Goal: Task Accomplishment & Management: Complete application form

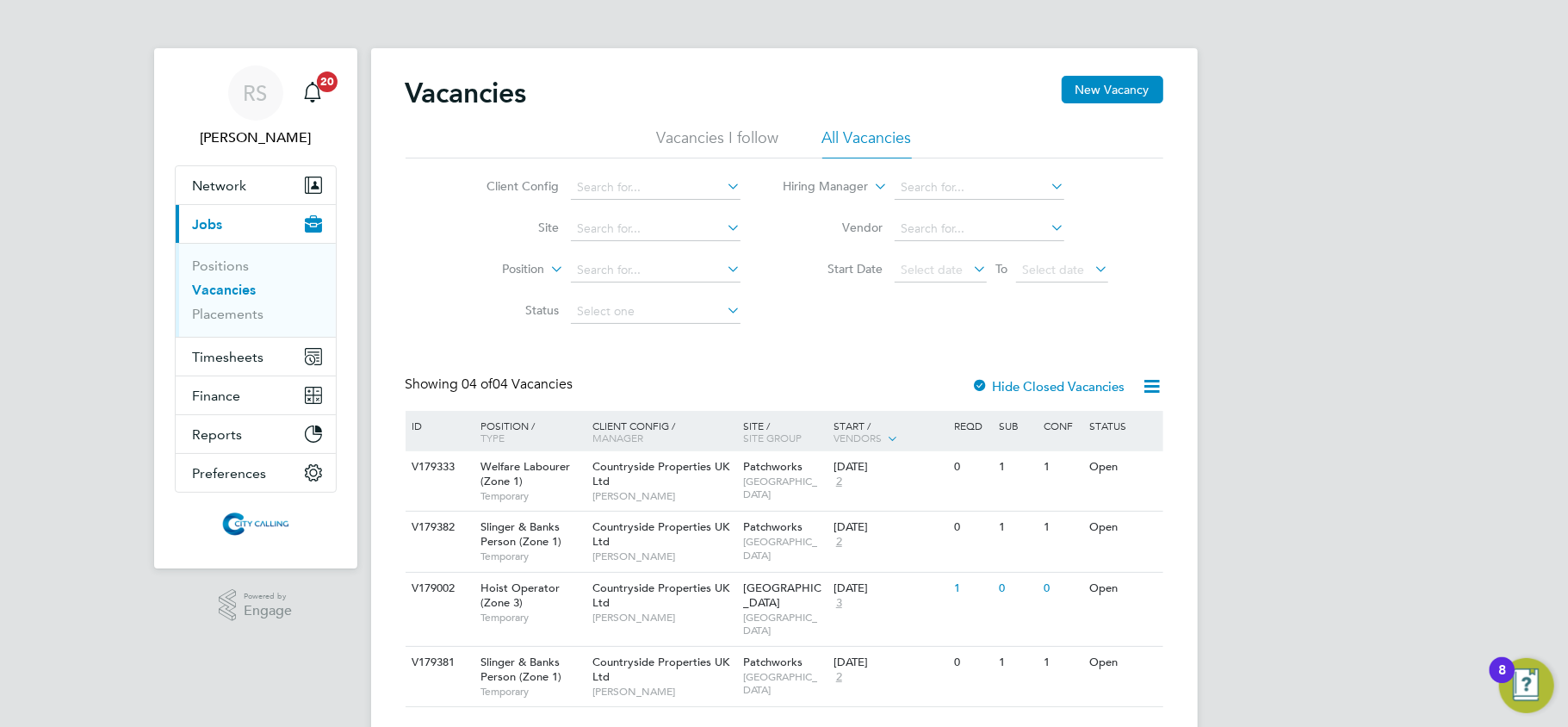
click at [1142, 387] on icon at bounding box center [1153, 386] width 22 height 22
click at [1096, 279] on span "Select date" at bounding box center [1062, 270] width 92 height 23
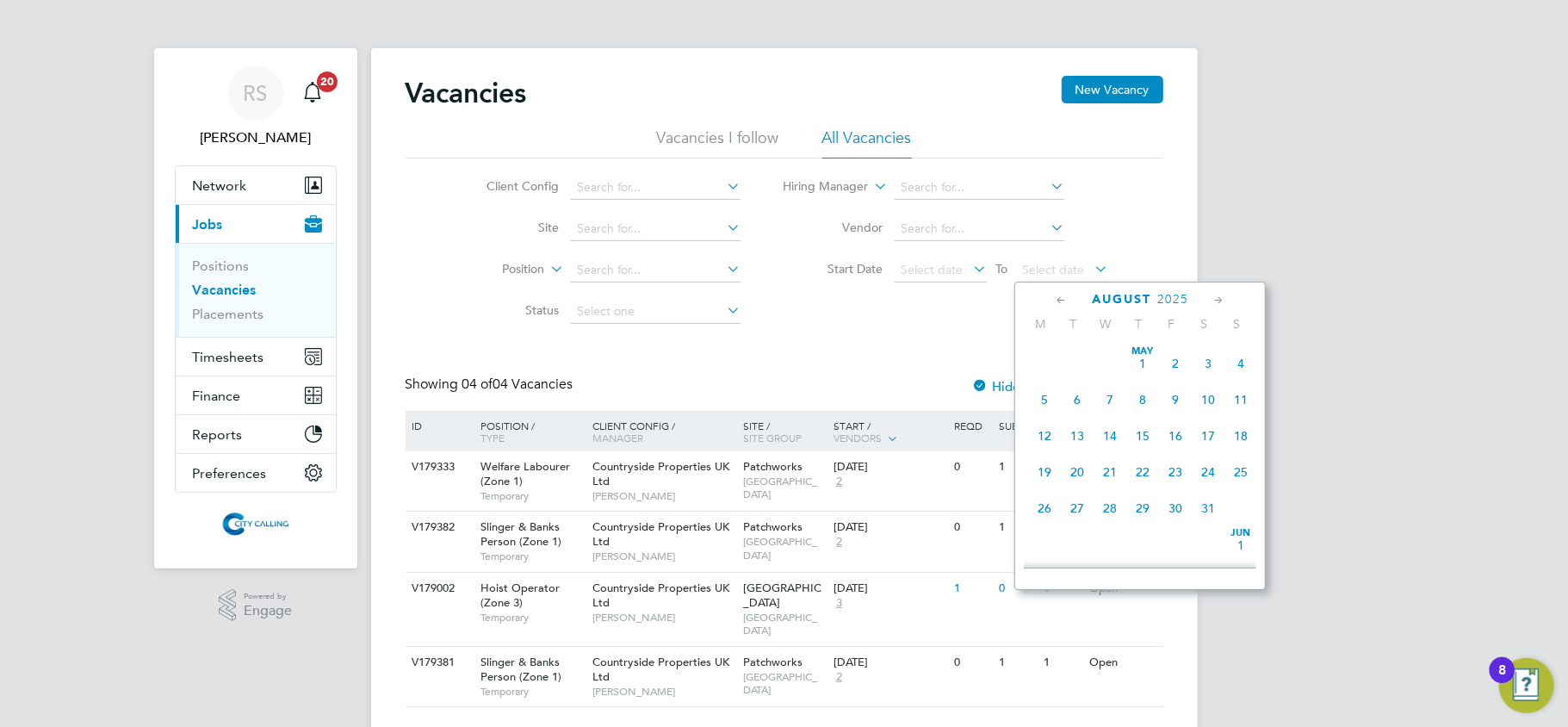
scroll to position [664, 0]
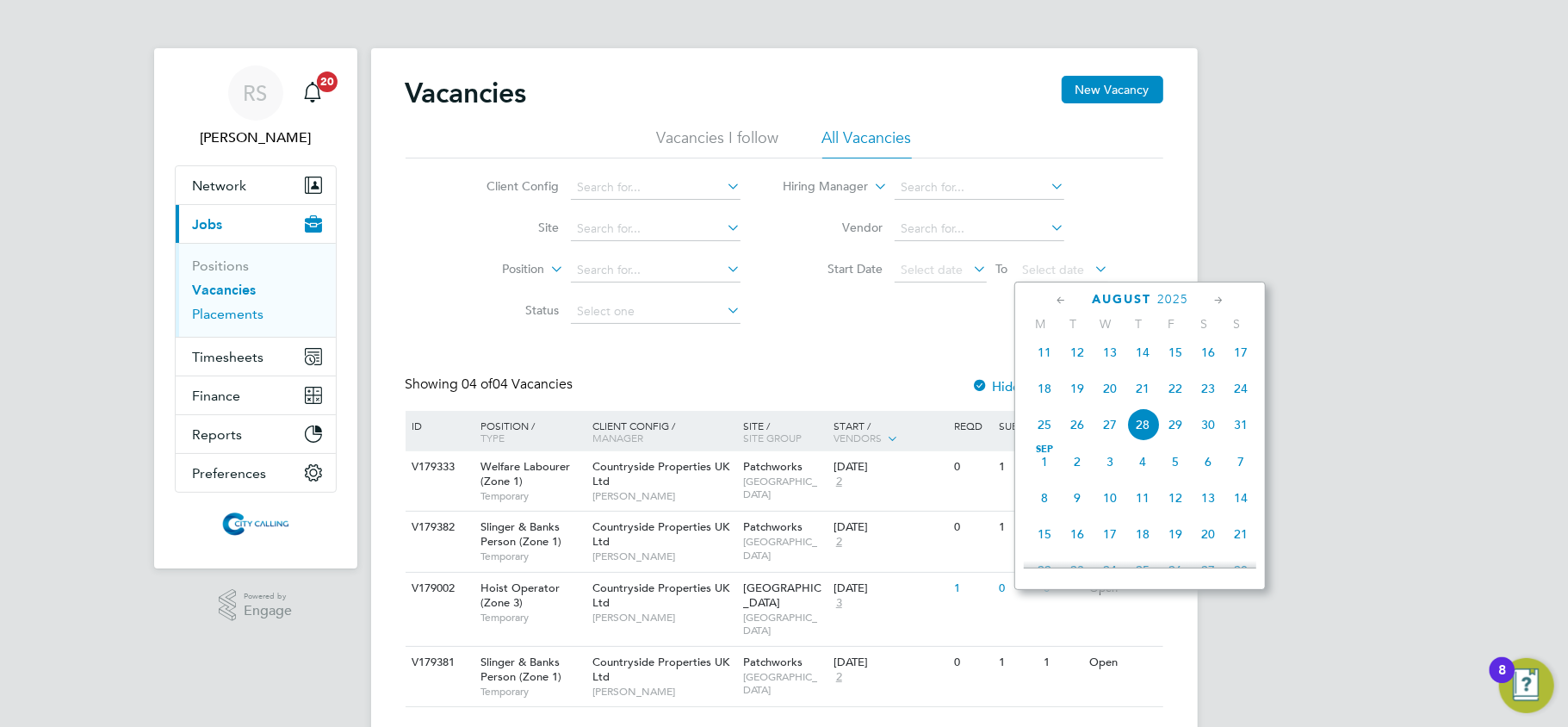
click at [215, 314] on link "Placements" at bounding box center [228, 314] width 71 height 17
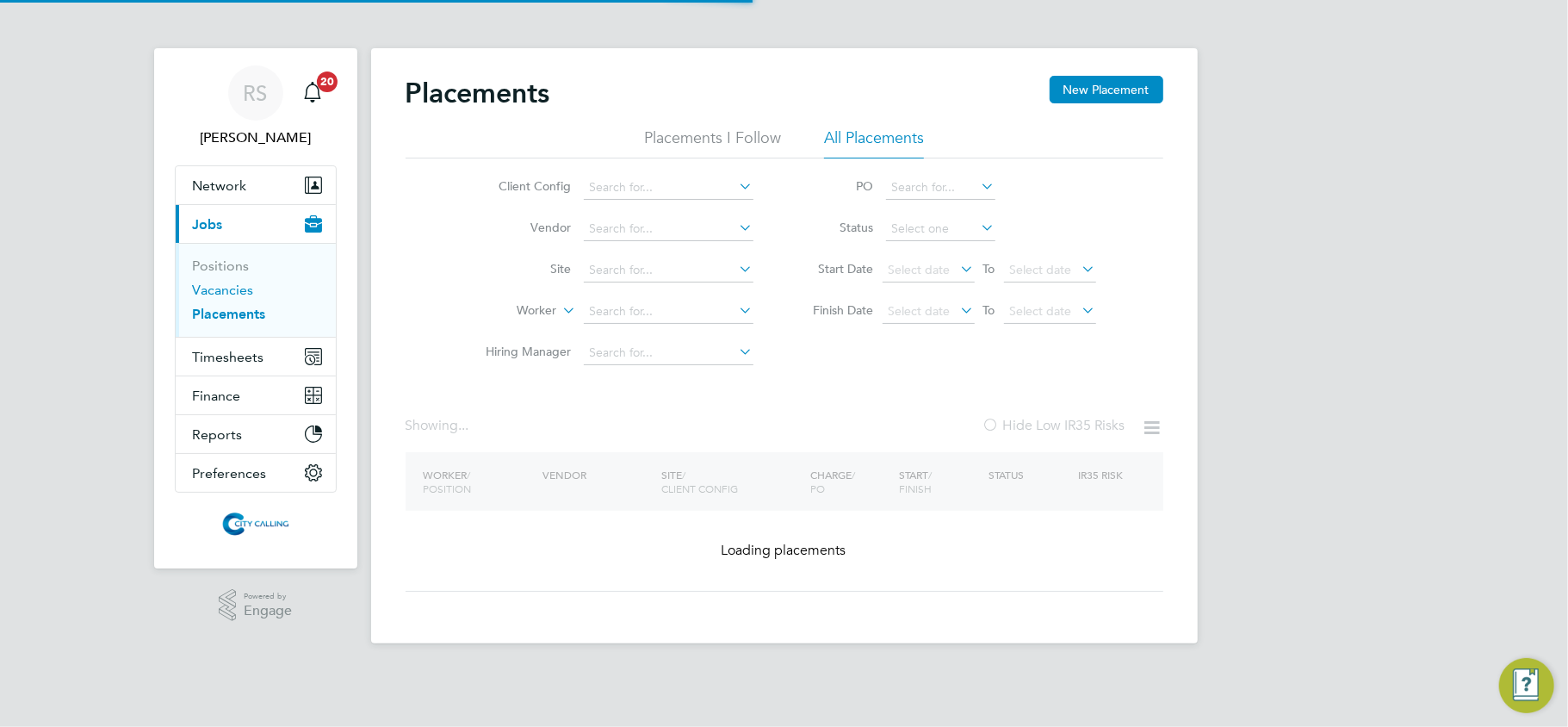
click at [217, 294] on link "Vacancies" at bounding box center [223, 289] width 61 height 17
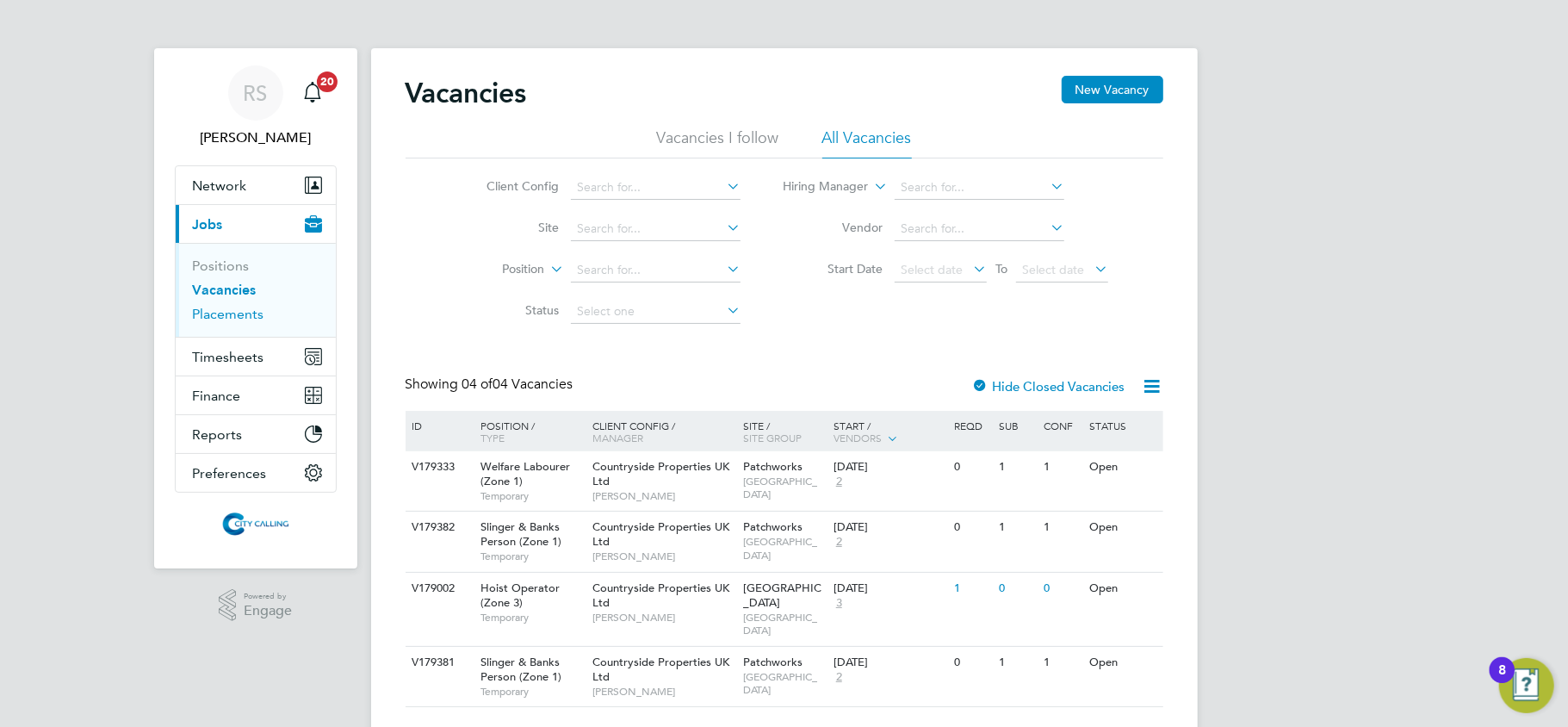
click at [231, 321] on link "Placements" at bounding box center [228, 314] width 71 height 17
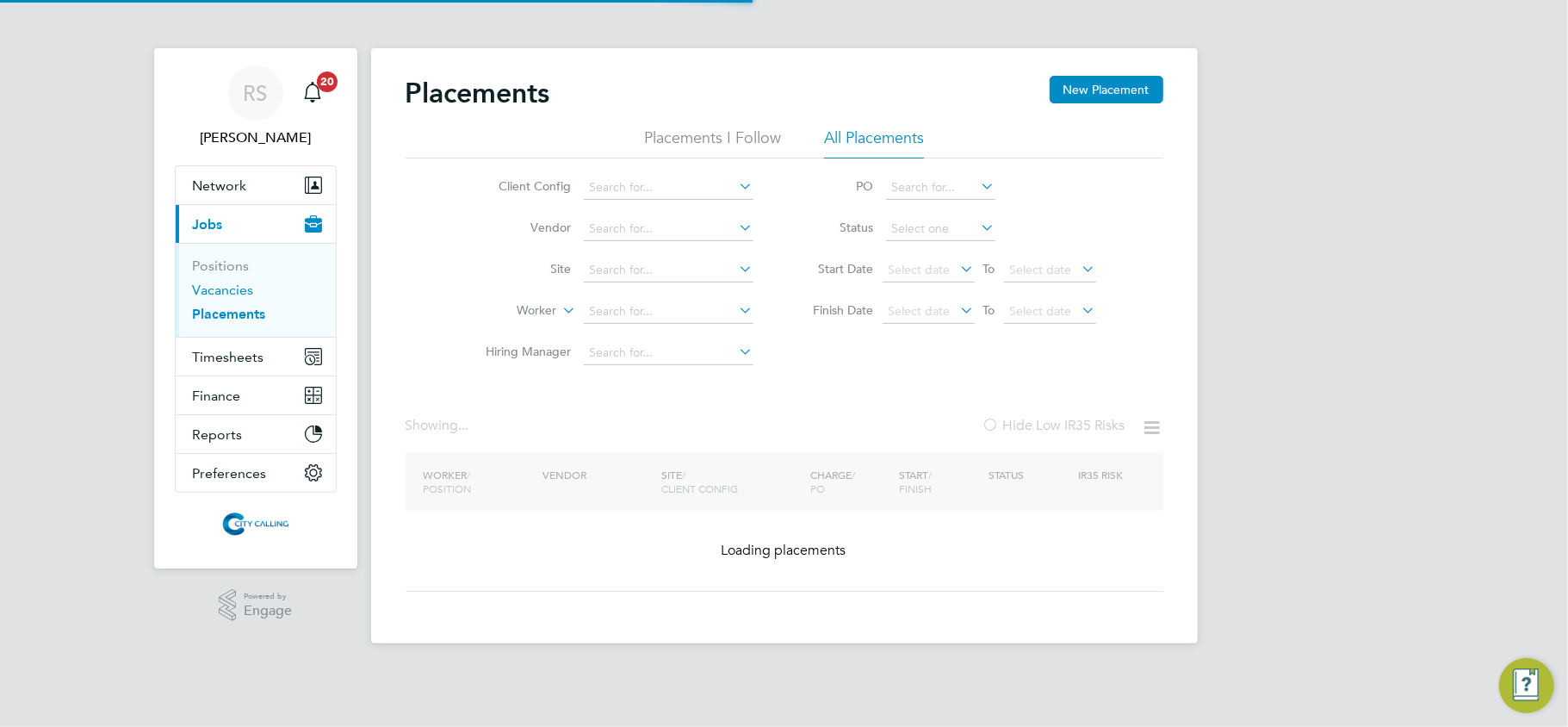
click at [217, 289] on link "Vacancies" at bounding box center [223, 289] width 61 height 17
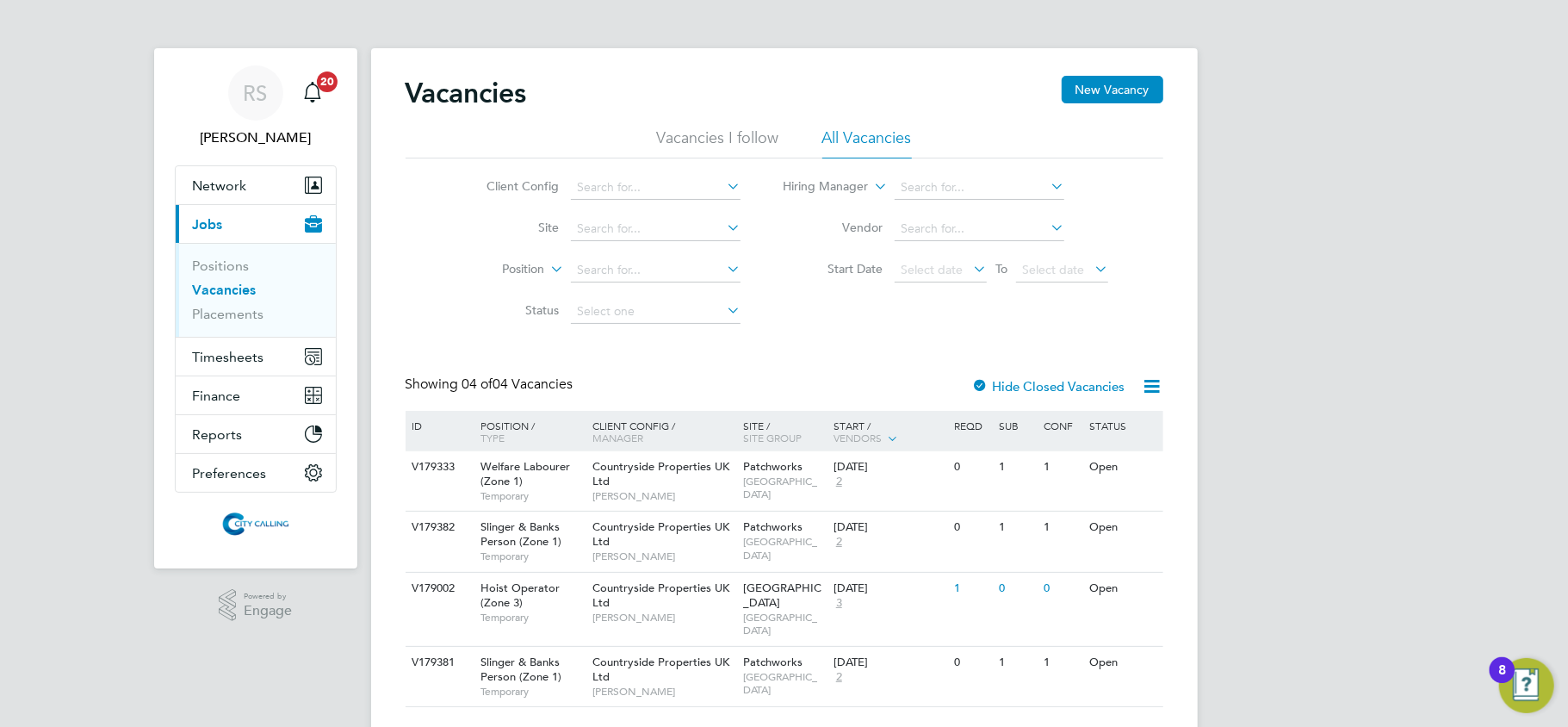
click at [1158, 387] on icon at bounding box center [1153, 386] width 22 height 22
click at [1111, 283] on li "Start Date Select date To Select date" at bounding box center [945, 271] width 367 height 42
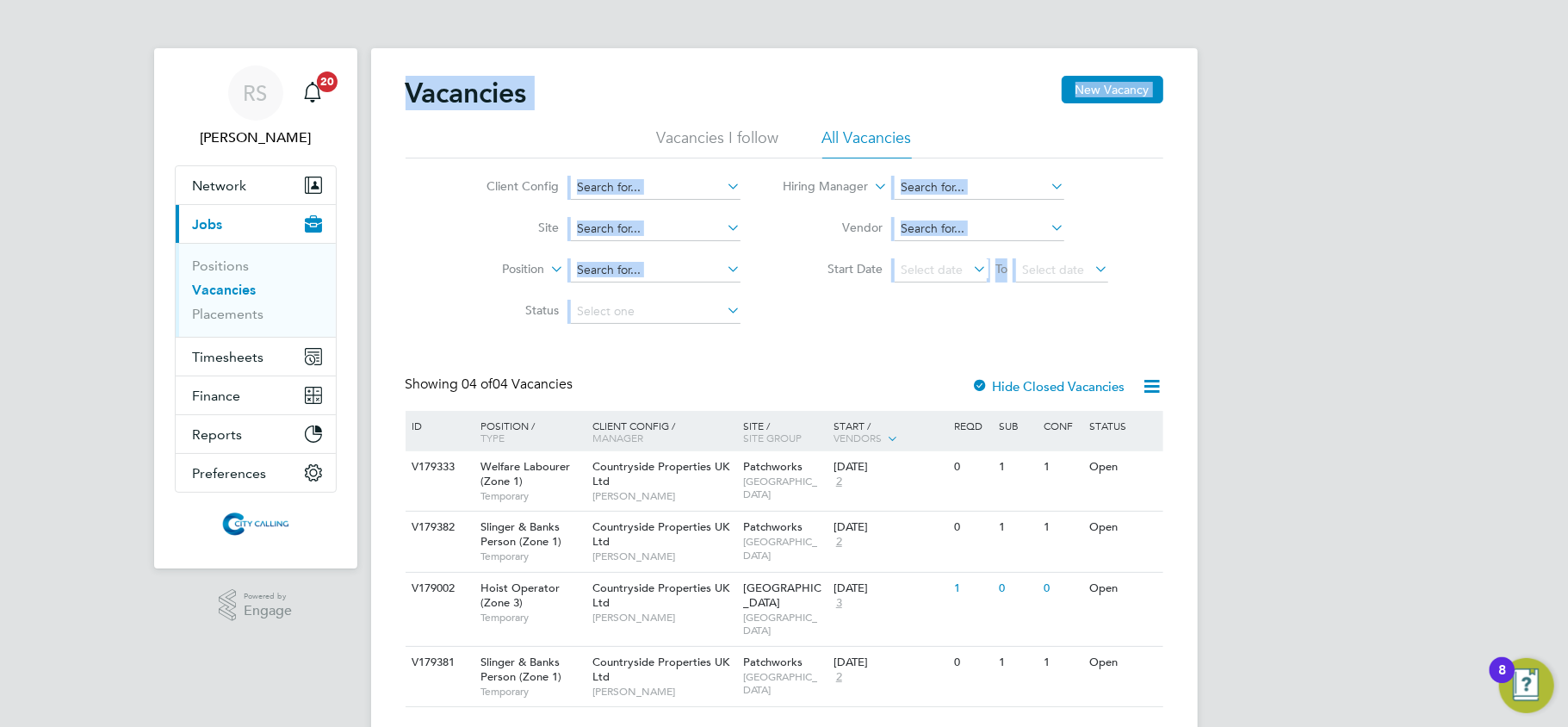
drag, startPoint x: 1134, startPoint y: 286, endPoint x: 403, endPoint y: 70, distance: 762.2
click at [403, 69] on div "Vacancies New Vacancy Vacancies I follow All Vacancies Client Config Site Posit…" at bounding box center [784, 395] width 827 height 693
click at [406, 83] on h2 "Vacancies" at bounding box center [466, 93] width 122 height 35
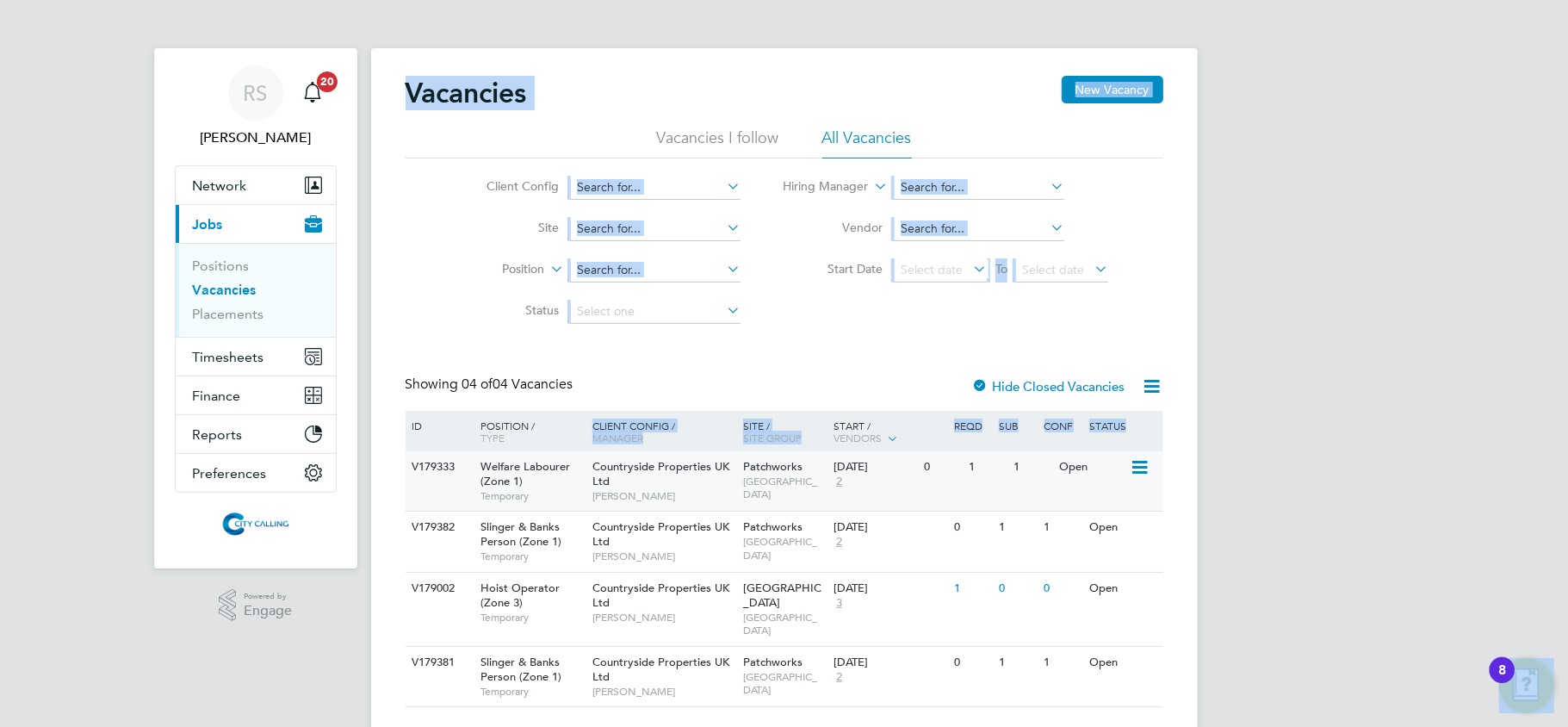
scroll to position [30, 0]
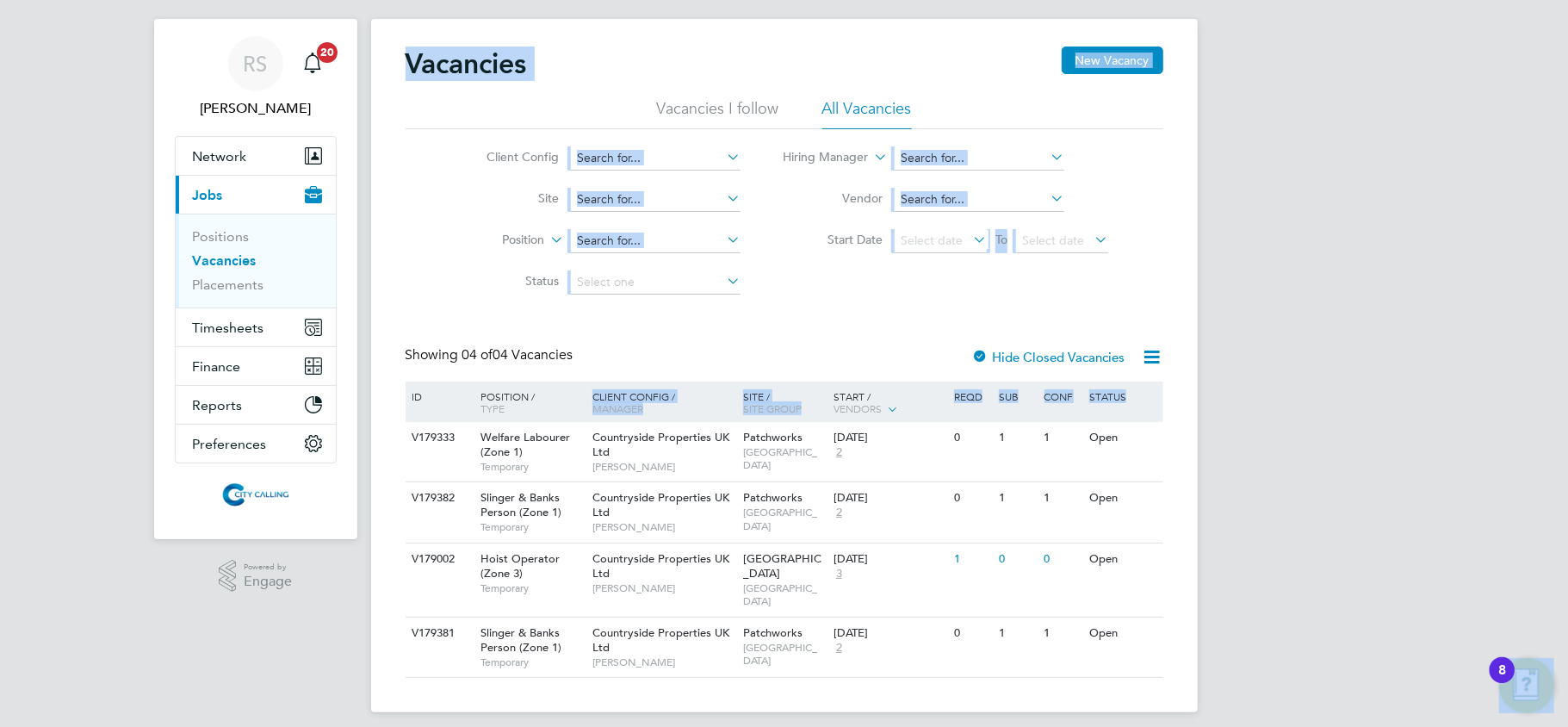
drag, startPoint x: 405, startPoint y: 83, endPoint x: 1158, endPoint y: 689, distance: 966.6
click at [1149, 694] on div "Vacancies New Vacancy Vacancies I follow All Vacancies Client Config Site Posit…" at bounding box center [784, 366] width 827 height 693
click at [1168, 675] on div "Vacancies New Vacancy Vacancies I follow All Vacancies Client Config Site Posit…" at bounding box center [784, 366] width 827 height 693
drag, startPoint x: 1171, startPoint y: 671, endPoint x: 414, endPoint y: 39, distance: 986.1
click at [414, 39] on div "Vacancies New Vacancy Vacancies I follow All Vacancies Client Config Site Posit…" at bounding box center [784, 366] width 827 height 693
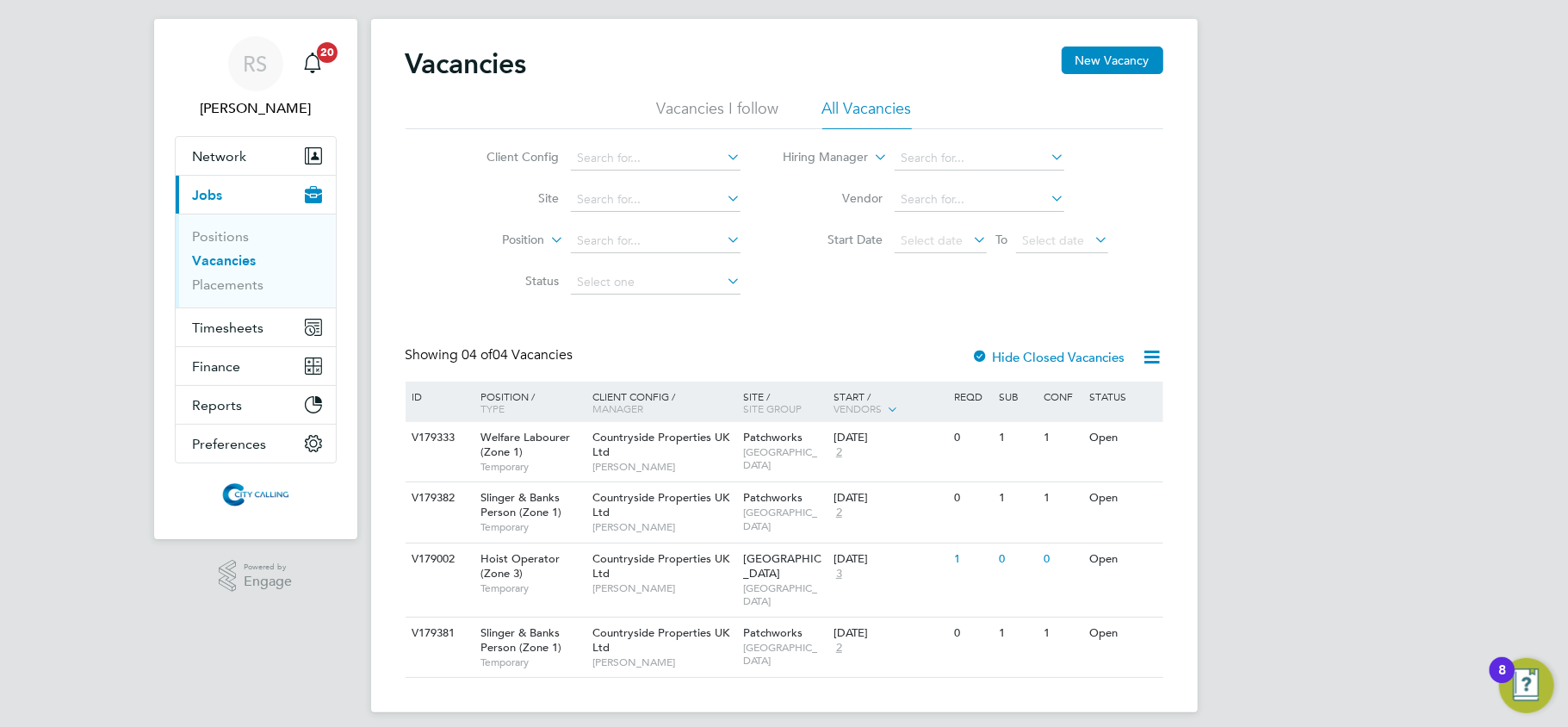
click at [218, 294] on ul "Positions Vacancies Placements" at bounding box center [255, 261] width 160 height 94
click at [215, 286] on link "Placements" at bounding box center [228, 284] width 71 height 17
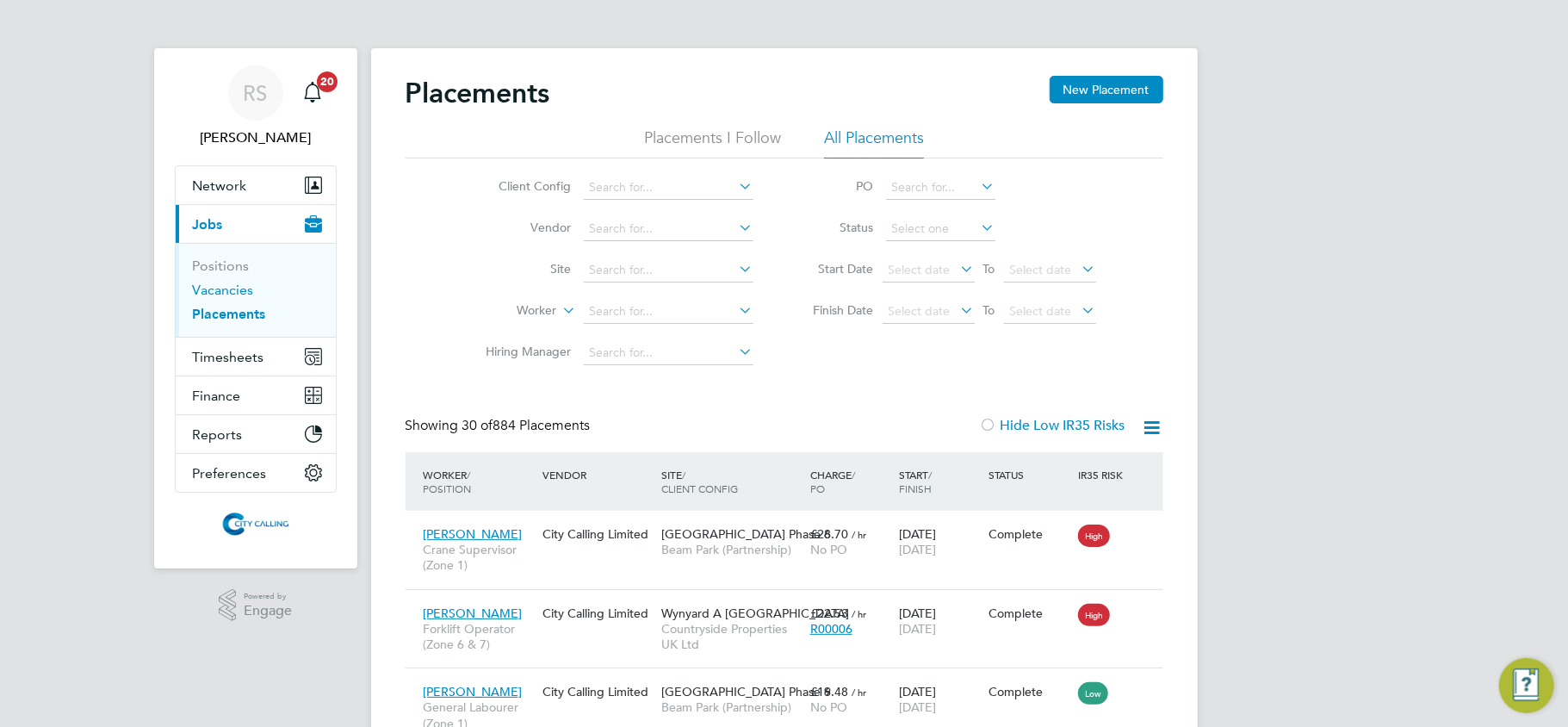
click at [238, 289] on link "Vacancies" at bounding box center [223, 289] width 61 height 17
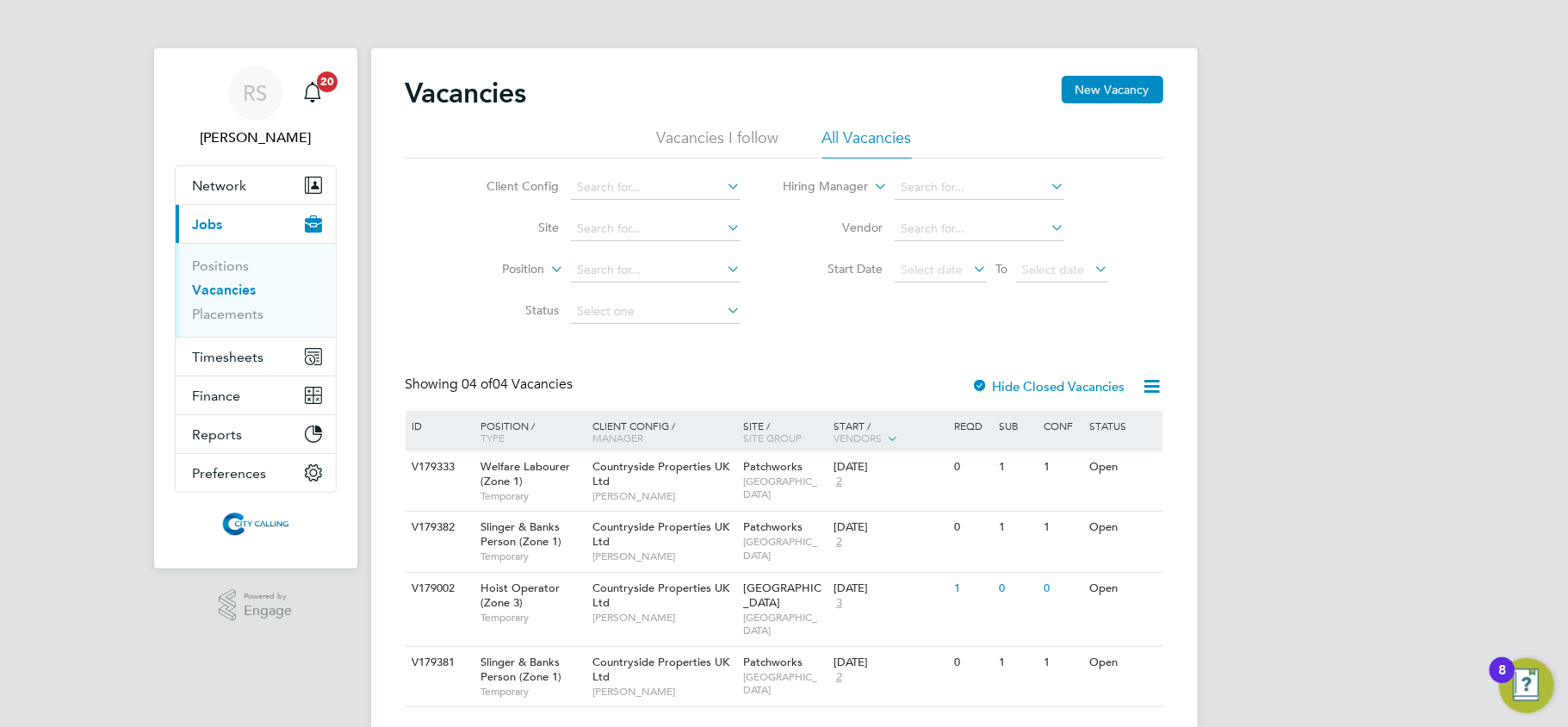
scroll to position [30, 0]
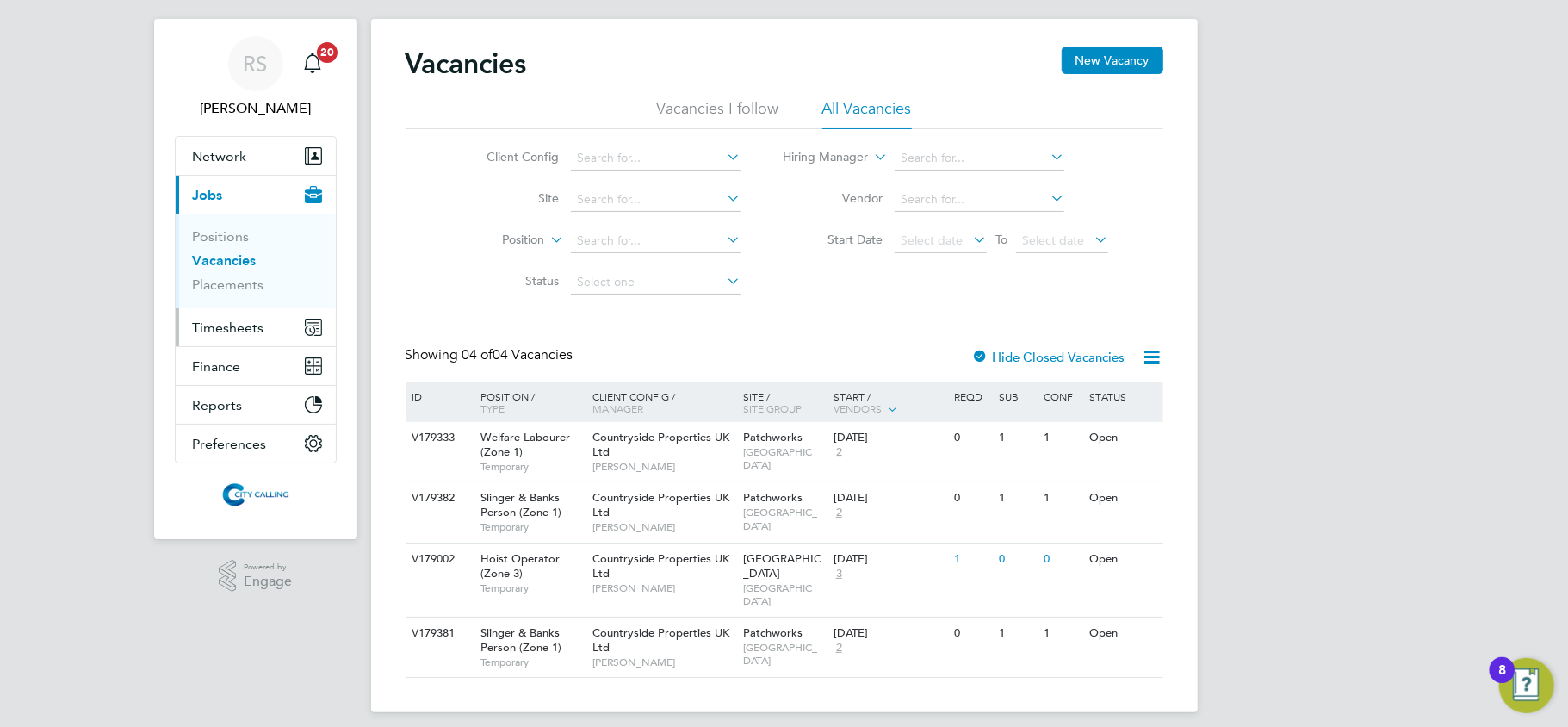
click at [235, 328] on span "Timesheets" at bounding box center [228, 327] width 71 height 17
click at [241, 327] on span "Timesheets" at bounding box center [228, 327] width 71 height 17
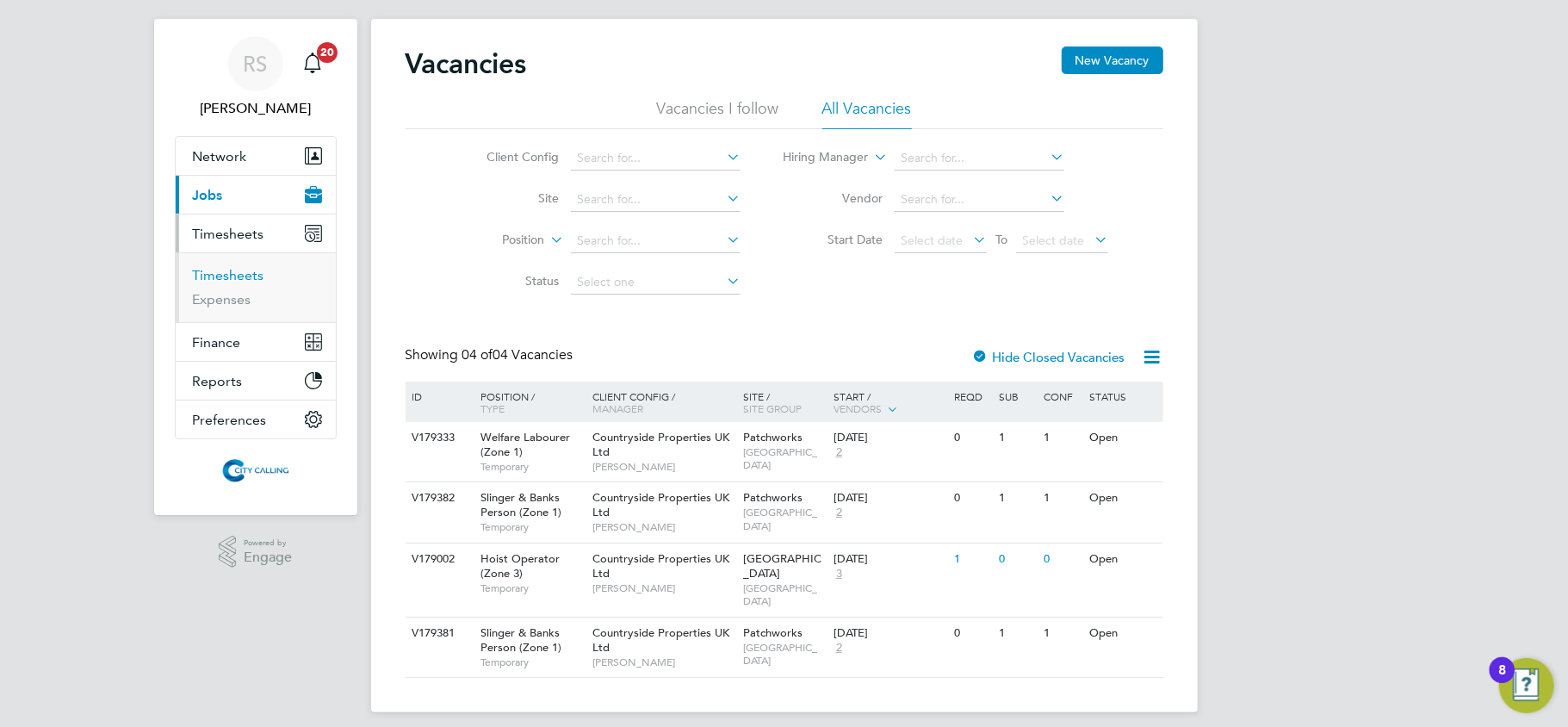
click at [238, 272] on link "Timesheets" at bounding box center [228, 274] width 71 height 17
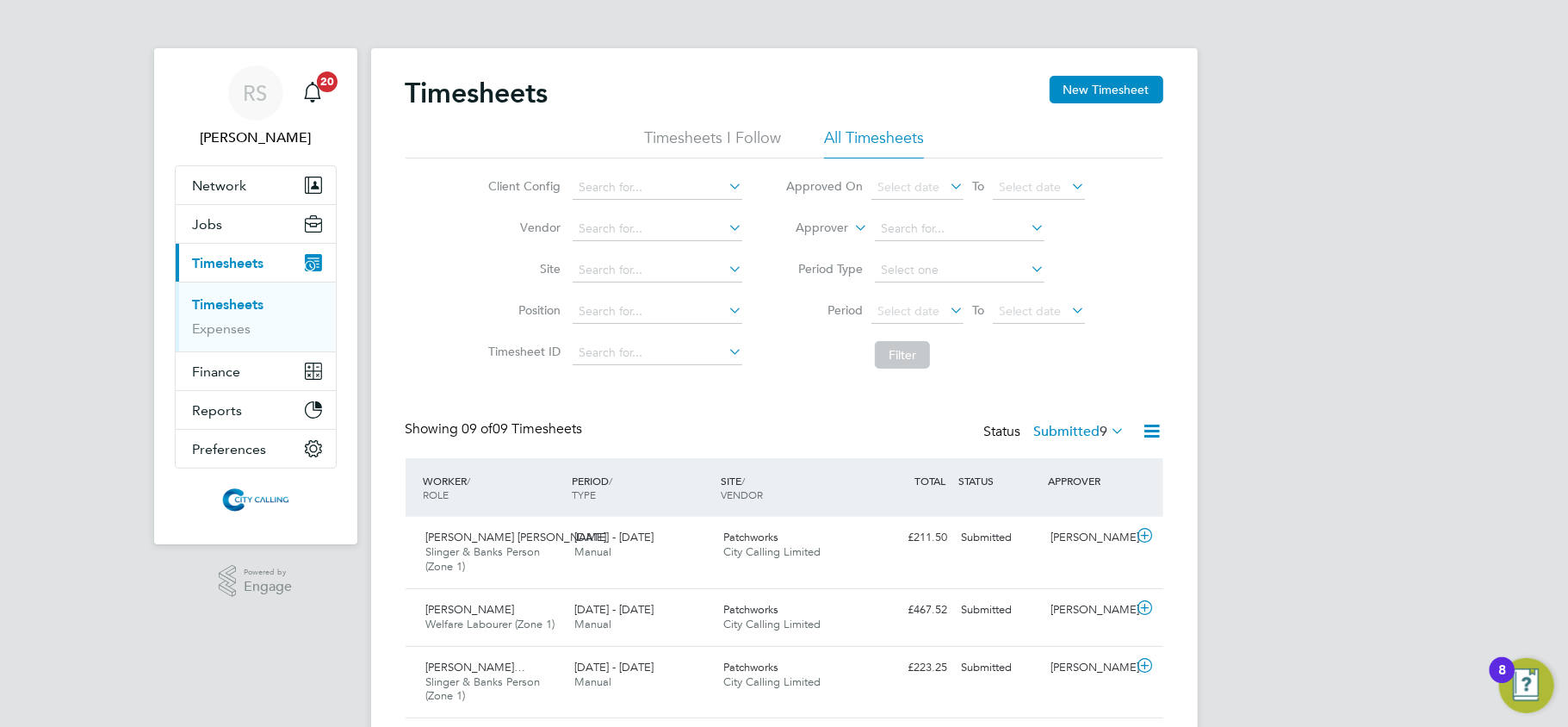
click at [1161, 425] on icon at bounding box center [1153, 431] width 22 height 22
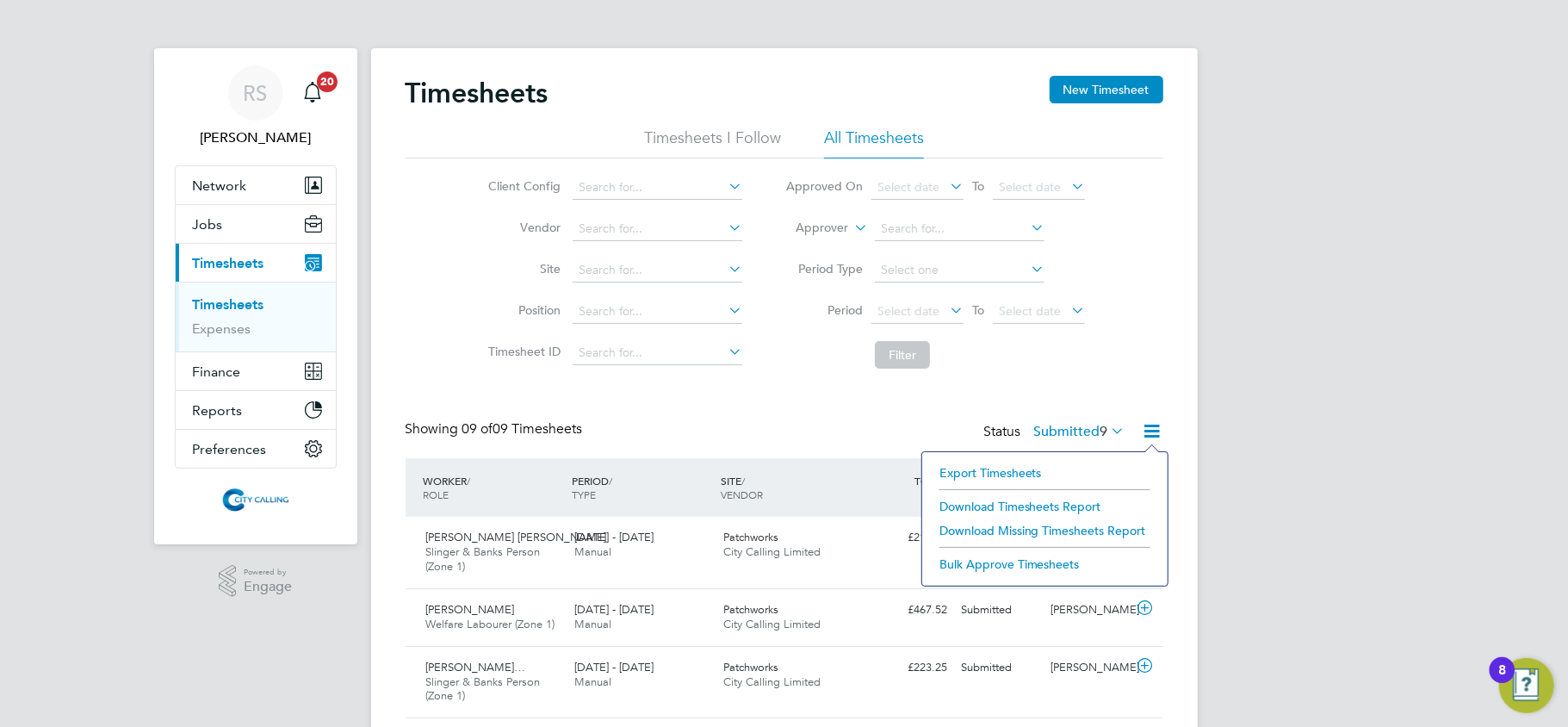
click at [1003, 466] on li "Export Timesheets" at bounding box center [1045, 473] width 228 height 24
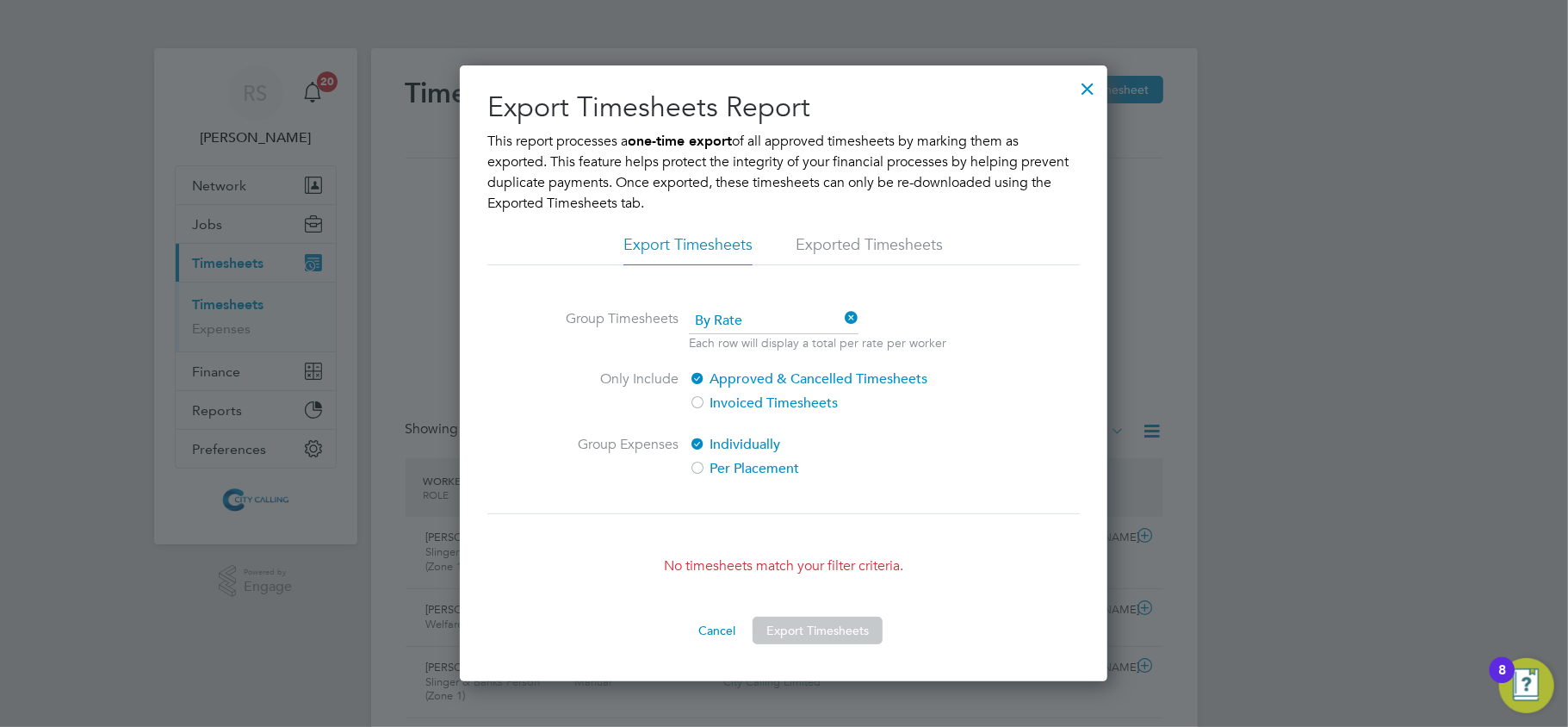
click at [1087, 93] on div at bounding box center [1088, 84] width 31 height 31
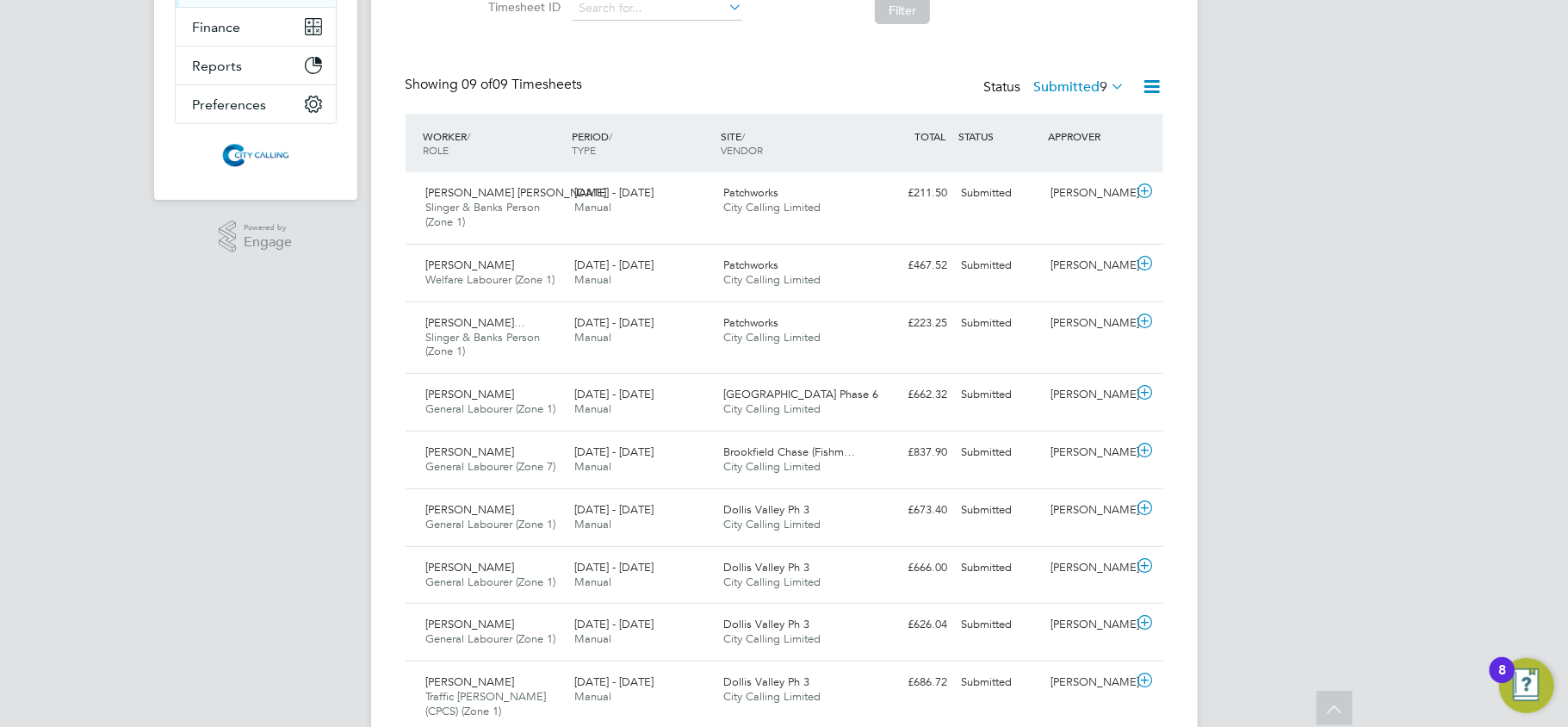
scroll to position [229, 0]
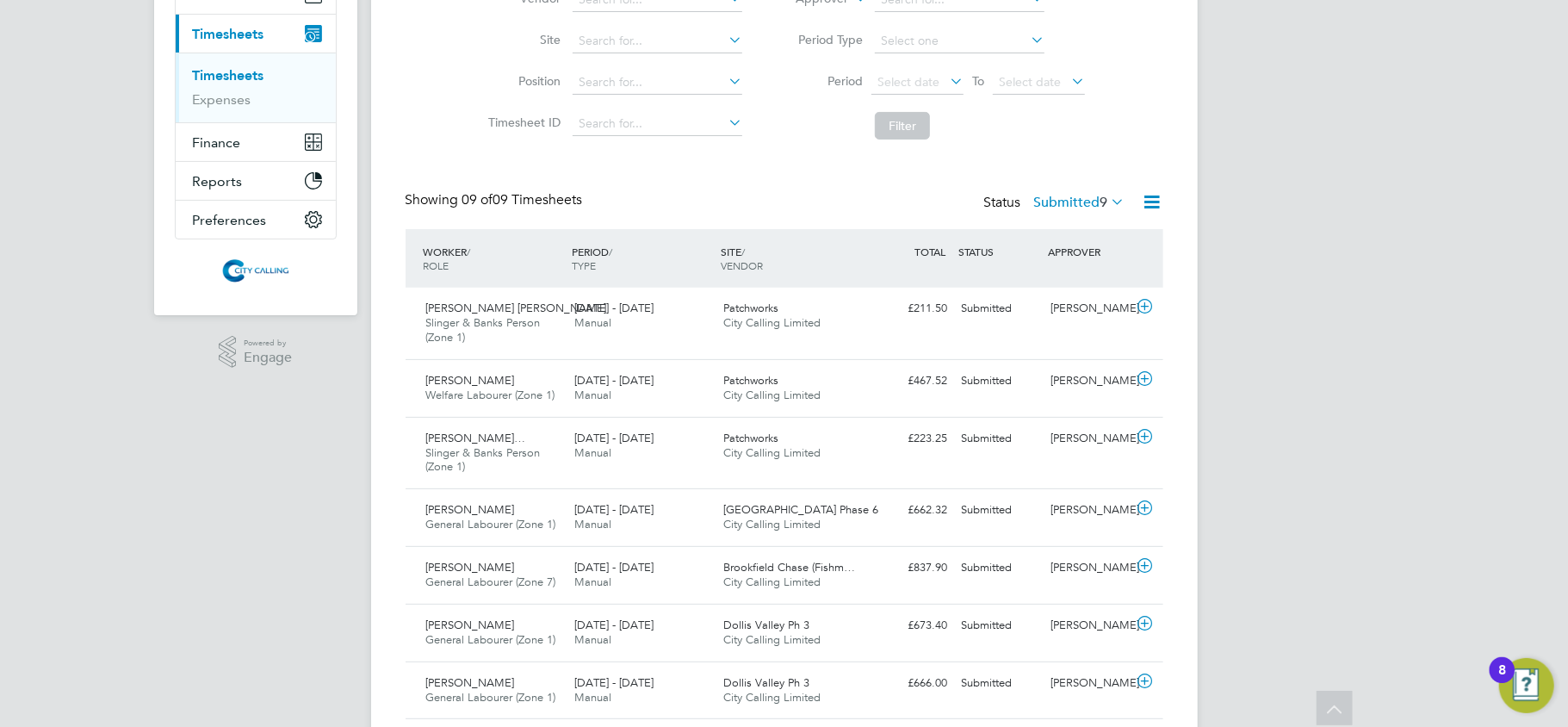
drag, startPoint x: 1153, startPoint y: 205, endPoint x: 1096, endPoint y: 225, distance: 60.4
click at [1153, 205] on icon at bounding box center [1153, 202] width 22 height 22
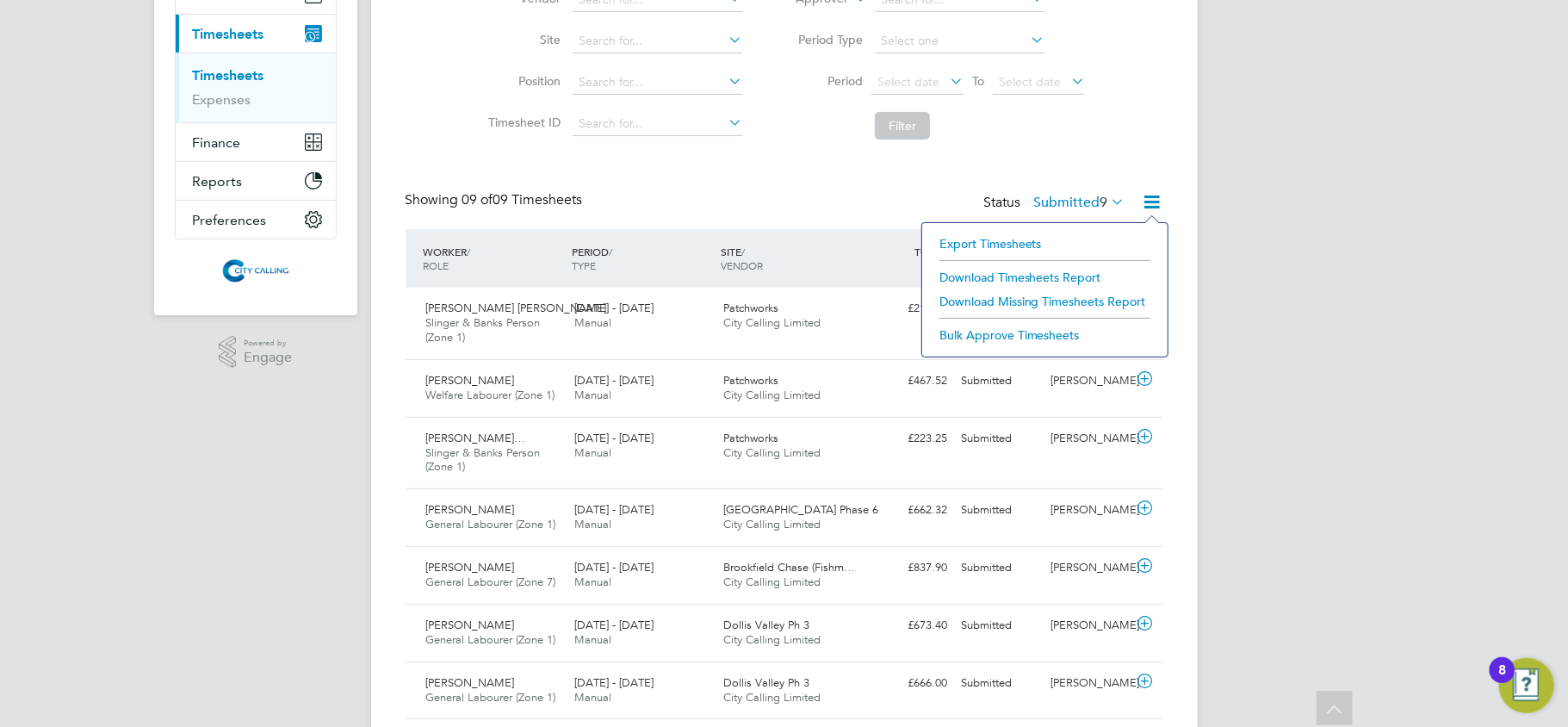
click at [1001, 236] on li "Export Timesheets" at bounding box center [1045, 244] width 228 height 24
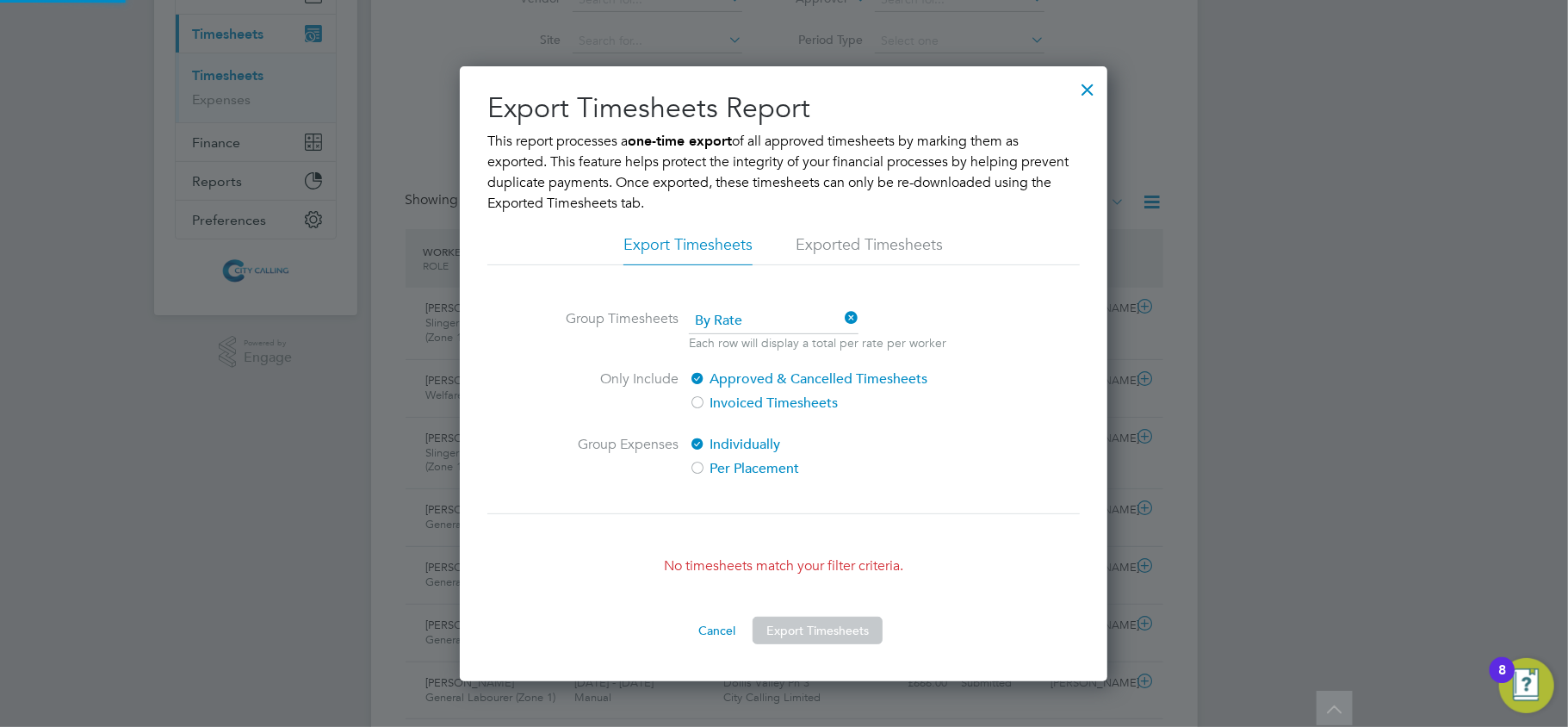
scroll to position [617, 649]
click at [1088, 86] on div at bounding box center [1088, 85] width 31 height 31
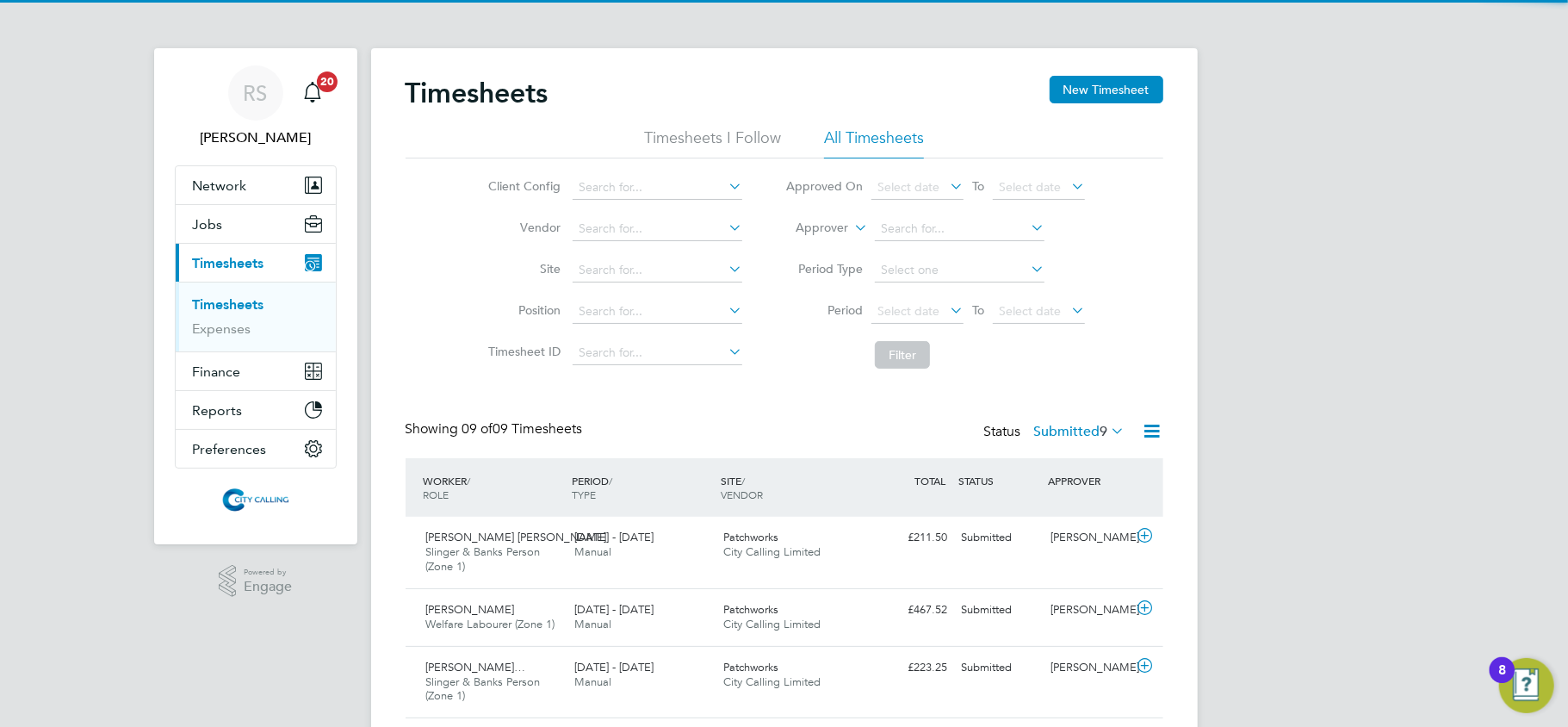
scroll to position [43, 150]
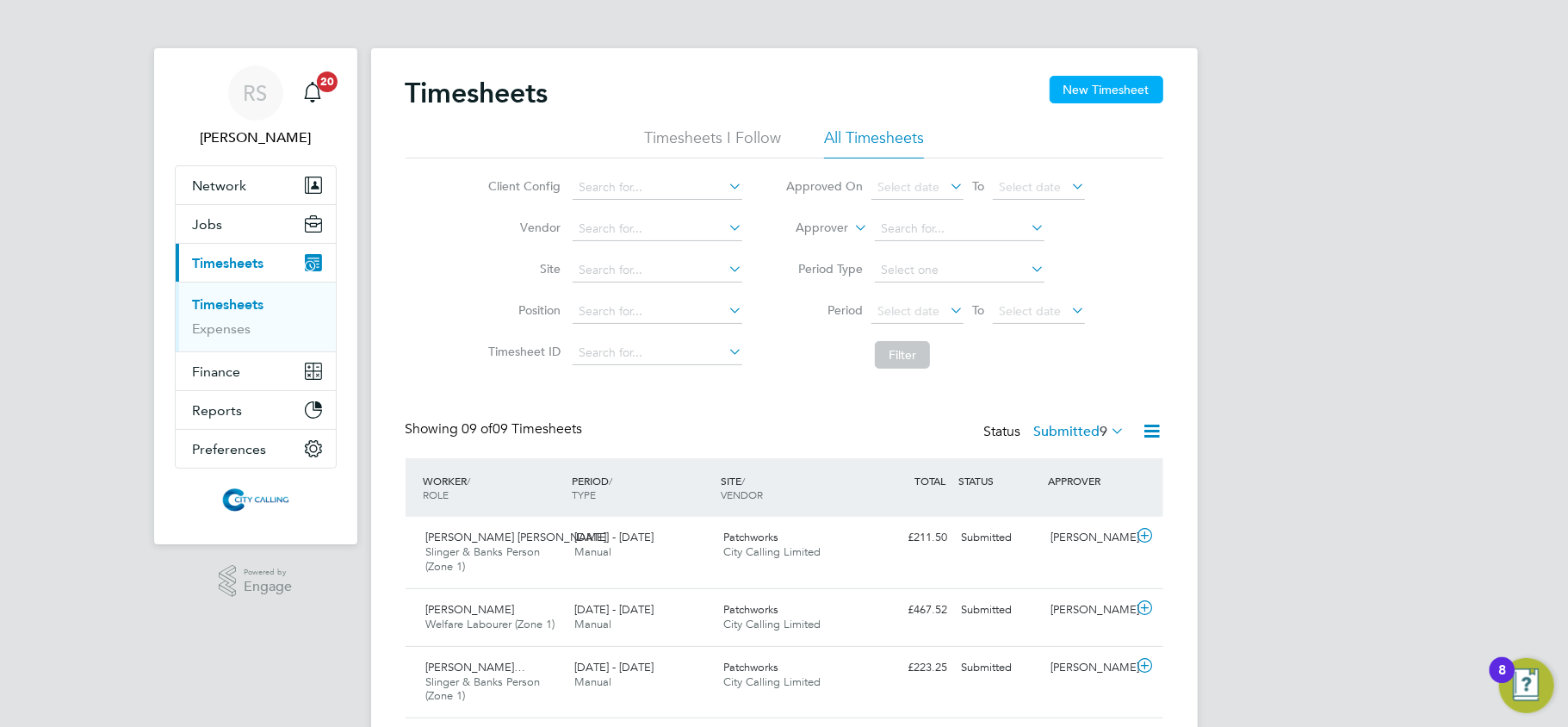
click at [1085, 83] on button "New Timesheet" at bounding box center [1107, 89] width 114 height 28
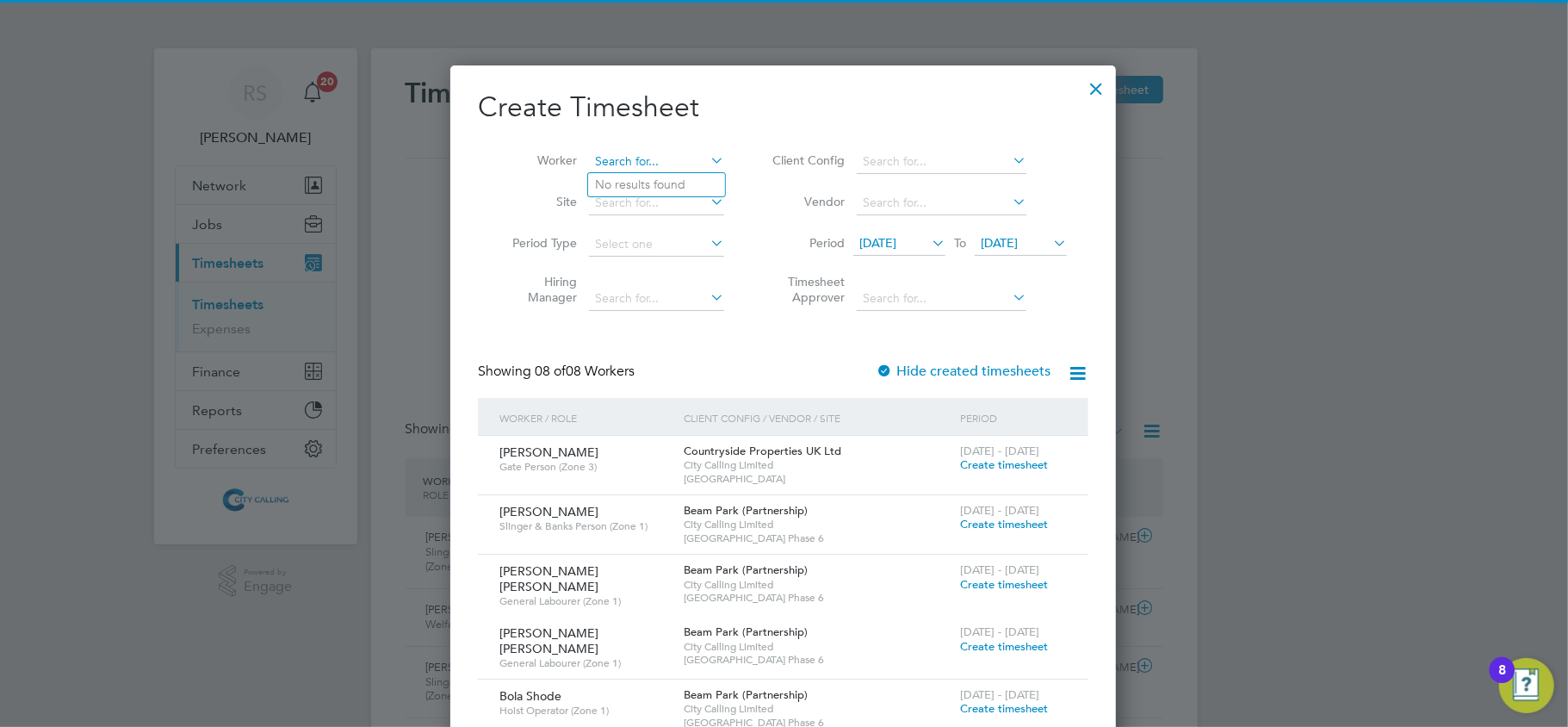
click at [631, 152] on input at bounding box center [657, 162] width 136 height 24
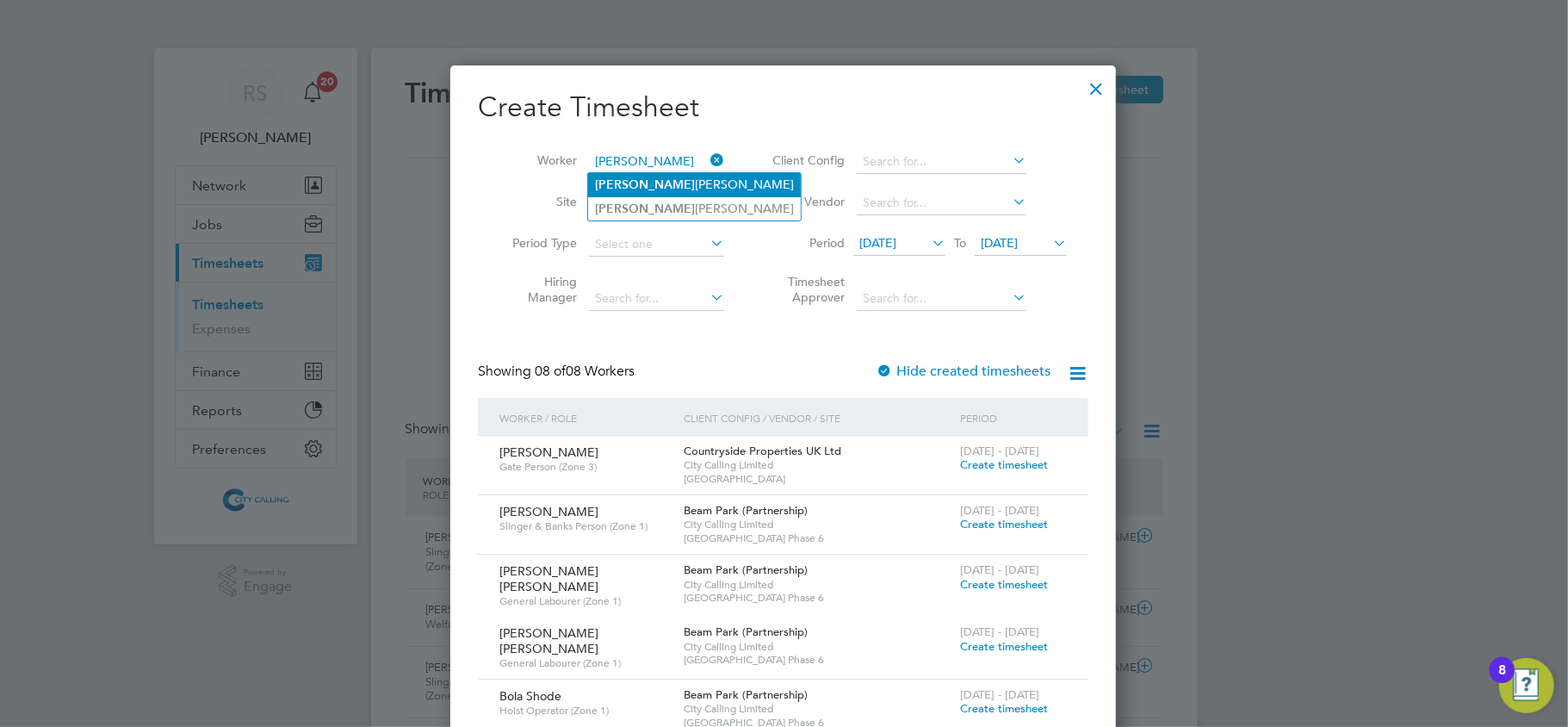
click at [652, 186] on li "Harvey James Hobden" at bounding box center [694, 184] width 213 height 23
type input "Harvey James Hobden"
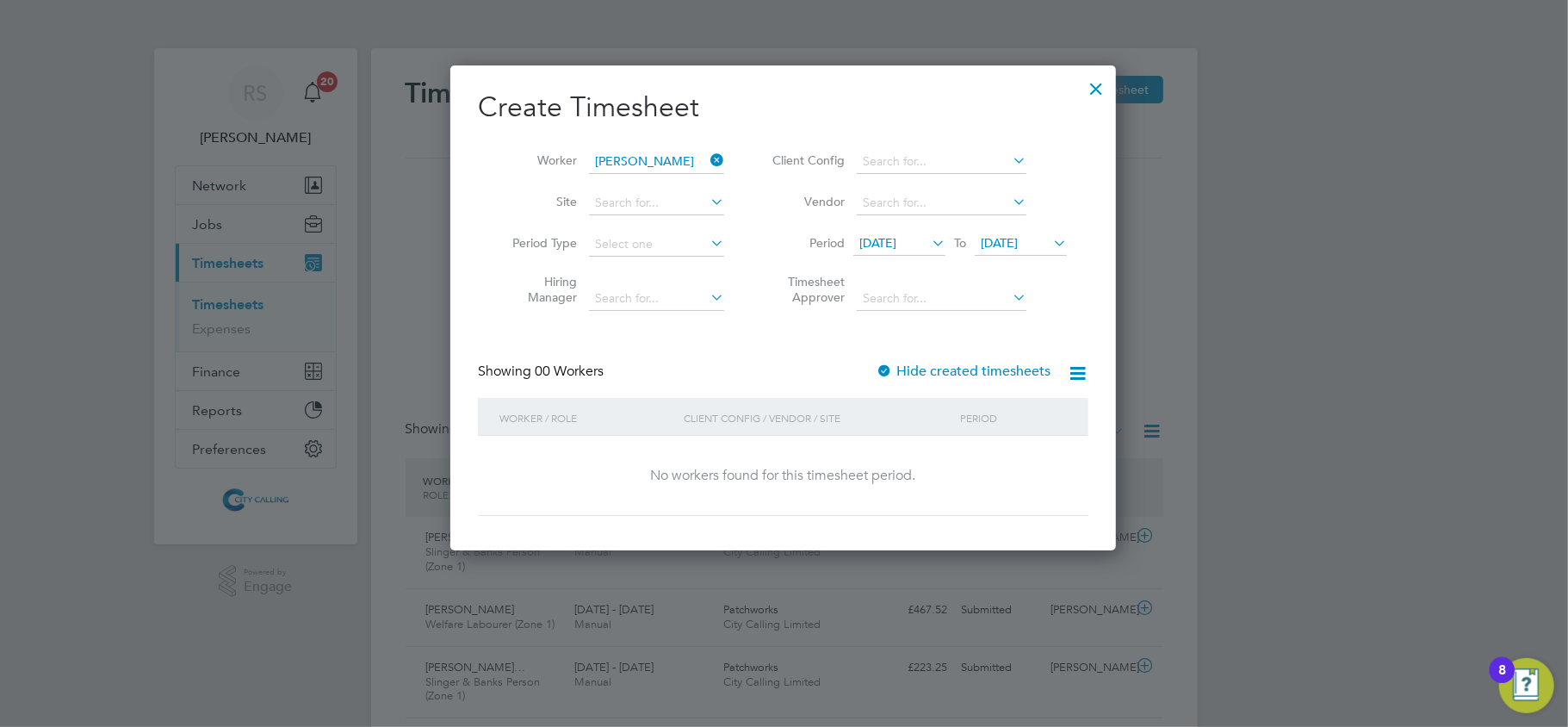
click at [882, 373] on div at bounding box center [884, 372] width 17 height 17
click at [707, 159] on icon at bounding box center [707, 161] width 0 height 24
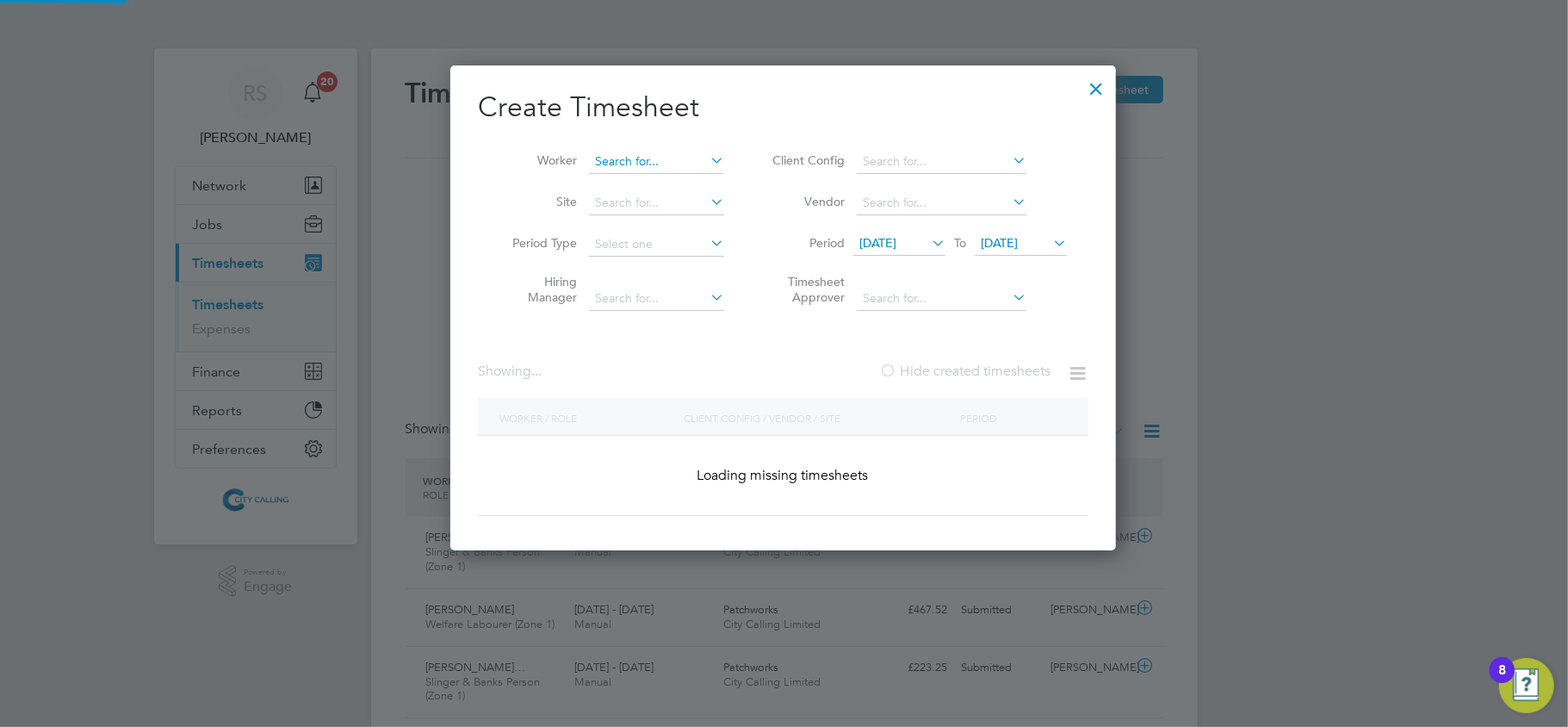
click at [672, 166] on input at bounding box center [657, 162] width 136 height 24
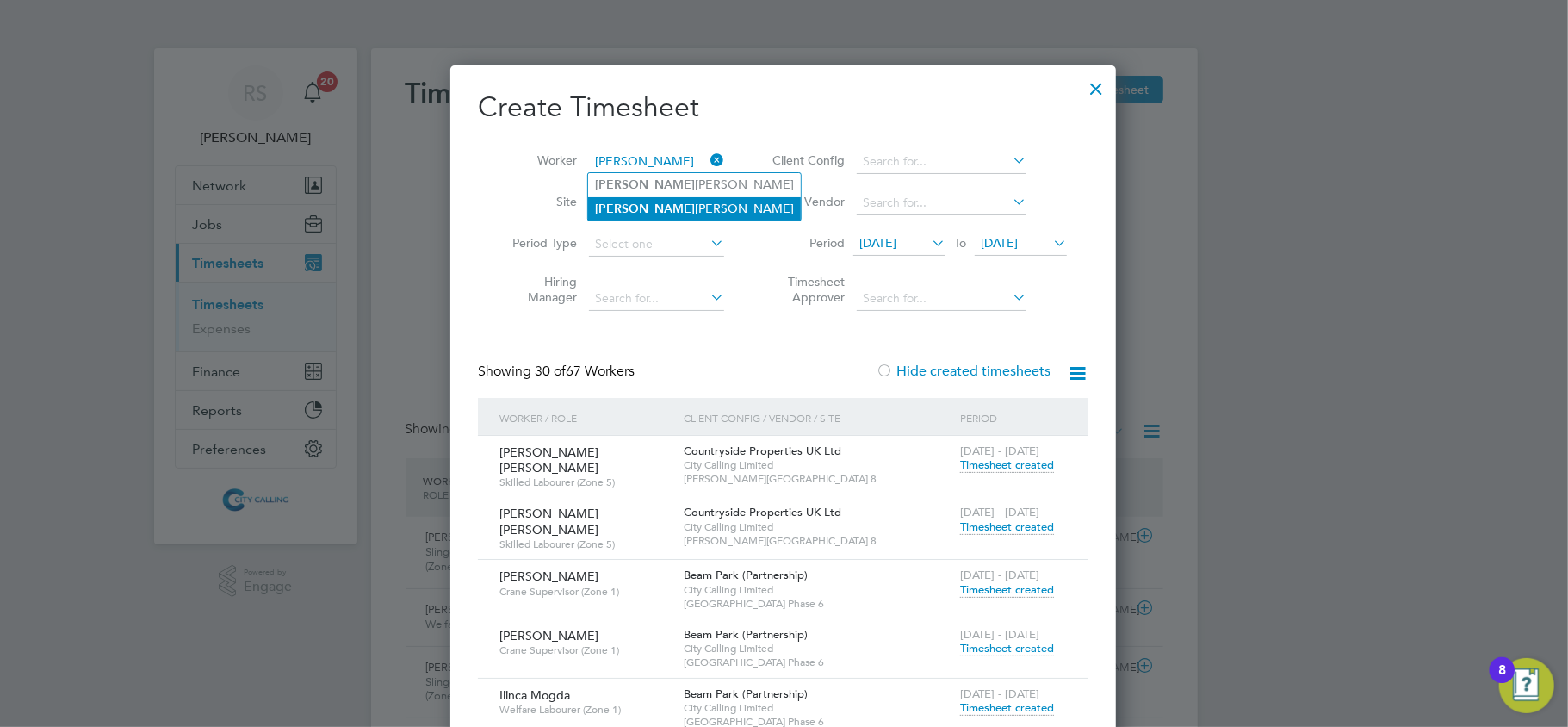
click at [676, 198] on li "Harvey John Durrant" at bounding box center [694, 208] width 213 height 23
type input "Harvey John Durrant"
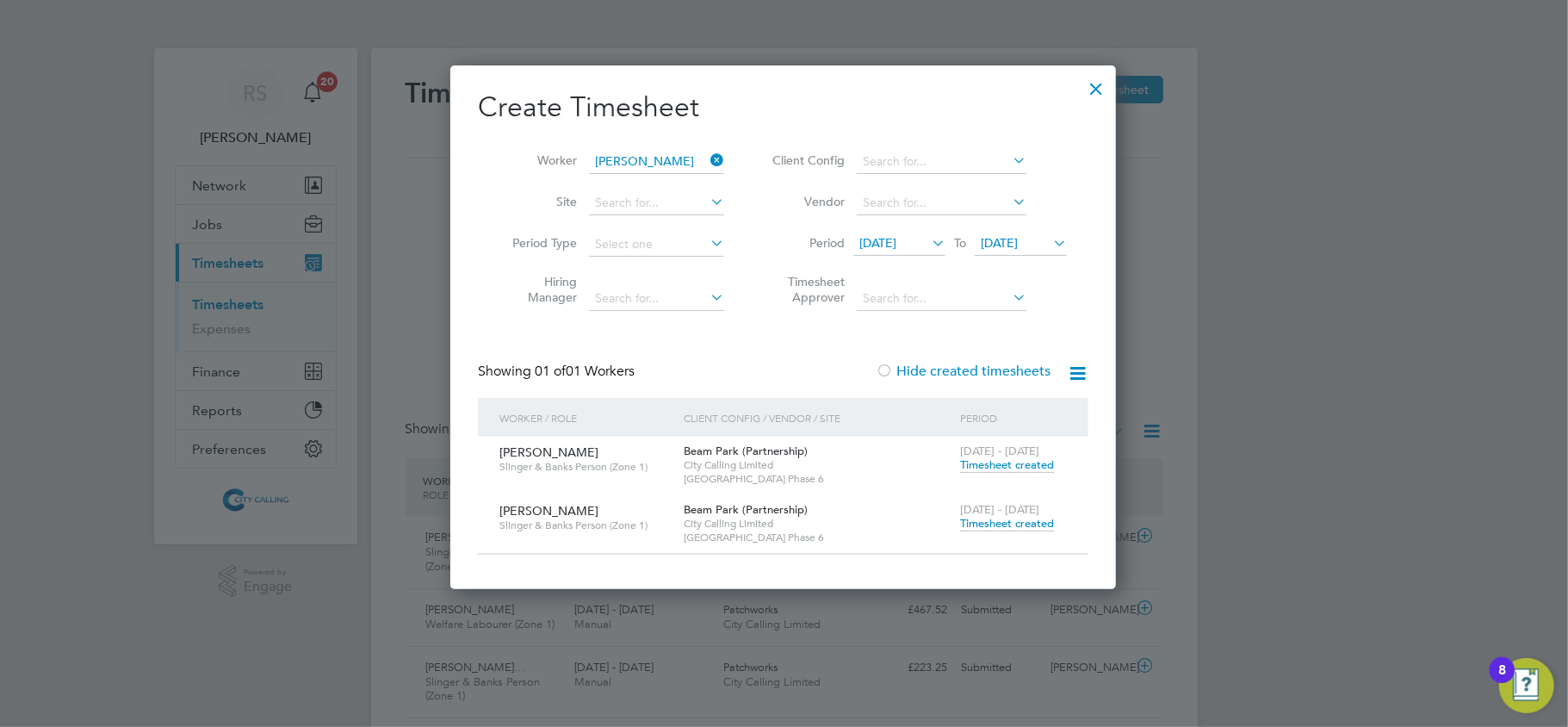
click at [1024, 522] on span "Timesheet created" at bounding box center [1008, 524] width 94 height 16
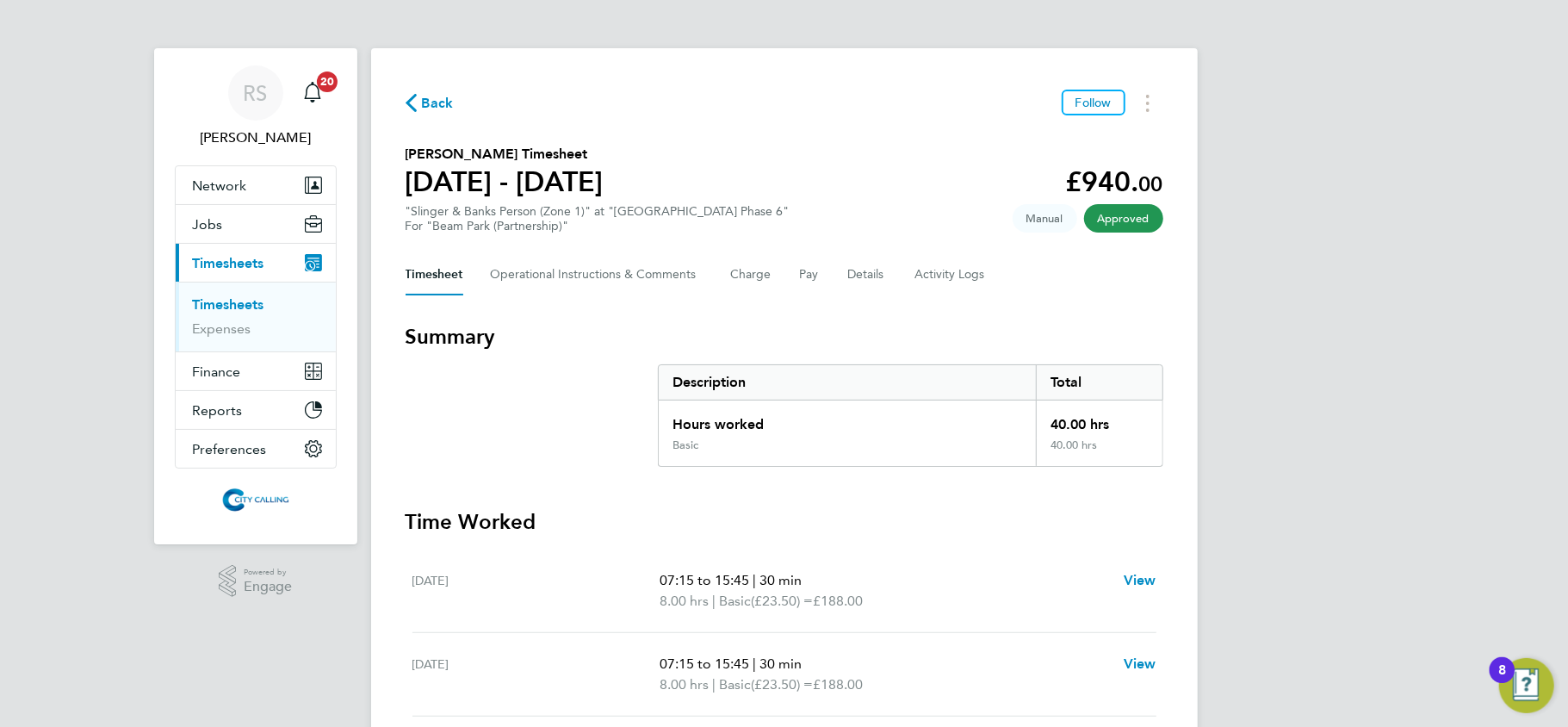
drag, startPoint x: 415, startPoint y: 96, endPoint x: 593, endPoint y: 179, distance: 196.4
click at [415, 96] on icon "button" at bounding box center [411, 102] width 11 height 18
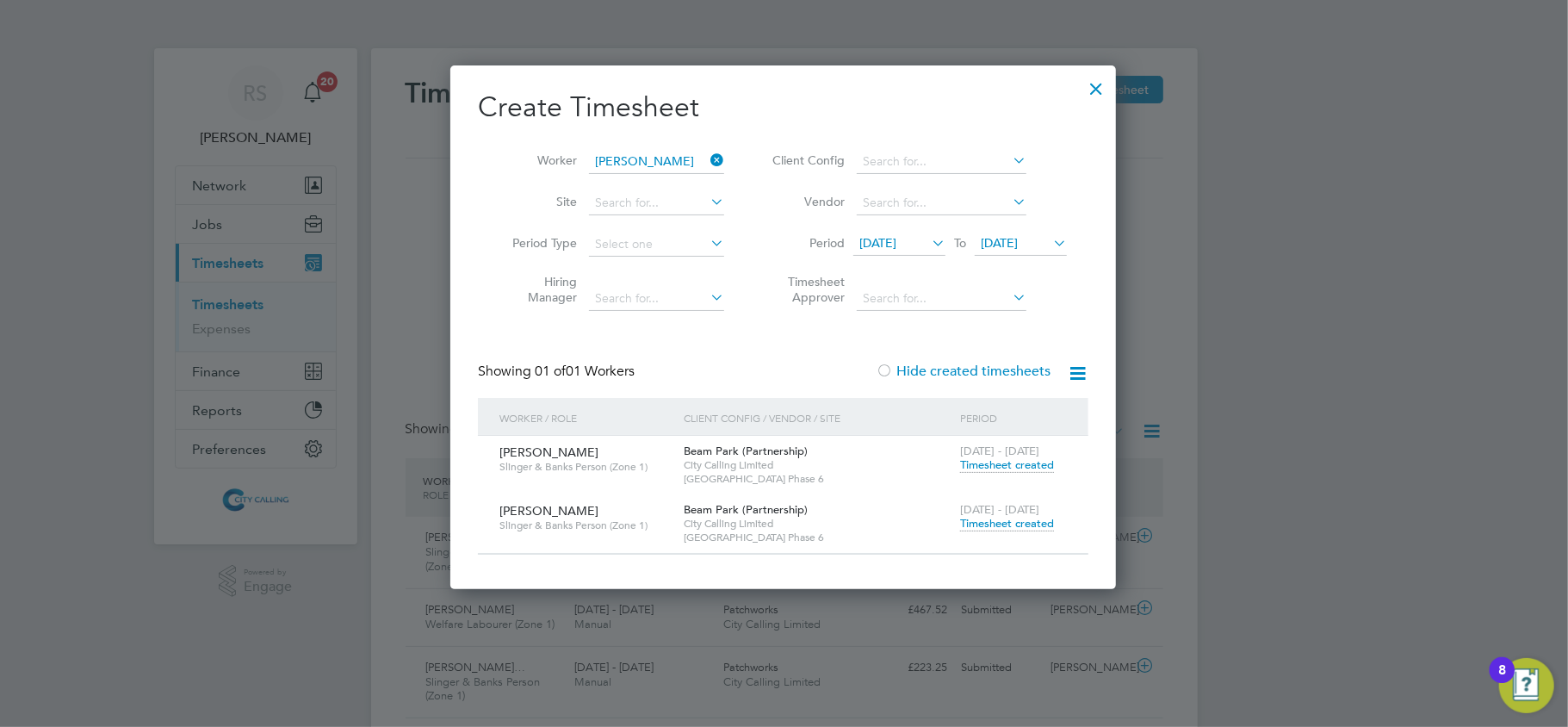
click at [707, 155] on icon at bounding box center [707, 161] width 0 height 24
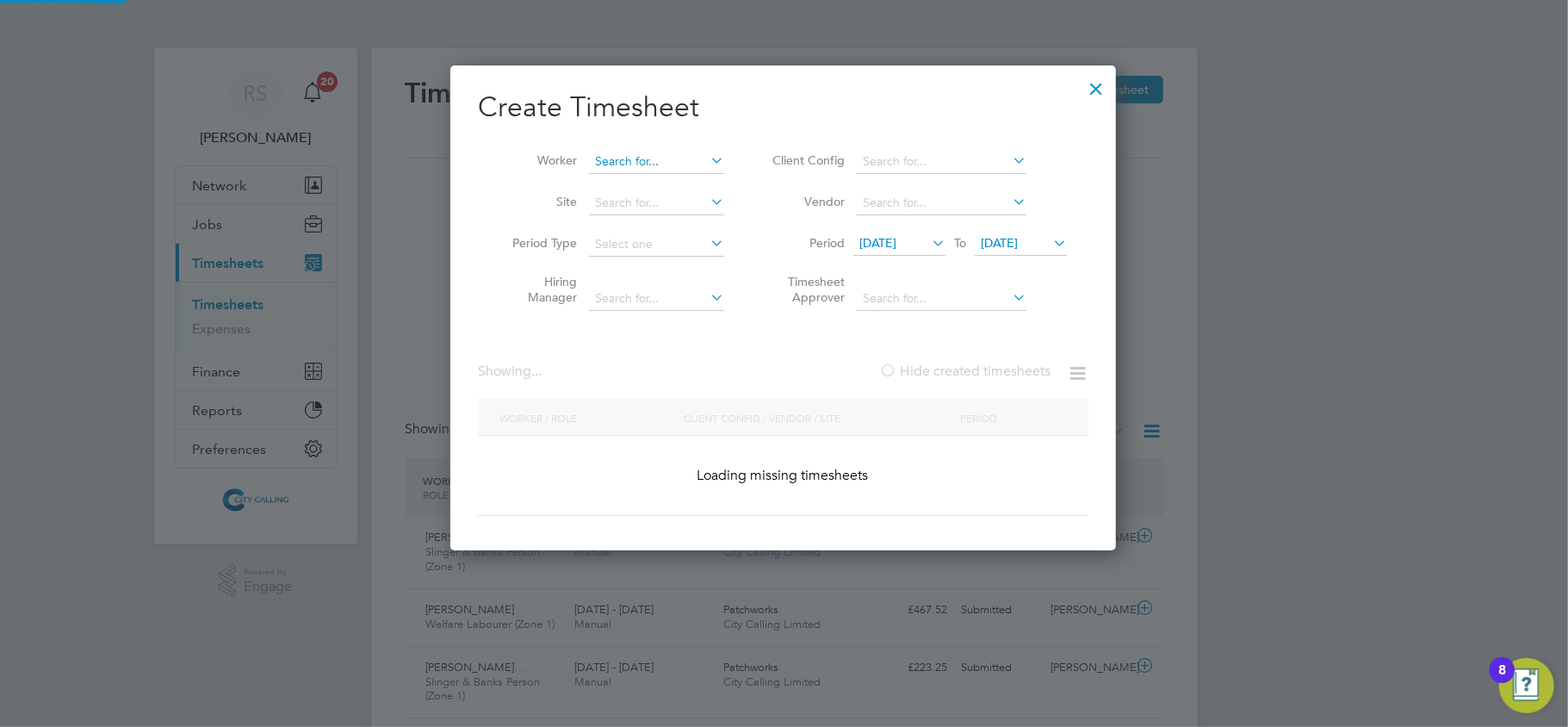
click at [631, 155] on input at bounding box center [657, 162] width 136 height 24
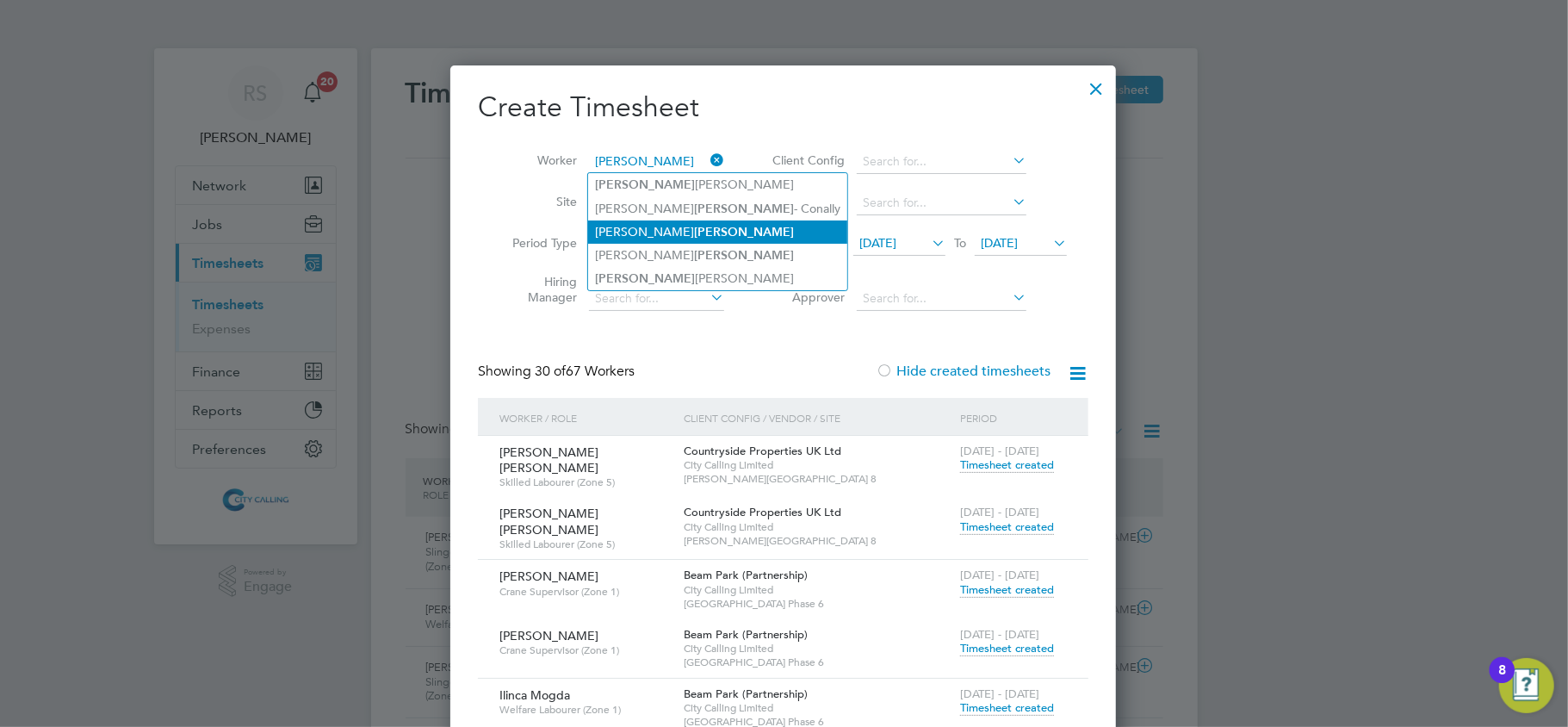
click at [694, 232] on b "Francis" at bounding box center [744, 232] width 100 height 15
type input "Anthony Francis"
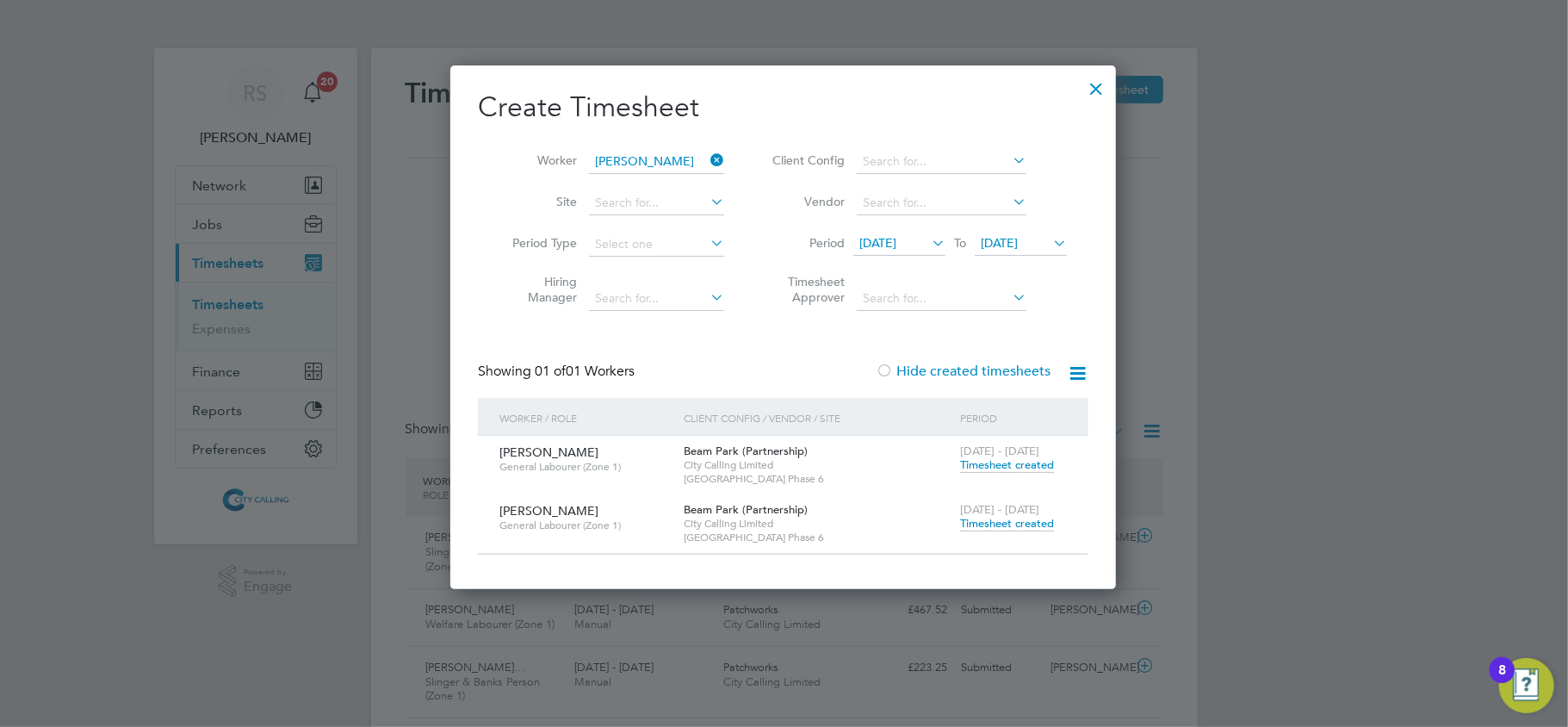
click at [1014, 515] on div "18 - 24 Aug 2025 Timesheet created" at bounding box center [1014, 518] width 116 height 47
click at [1008, 529] on span "Timesheet created" at bounding box center [1008, 524] width 94 height 16
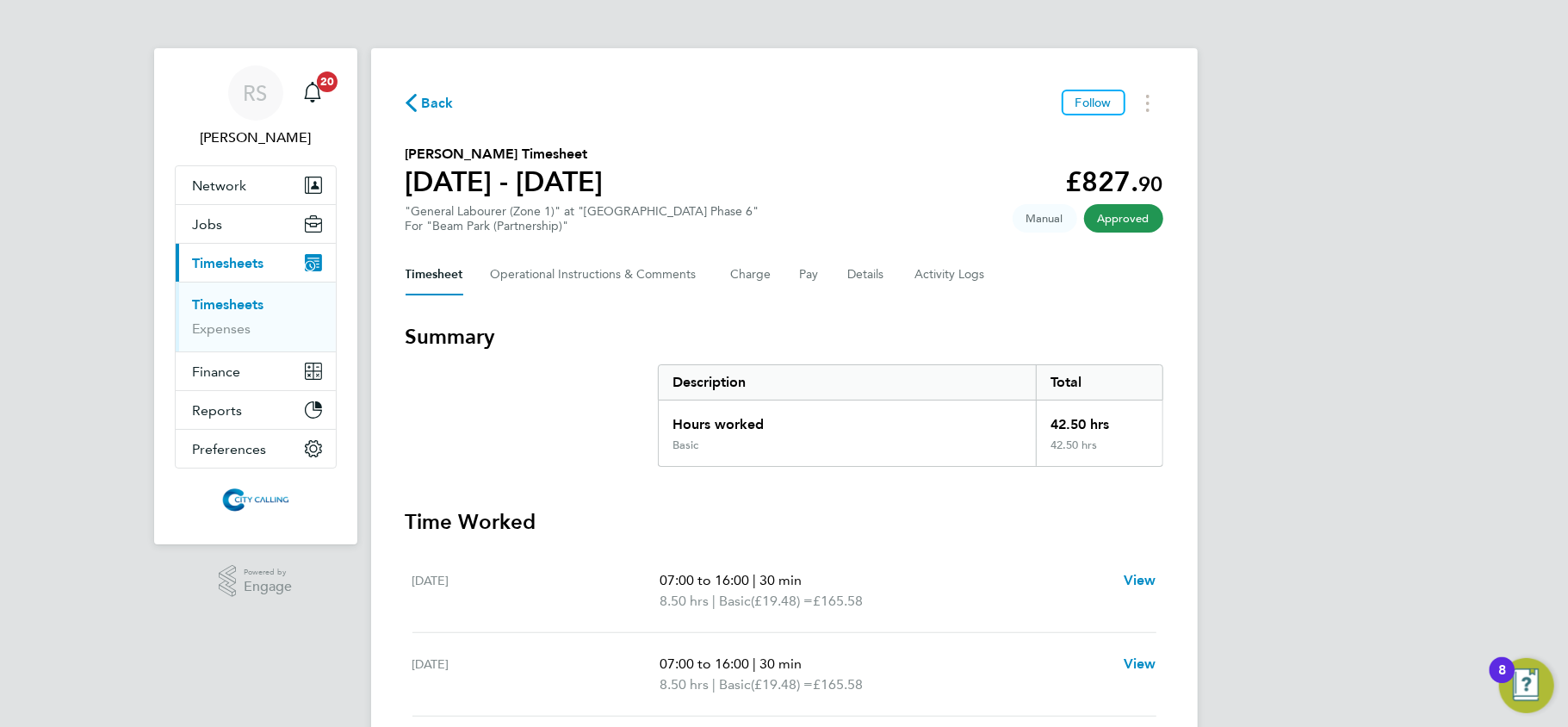
click at [414, 97] on icon "button" at bounding box center [411, 102] width 11 height 18
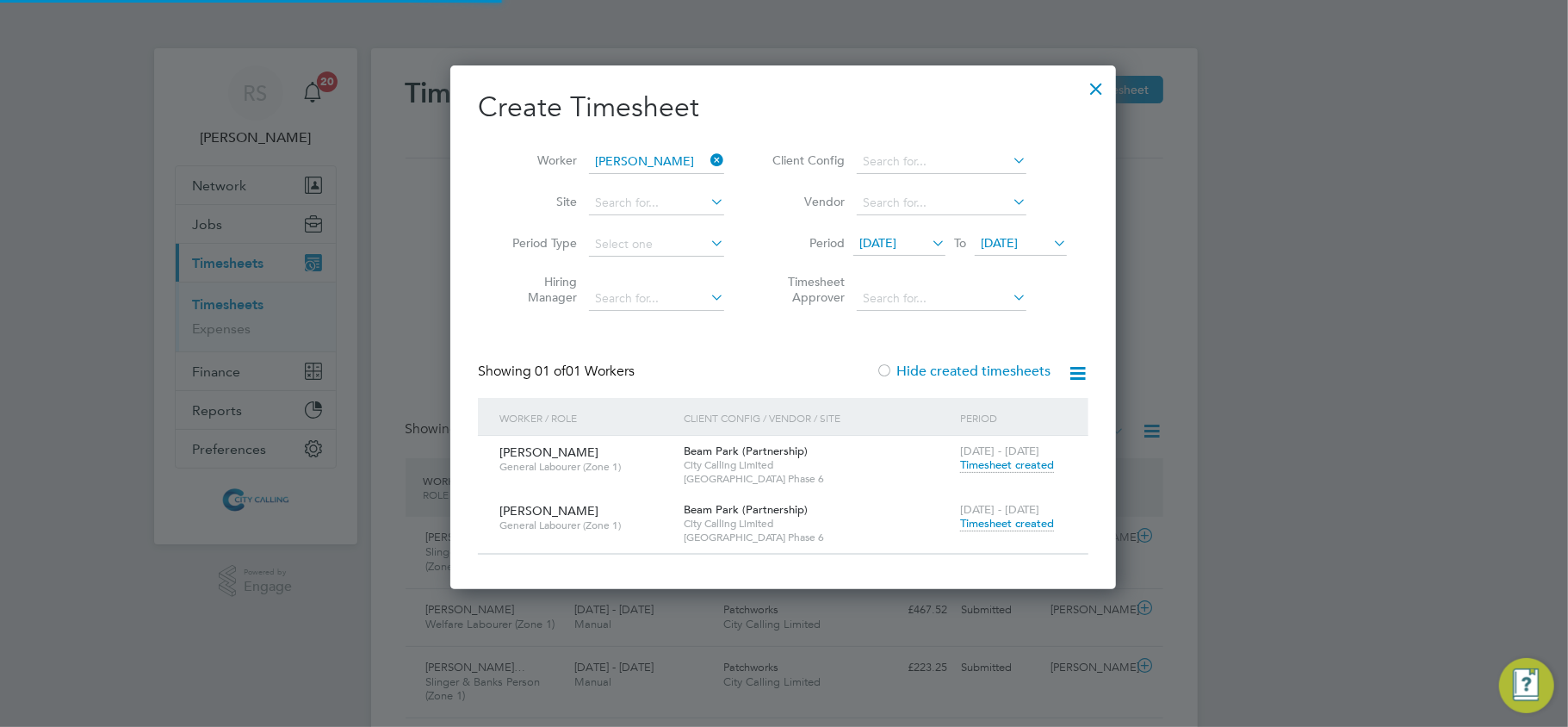
scroll to position [43, 150]
click at [1092, 81] on div at bounding box center [1096, 84] width 31 height 31
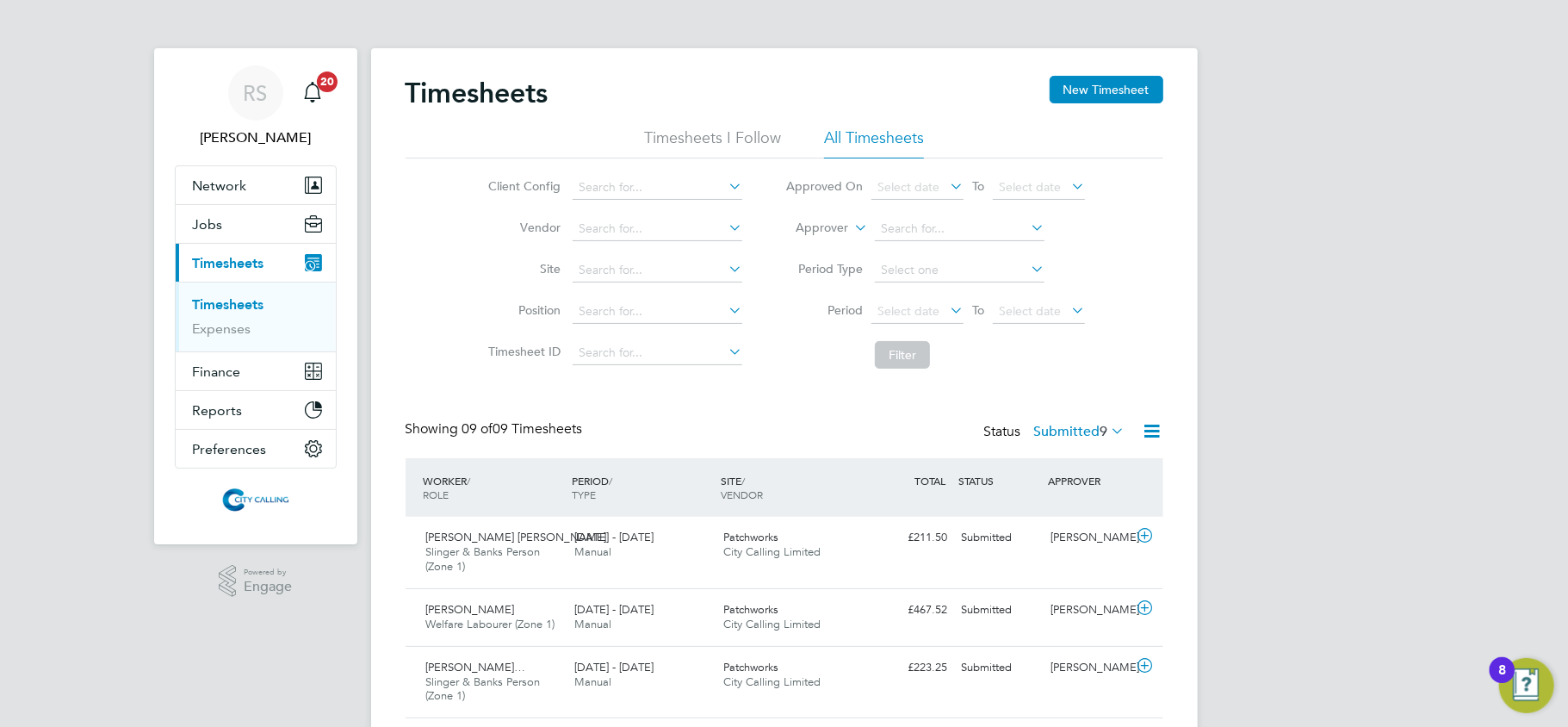
click at [245, 307] on link "Timesheets" at bounding box center [228, 304] width 71 height 17
click at [1162, 435] on icon at bounding box center [1153, 431] width 22 height 22
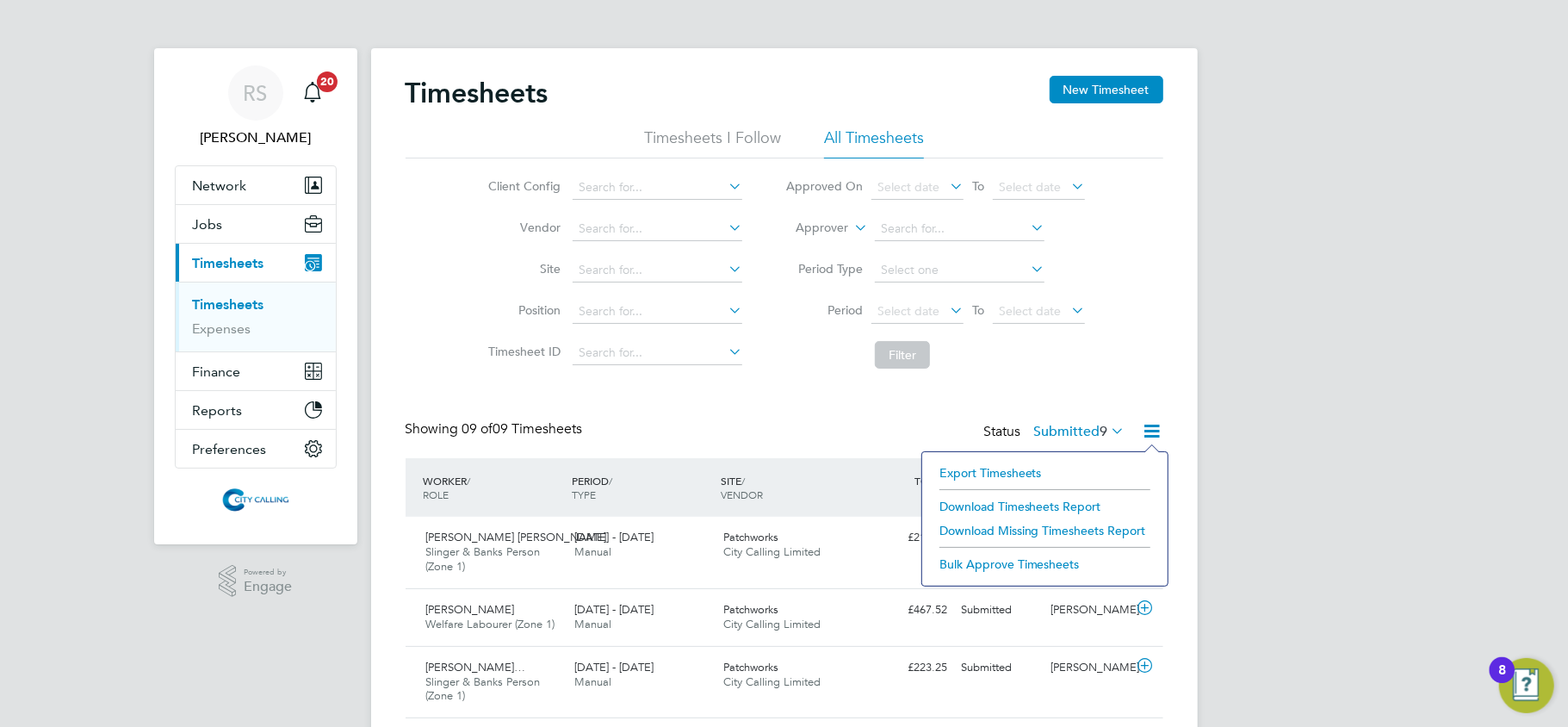
click at [1030, 466] on li "Export Timesheets" at bounding box center [1045, 473] width 228 height 24
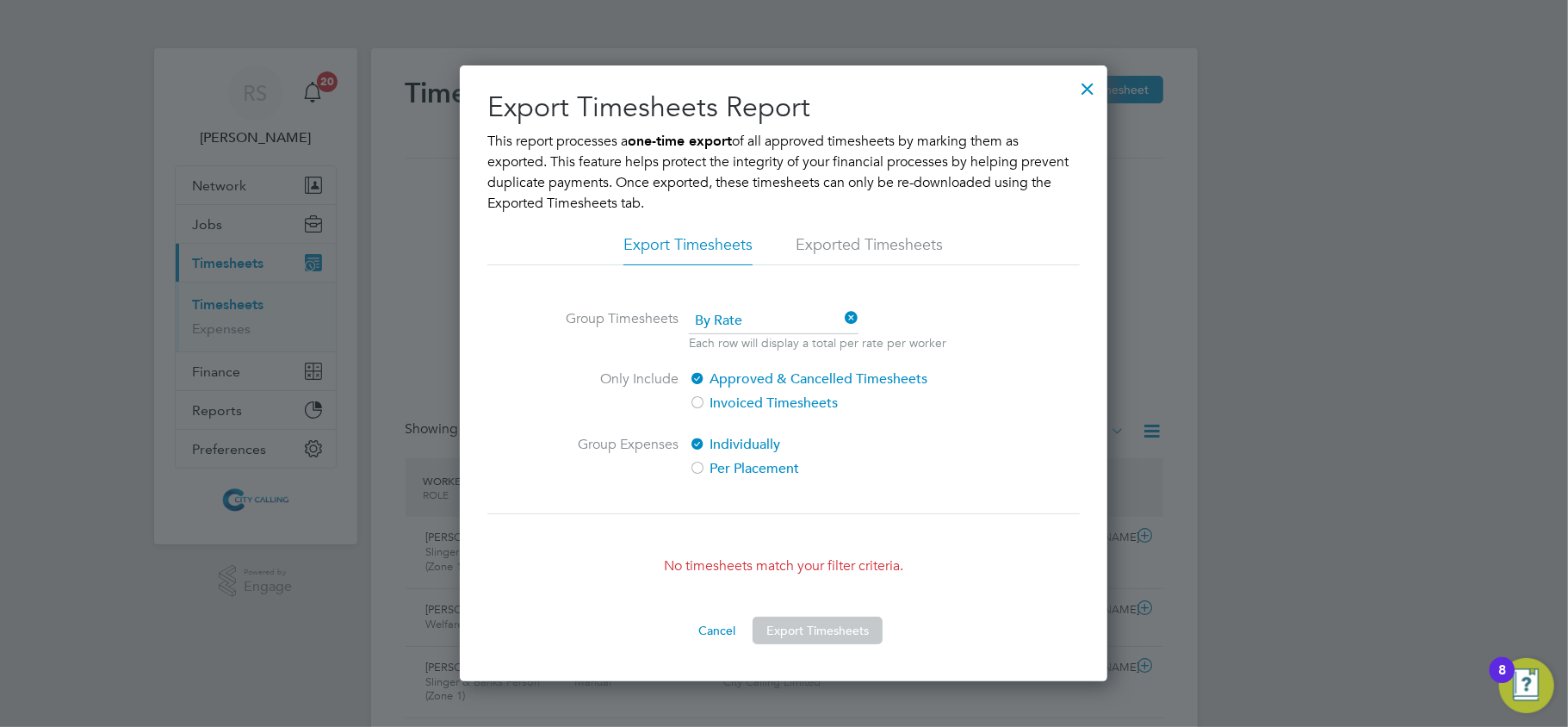
click at [1082, 94] on div at bounding box center [1088, 84] width 31 height 31
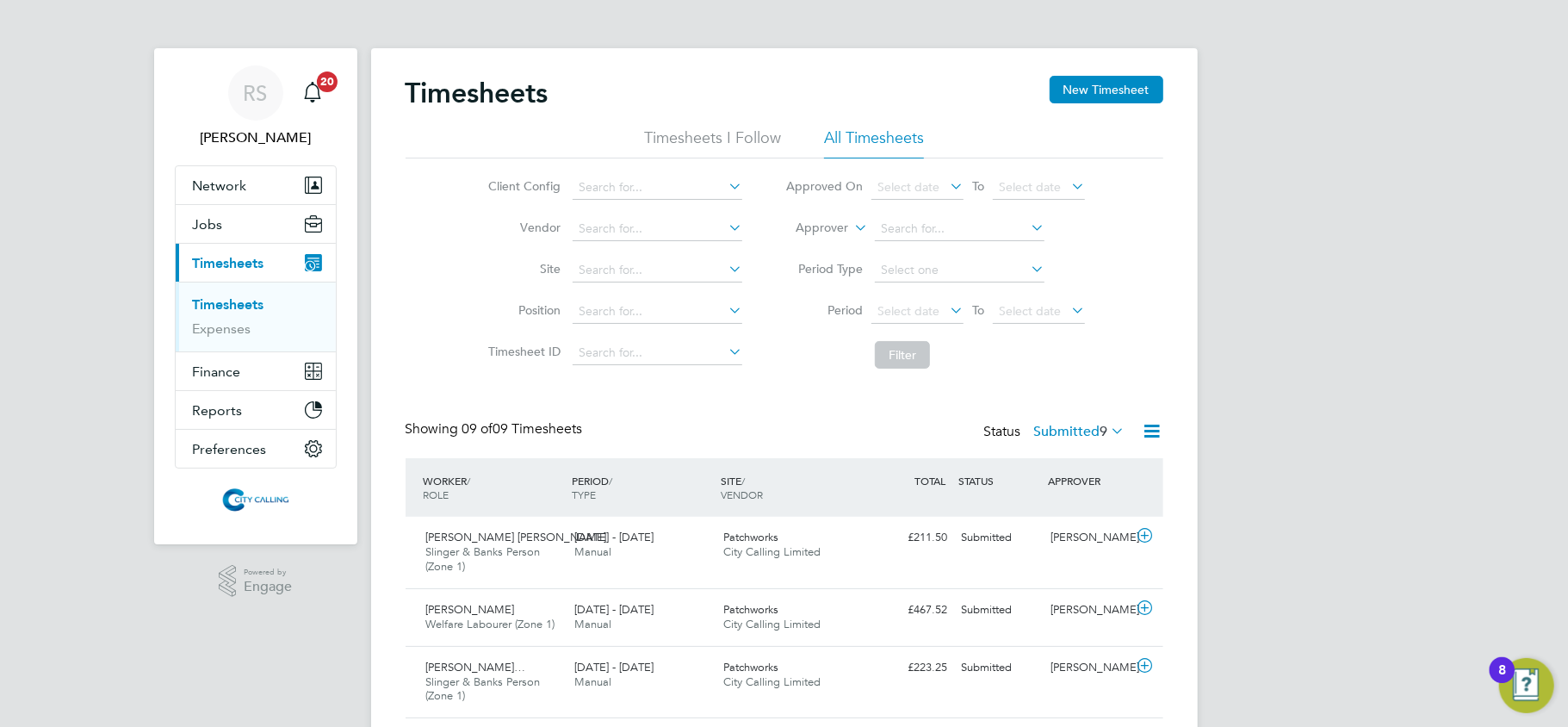
click at [1048, 428] on label "Submitted 9" at bounding box center [1080, 432] width 91 height 17
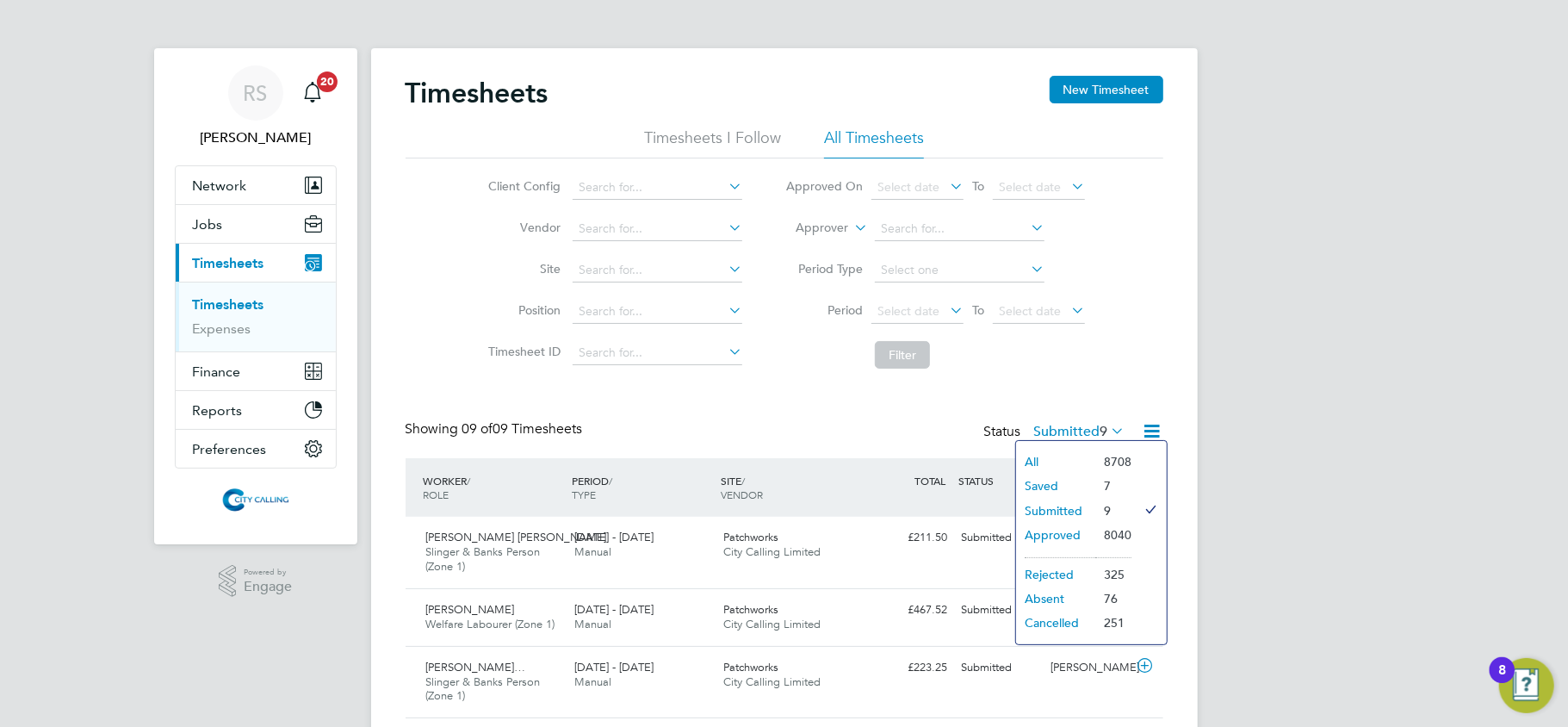
click at [1045, 453] on li "All" at bounding box center [1055, 462] width 79 height 24
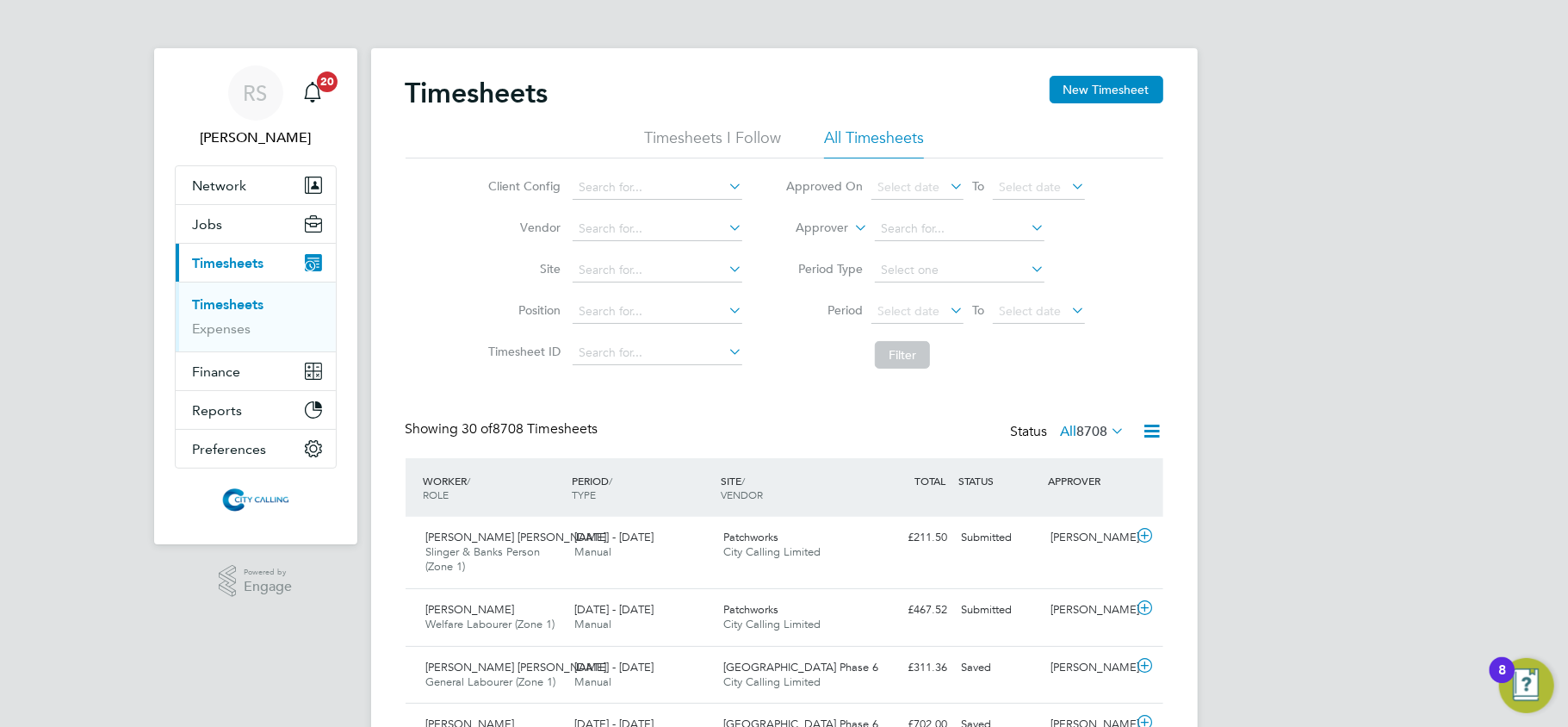
click at [1155, 434] on icon at bounding box center [1153, 431] width 22 height 22
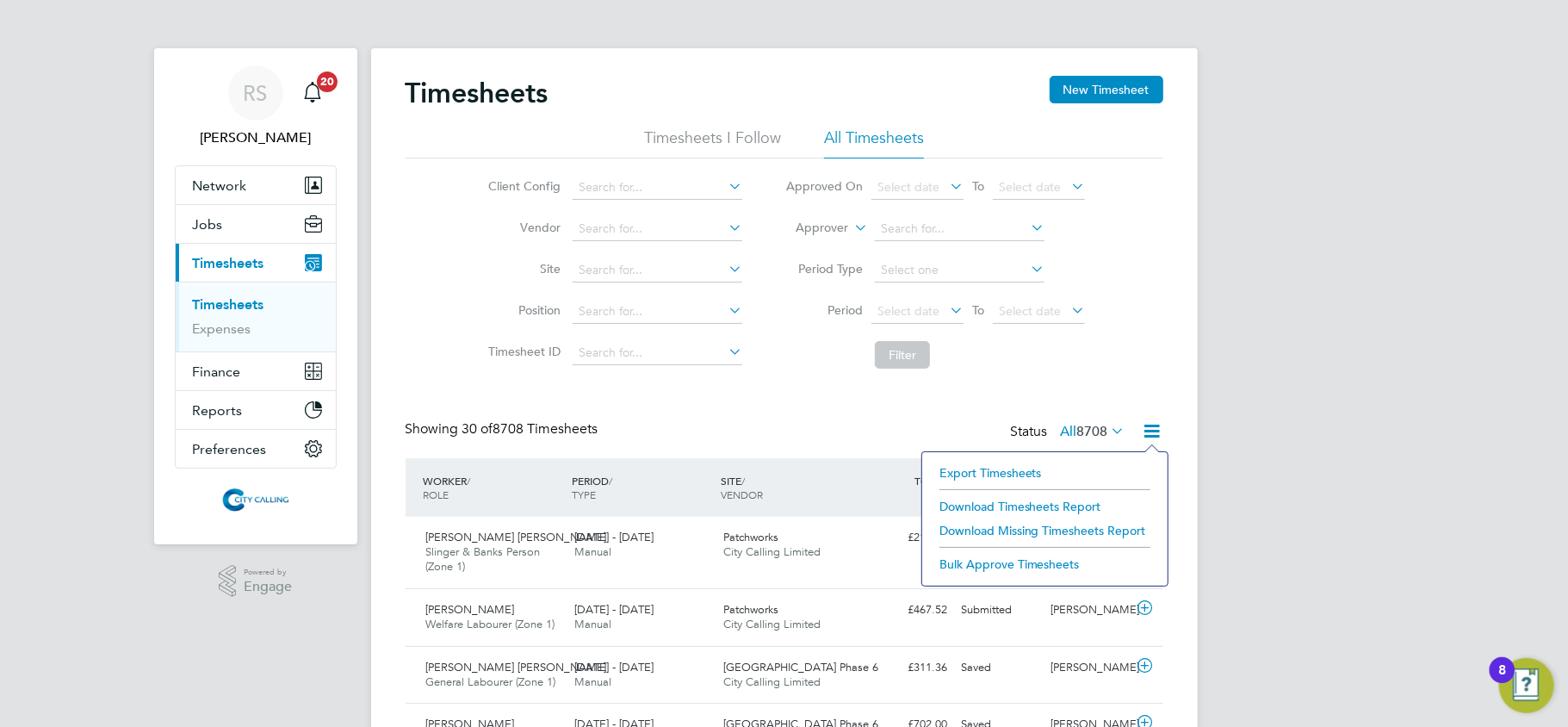
click at [1016, 466] on li "Export Timesheets" at bounding box center [1045, 473] width 228 height 24
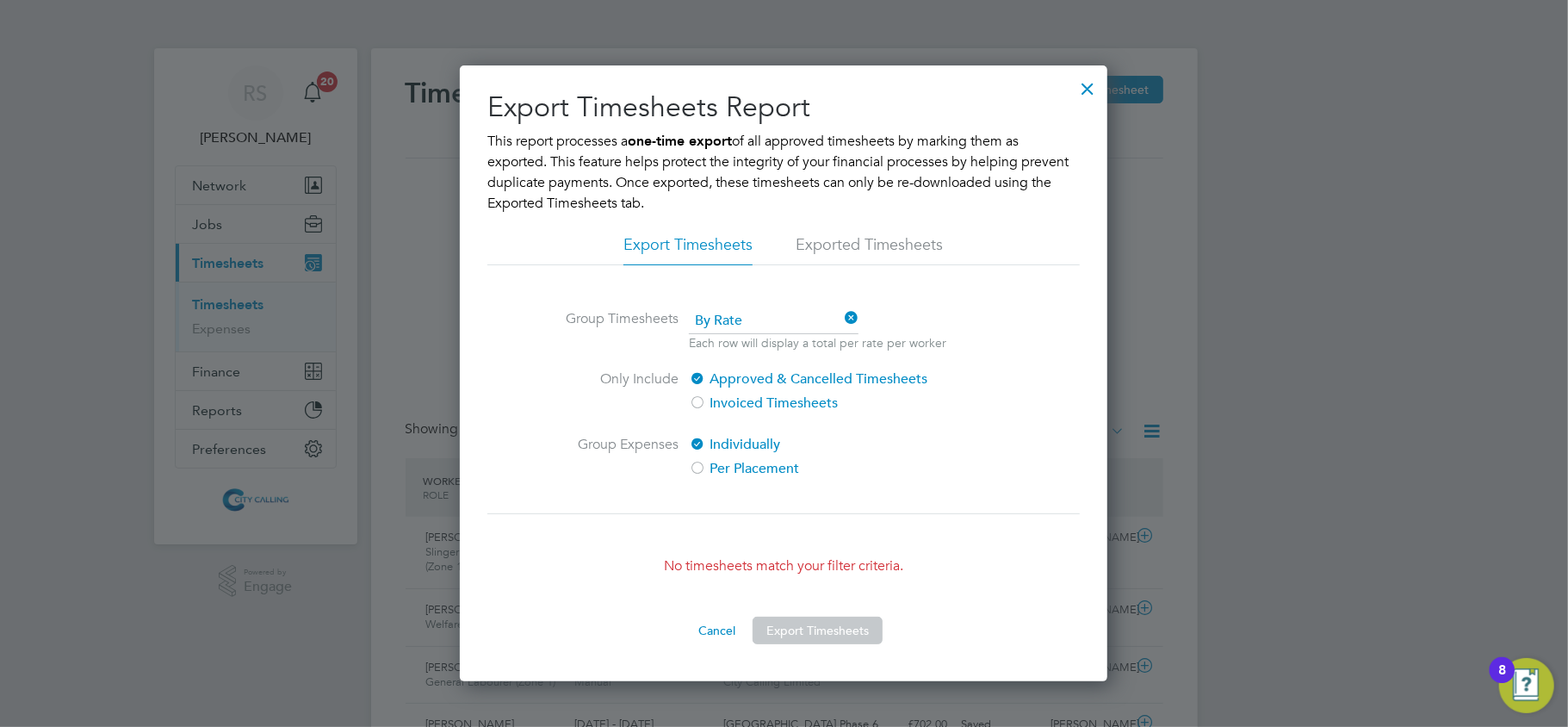
click at [1083, 86] on div at bounding box center [1088, 84] width 31 height 31
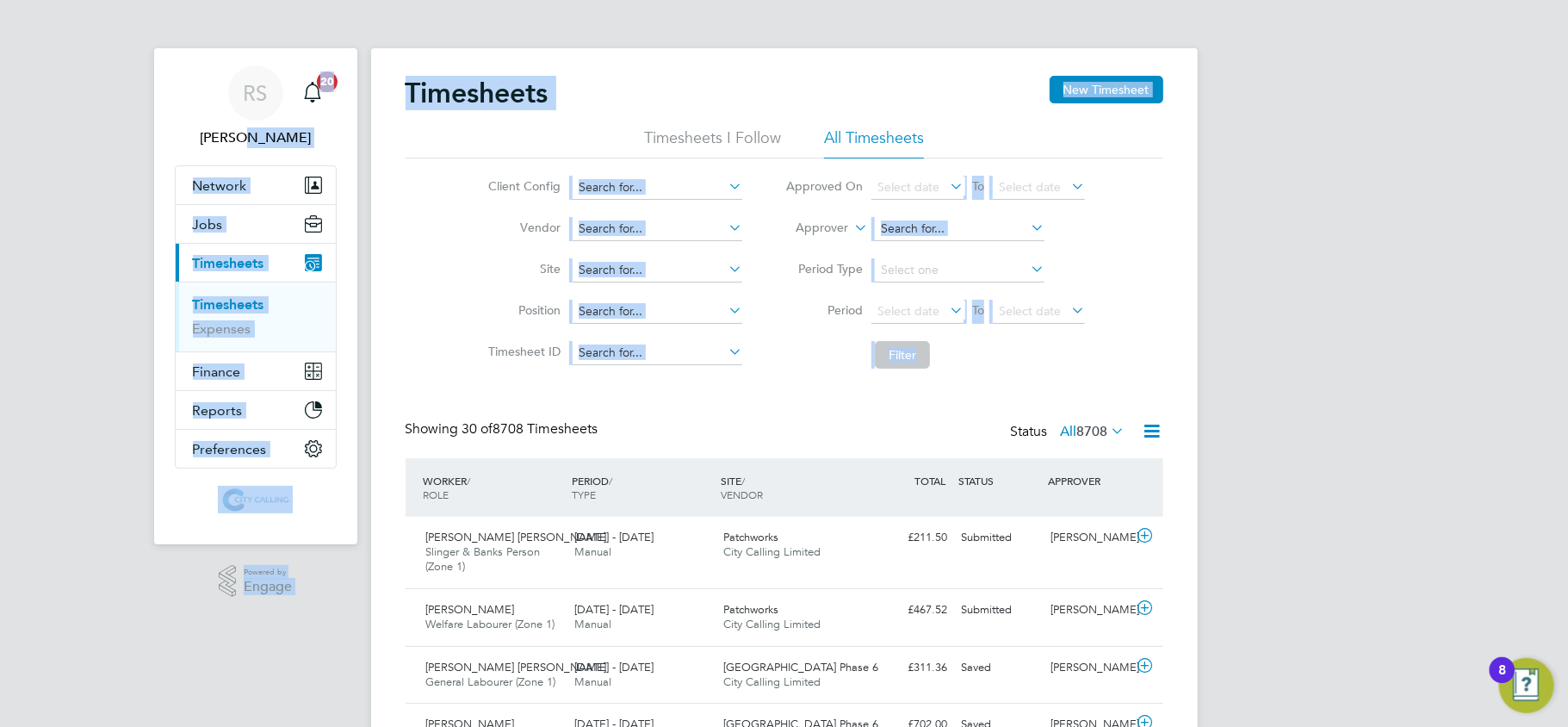
drag, startPoint x: 1168, startPoint y: 321, endPoint x: 226, endPoint y: 153, distance: 956.9
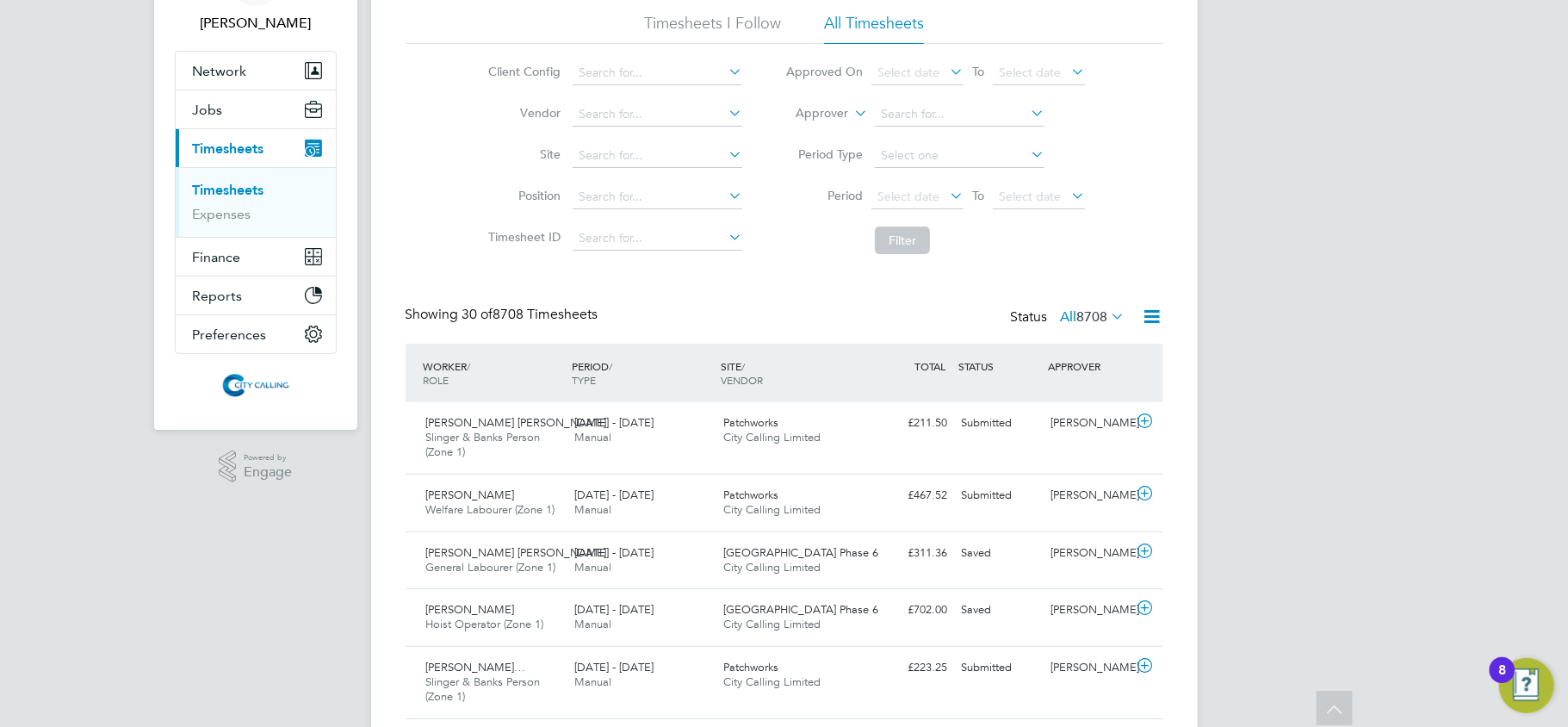
click at [1077, 311] on span "8708" at bounding box center [1093, 317] width 31 height 17
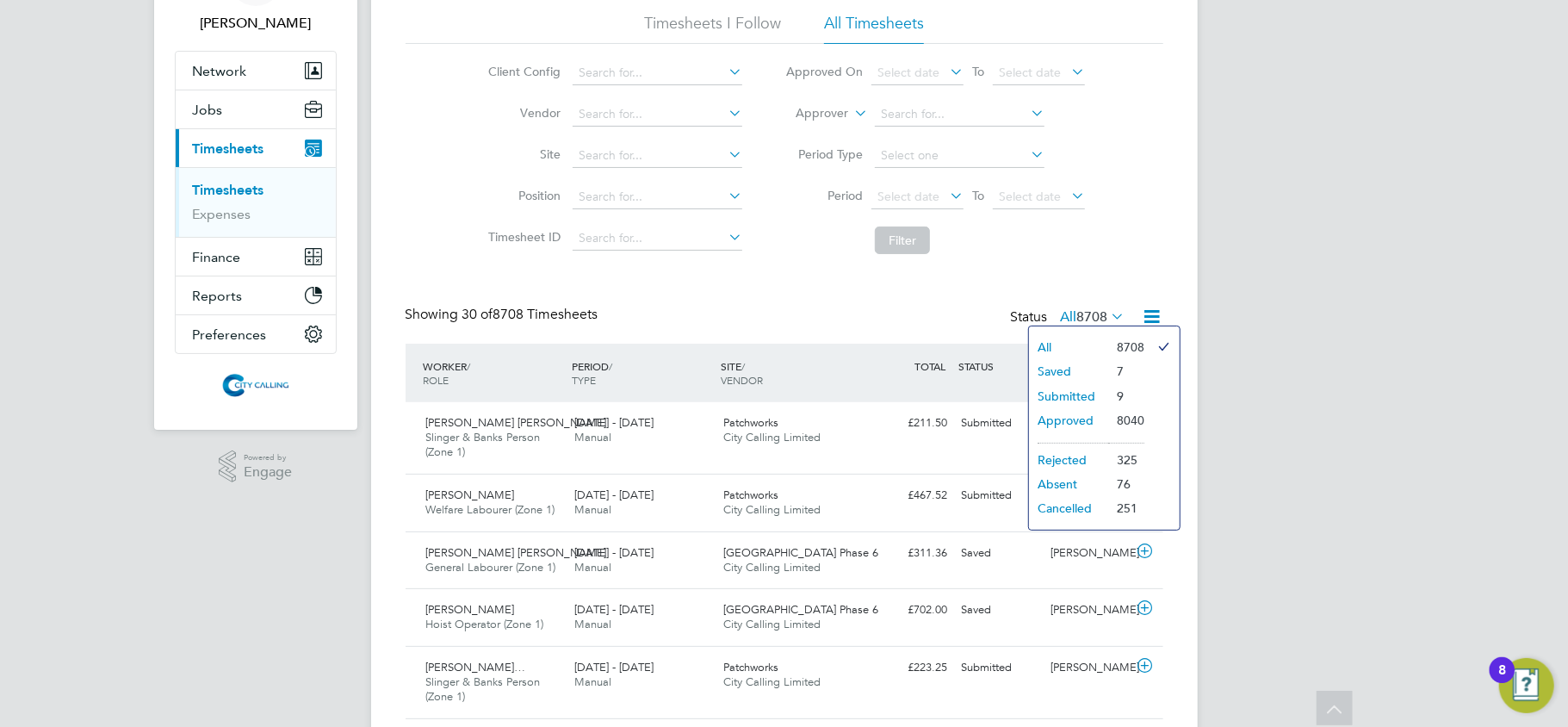
click at [1064, 417] on li "Approved" at bounding box center [1068, 420] width 79 height 24
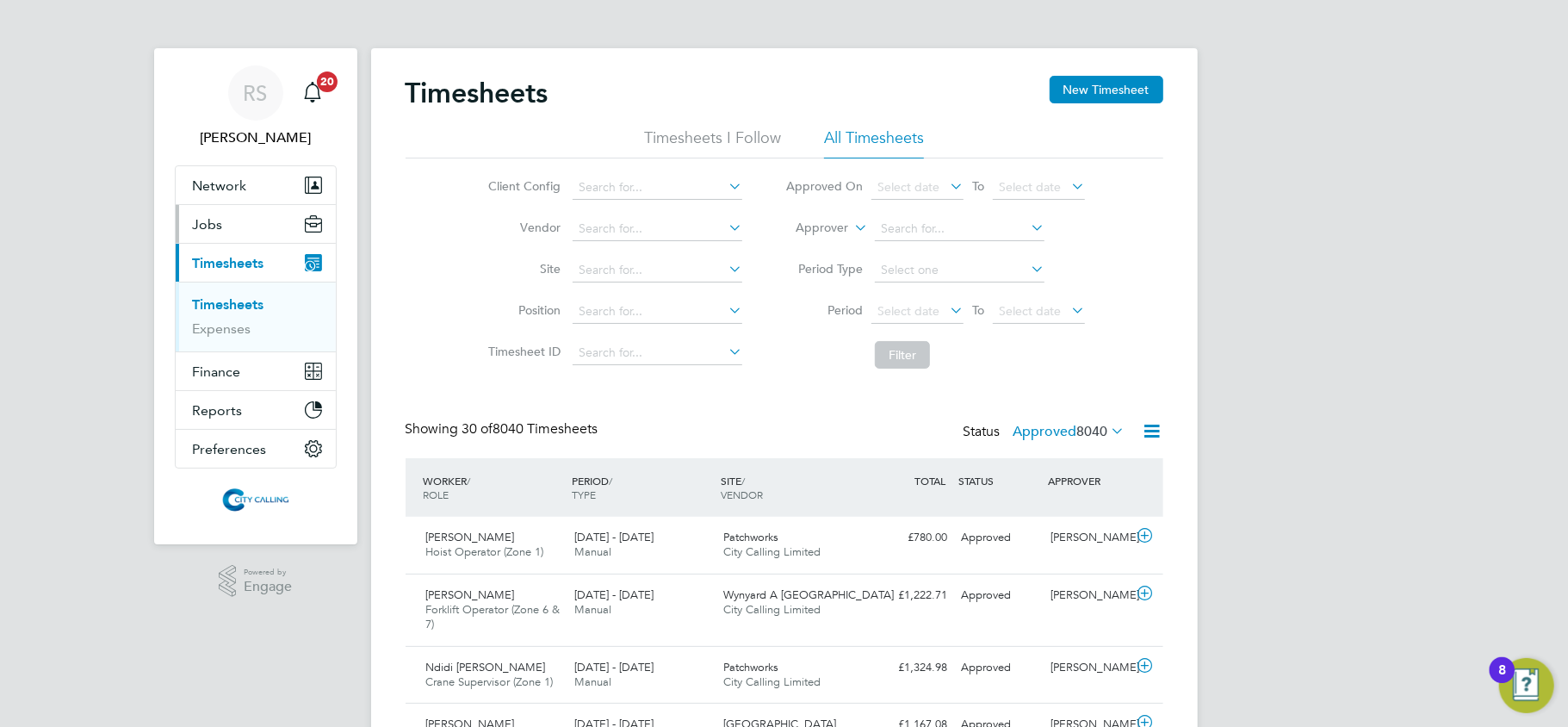
drag, startPoint x: 222, startPoint y: 218, endPoint x: 235, endPoint y: 265, distance: 48.8
click at [221, 218] on span "Jobs" at bounding box center [208, 224] width 30 height 17
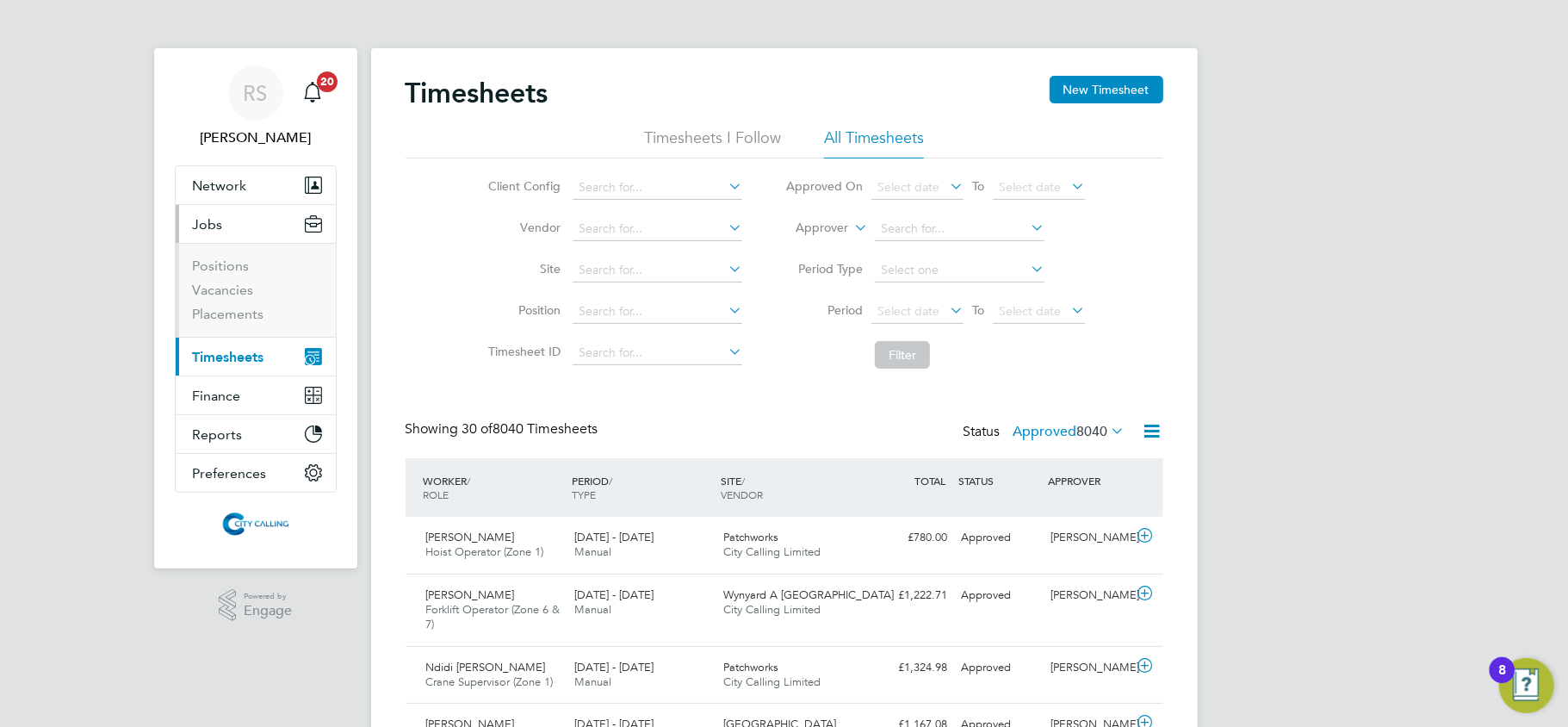
click at [228, 281] on li "Positions" at bounding box center [257, 269] width 129 height 24
click at [235, 289] on link "Vacancies" at bounding box center [223, 289] width 61 height 17
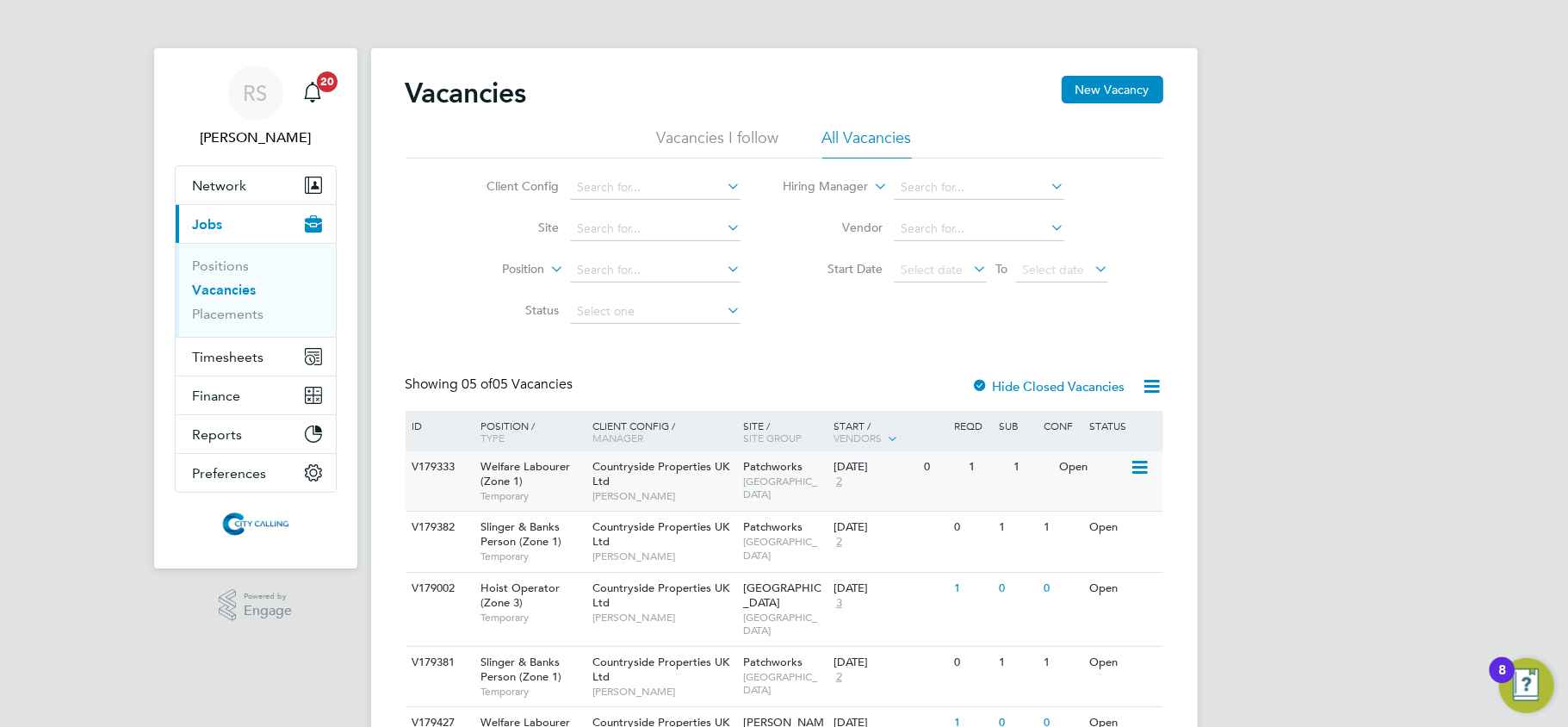
scroll to position [90, 0]
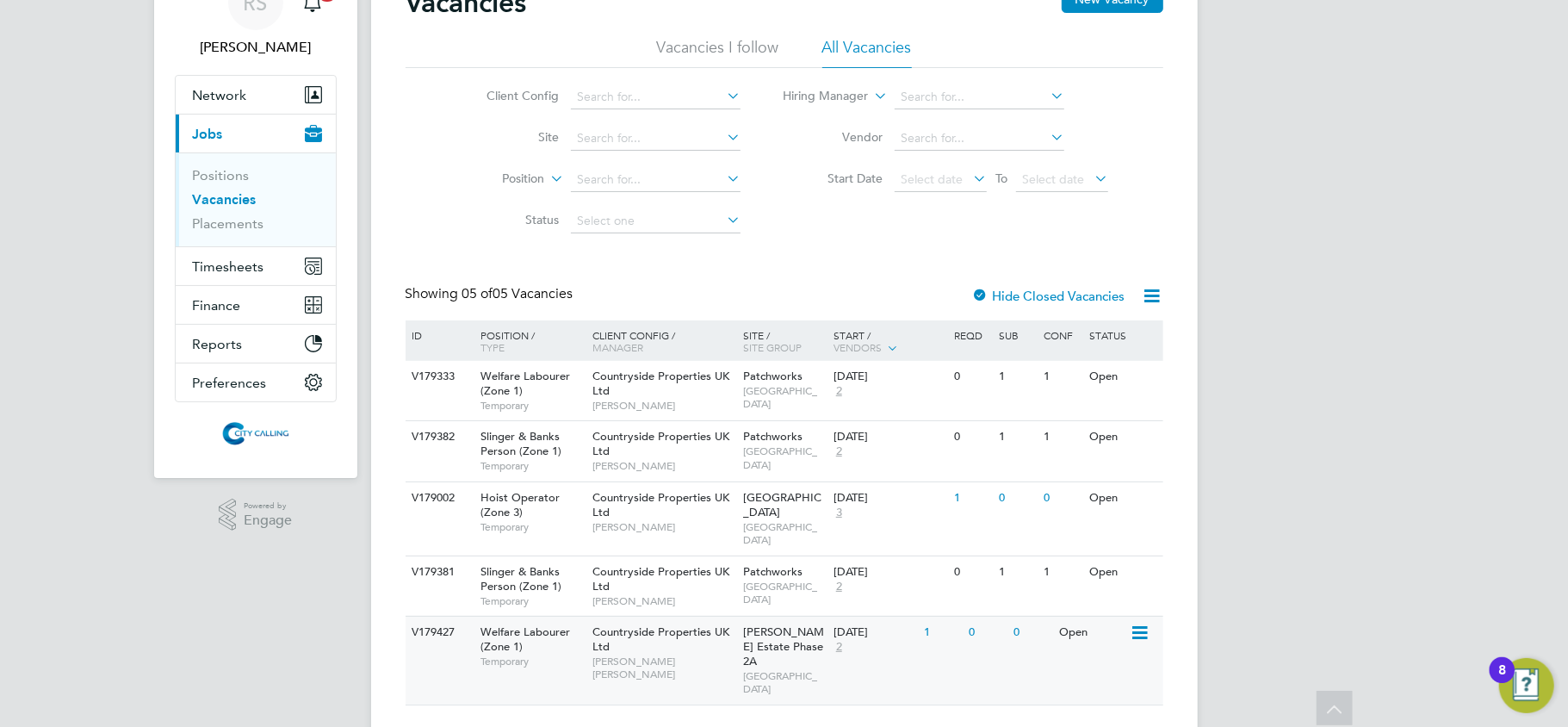
click at [784, 627] on span "[PERSON_NAME] Estate Phase 2A" at bounding box center [784, 646] width 81 height 44
click at [738, 625] on div "Countryside Properties UK Ltd Connor Benning" at bounding box center [664, 653] width 151 height 73
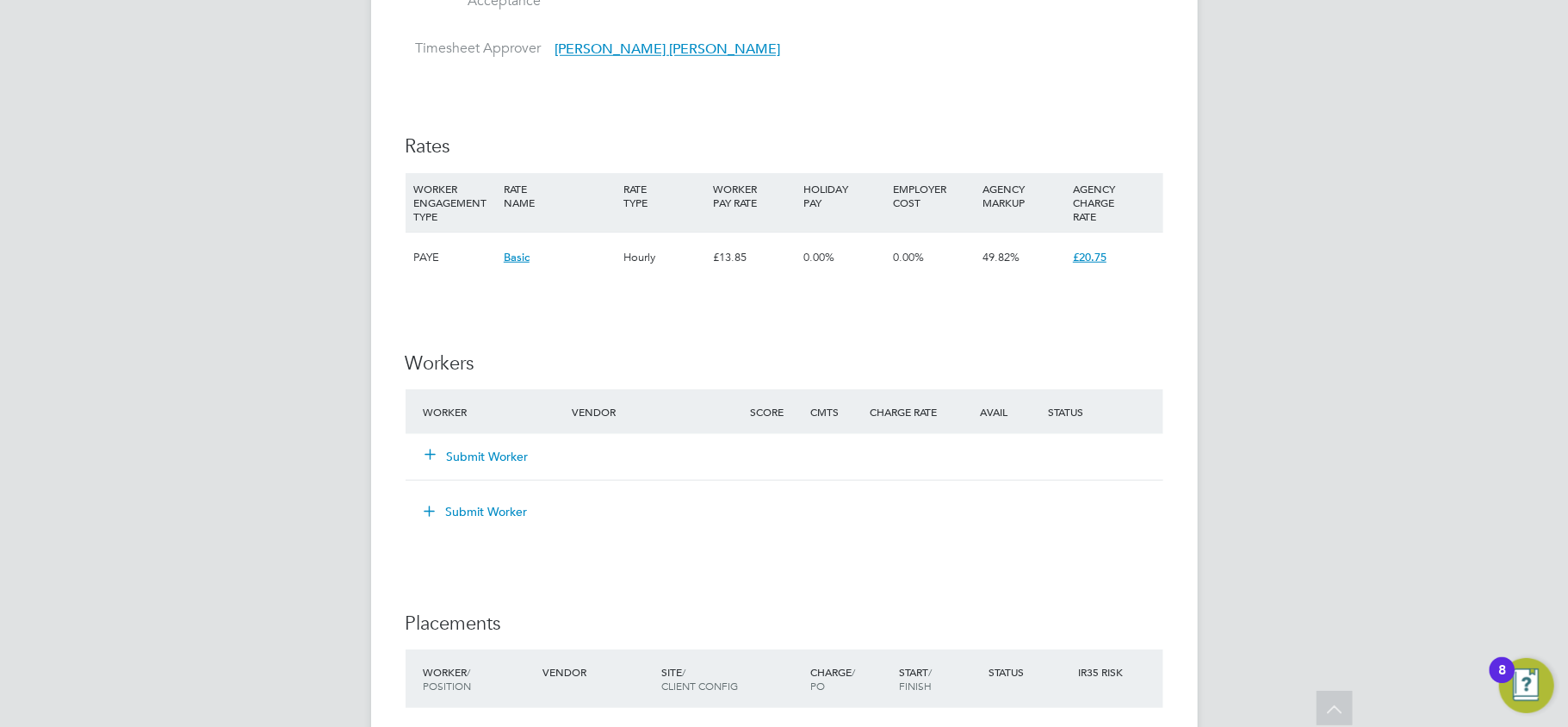
click at [501, 459] on button "Submit Worker" at bounding box center [478, 457] width 103 height 17
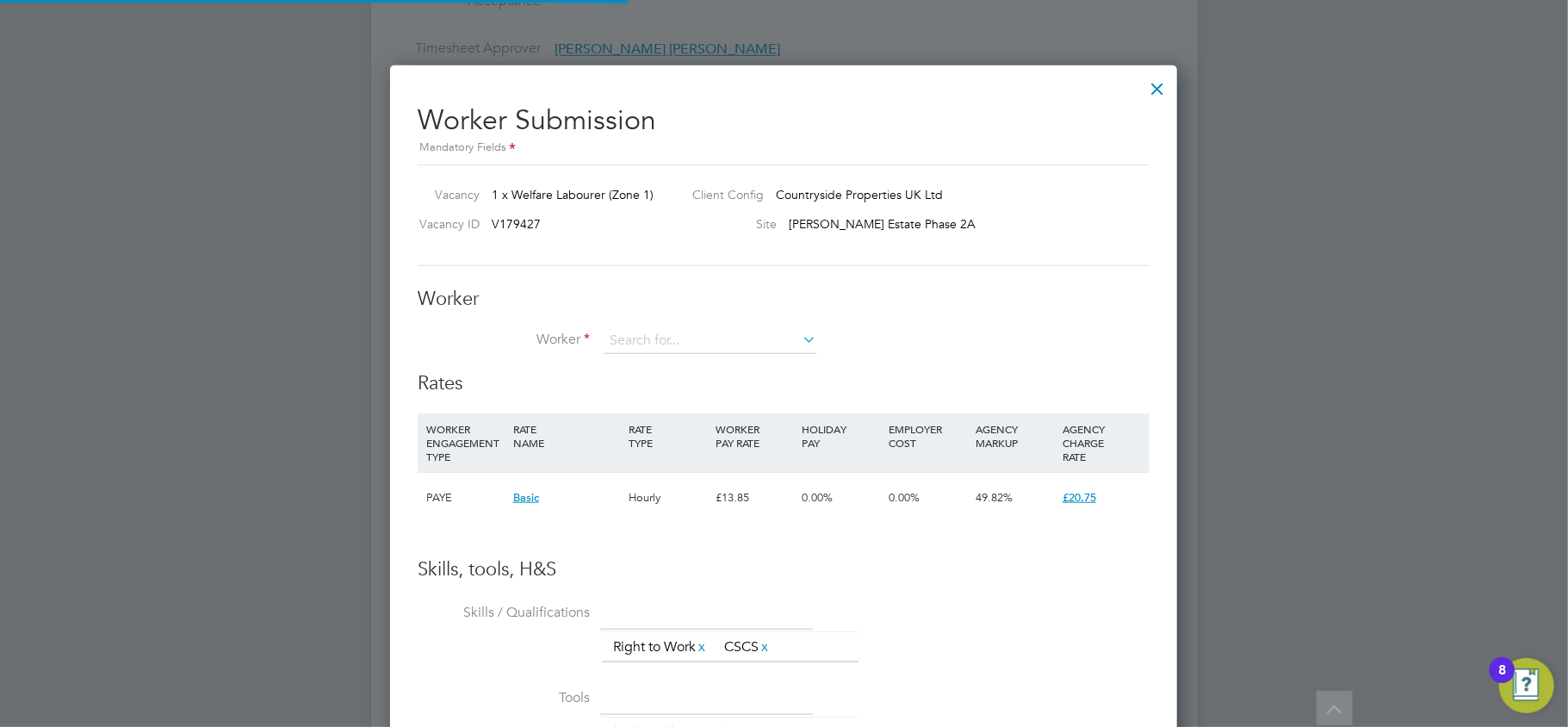
scroll to position [1048, 789]
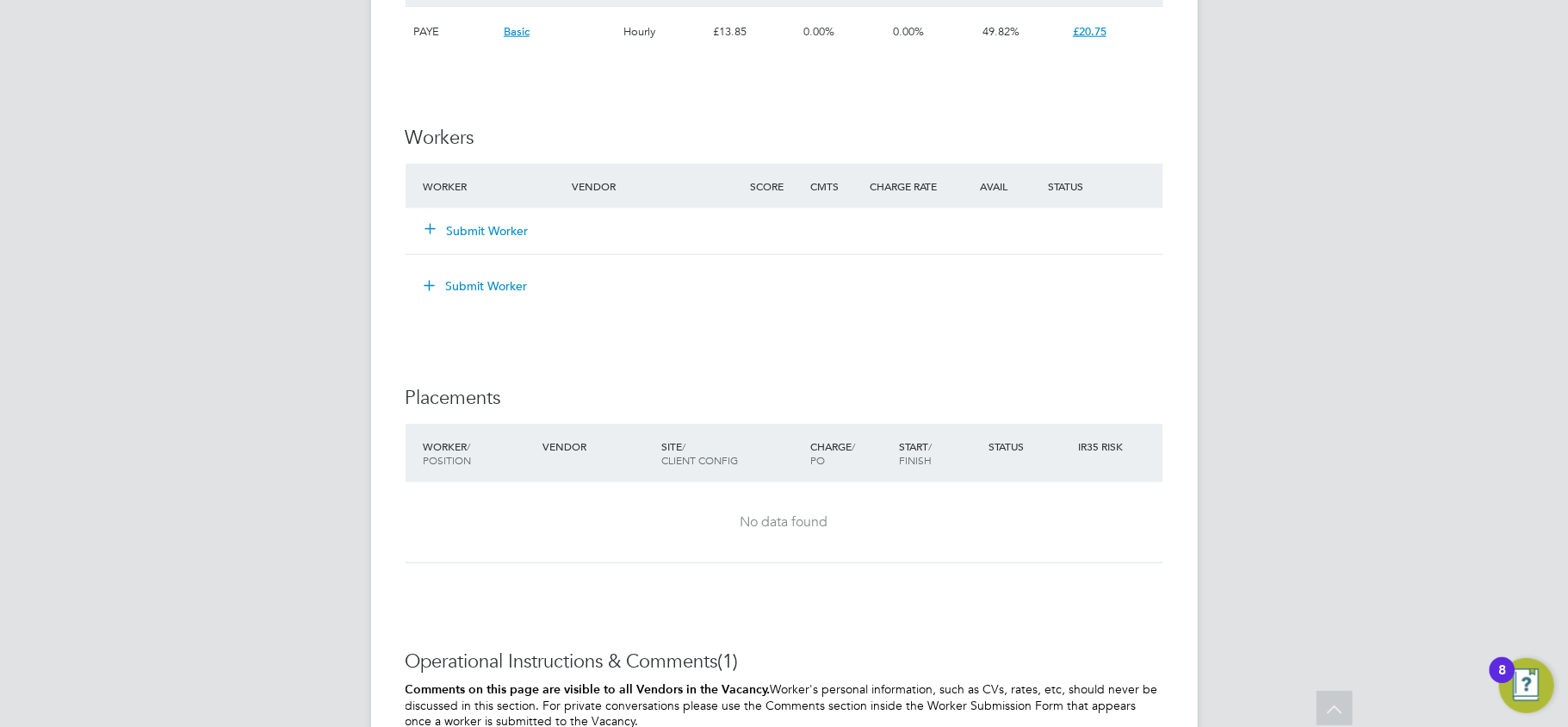
scroll to position [1263, 0]
click at [480, 232] on button "Submit Worker" at bounding box center [478, 228] width 103 height 17
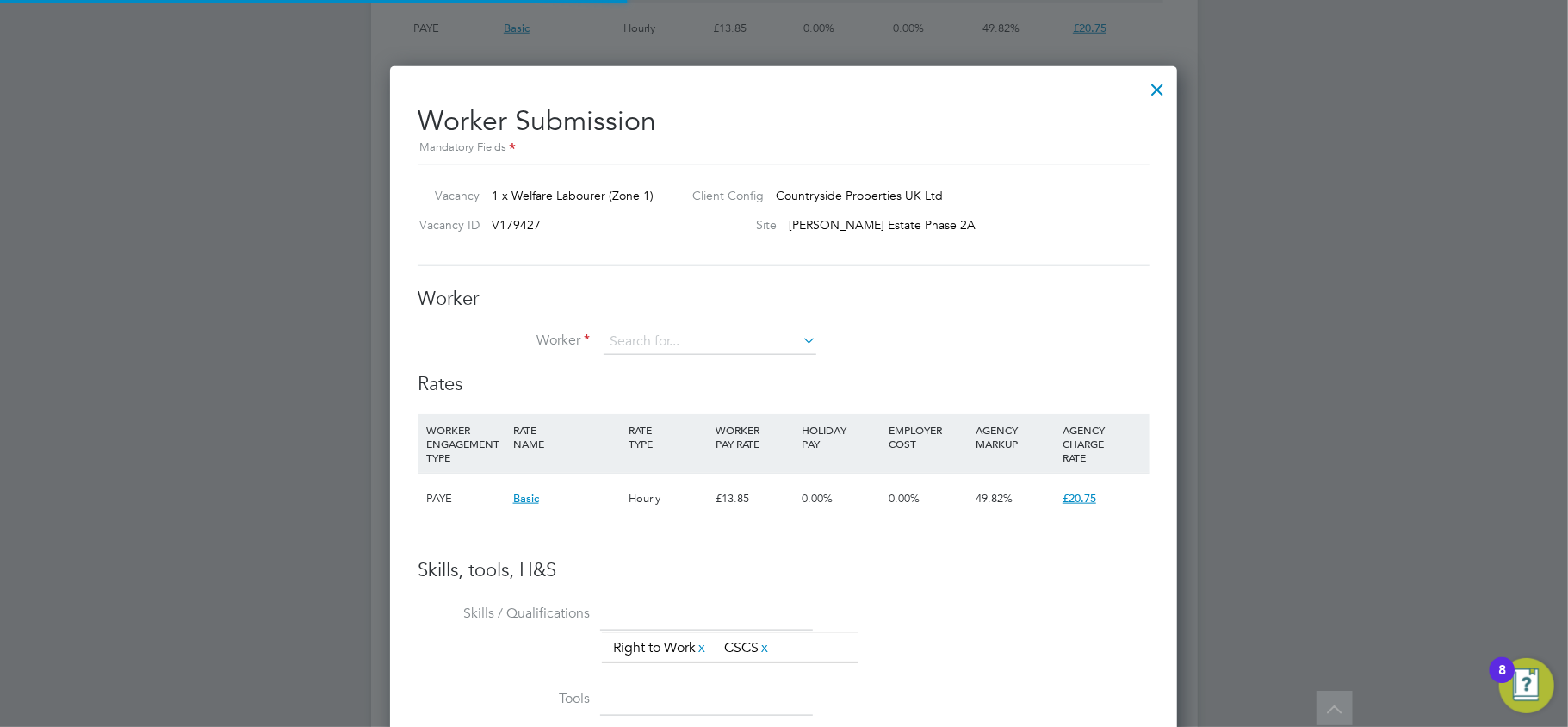
scroll to position [1048, 789]
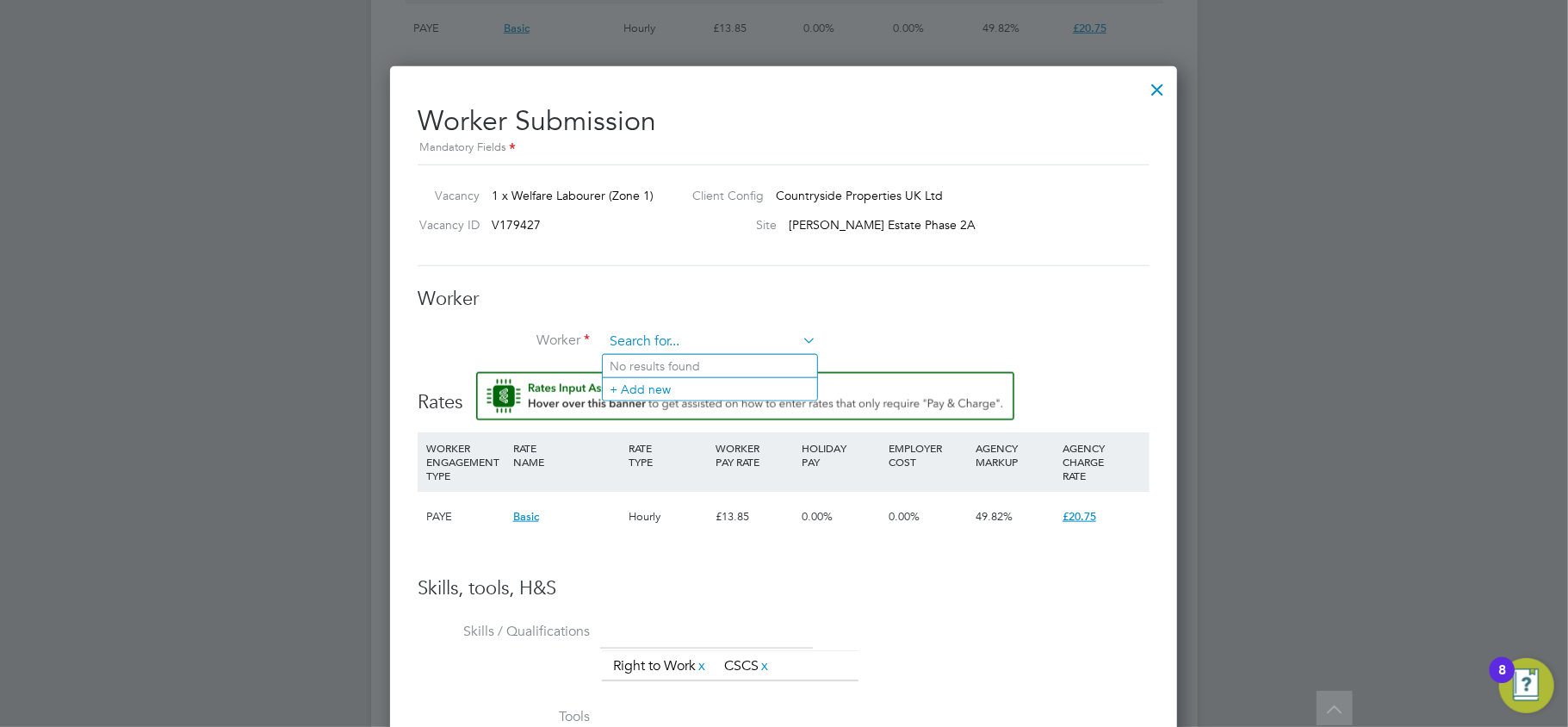
paste input "Mrs"
type input "Mrs"
click at [676, 384] on li "+ Add new" at bounding box center [710, 388] width 215 height 23
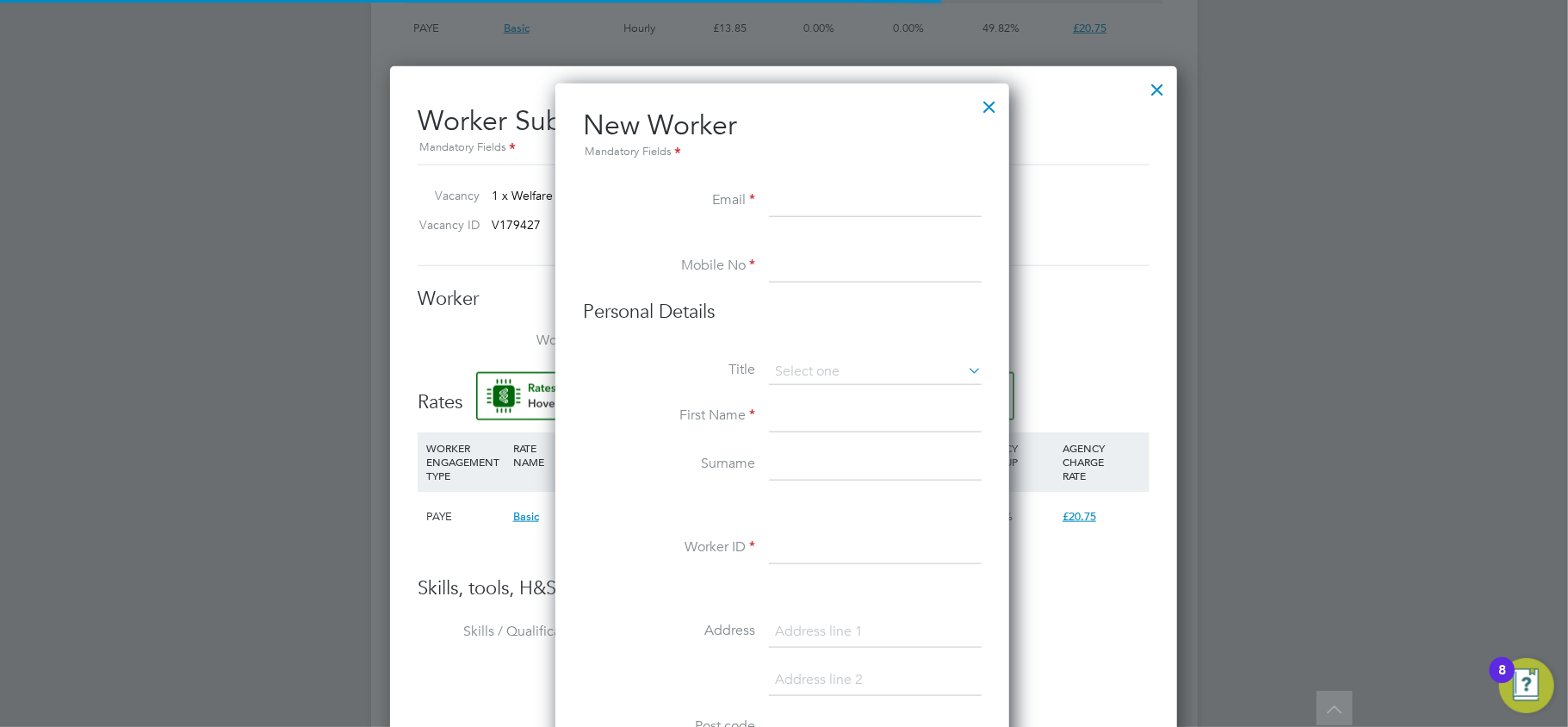
scroll to position [1468, 458]
paste input "misginayorus2@yahoo.com"
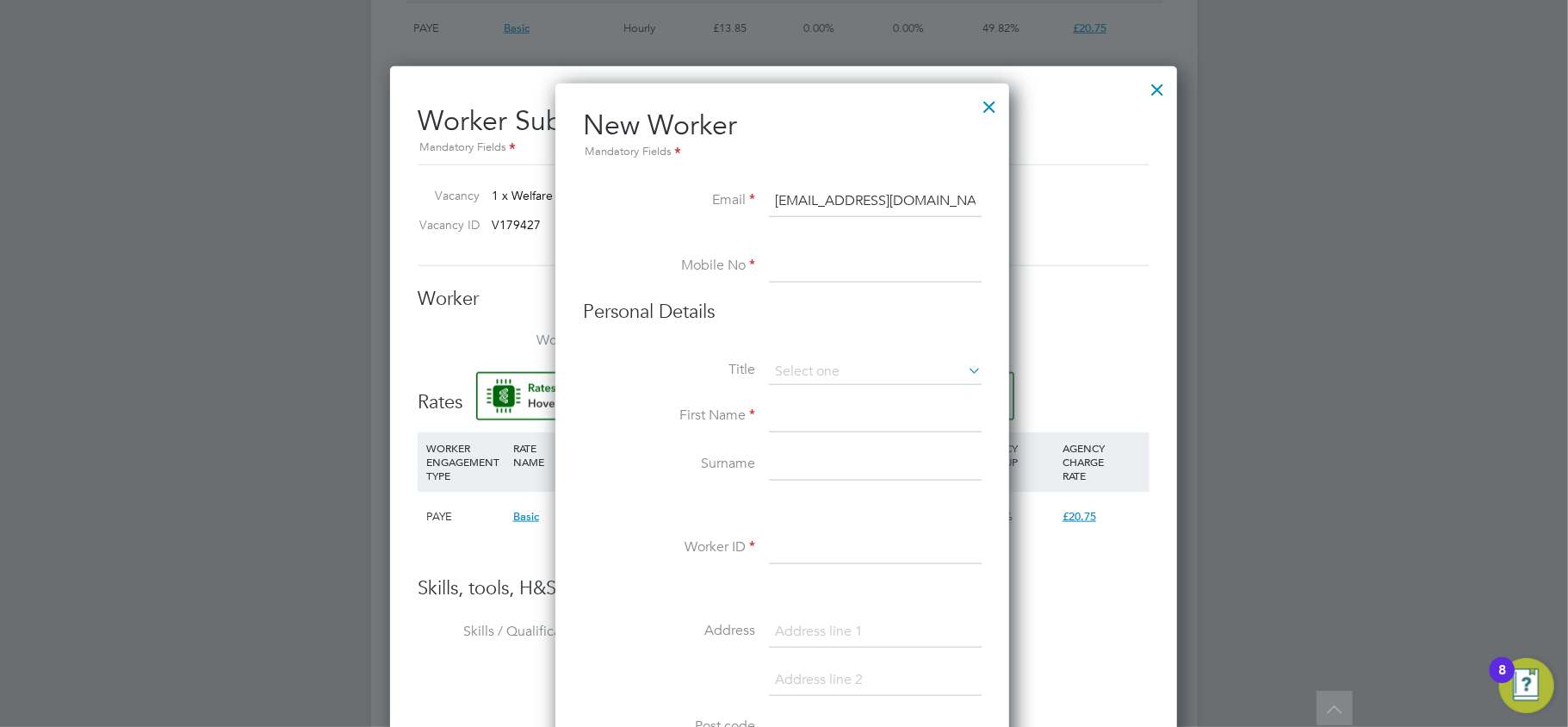
type input "misginayorus2@yahoo.com"
click at [821, 253] on input at bounding box center [875, 268] width 213 height 31
click at [810, 366] on input at bounding box center [875, 372] width 213 height 26
click at [803, 417] on li "Mrs" at bounding box center [875, 418] width 215 height 23
type input "Mrs"
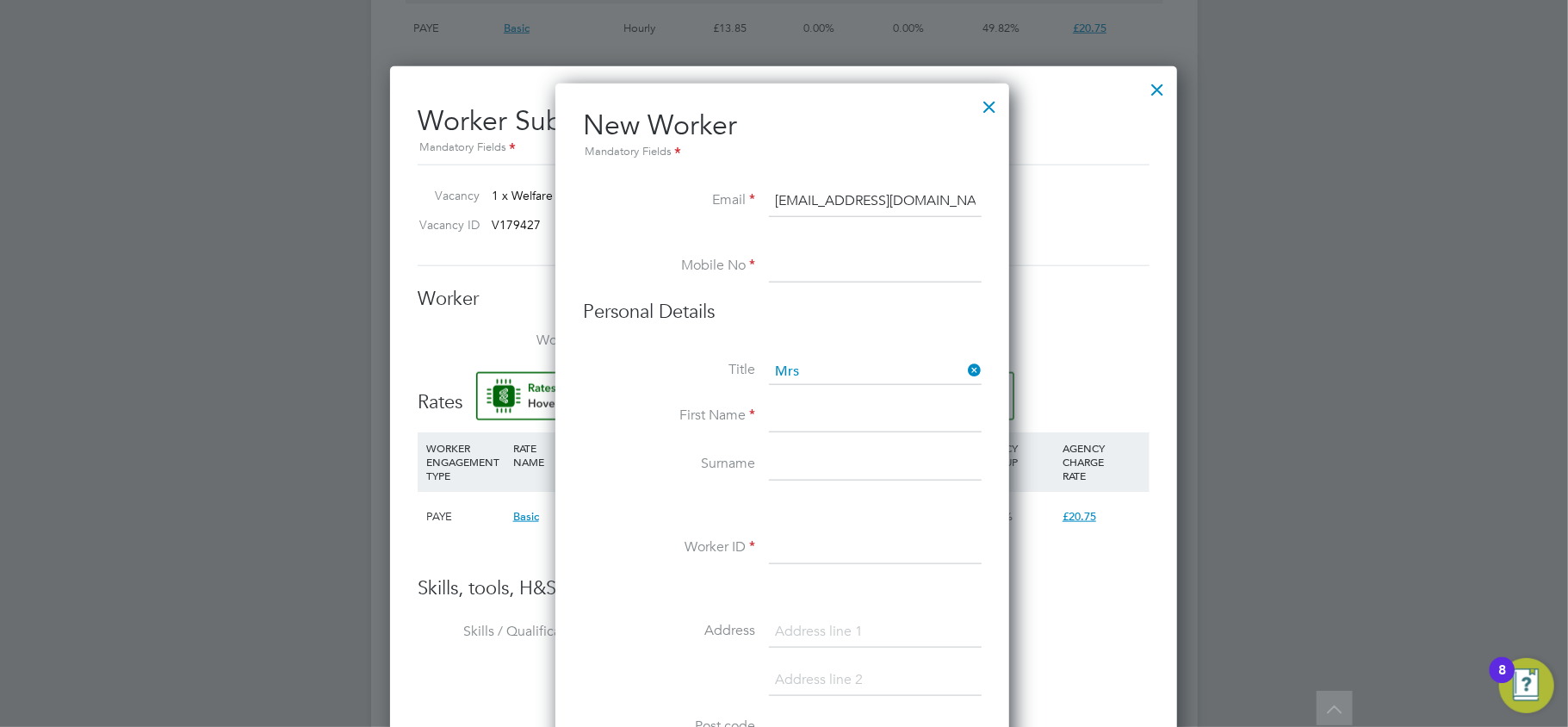
click at [790, 282] on li "Mobile No" at bounding box center [782, 276] width 399 height 49
click at [782, 268] on input at bounding box center [875, 268] width 213 height 31
paste input "07477367807"
type input "07477367807"
click at [789, 418] on input at bounding box center [875, 418] width 213 height 31
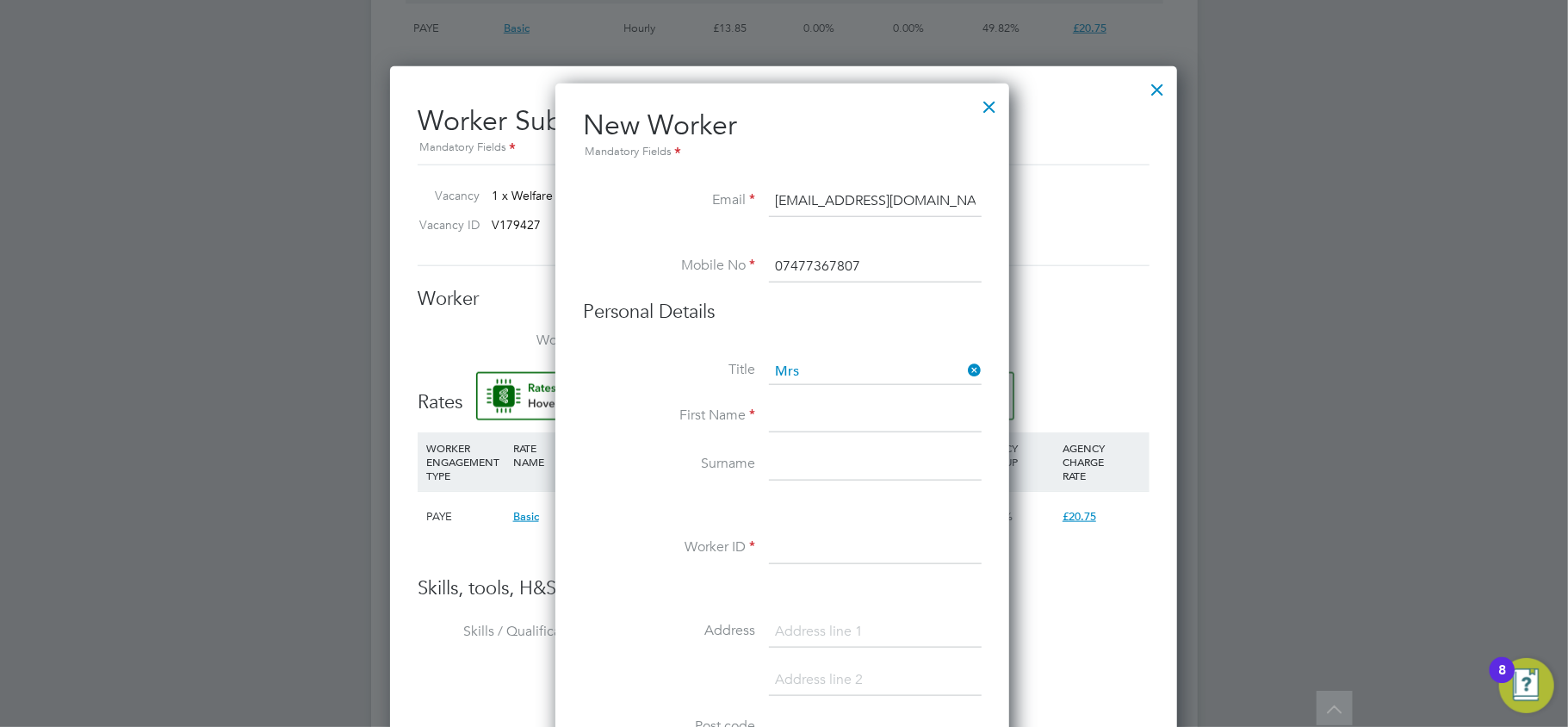
paste input "yorusalem Yosief Misgina"
drag, startPoint x: 934, startPoint y: 413, endPoint x: 878, endPoint y: 422, distance: 56.7
click at [878, 422] on input "yorusalem Yosief Misgina" at bounding box center [875, 418] width 213 height 31
type input "yorusalem Yosief"
click at [817, 465] on input at bounding box center [875, 466] width 213 height 31
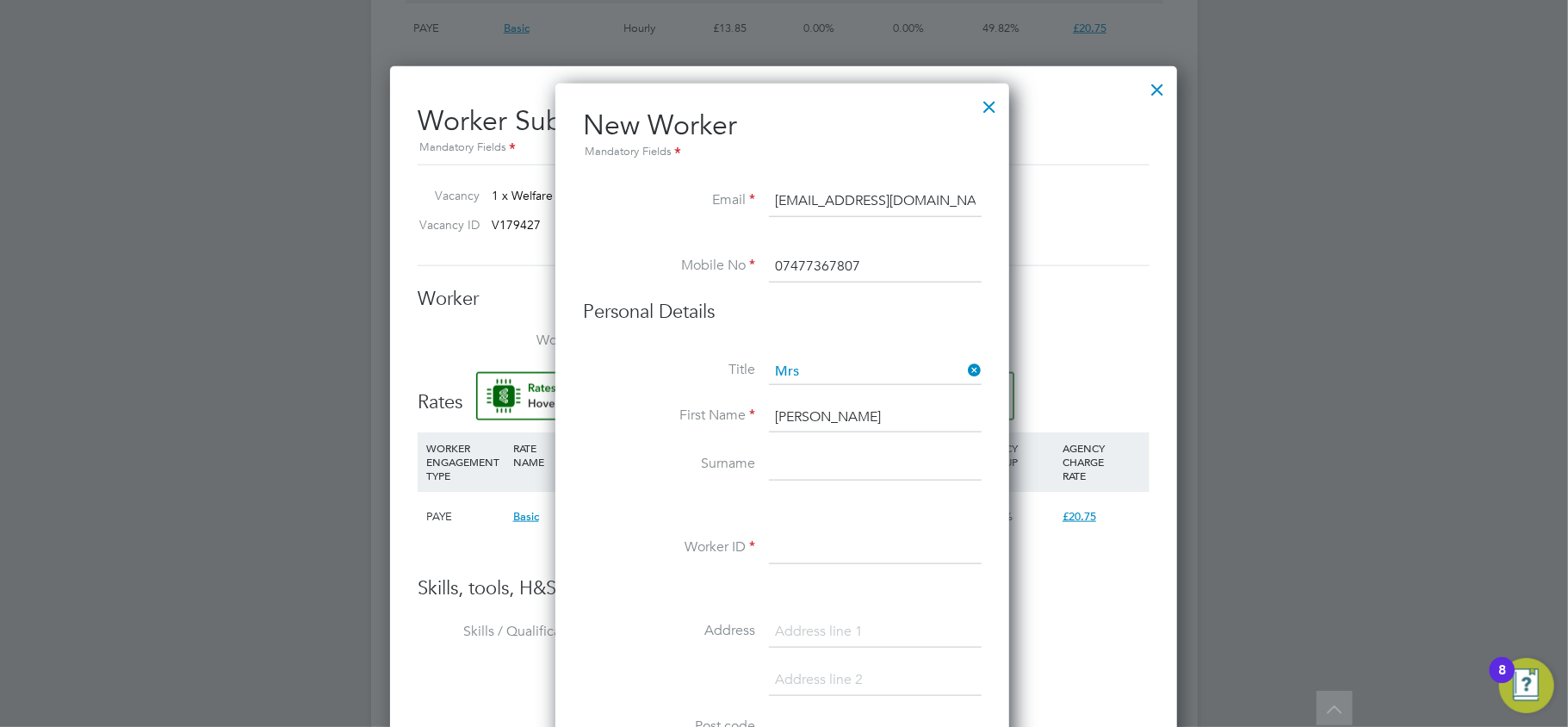
paste input "Misgina"
drag, startPoint x: 839, startPoint y: 461, endPoint x: 500, endPoint y: 452, distance: 339.1
type input "Misgina"
click at [903, 413] on input "yorusalem Yosief" at bounding box center [875, 418] width 213 height 31
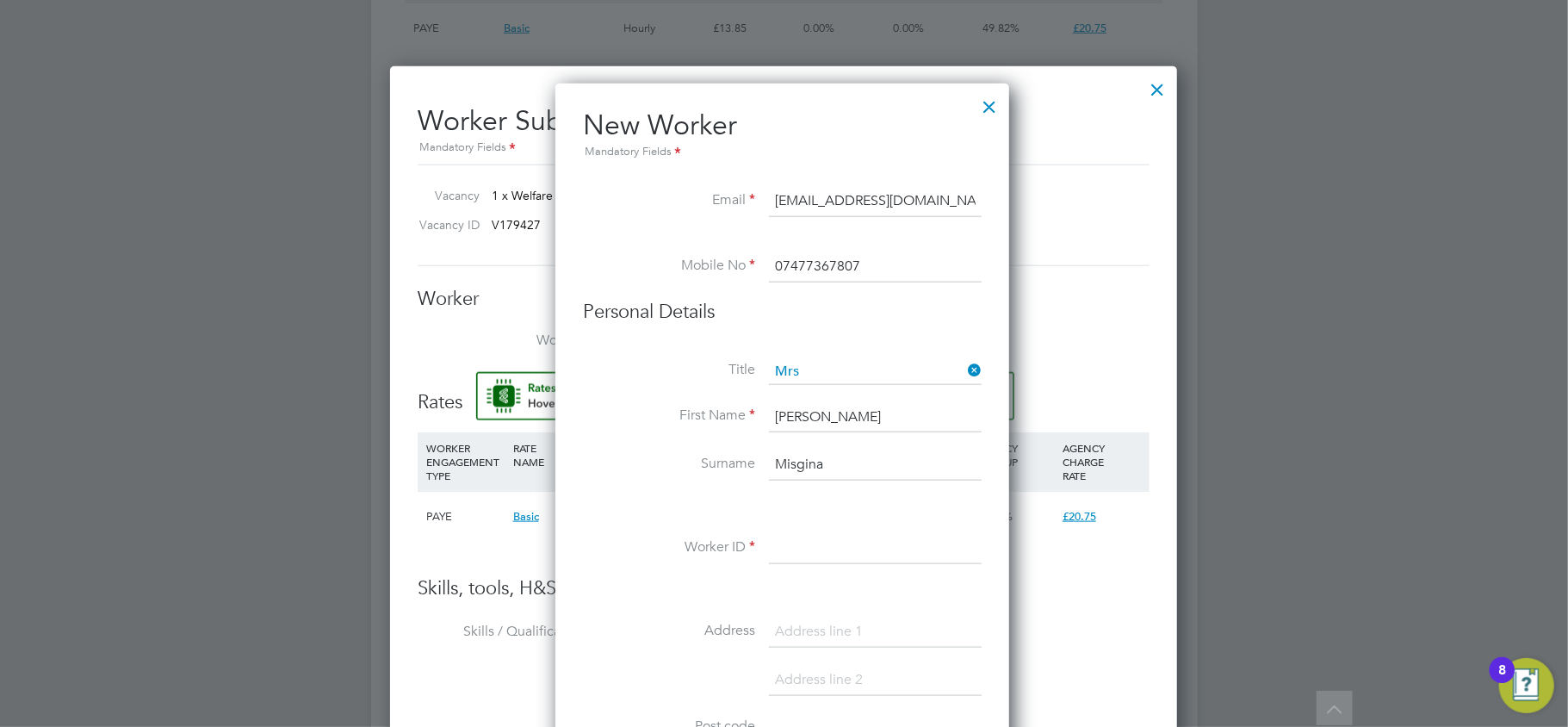
drag, startPoint x: 782, startPoint y: 411, endPoint x: 586, endPoint y: 401, distance: 196.3
click at [586, 403] on li "First Name yorusalem Yosief" at bounding box center [782, 426] width 399 height 49
click at [883, 425] on input "Yorusalem Yosief" at bounding box center [875, 418] width 213 height 31
drag, startPoint x: 885, startPoint y: 418, endPoint x: 877, endPoint y: 486, distance: 68.5
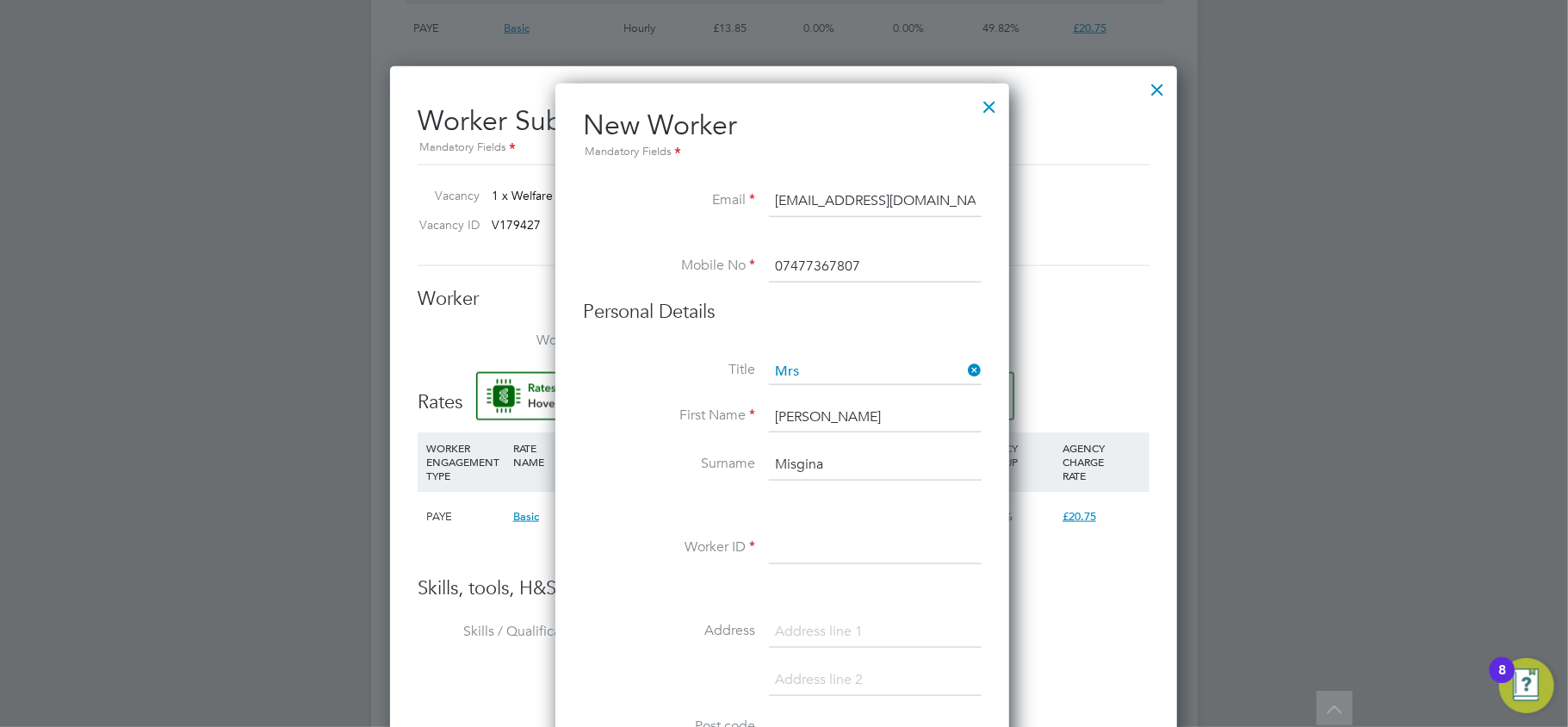
type input "Yorusalem Yosief"
click at [820, 548] on input at bounding box center [875, 549] width 213 height 31
paste input "C1176690"
type input "C1176690"
click at [811, 622] on input at bounding box center [875, 632] width 213 height 31
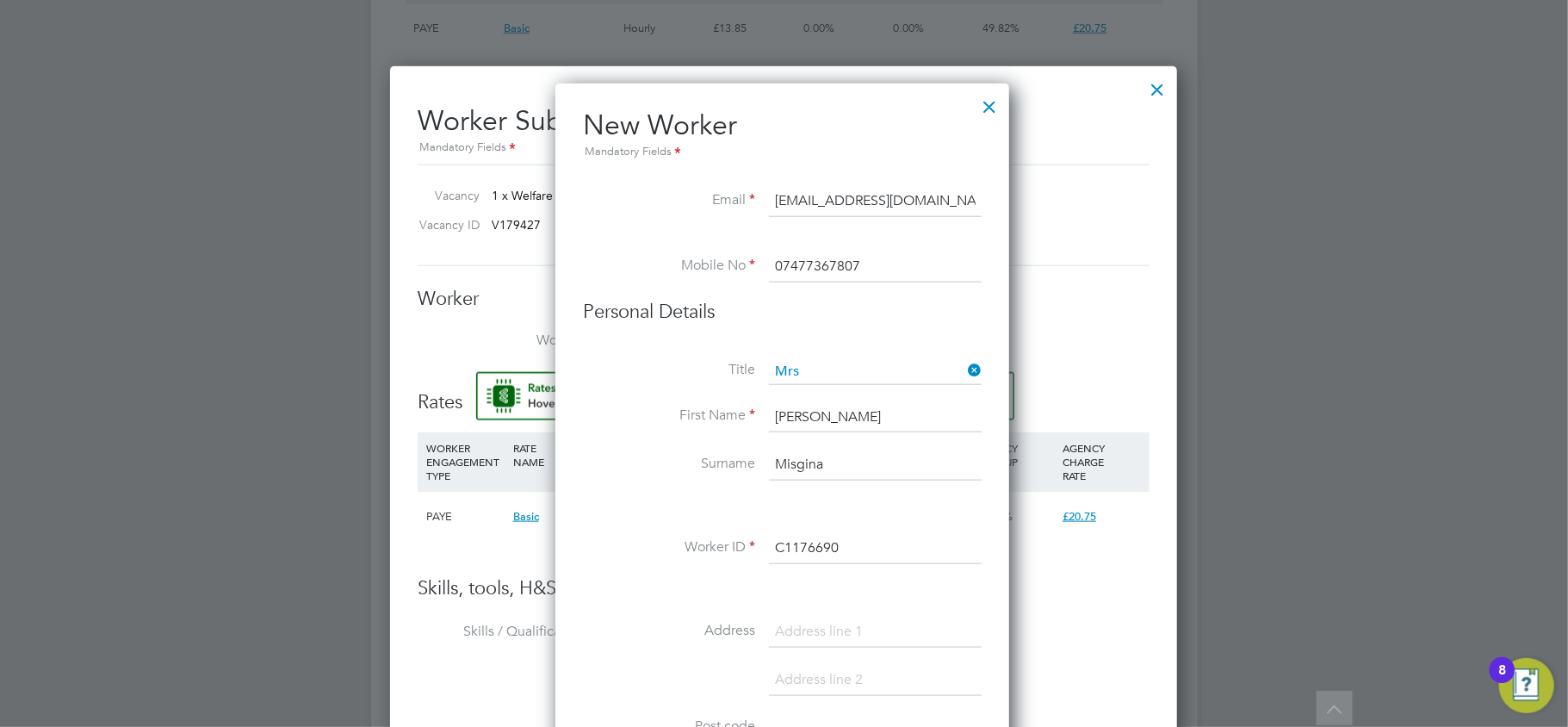
paste input "flat B 253 Uxbridge Road"
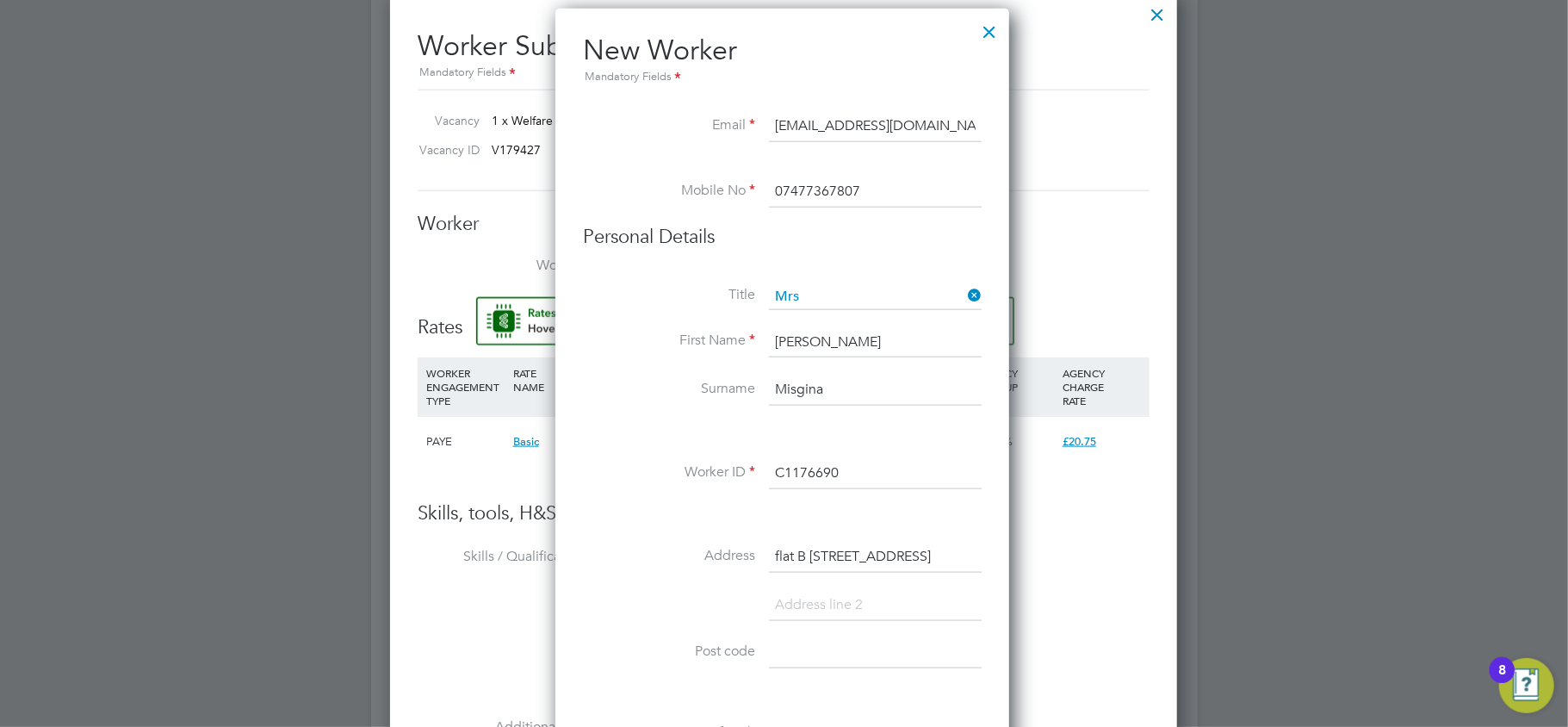
scroll to position [1378, 0]
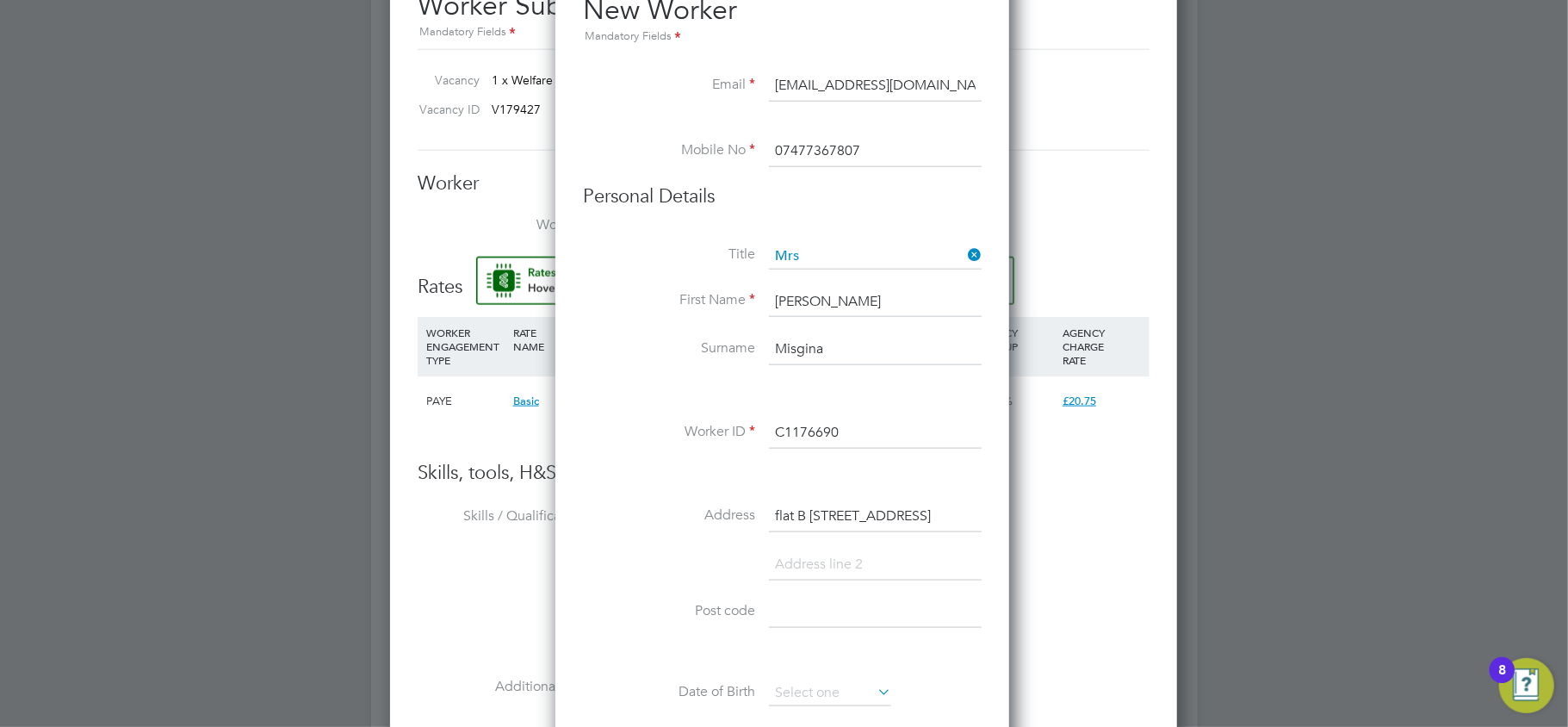
drag, startPoint x: 923, startPoint y: 504, endPoint x: 869, endPoint y: 507, distance: 54.1
click at [869, 507] on input "flat B 253 Uxbridge Road" at bounding box center [875, 517] width 213 height 31
drag, startPoint x: 943, startPoint y: 510, endPoint x: 804, endPoint y: 512, distance: 139.0
click at [804, 512] on input "flat B 253 Uxbridge Road" at bounding box center [875, 517] width 213 height 31
drag, startPoint x: 786, startPoint y: 518, endPoint x: 673, endPoint y: 512, distance: 113.2
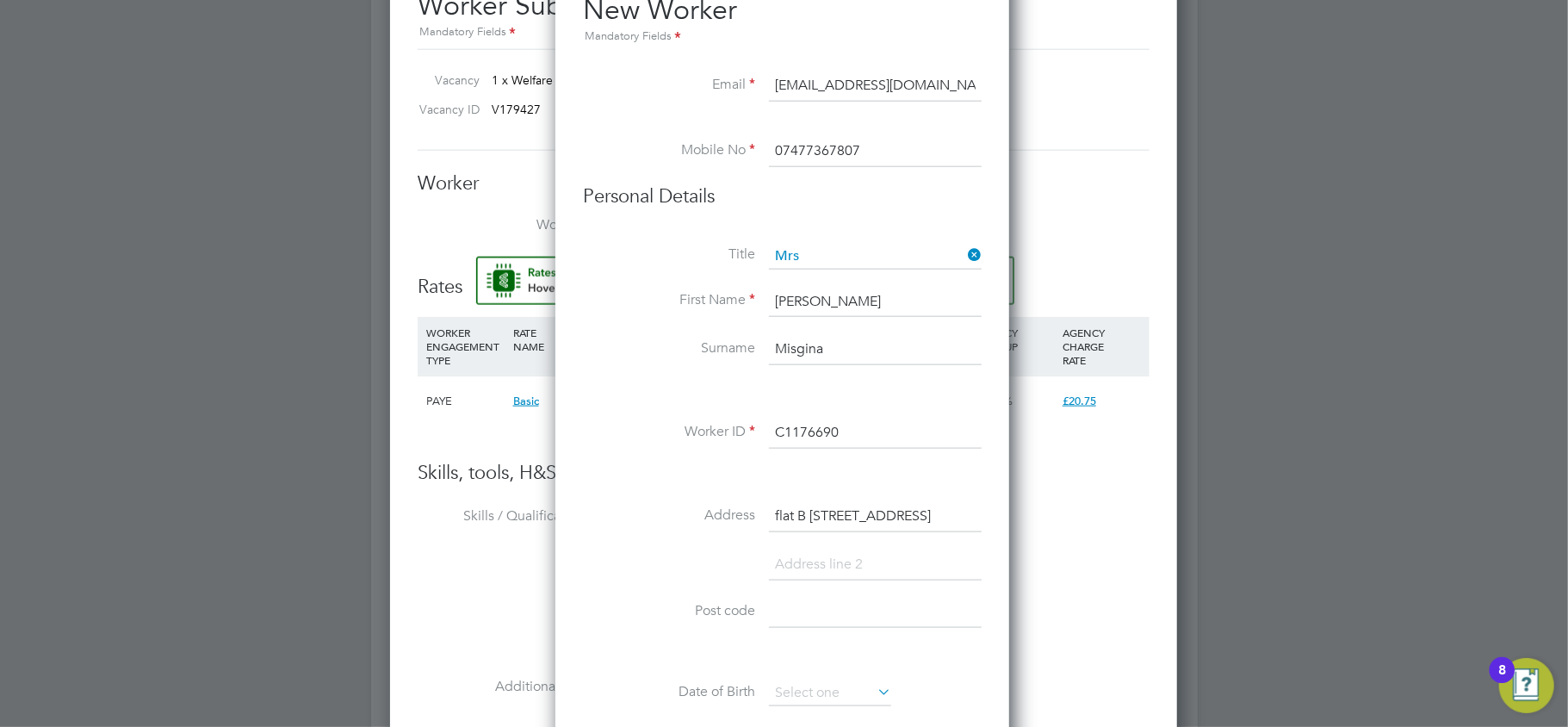
click at [673, 512] on li "Address flat B 253 Uxbridge Road" at bounding box center [782, 525] width 399 height 49
type input "Flat B 253 Uxbridge Road"
click at [827, 562] on input at bounding box center [875, 565] width 213 height 31
click at [832, 607] on input at bounding box center [875, 613] width 213 height 31
paste input "W12 9DS"
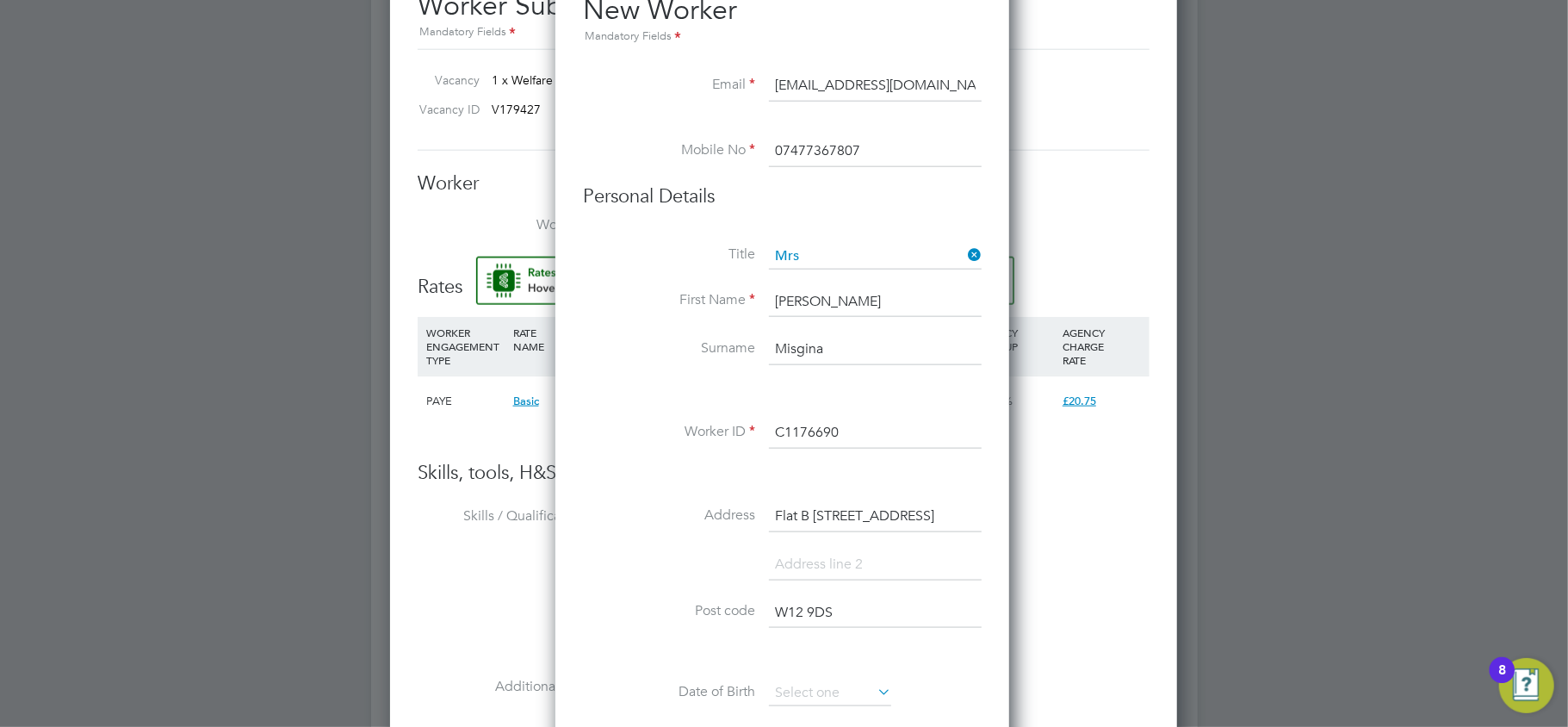
type input "W12 9DS"
click at [844, 556] on input at bounding box center [875, 565] width 213 height 31
click at [820, 546] on li "Address Flat B 253 Uxbridge Road" at bounding box center [782, 525] width 399 height 49
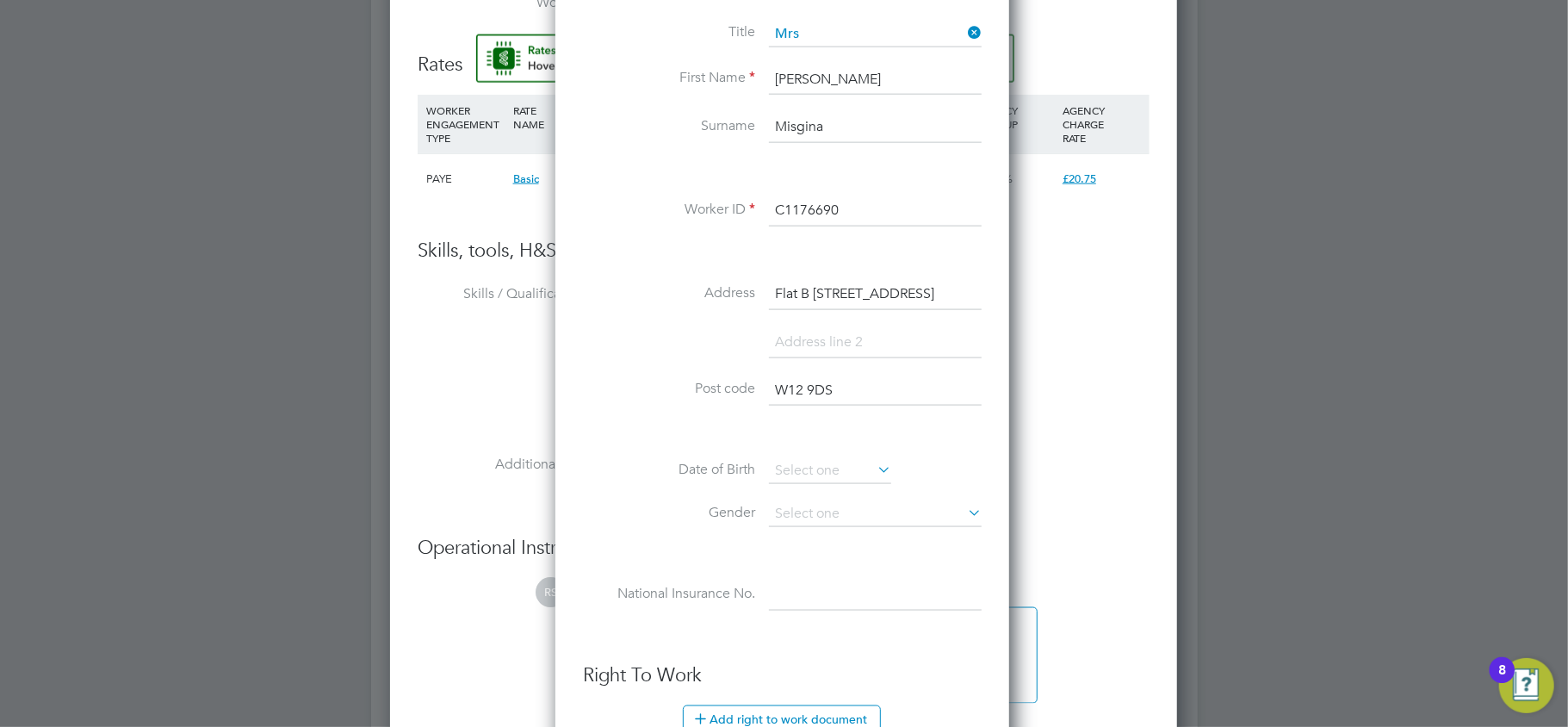
scroll to position [1607, 0]
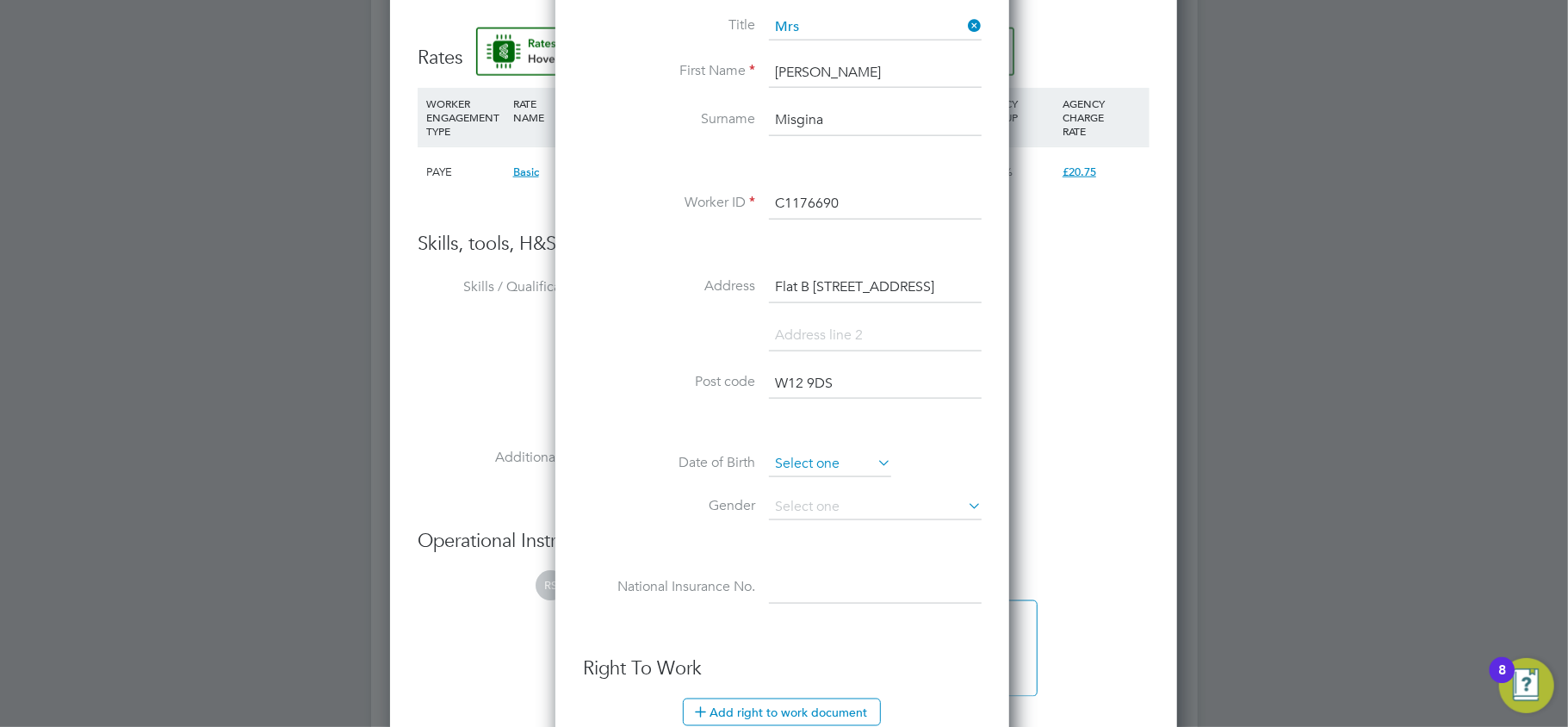
click at [831, 458] on input at bounding box center [830, 465] width 122 height 26
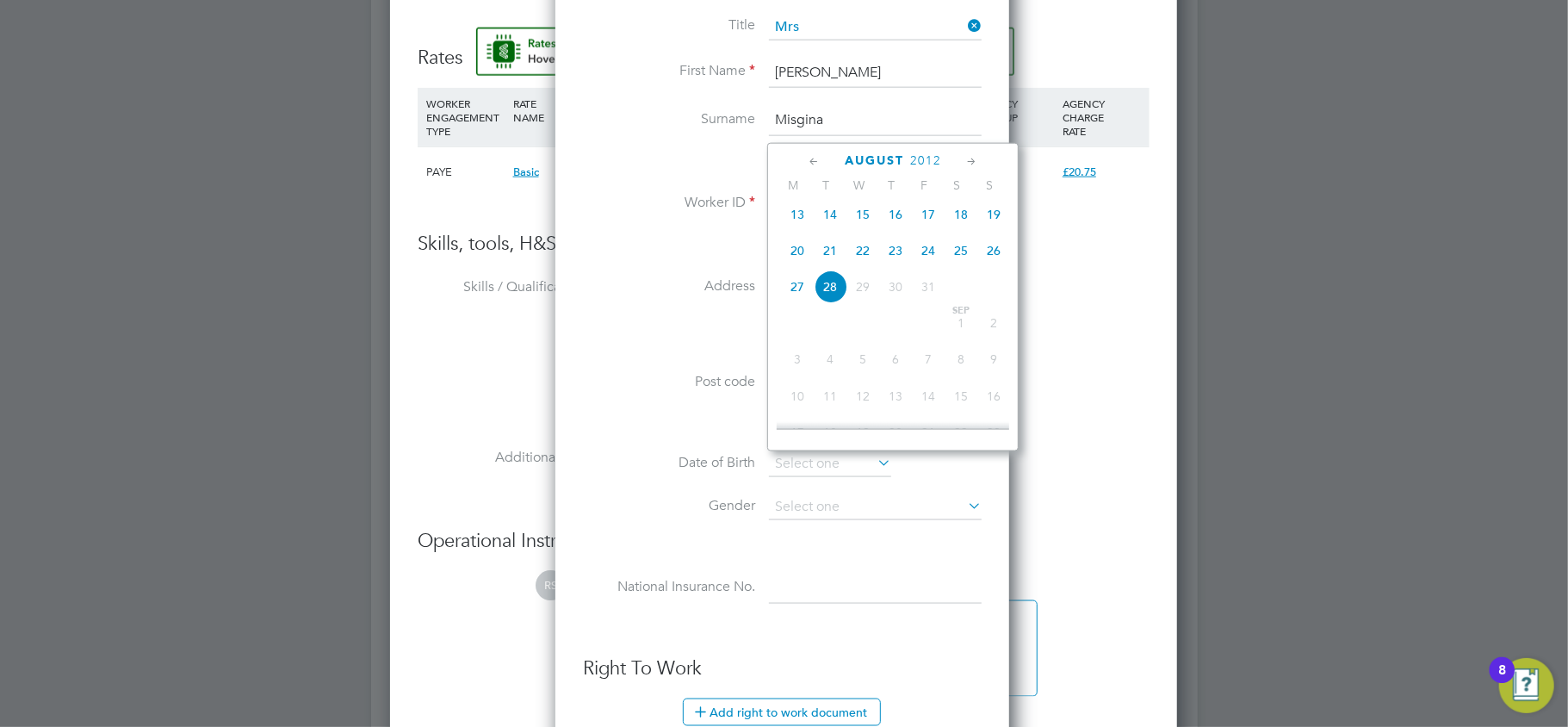
click at [914, 155] on span "2012" at bounding box center [926, 160] width 31 height 15
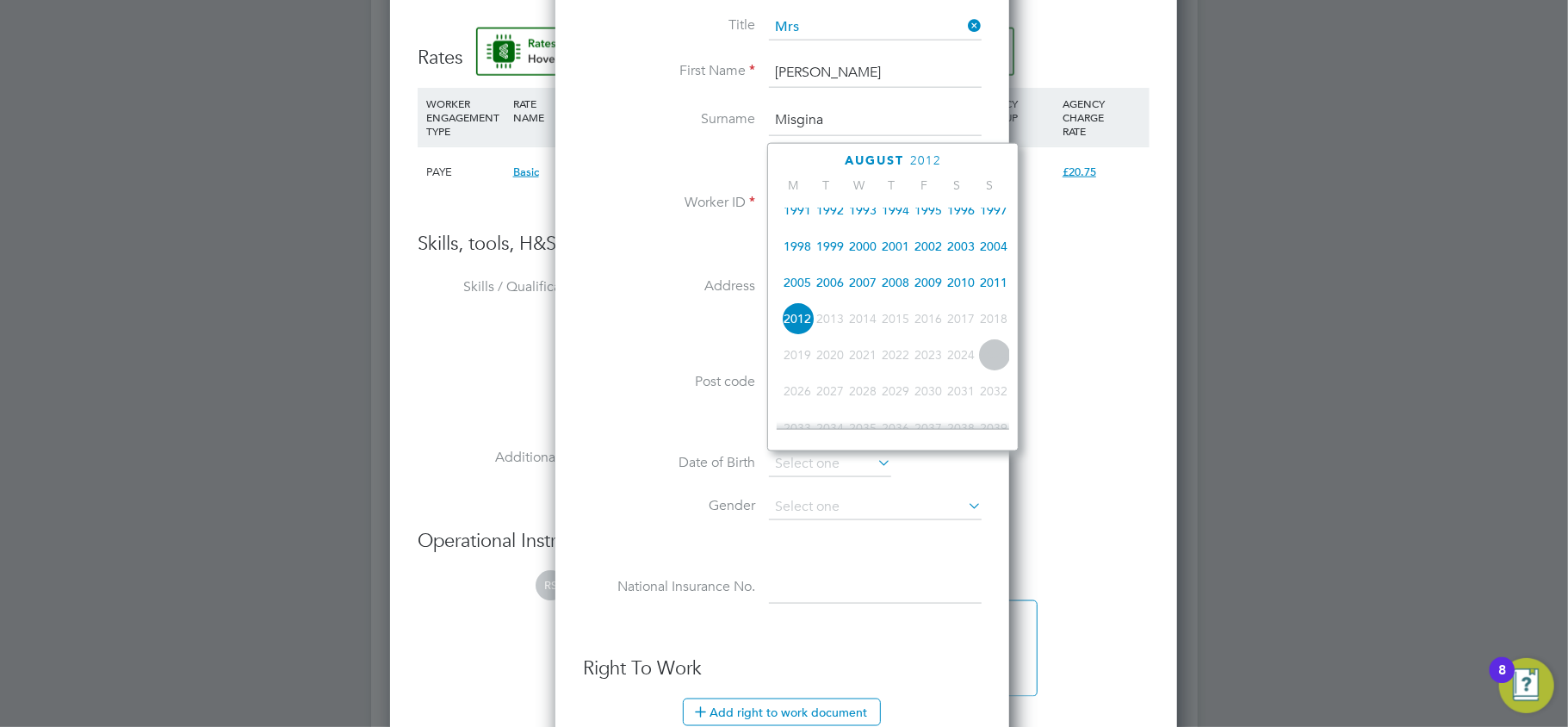
scroll to position [336, 0]
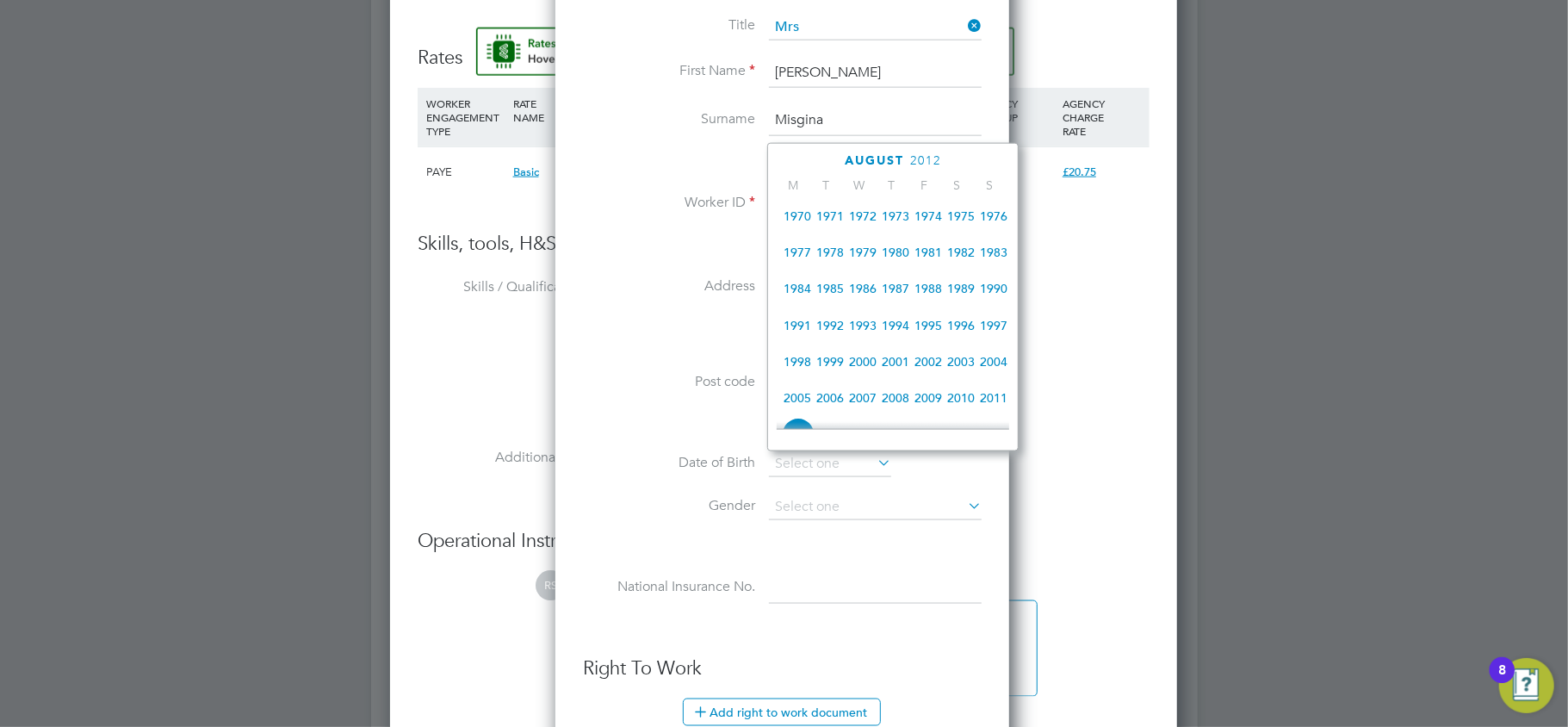
click at [990, 298] on span "1990" at bounding box center [994, 288] width 33 height 33
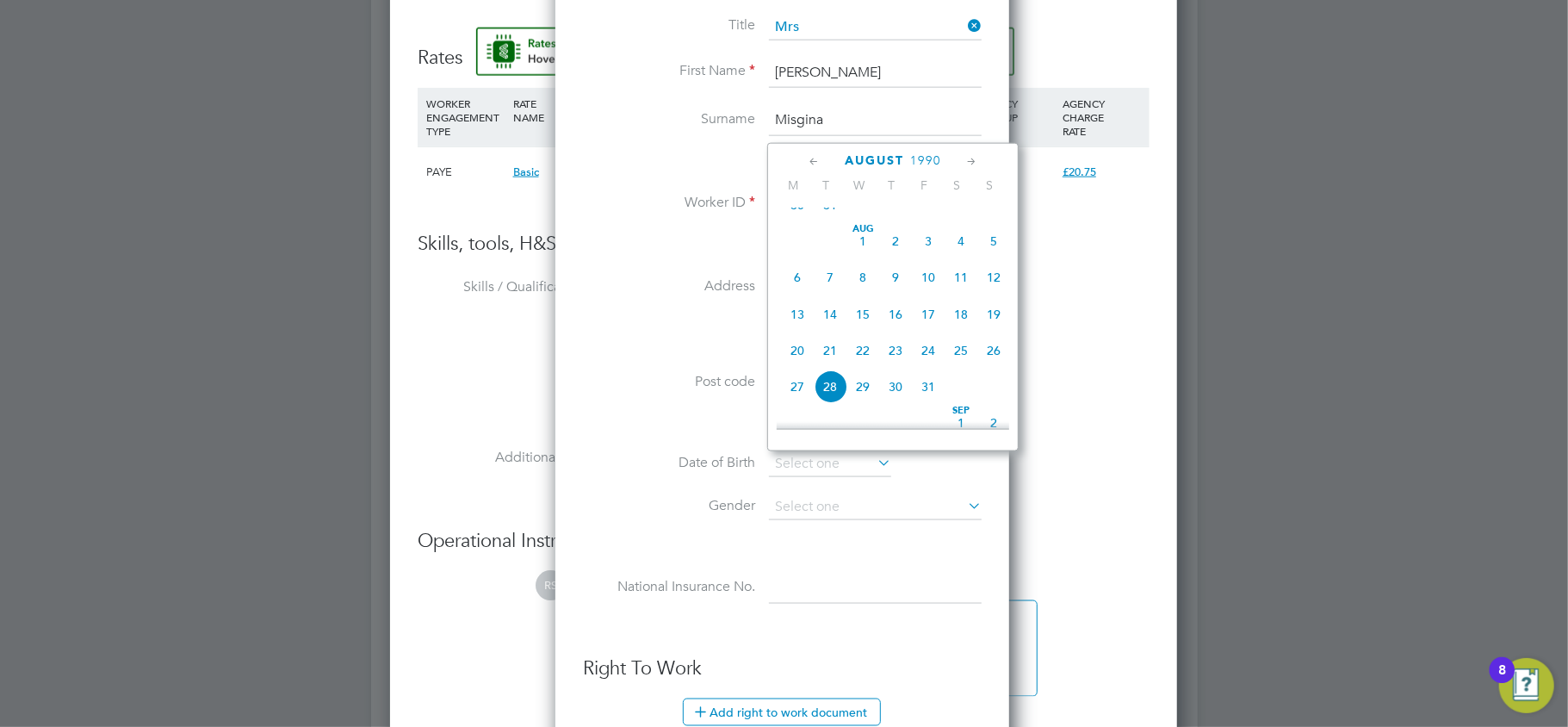
scroll to position [565, 0]
click at [866, 245] on span "Aug 1" at bounding box center [863, 241] width 33 height 33
type input "01 Aug 1990"
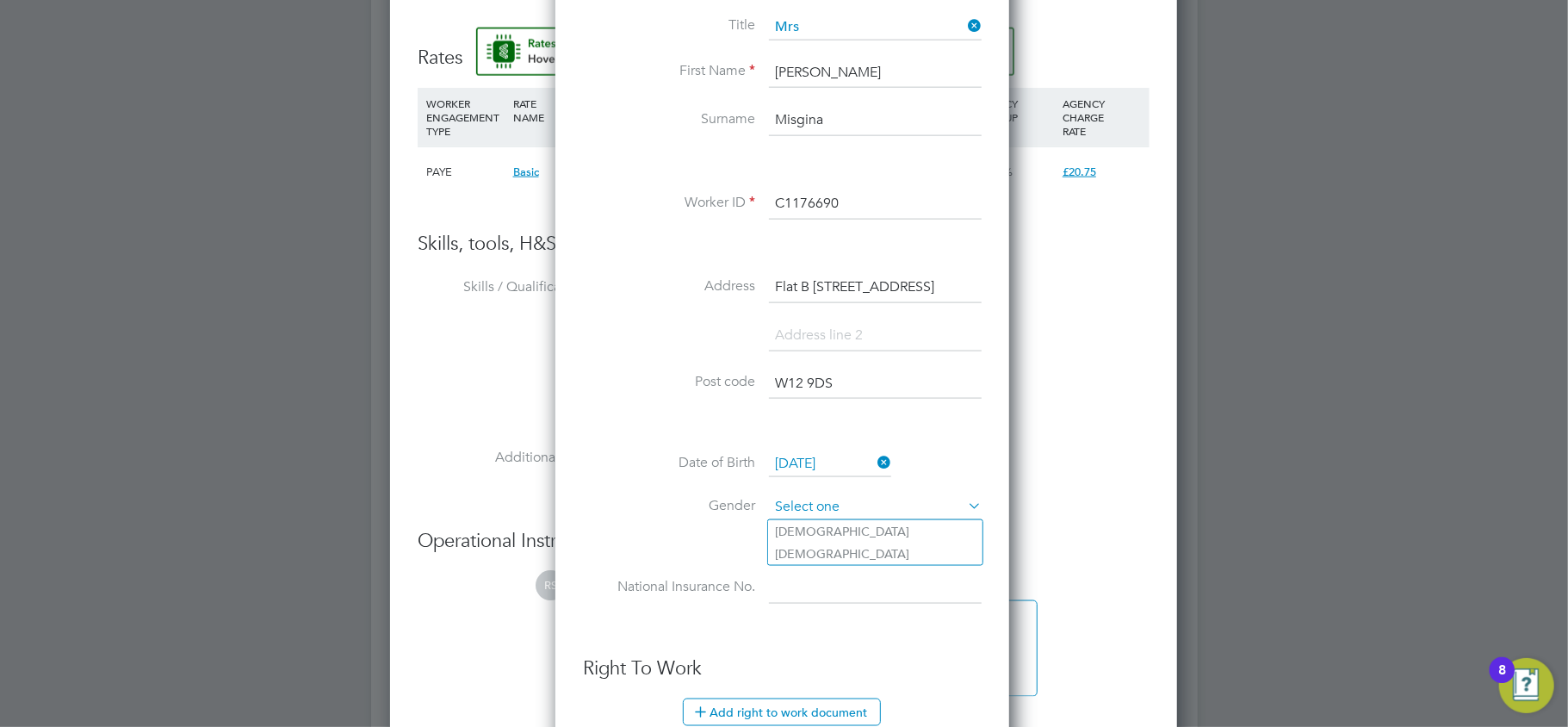
click at [800, 504] on input at bounding box center [875, 507] width 213 height 26
click at [810, 522] on li "Male" at bounding box center [875, 532] width 215 height 23
type input "Male"
click at [801, 570] on div "Title Mrs First Name Yorusalem Yosief Surname Misgina Worker ID C1176690 Addres…" at bounding box center [782, 327] width 399 height 625
click at [801, 578] on input at bounding box center [875, 588] width 213 height 31
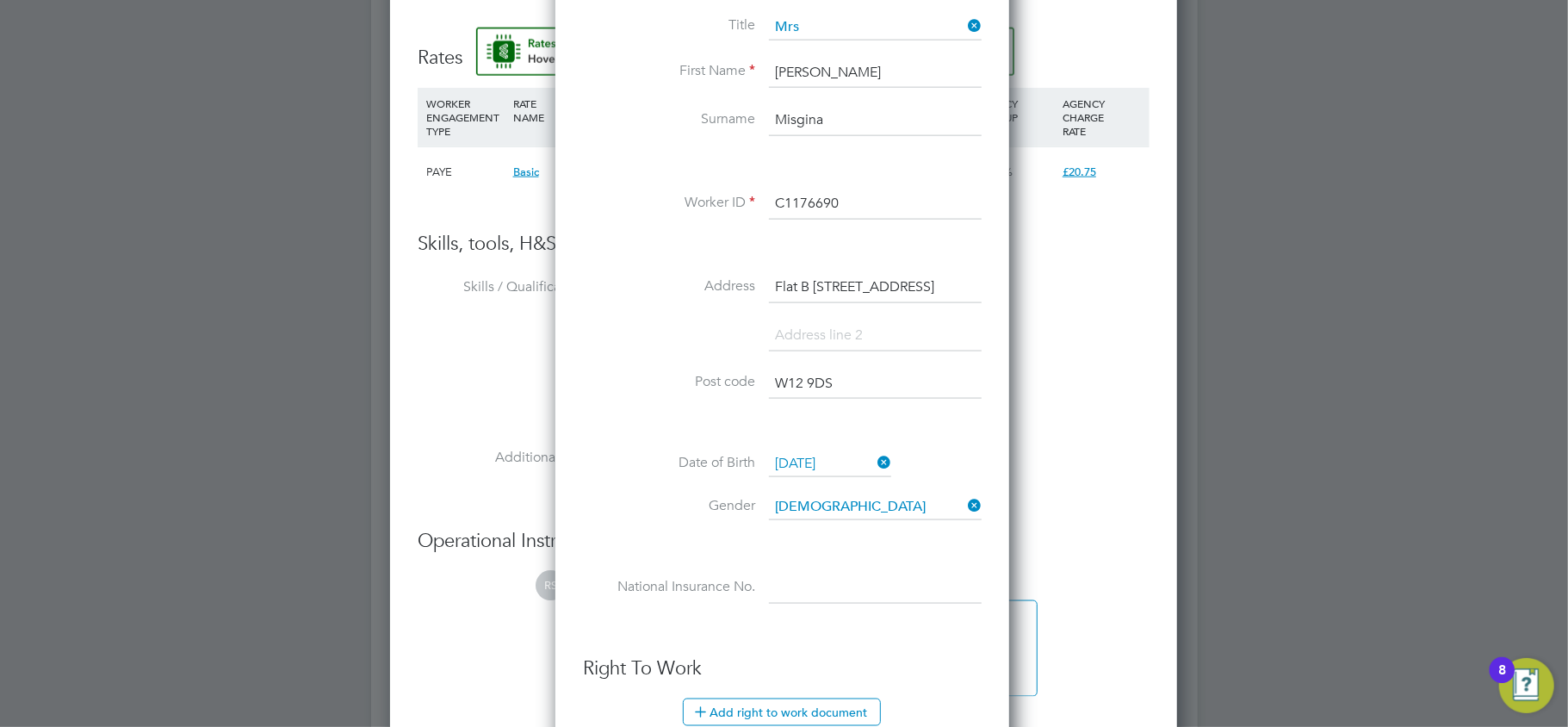
paste input "Th078175d"
click at [790, 586] on input "Th078175d" at bounding box center [875, 588] width 213 height 31
drag, startPoint x: 839, startPoint y: 587, endPoint x: 849, endPoint y: 586, distance: 10.0
click at [849, 586] on input "TH078175d" at bounding box center [875, 588] width 213 height 31
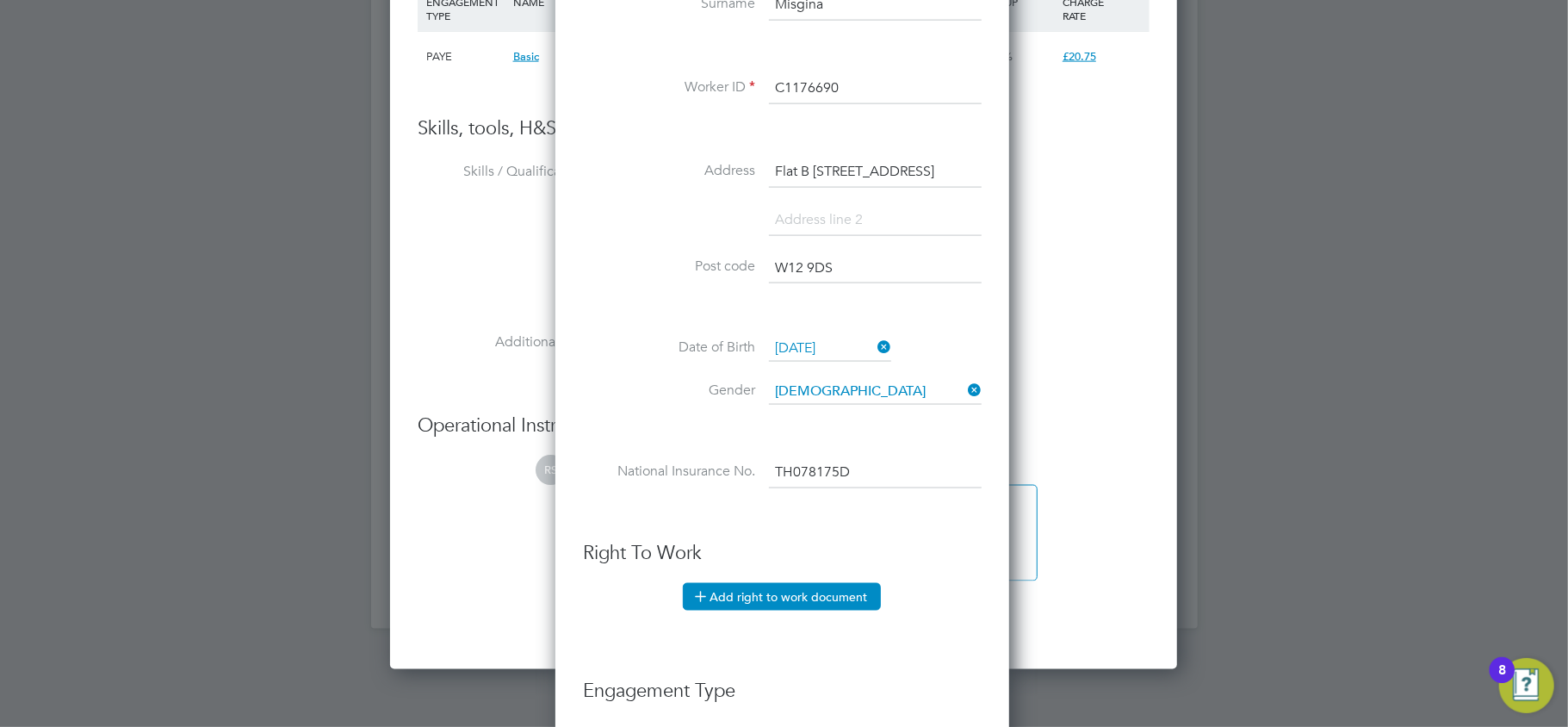
type input "TH 07 81 75 D"
click at [790, 585] on button "Add right to work document" at bounding box center [782, 597] width 198 height 28
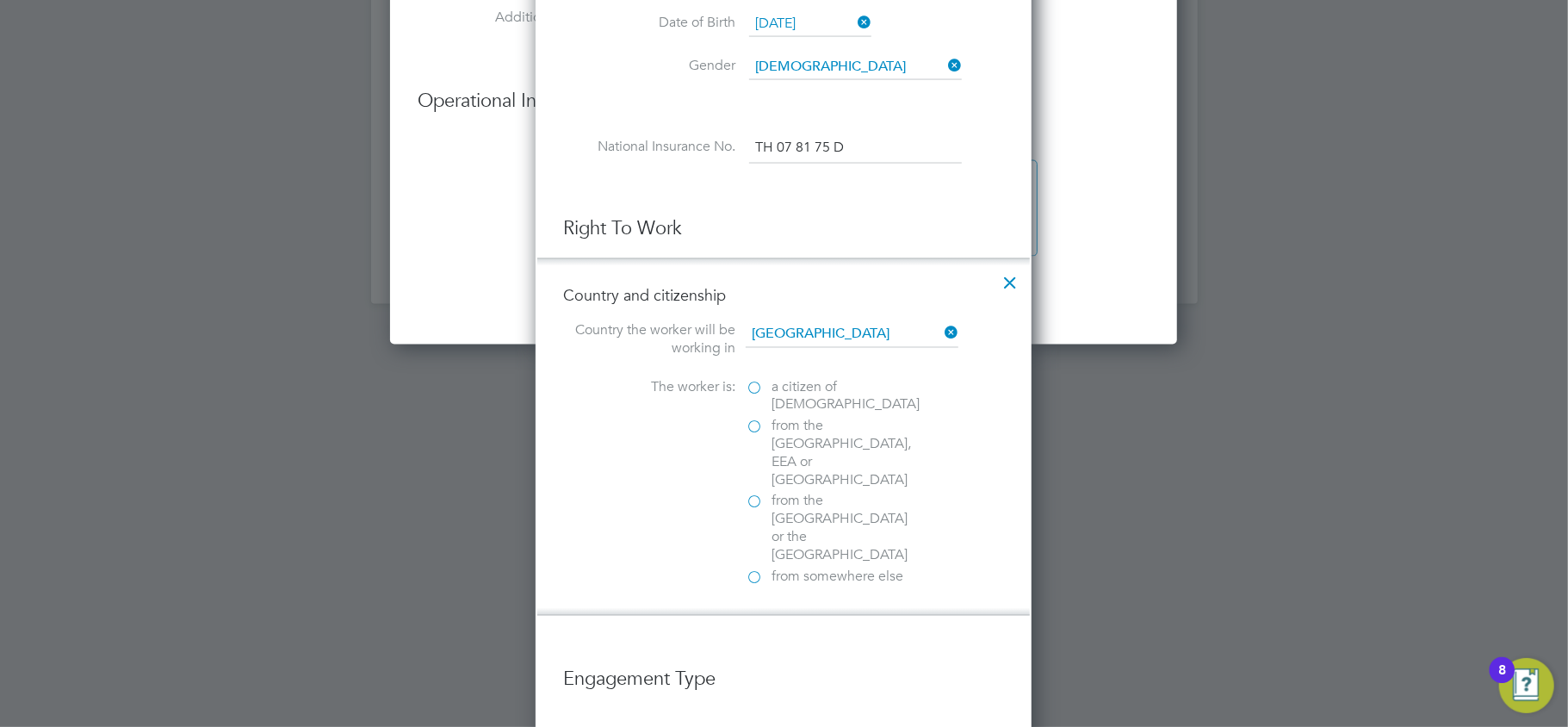
scroll to position [2067, 0]
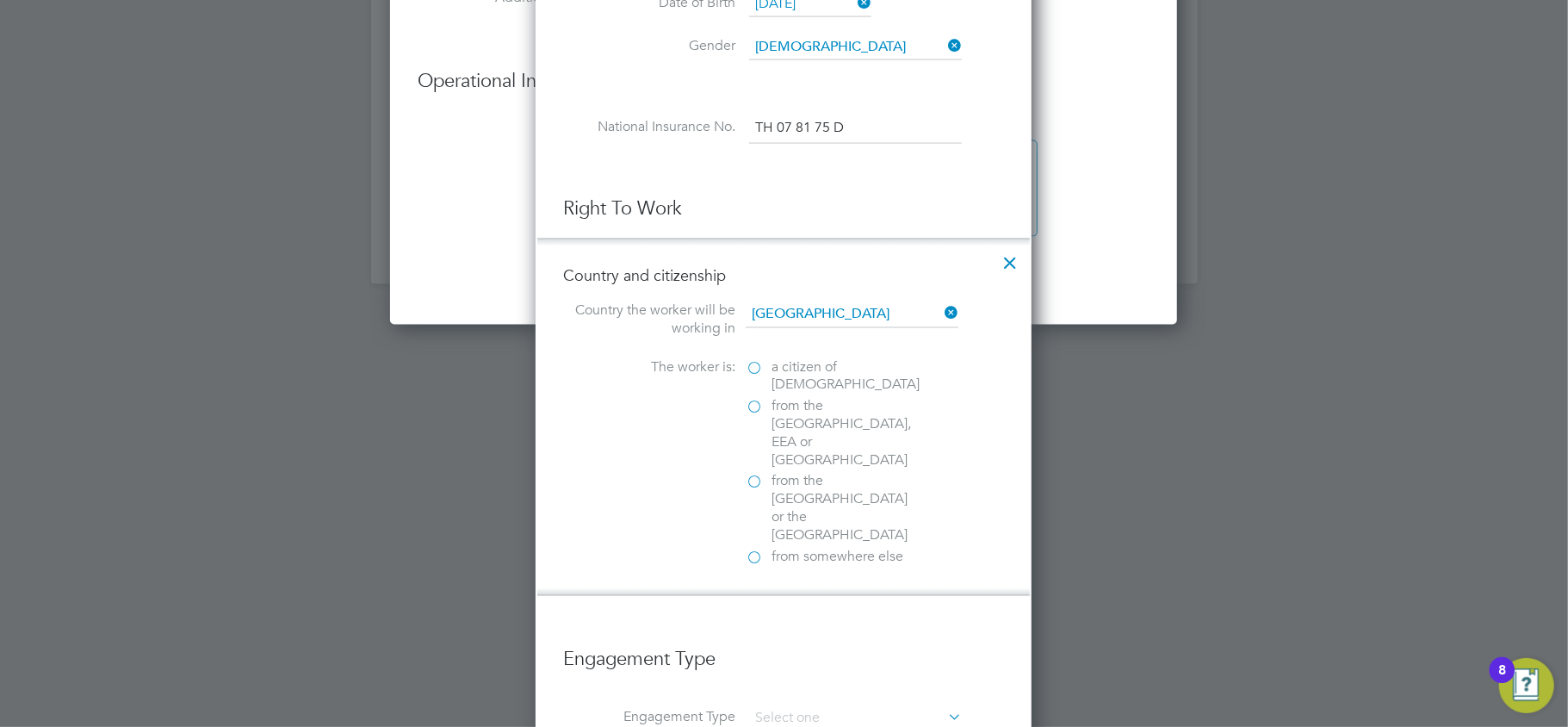
click at [800, 375] on span "a citizen of United Kingdom" at bounding box center [845, 377] width 149 height 36
click at [0, 0] on input "a citizen of United Kingdom" at bounding box center [0, 0] width 0 height 0
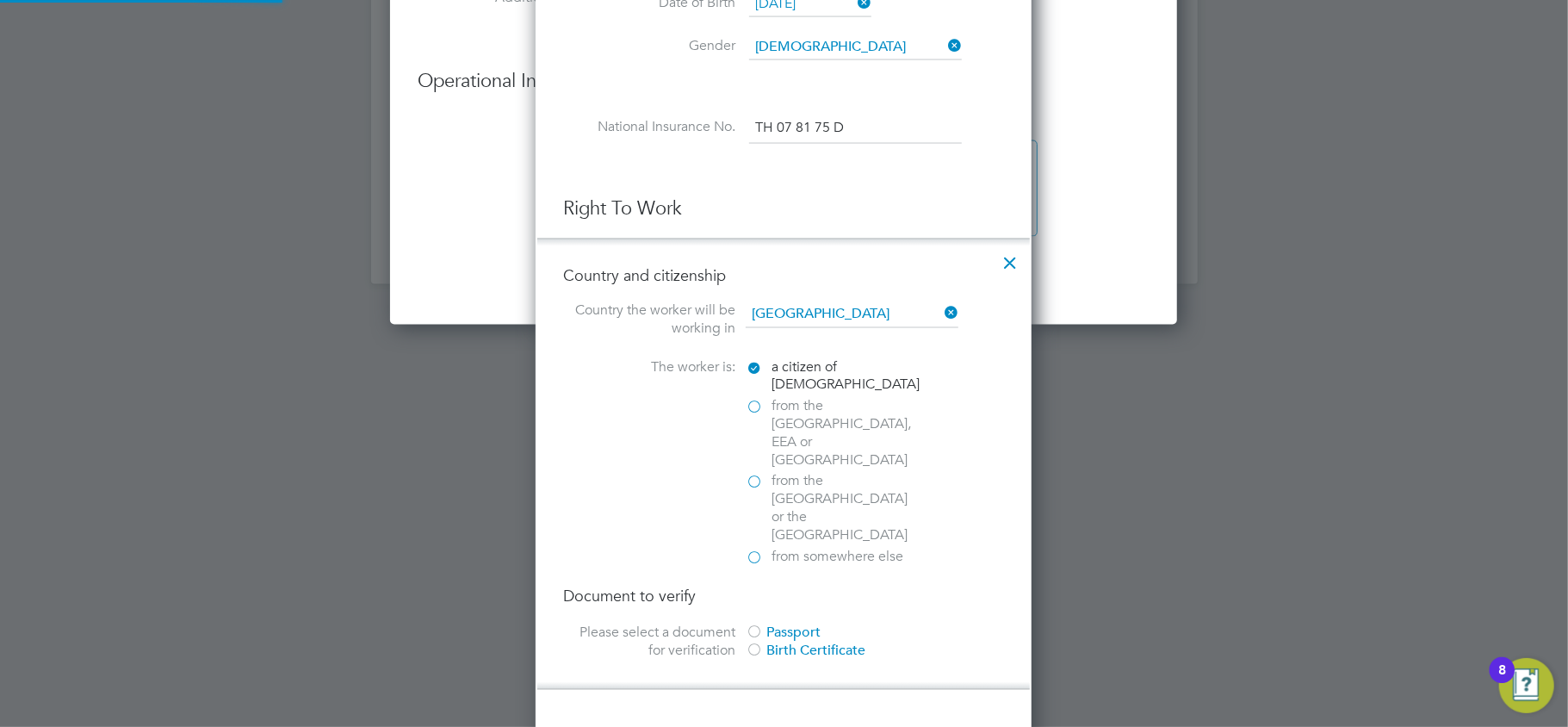
scroll to position [1821, 497]
click at [766, 625] on div "Passport" at bounding box center [875, 633] width 258 height 18
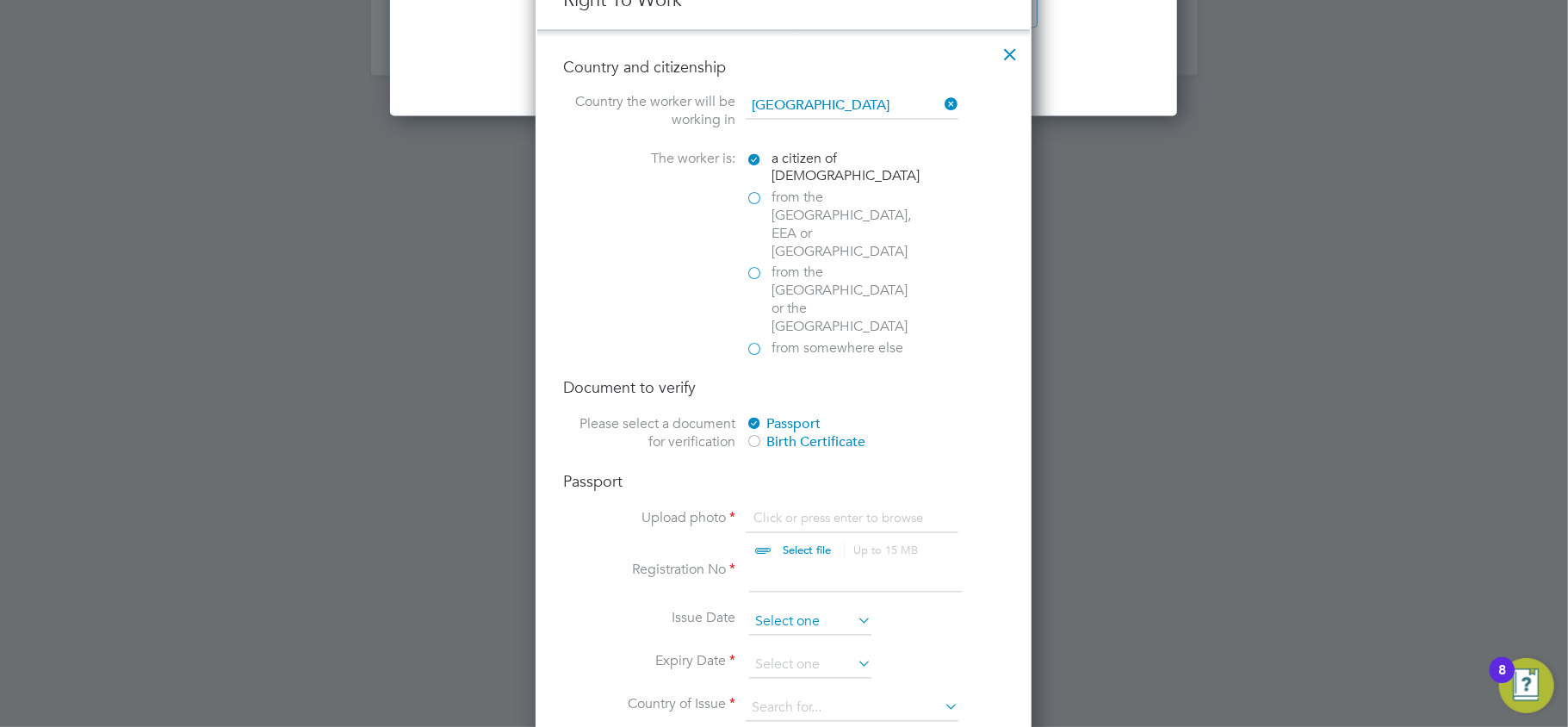
scroll to position [2296, 0]
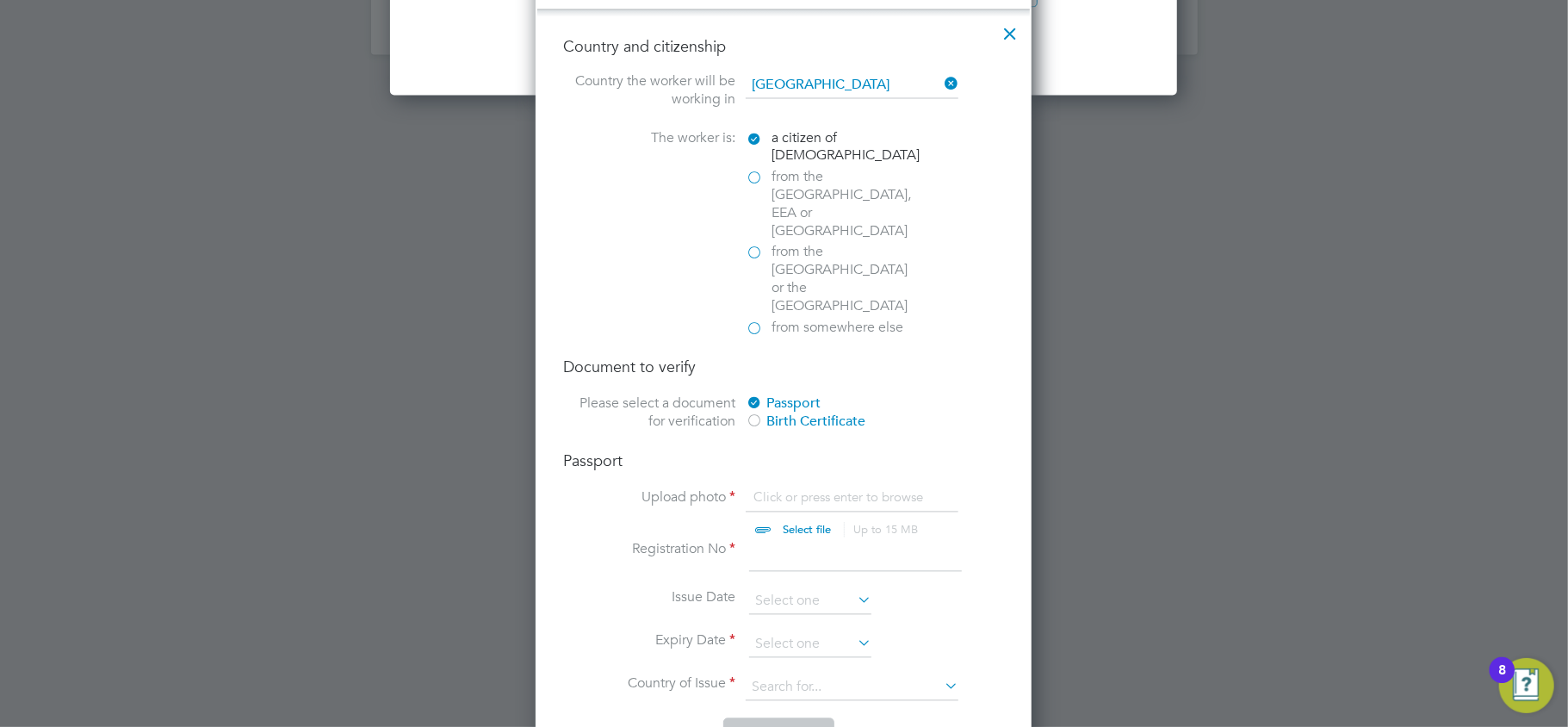
click at [800, 541] on input at bounding box center [856, 557] width 213 height 31
paste input "RU7379406"
type input "RU7379406"
click at [786, 320] on span "from somewhere else" at bounding box center [837, 328] width 132 height 18
click at [0, 0] on input "from somewhere else" at bounding box center [0, 0] width 0 height 0
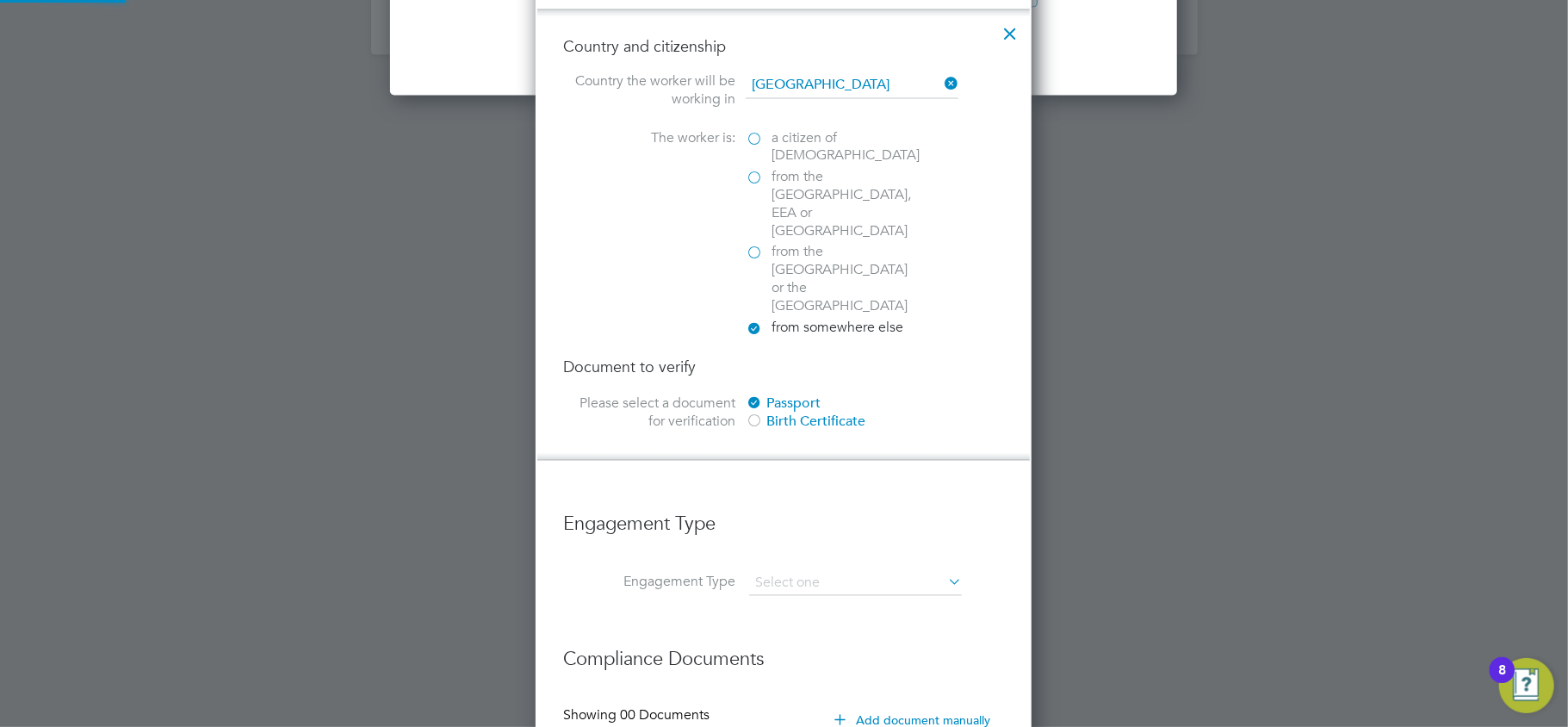
scroll to position [1821, 497]
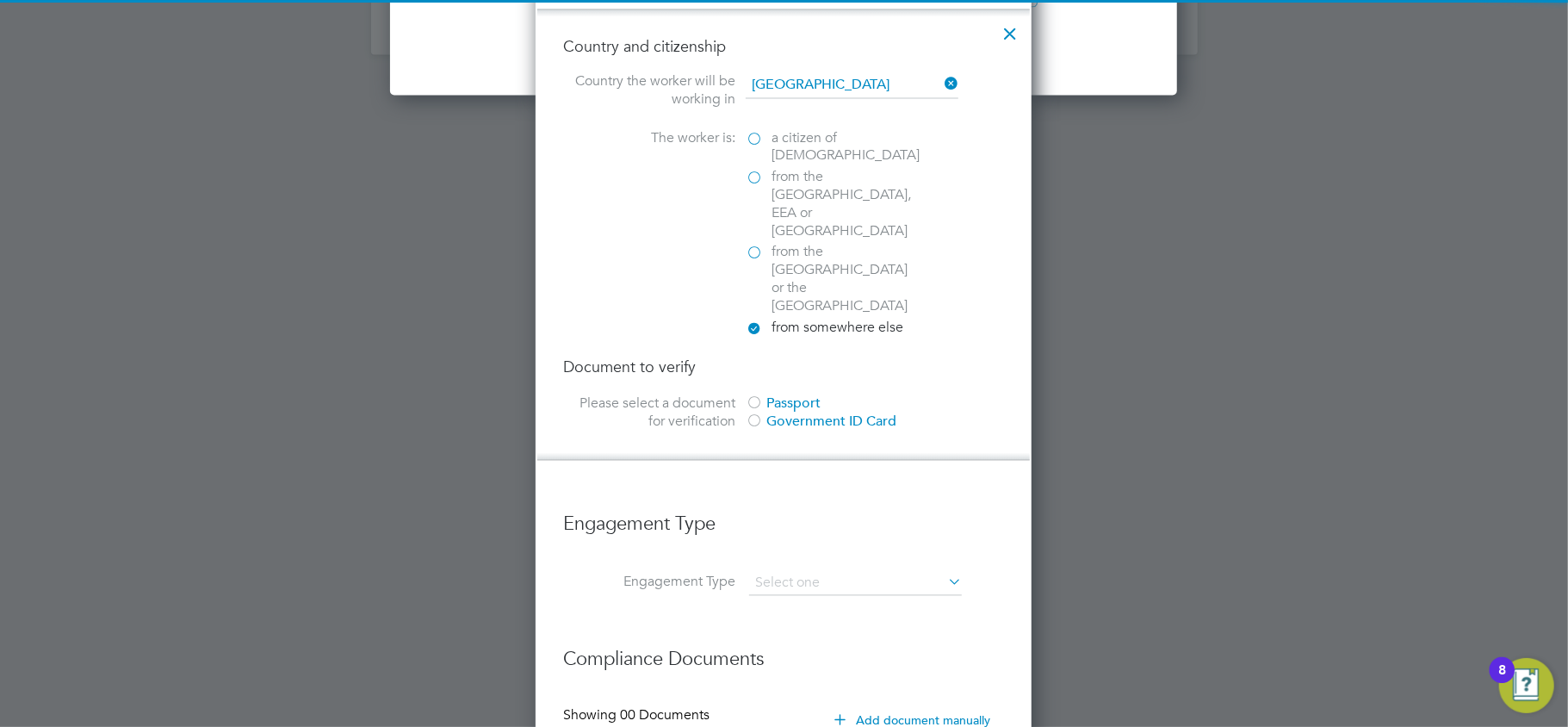
click at [770, 413] on div "Government ID Card" at bounding box center [875, 422] width 258 height 18
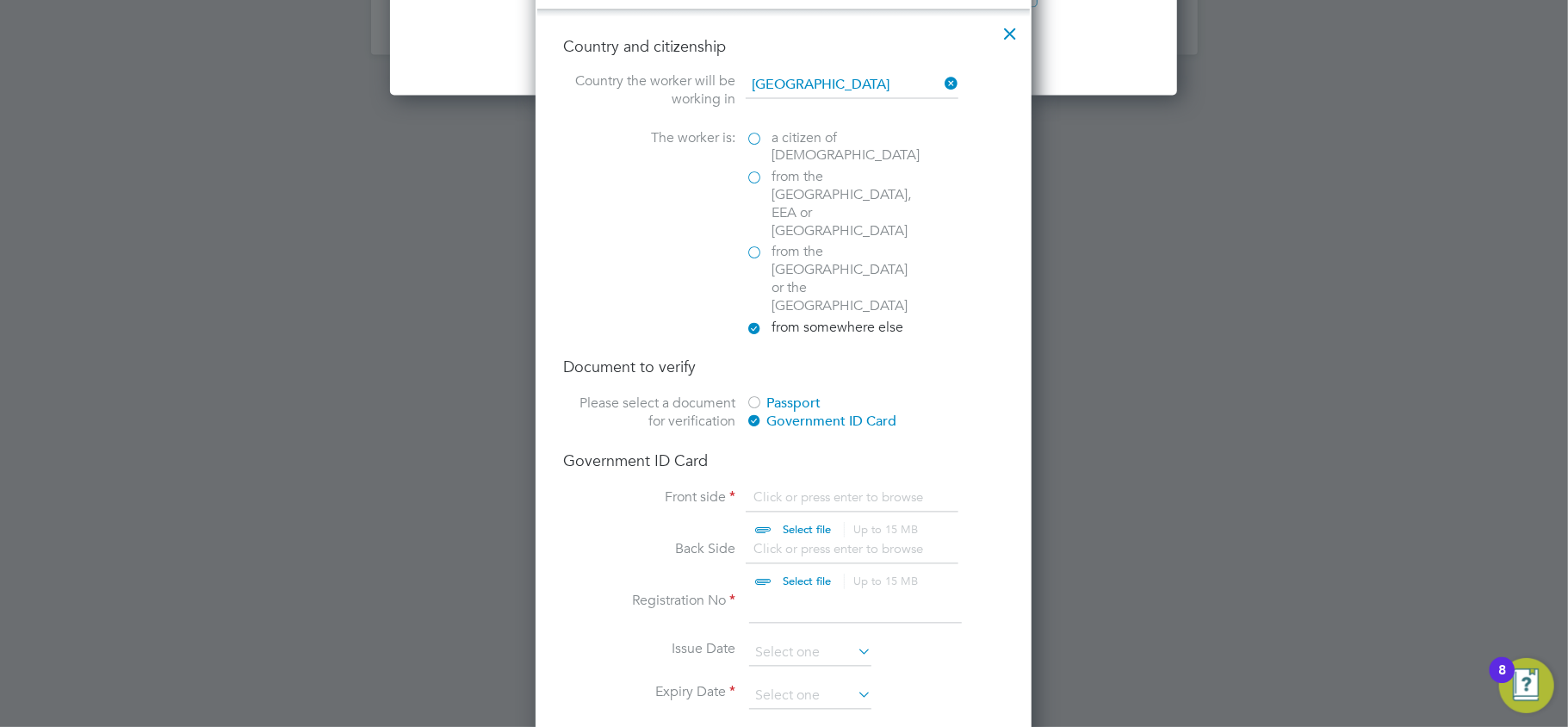
scroll to position [23, 214]
click at [785, 592] on input at bounding box center [856, 608] width 213 height 31
paste input "RU7379406"
type input "RU7379406"
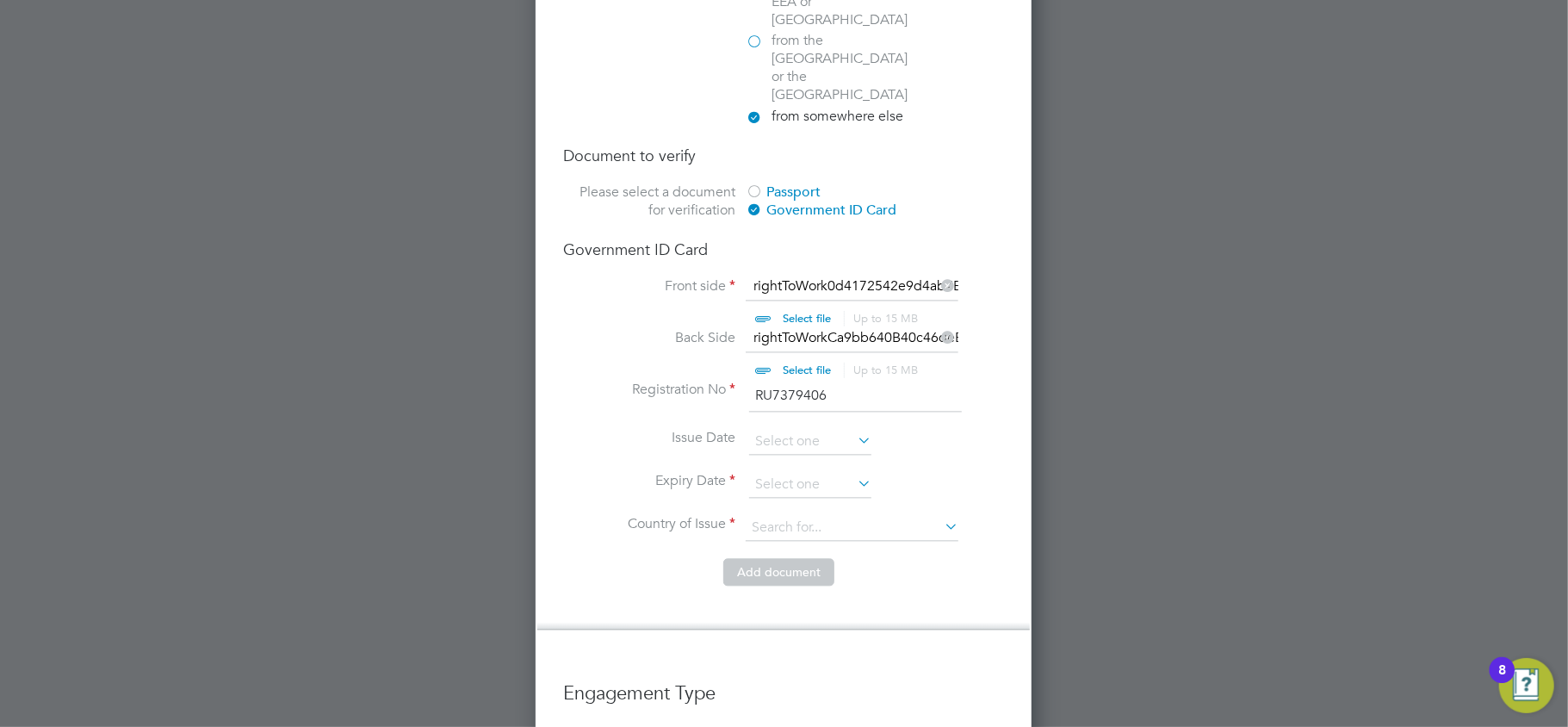
scroll to position [2526, 0]
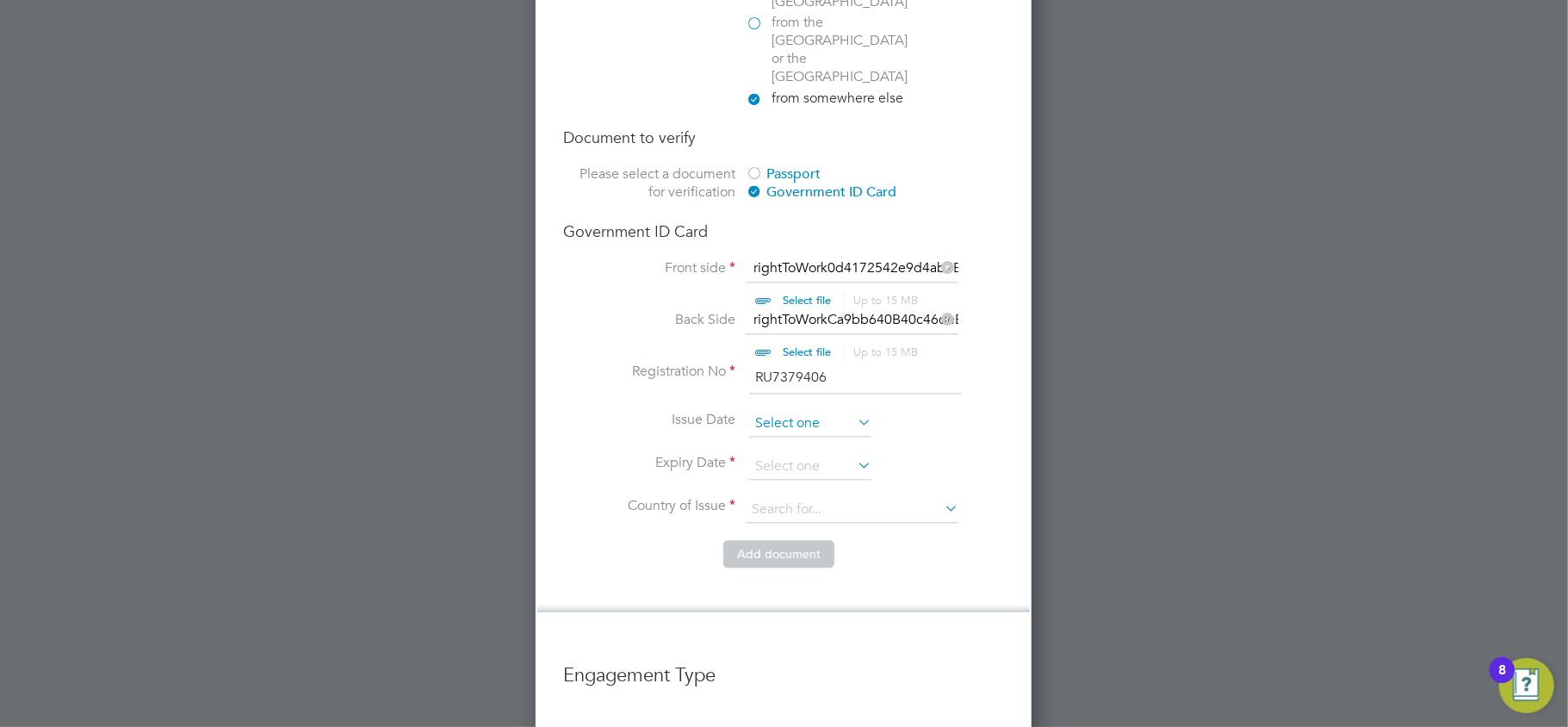
click at [803, 411] on input at bounding box center [810, 424] width 122 height 26
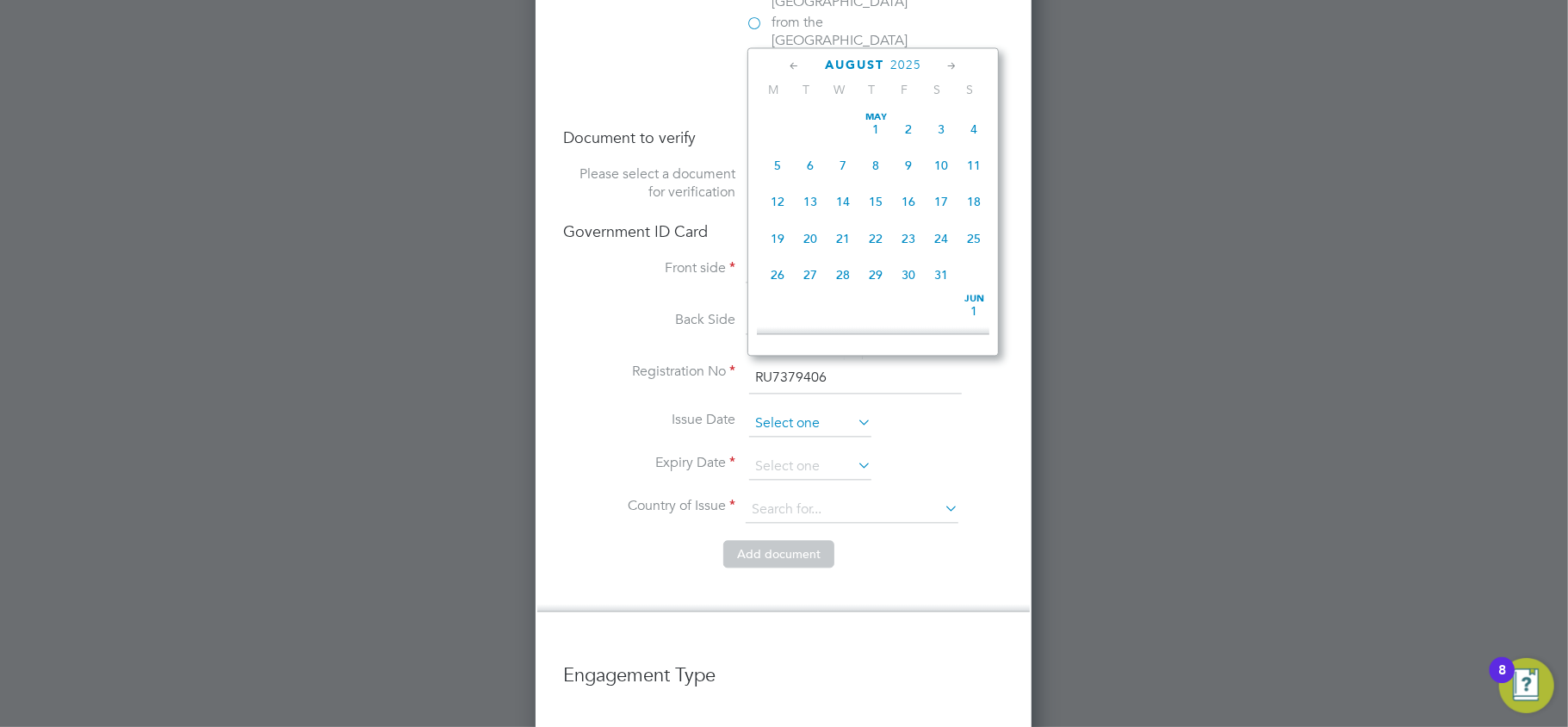
scroll to position [664, 0]
click at [907, 67] on span "2025" at bounding box center [906, 64] width 31 height 15
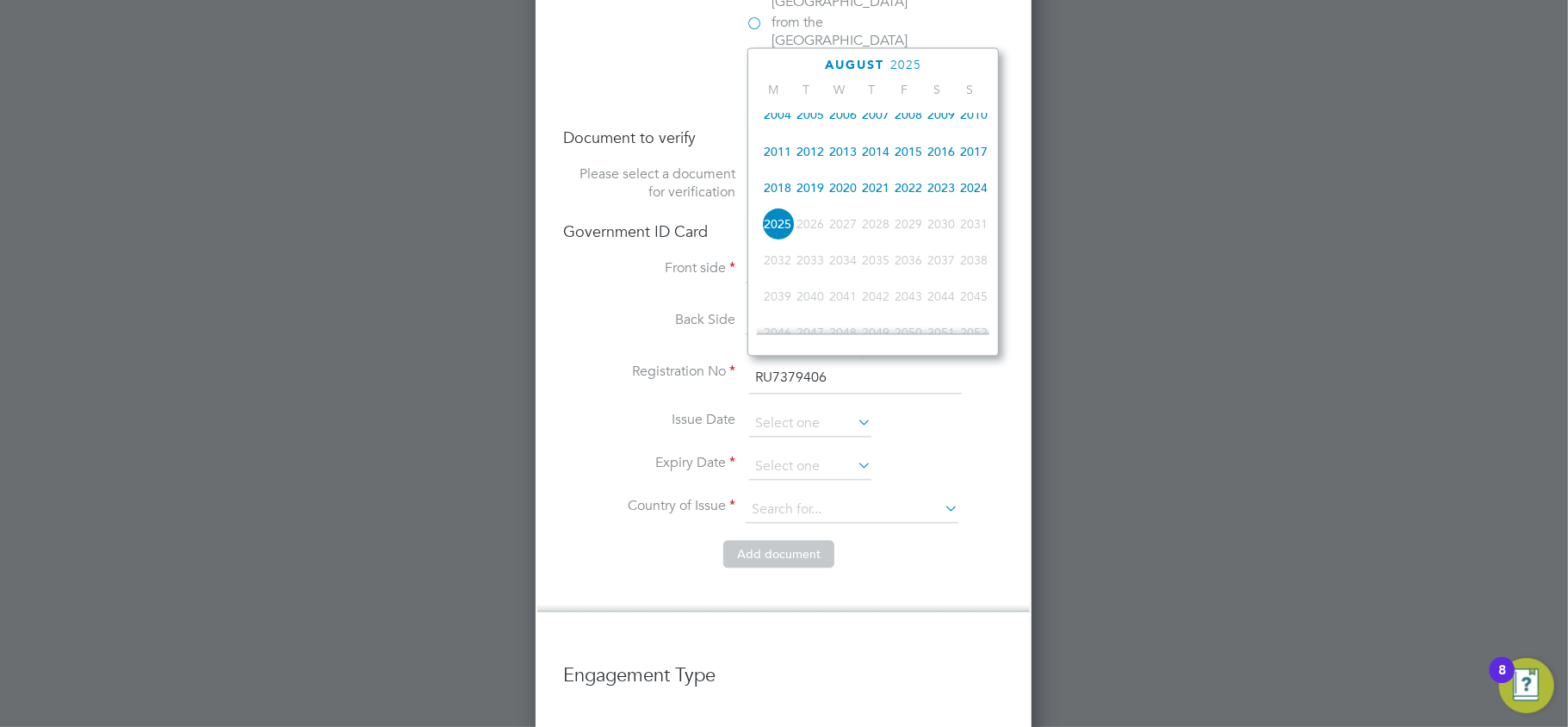
click at [943, 193] on span "2023" at bounding box center [942, 187] width 33 height 33
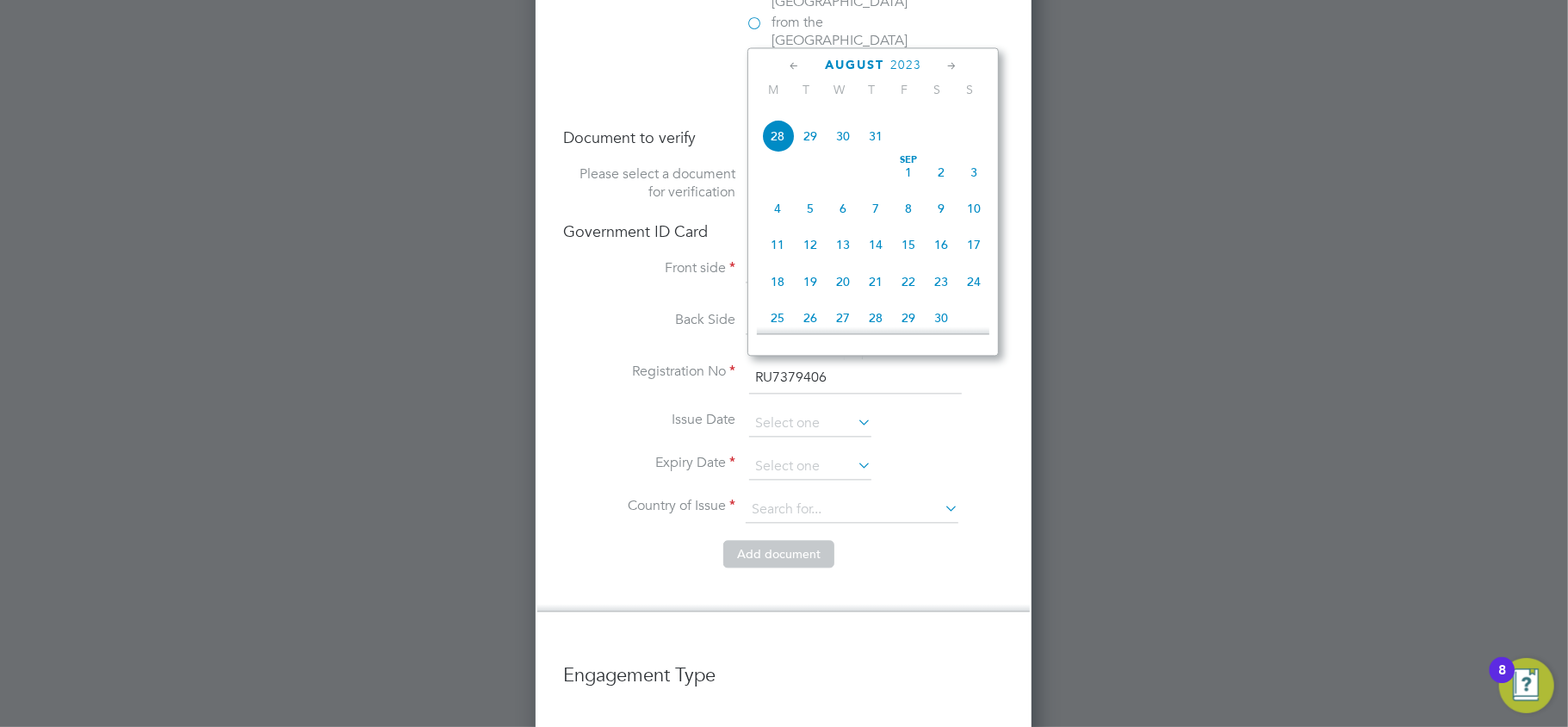
scroll to position [680, 0]
click at [911, 222] on span "Sep 1" at bounding box center [909, 212] width 33 height 33
type input "[DATE]"
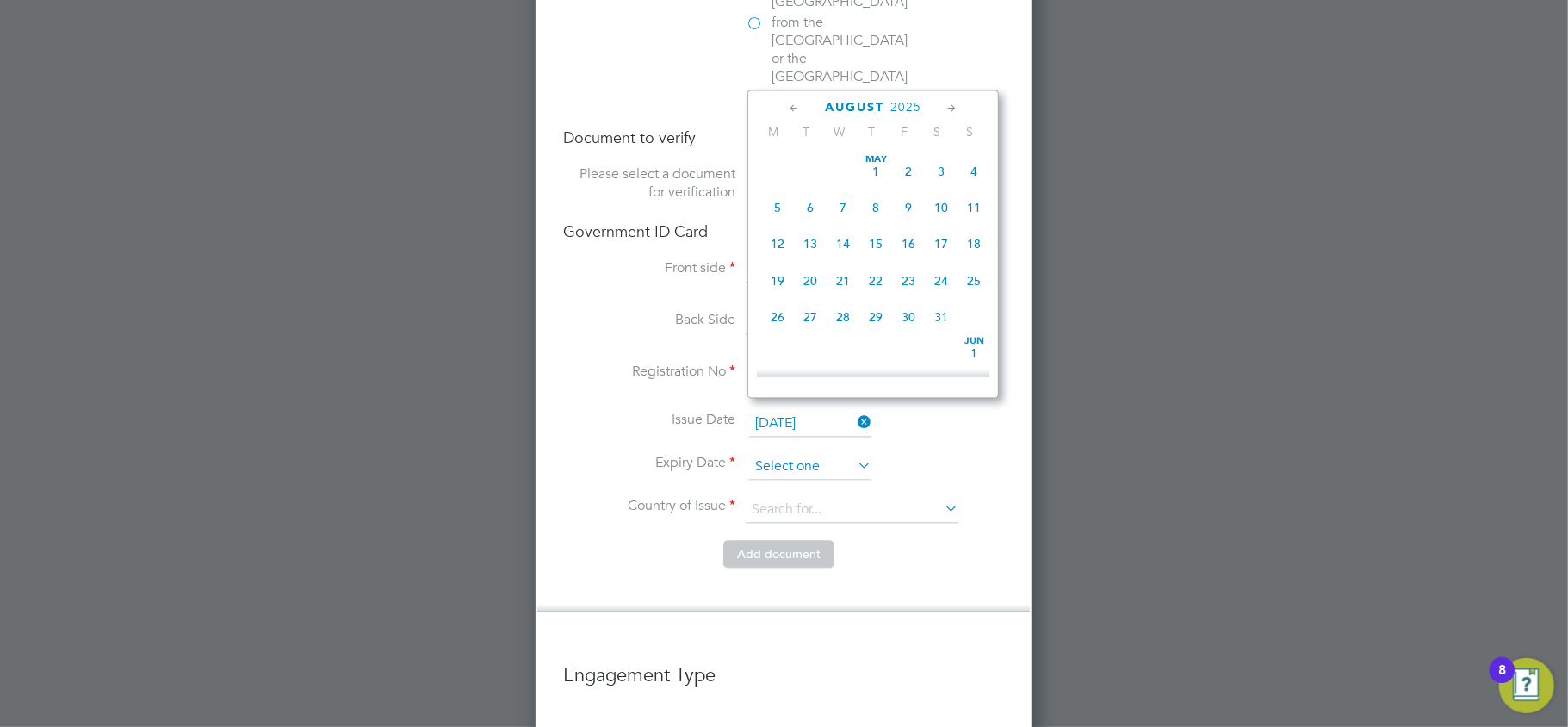
click at [793, 454] on input at bounding box center [810, 467] width 122 height 26
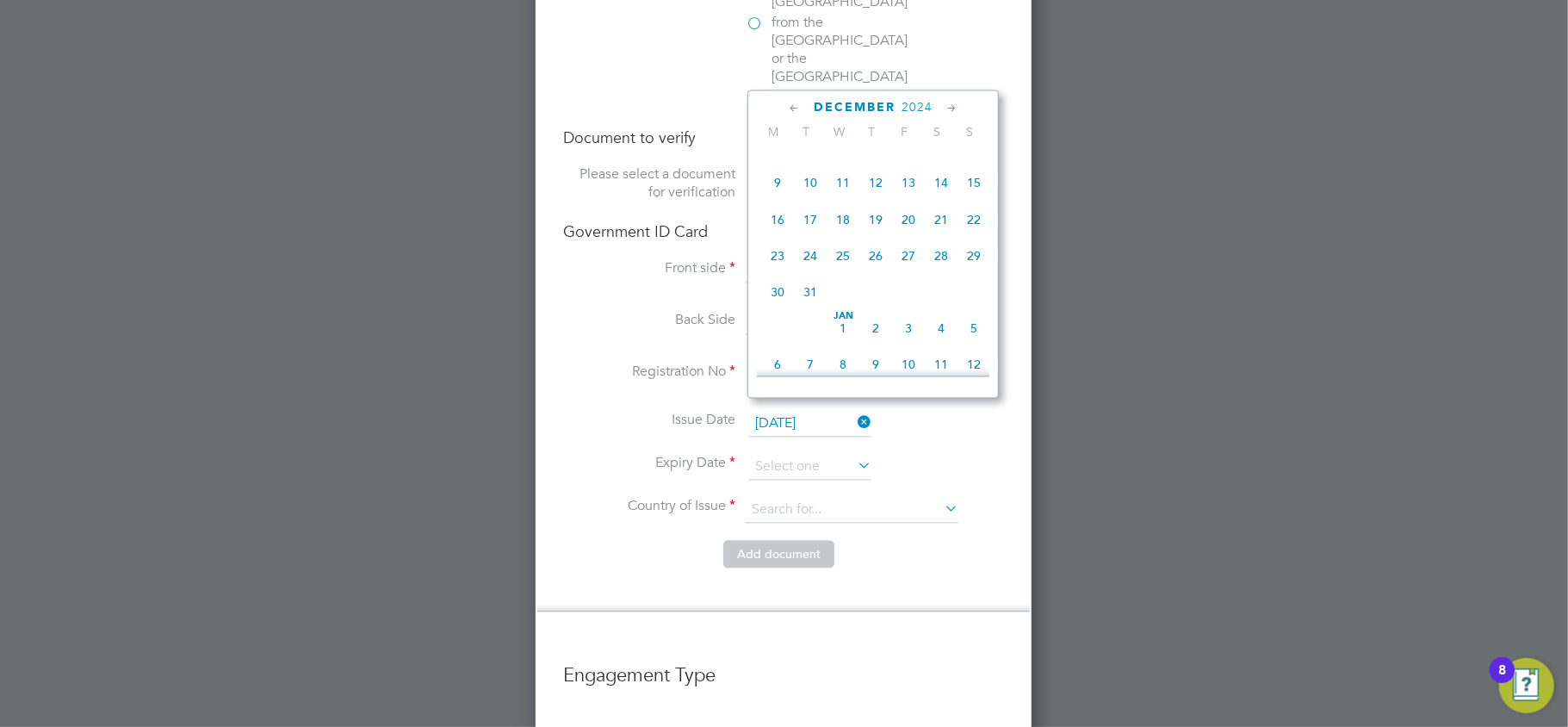
click at [811, 287] on span "31" at bounding box center [810, 292] width 33 height 33
type input "[DATE]"
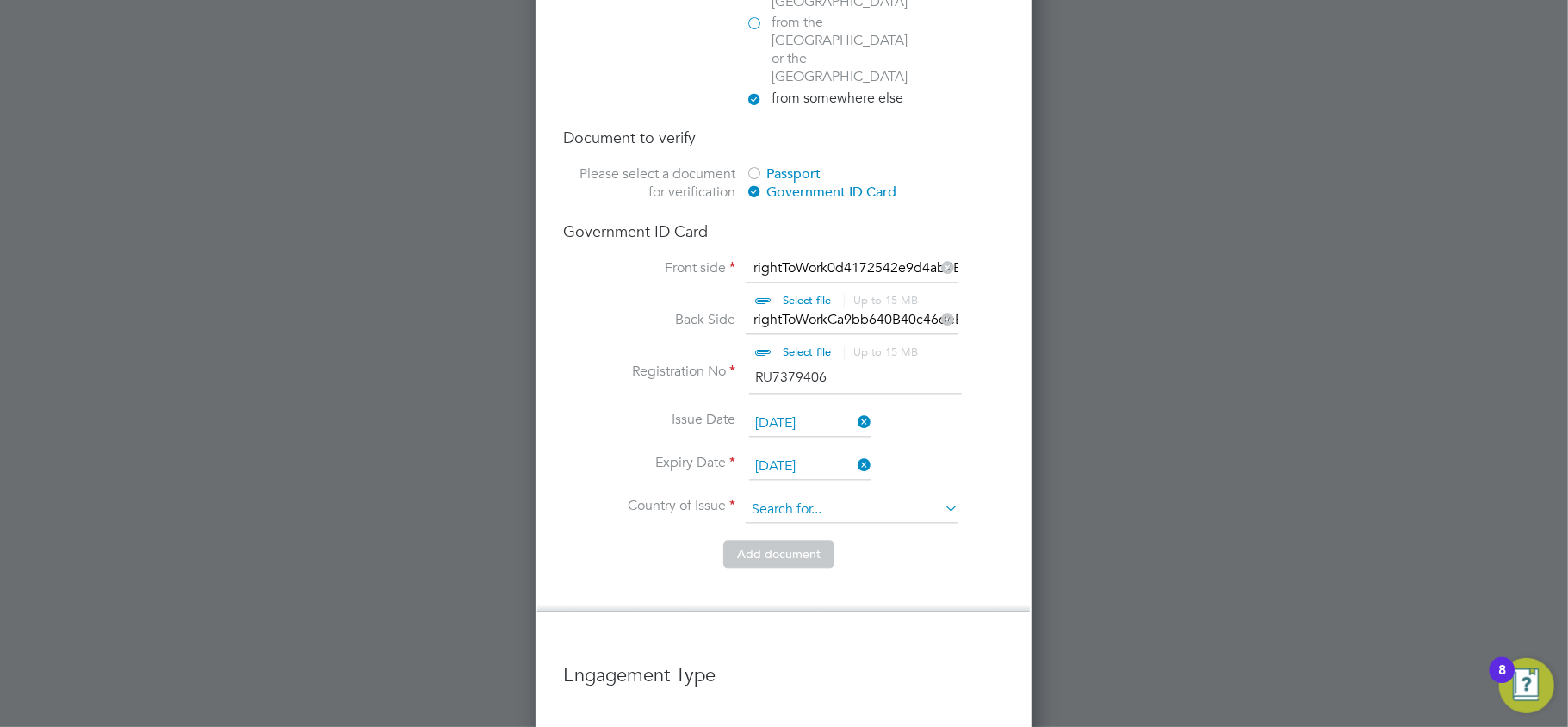
click at [761, 497] on input at bounding box center [852, 510] width 213 height 26
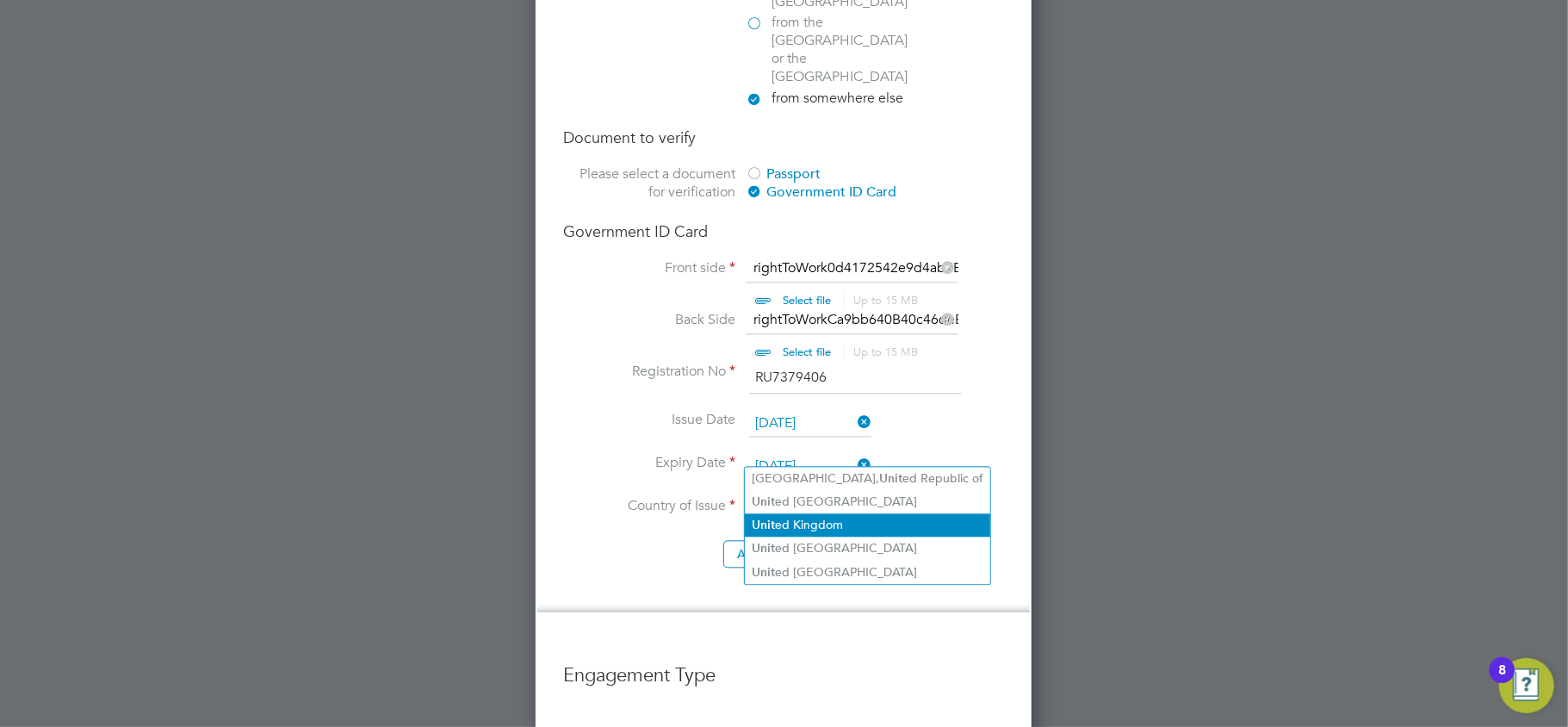
click at [791, 517] on li "Unit ed Kingdom" at bounding box center [868, 525] width 246 height 23
type input "United Kingdom"
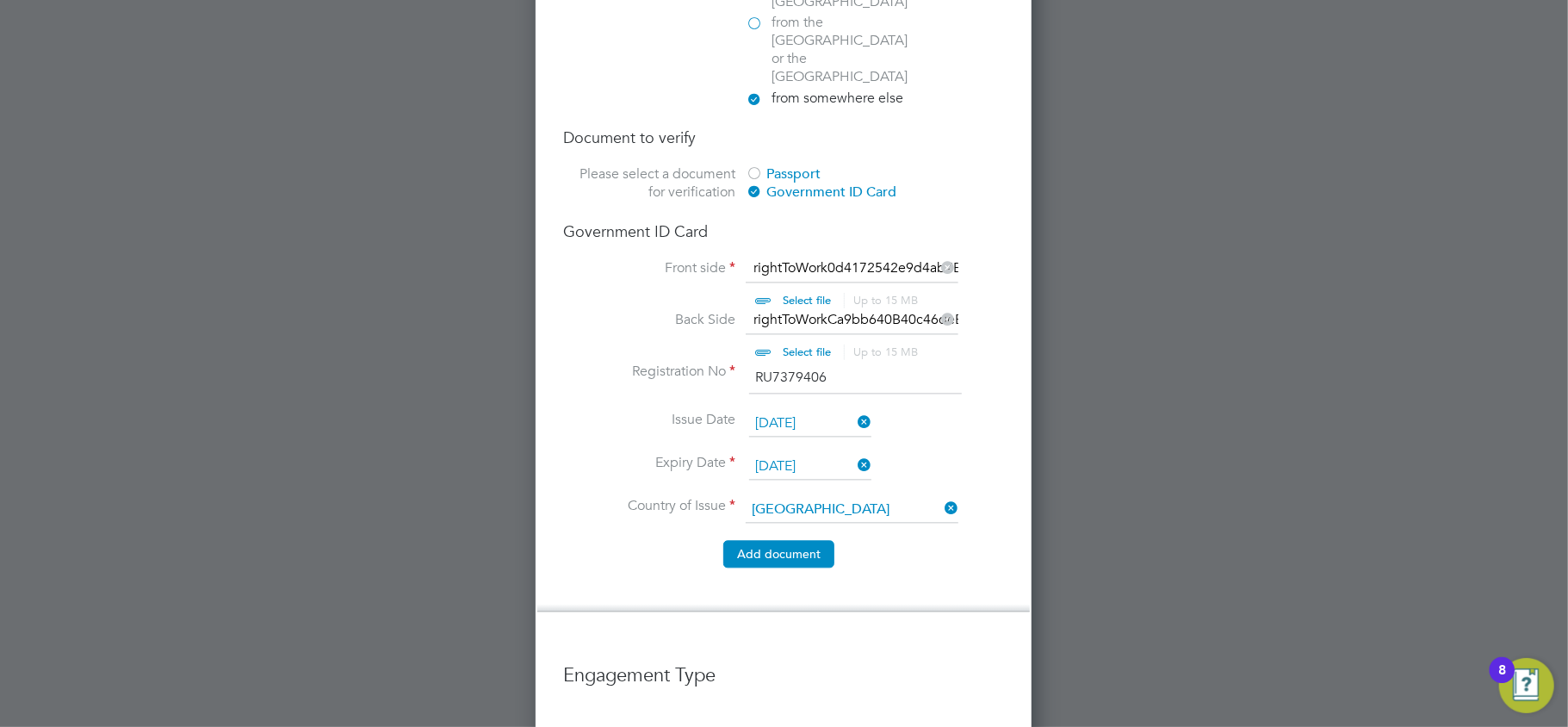
click at [758, 540] on button "Add document" at bounding box center [779, 554] width 111 height 28
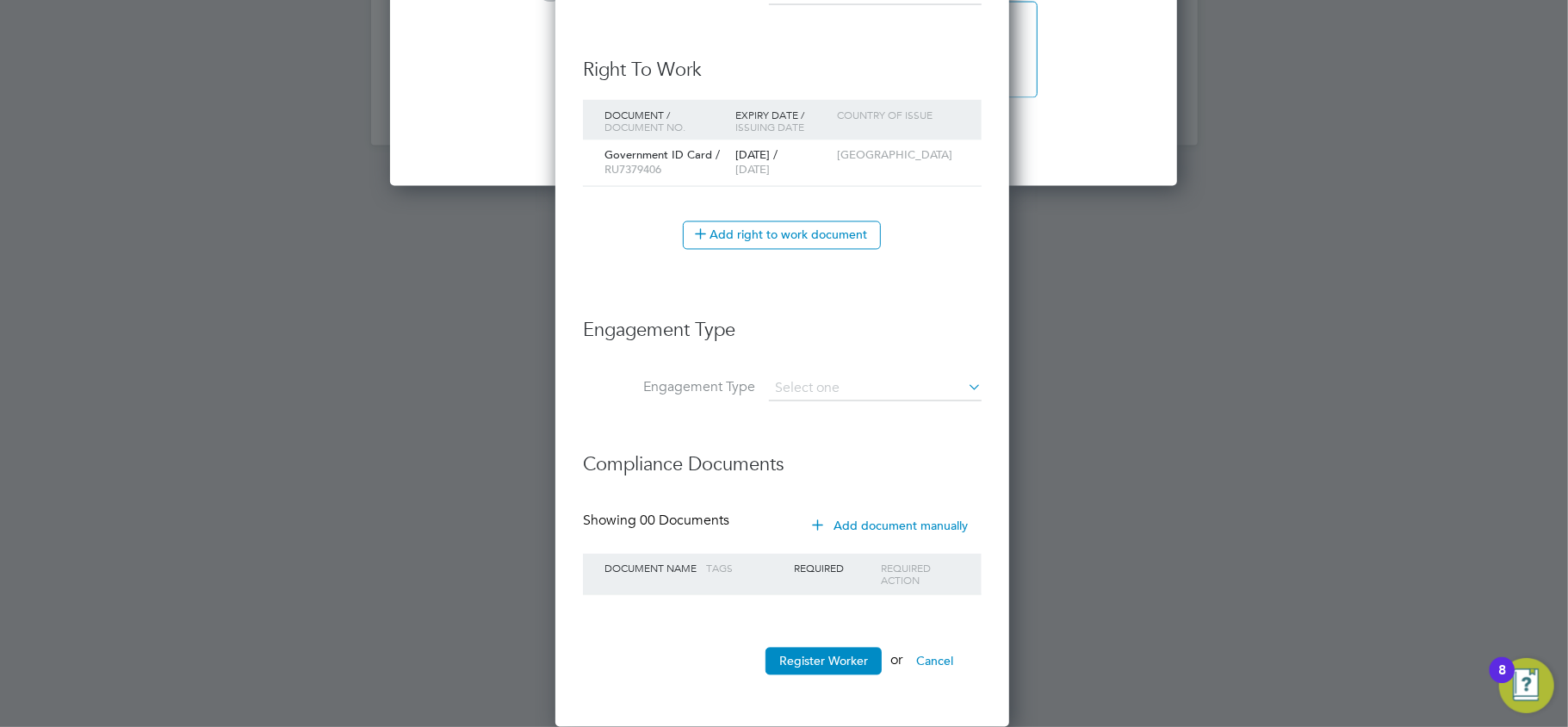
scroll to position [1589, 458]
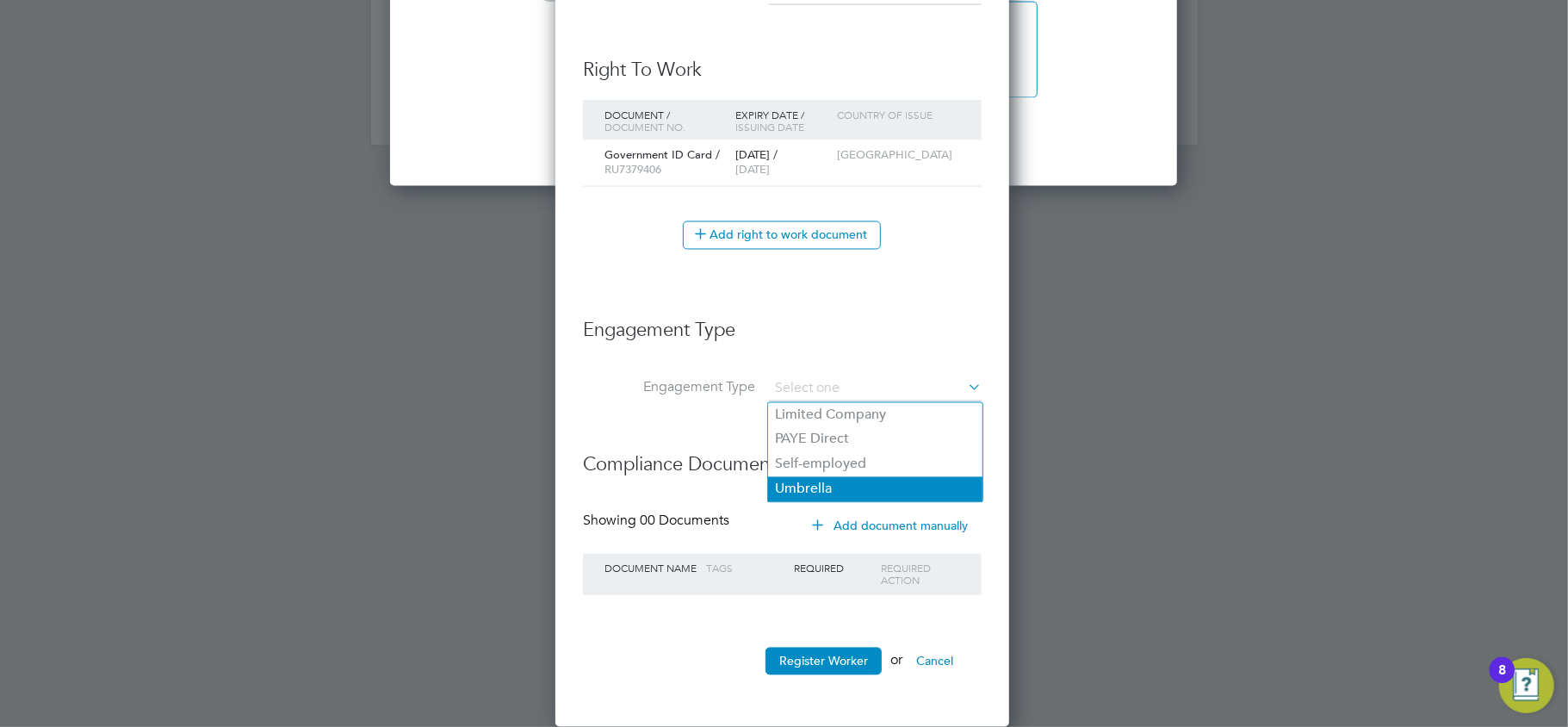
click at [836, 477] on li "Umbrella" at bounding box center [875, 489] width 215 height 25
type input "Umbrella"
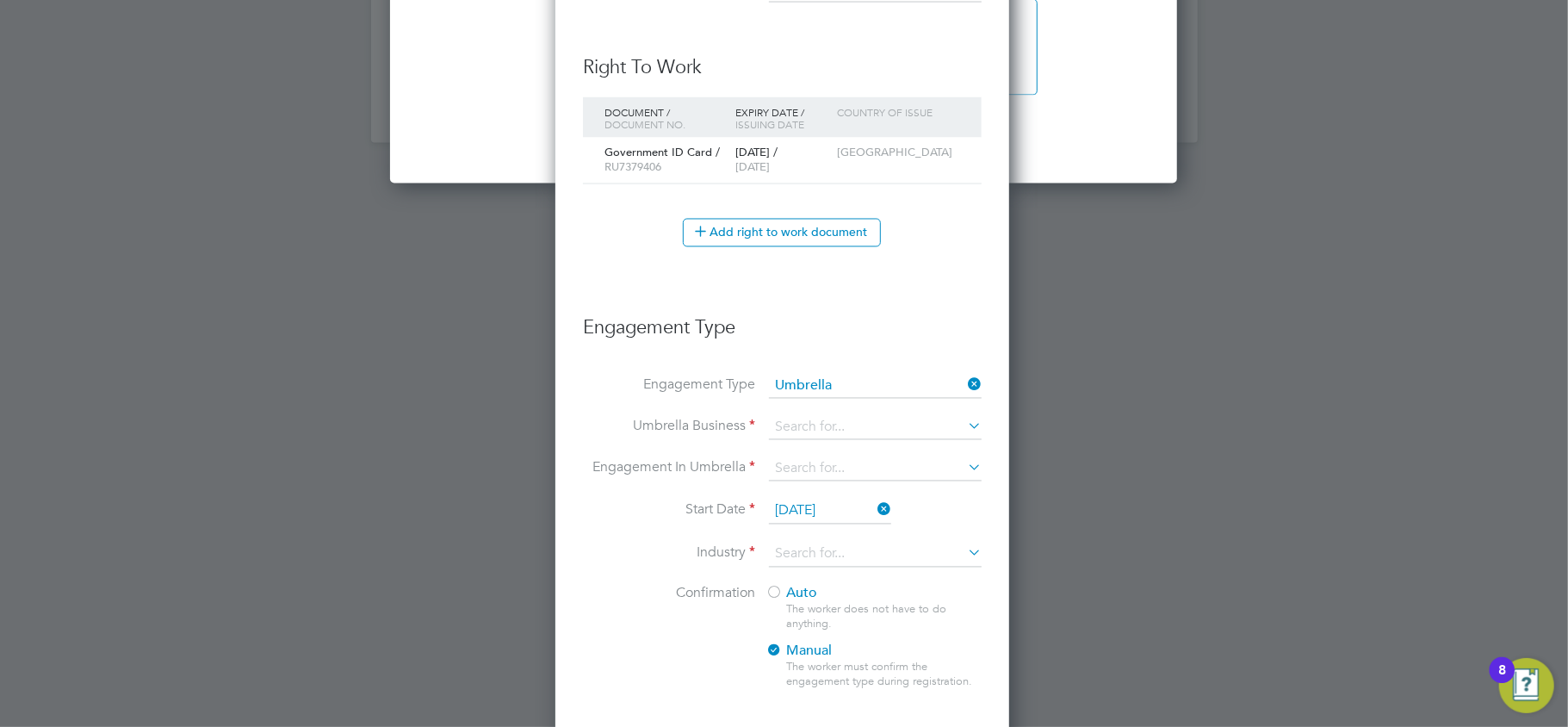
scroll to position [1907, 458]
click at [810, 434] on input at bounding box center [875, 428] width 213 height 24
click at [830, 576] on li "Bishopsgate Employment Services Limited" at bounding box center [909, 578] width 281 height 25
type input "Bishopsgate Employment Services Limited"
click at [797, 468] on input at bounding box center [875, 469] width 213 height 24
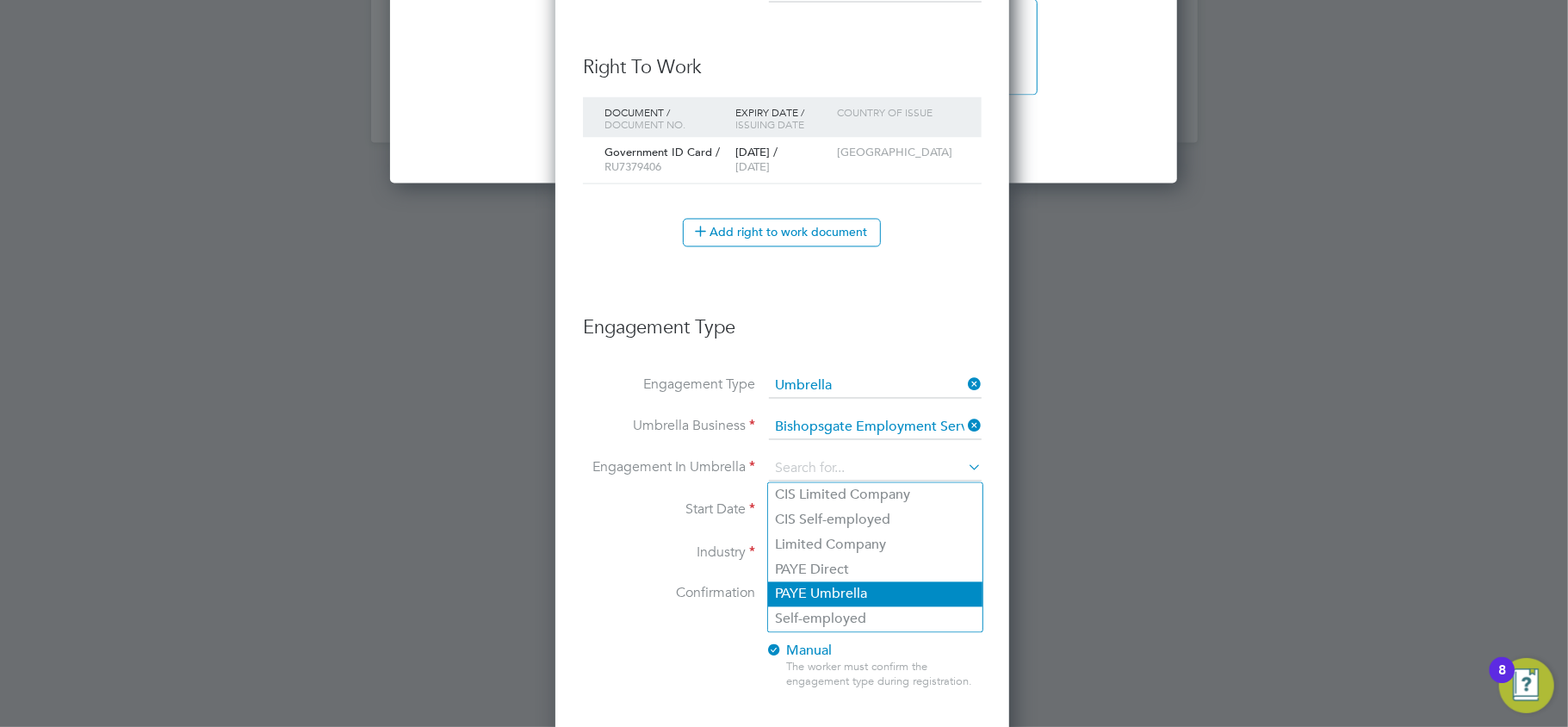
click at [838, 584] on li "PAYE Umbrella" at bounding box center [875, 594] width 215 height 25
type input "PAYE Umbrella"
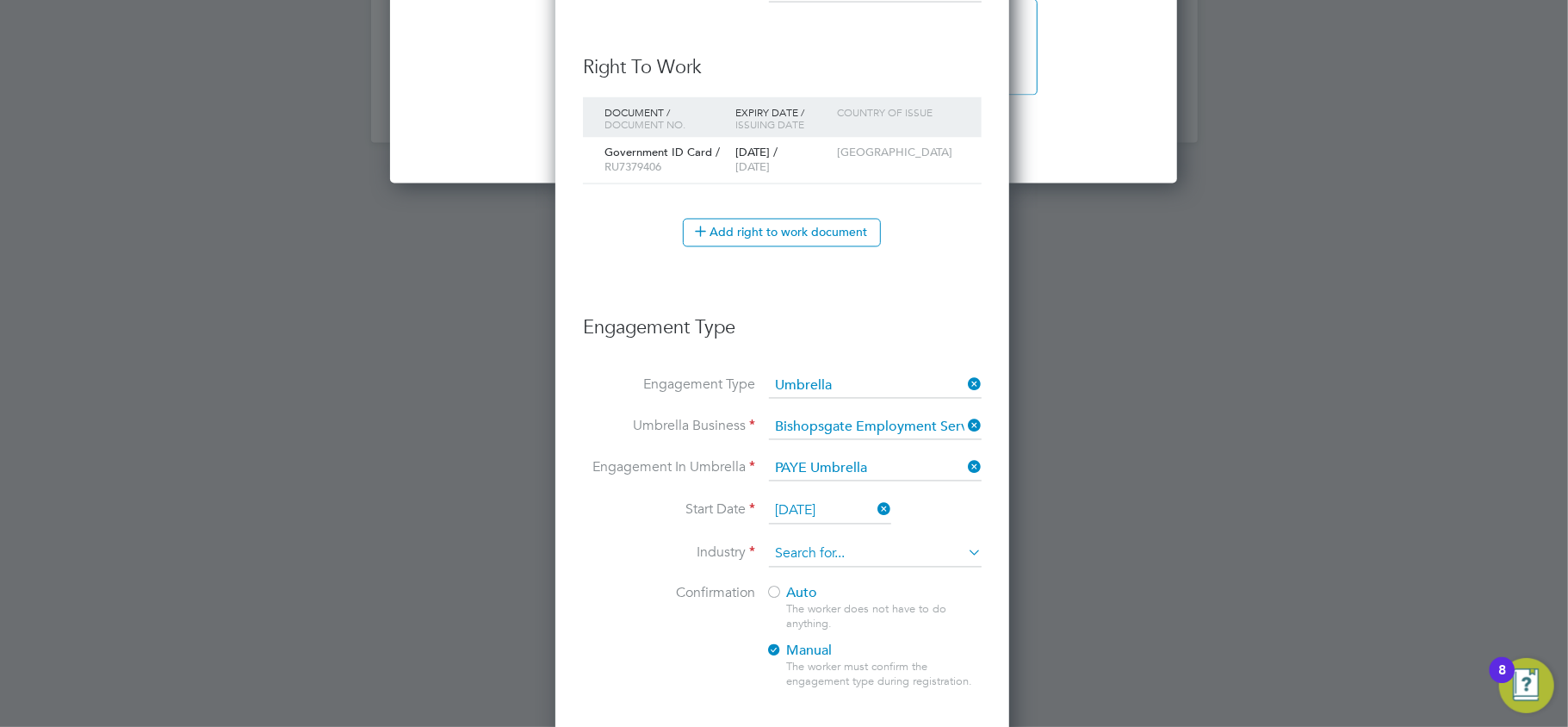
click at [868, 552] on input at bounding box center [875, 555] width 213 height 26
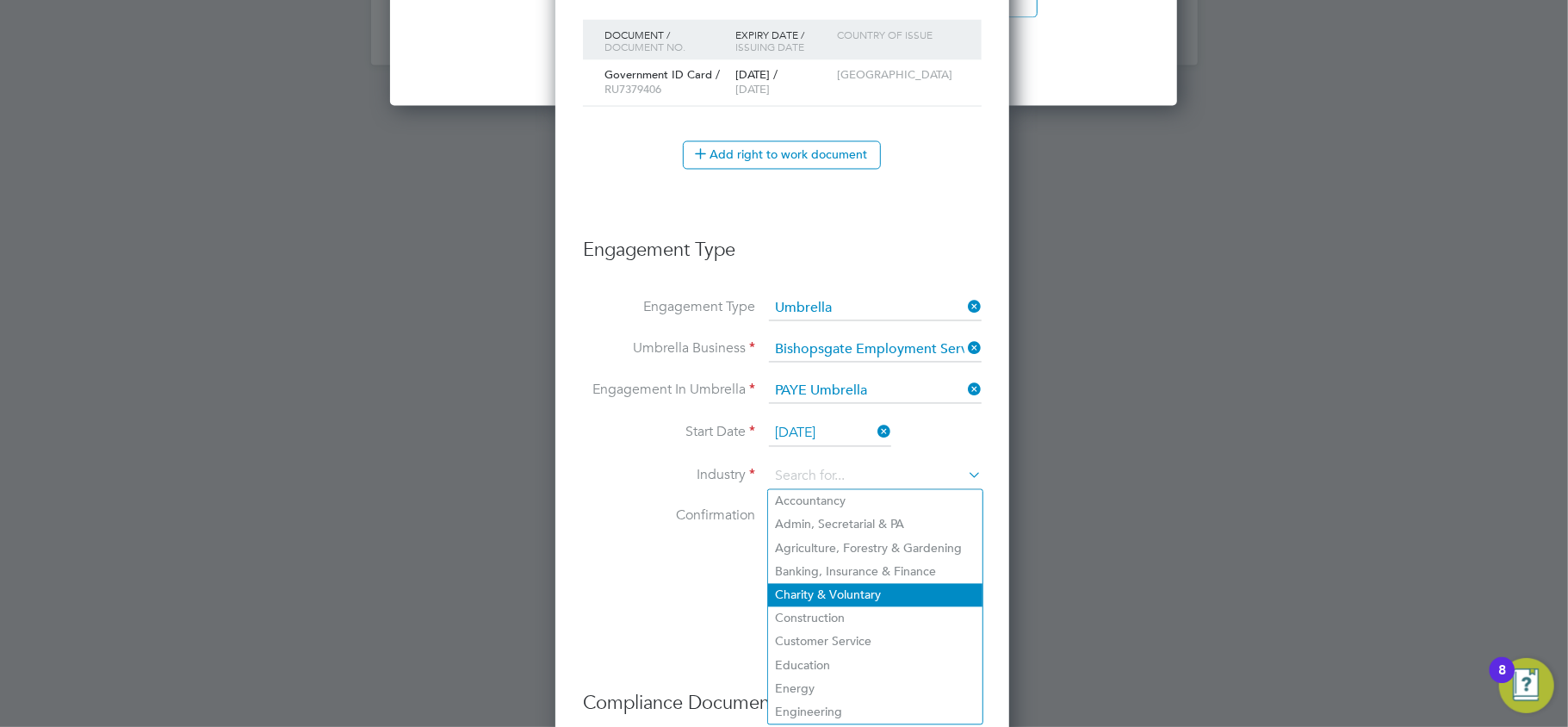
scroll to position [2437, 0]
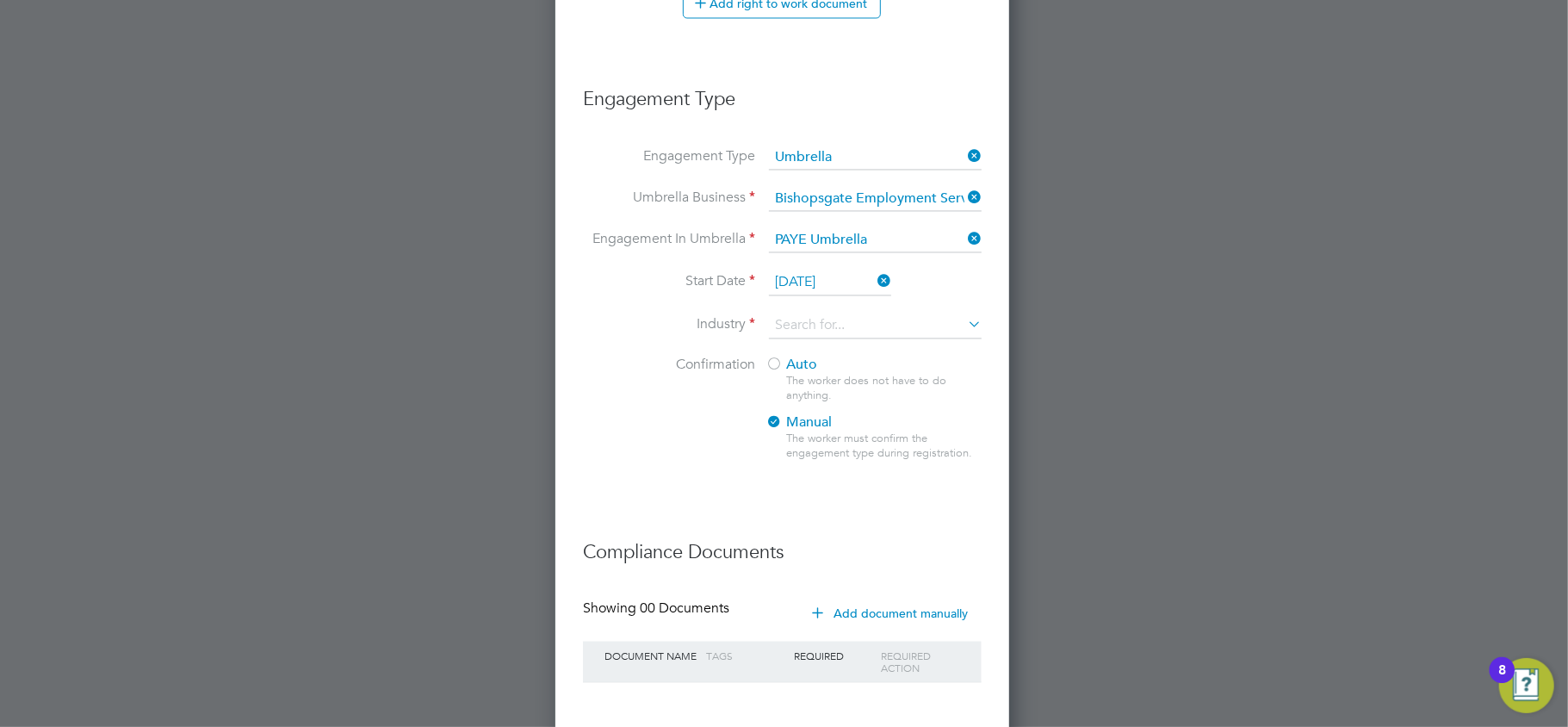
click at [845, 461] on li "Construction" at bounding box center [875, 466] width 215 height 23
type input "Construction"
click at [784, 365] on span "Auto" at bounding box center [791, 364] width 51 height 17
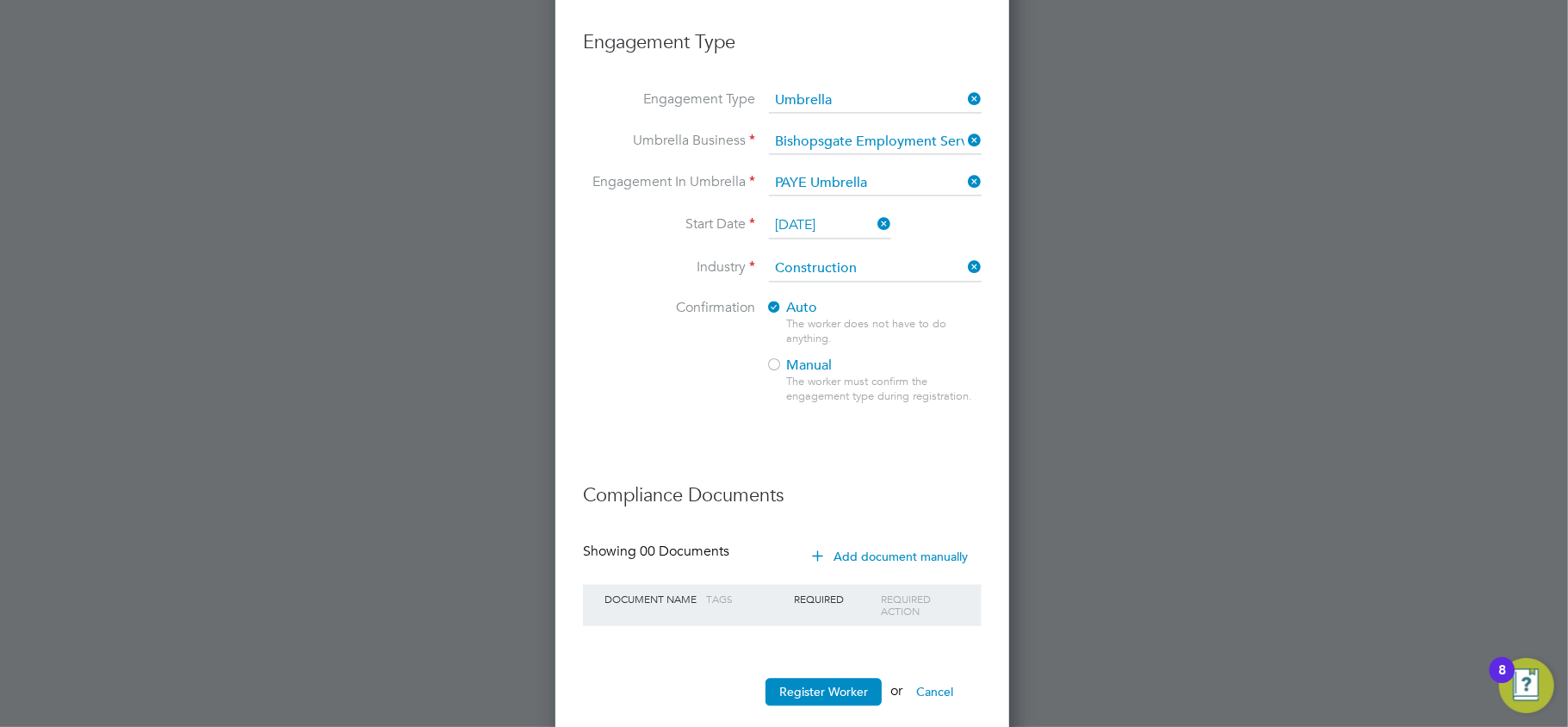
scroll to position [2525, 0]
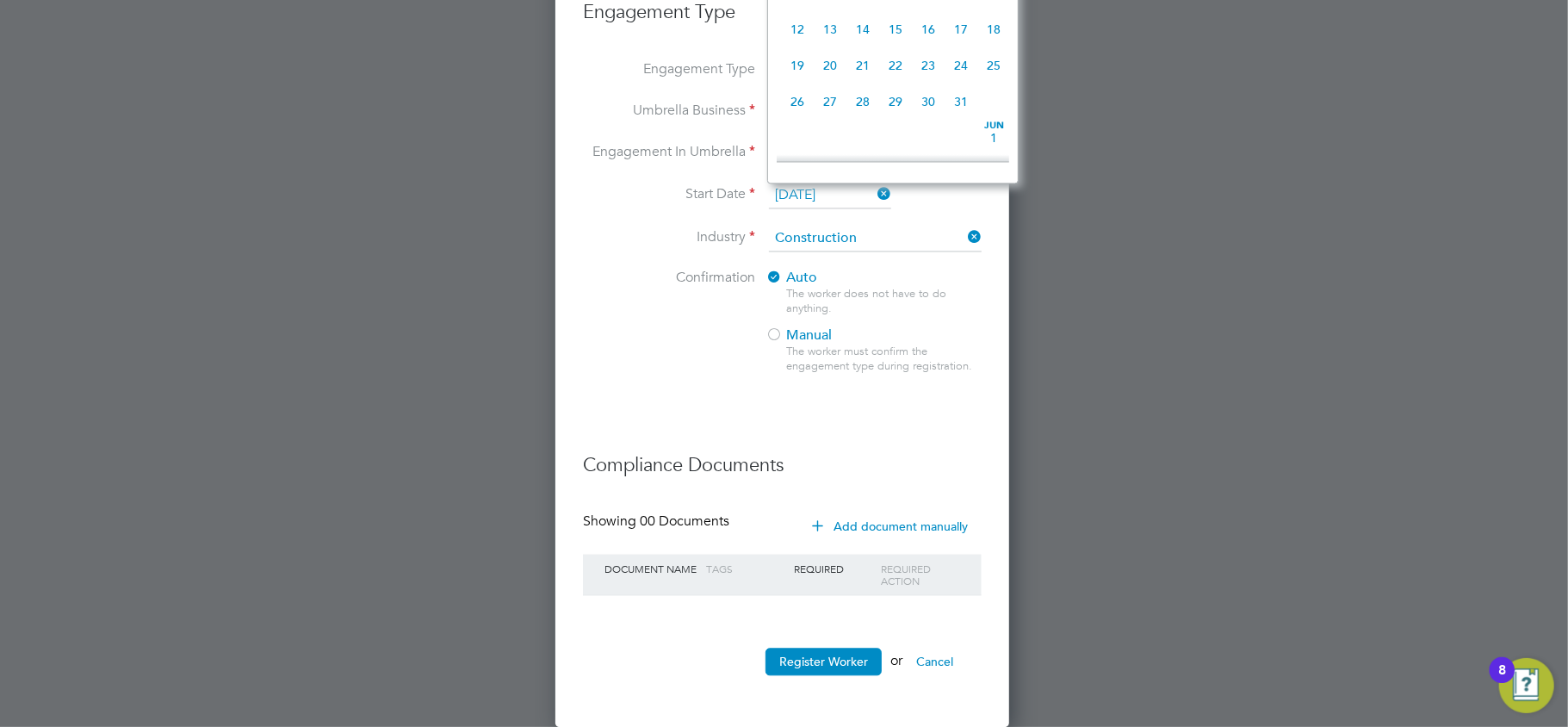
click at [797, 197] on input "[DATE]" at bounding box center [830, 195] width 122 height 26
click at [796, 108] on span "18" at bounding box center [797, 97] width 33 height 33
type input "18 Aug 2025"
click at [810, 190] on input "18 Aug 2025" at bounding box center [830, 195] width 122 height 26
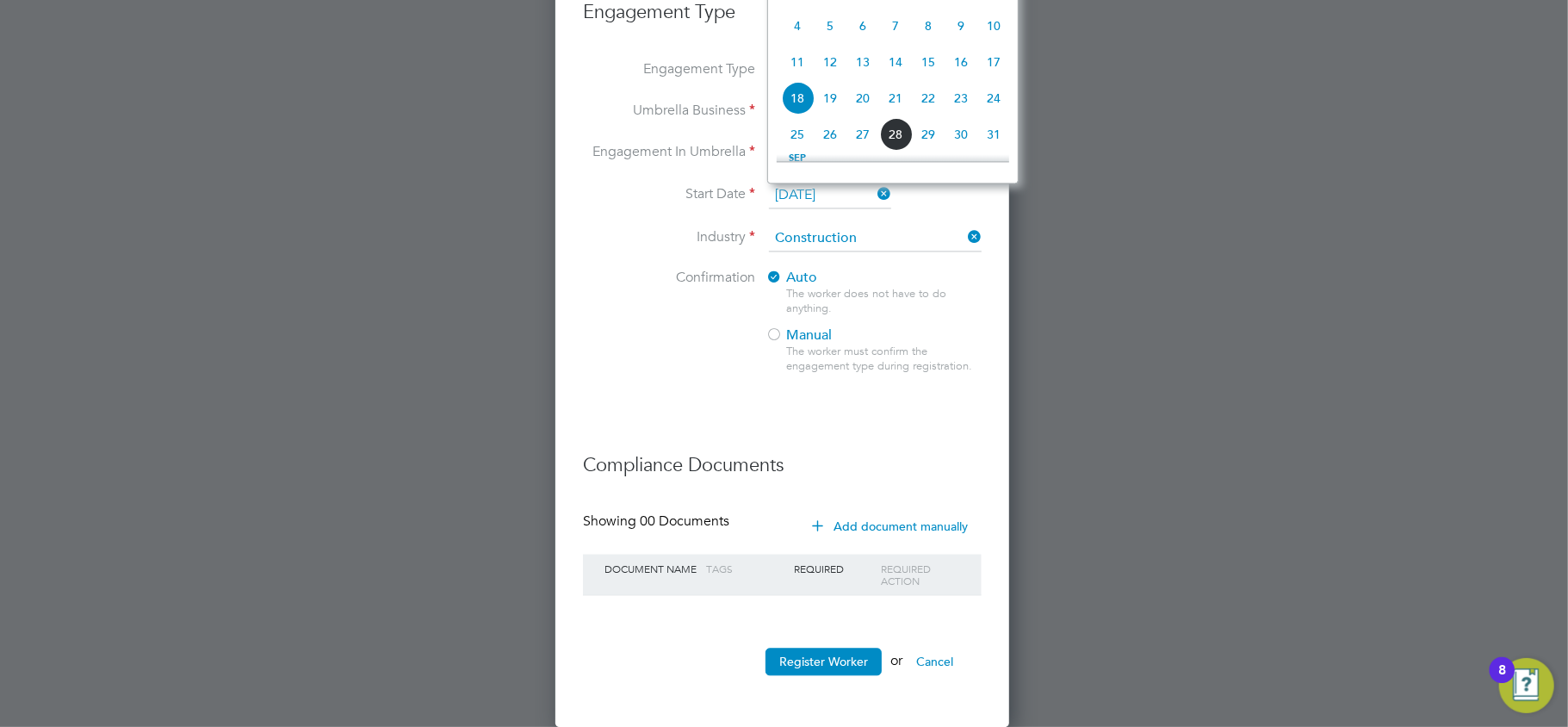
scroll to position [628, 0]
click at [715, 328] on li "Confirmation Auto The worker does not have to do anything. Manual The worker mu…" at bounding box center [782, 334] width 399 height 133
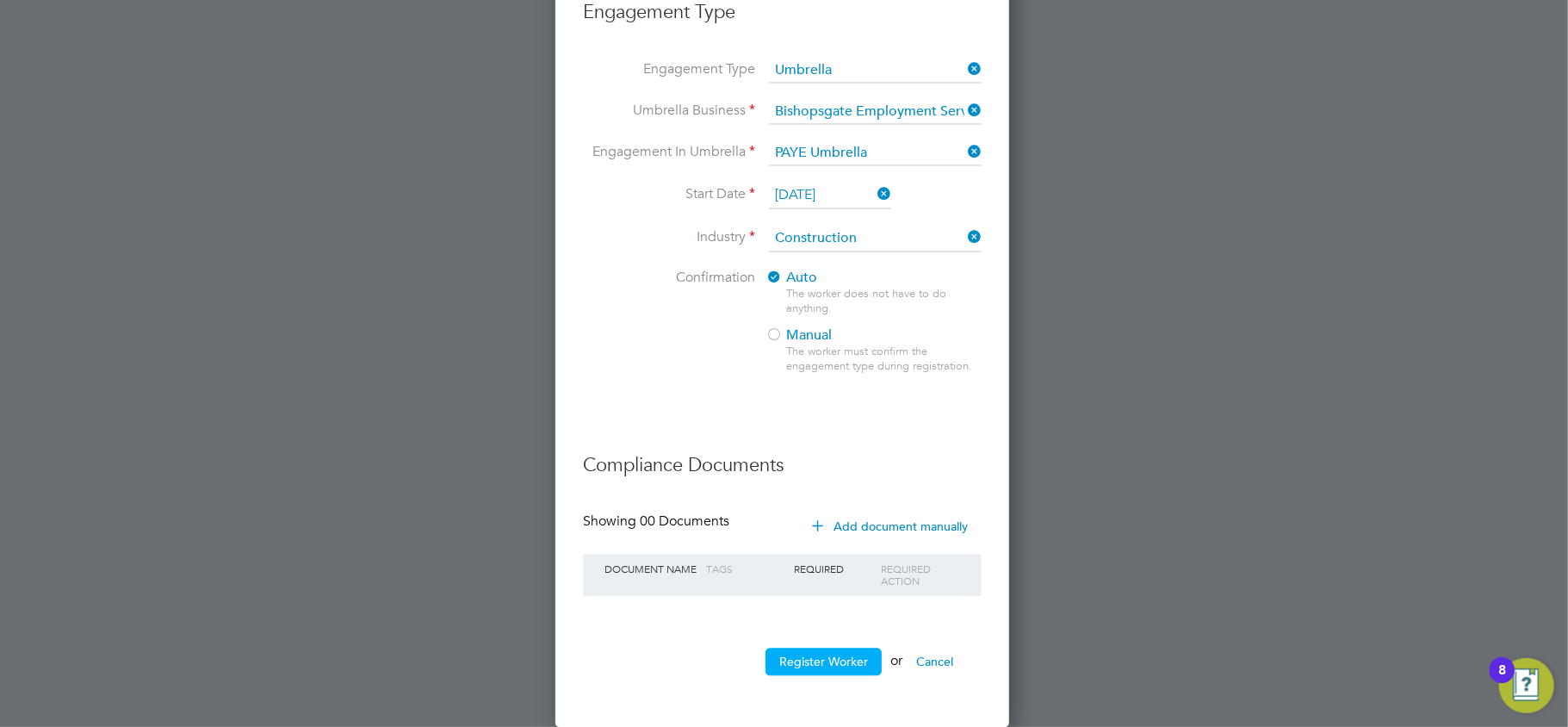
click at [831, 651] on button "Register Worker" at bounding box center [824, 662] width 116 height 28
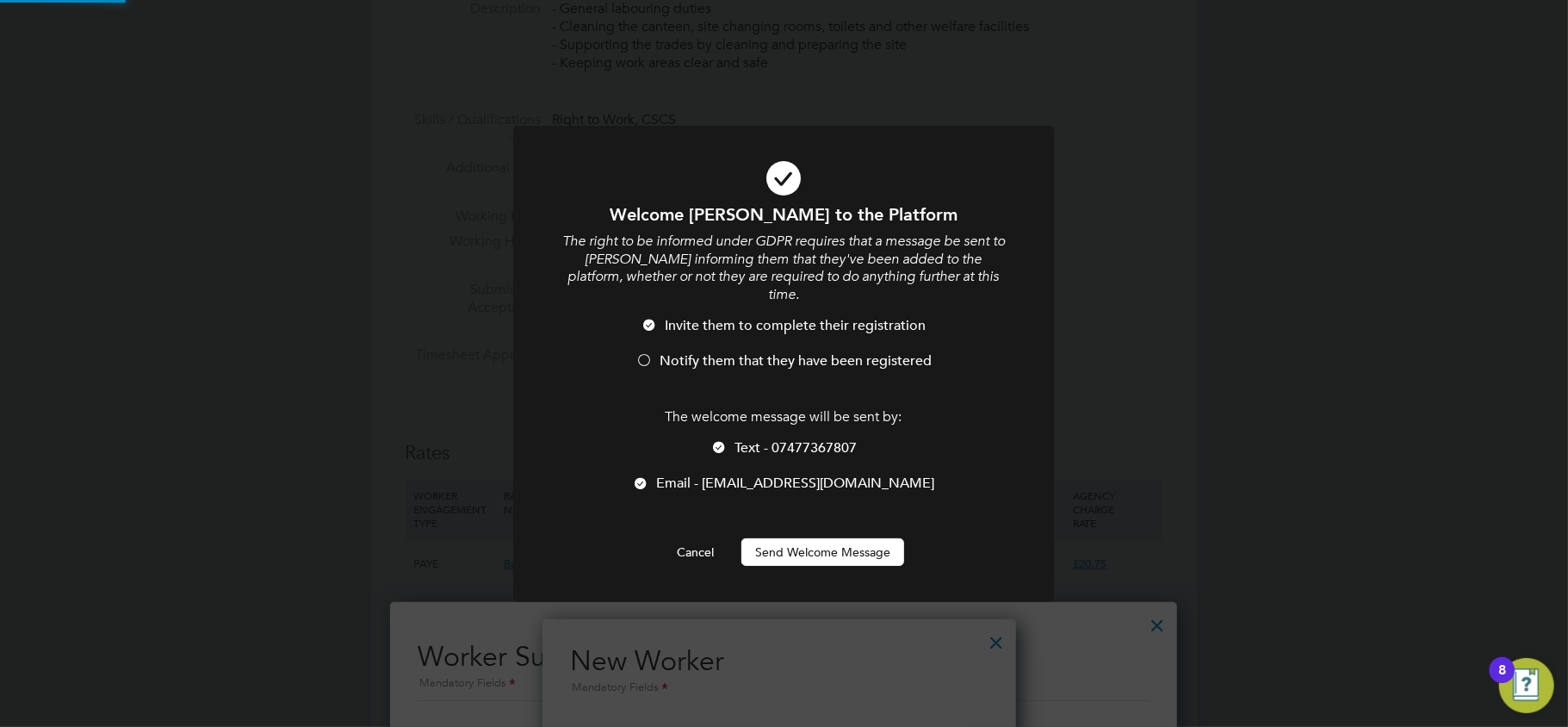
scroll to position [0, 0]
click at [786, 539] on button "Send Welcome Message" at bounding box center [823, 552] width 162 height 28
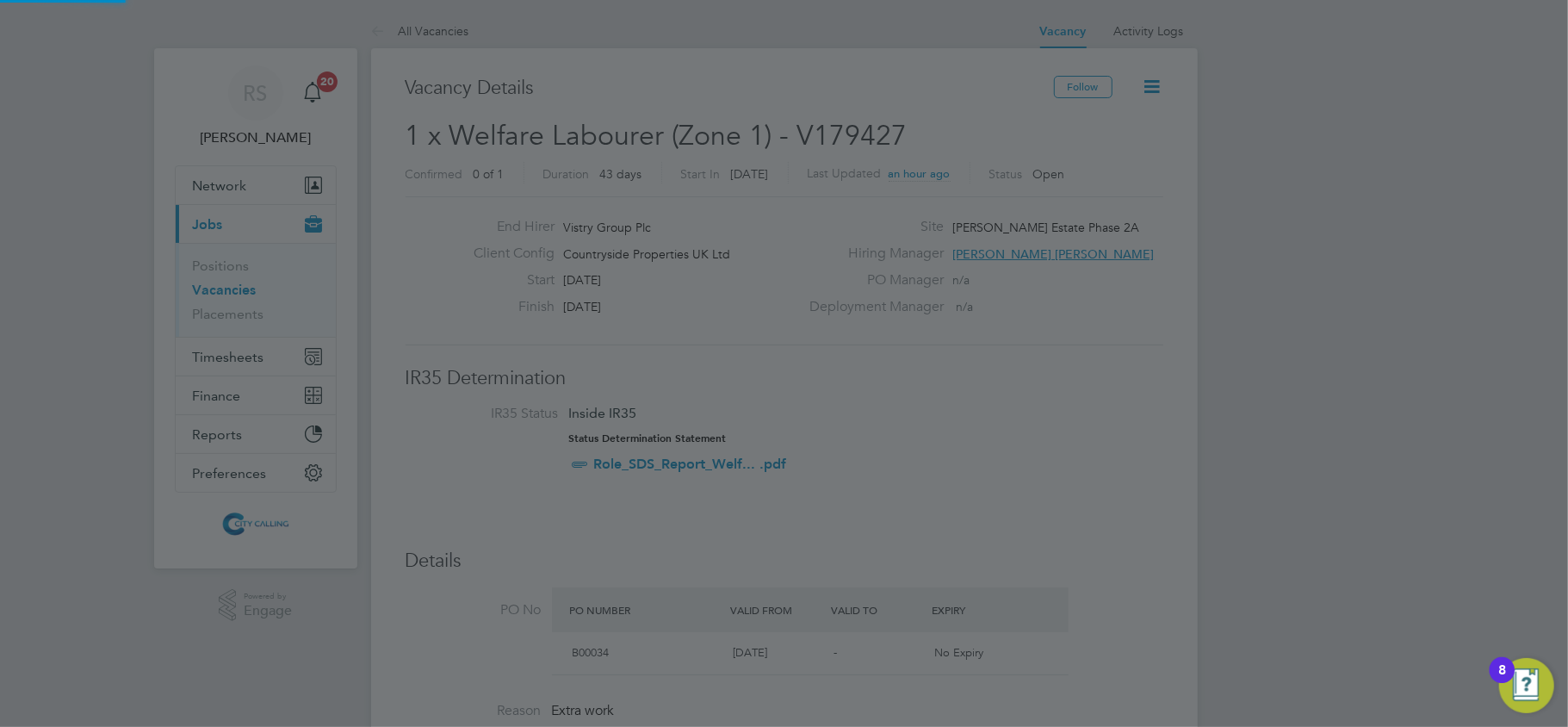
scroll to position [727, 0]
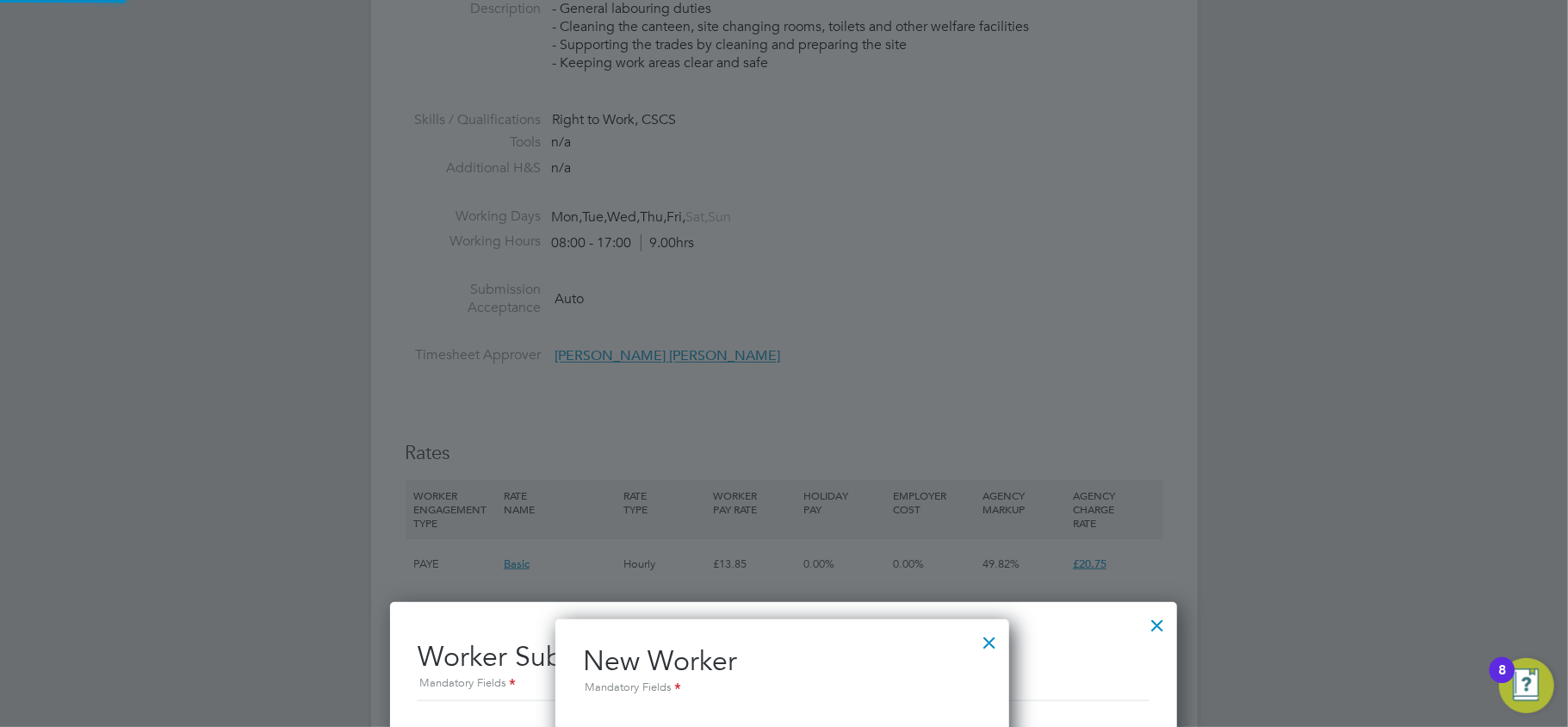
type input "Yorusalem Yosief Misgina (C1176690)"
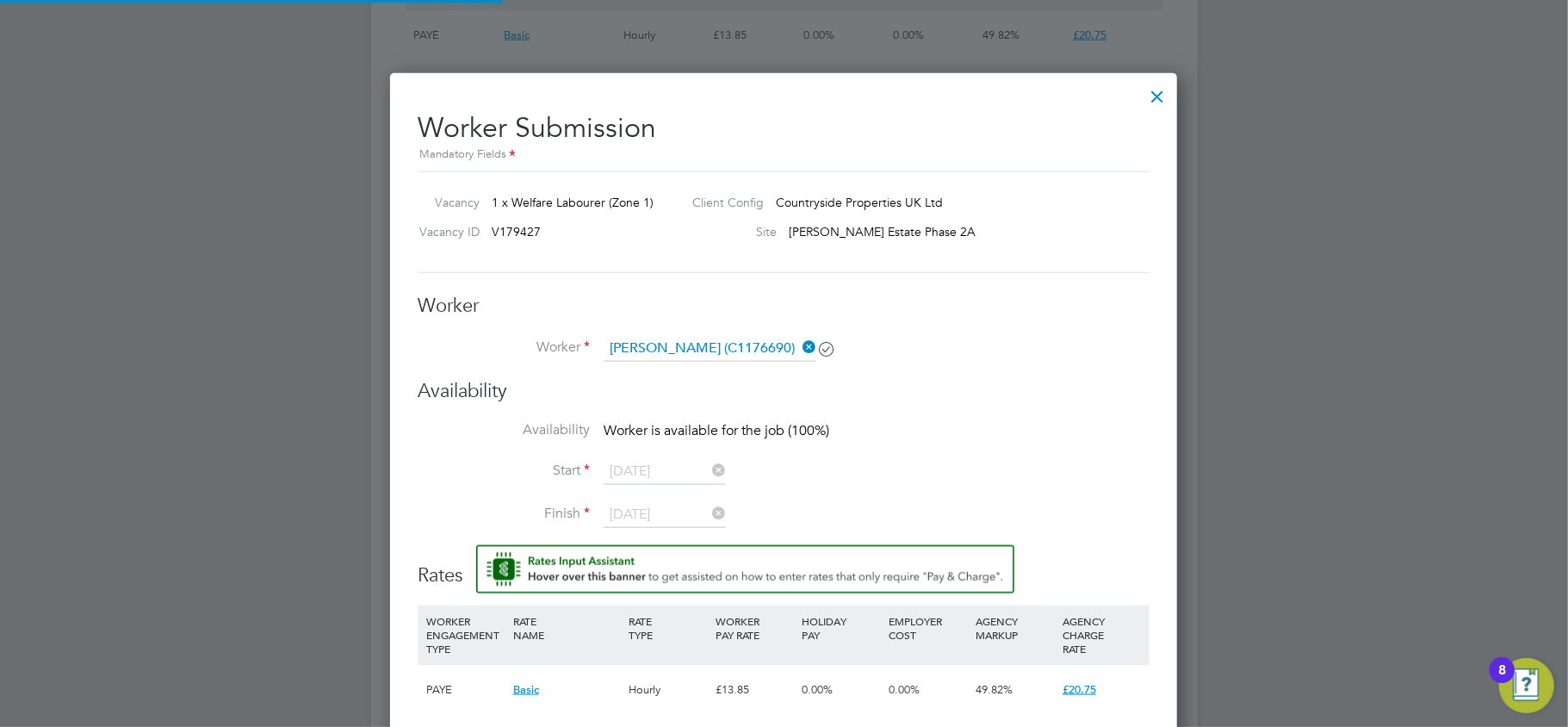
scroll to position [1331, 0]
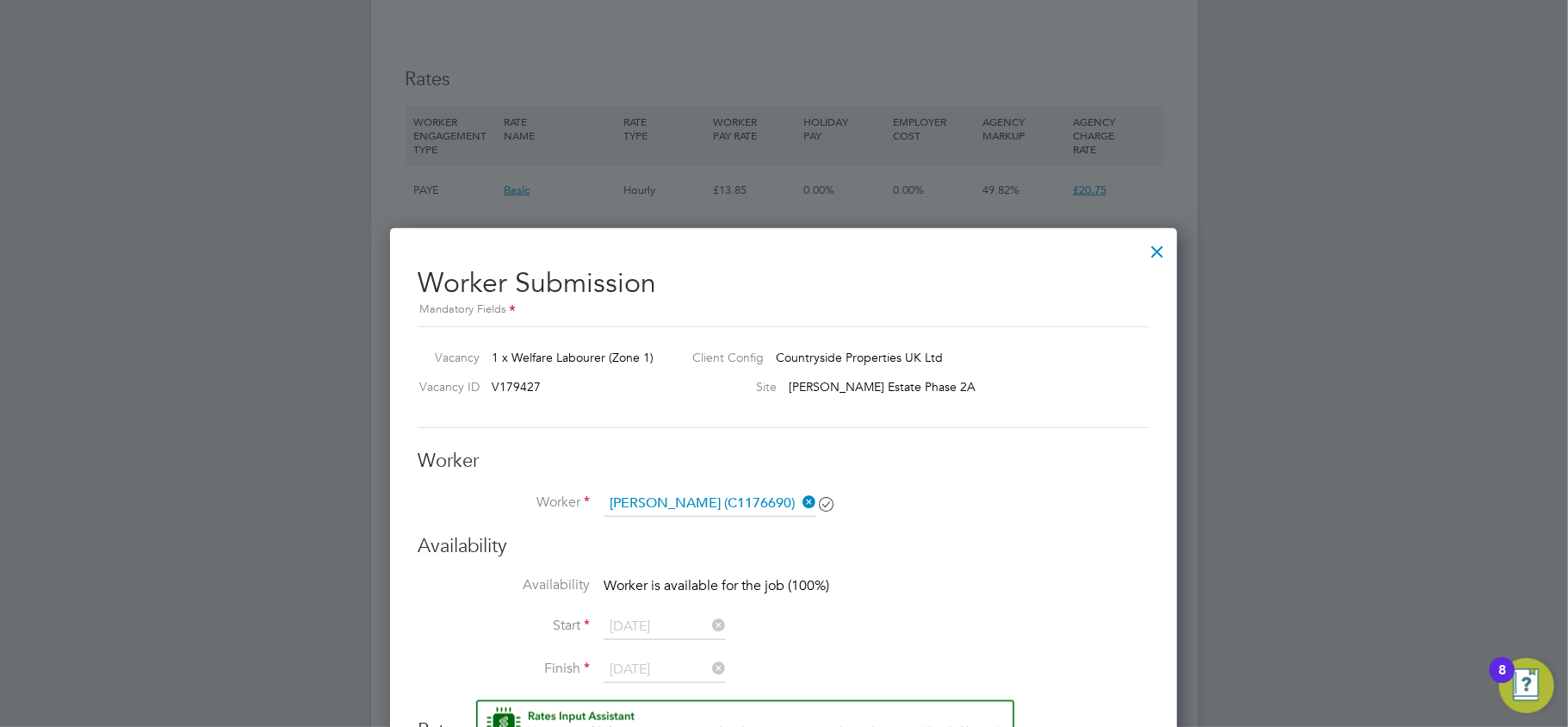
click at [1153, 242] on div at bounding box center [1158, 248] width 31 height 31
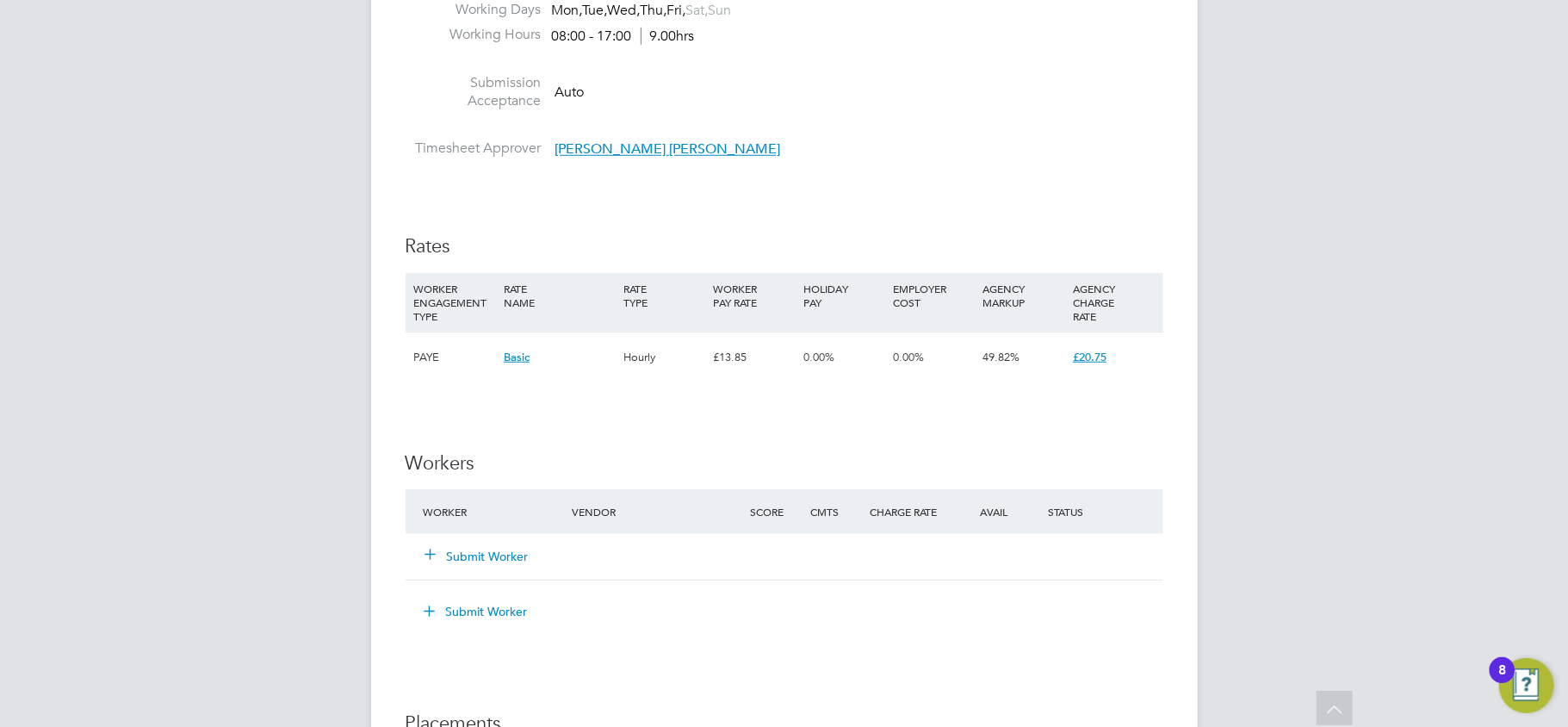
scroll to position [918, 0]
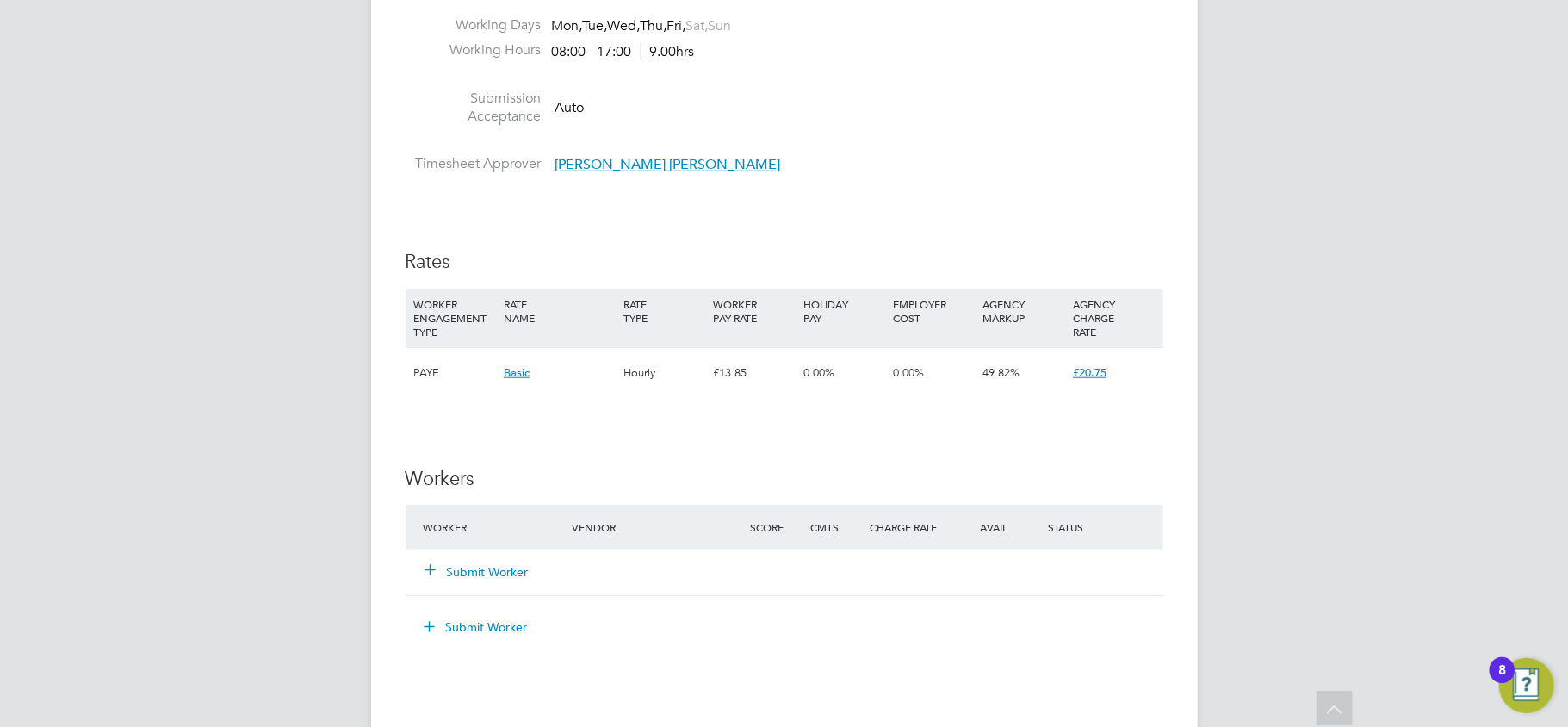
click at [493, 573] on button "Submit Worker" at bounding box center [478, 572] width 103 height 17
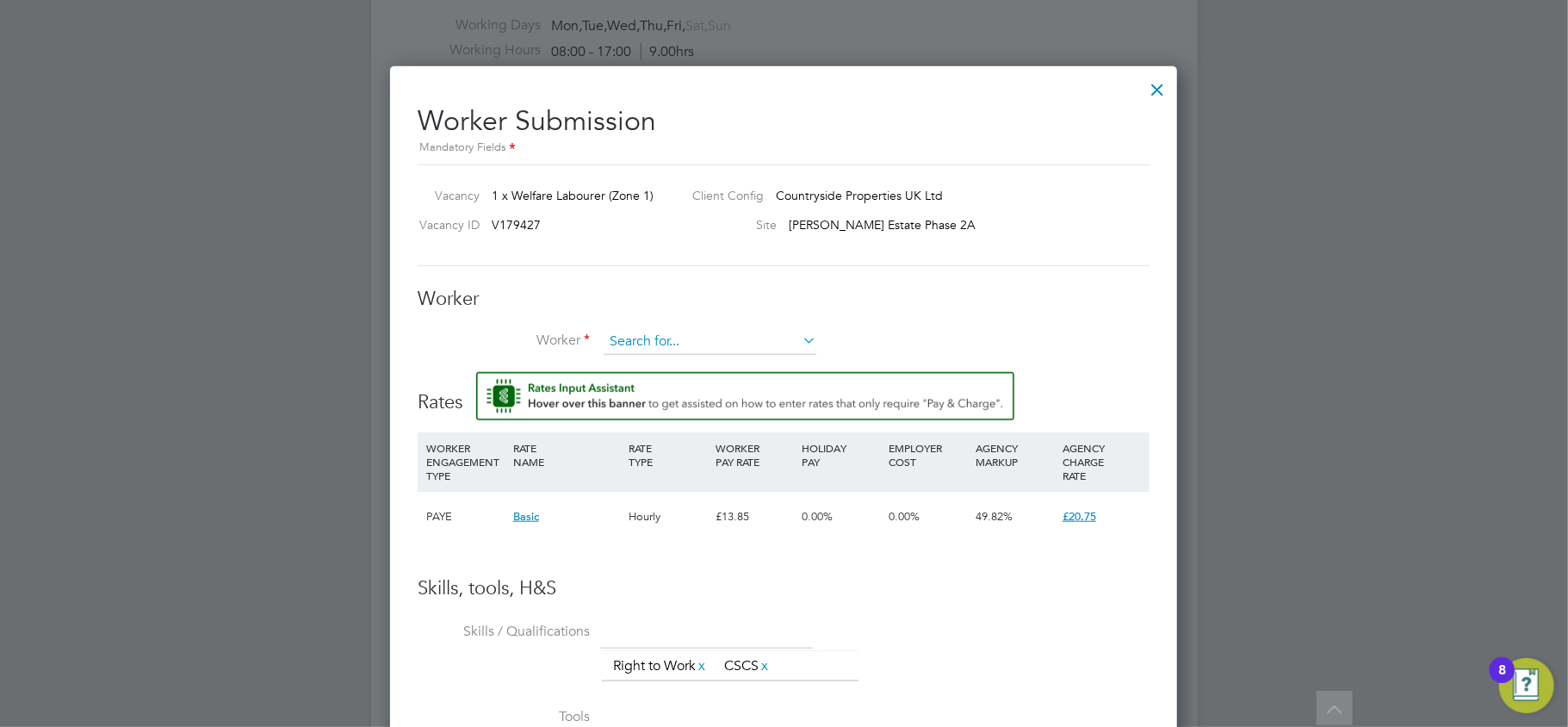
click at [701, 340] on input at bounding box center [710, 342] width 213 height 26
click at [693, 365] on li "Yoru salem Yosief Misgina (C1176690)" at bounding box center [710, 366] width 215 height 23
type input "Yorusalem Yosief Misgina (C1176690)"
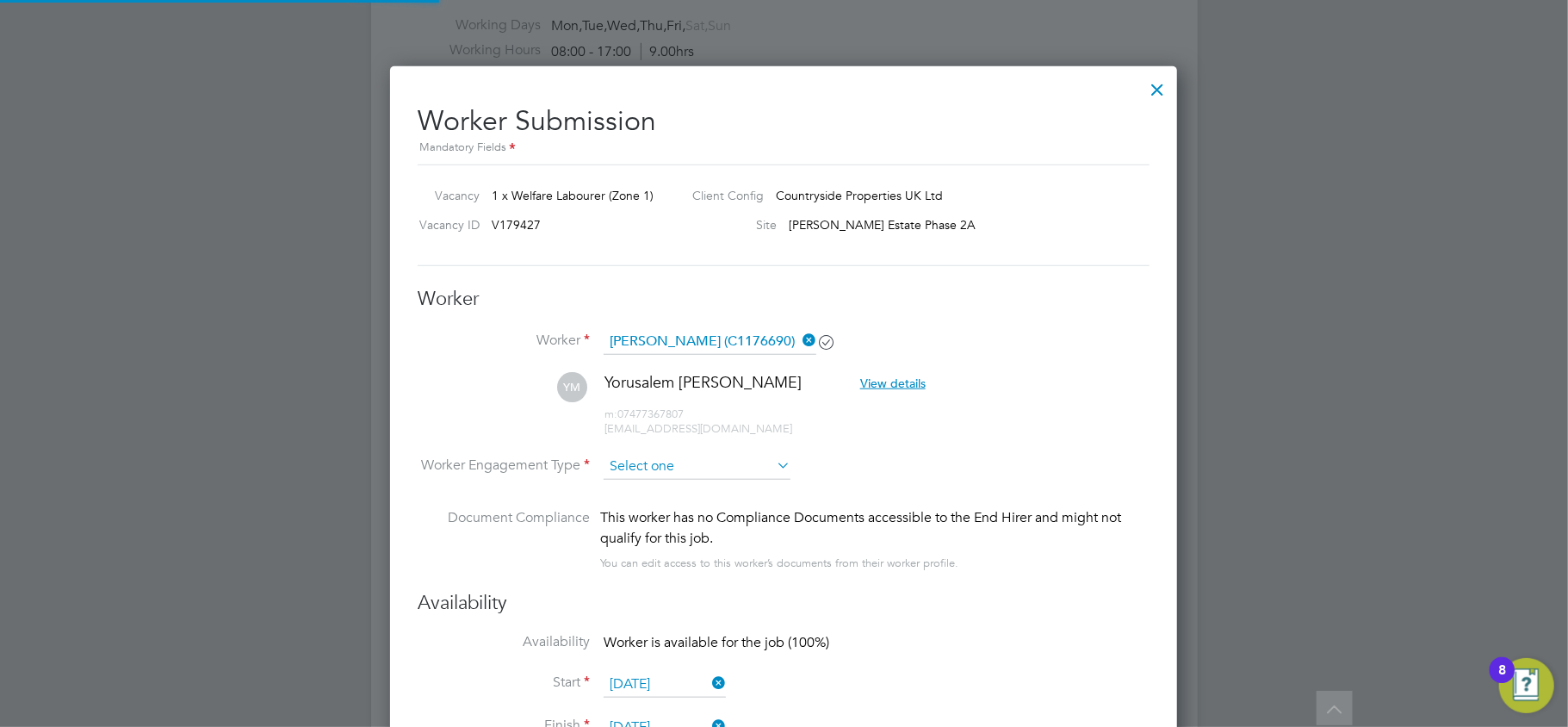
click at [666, 466] on input at bounding box center [697, 467] width 187 height 26
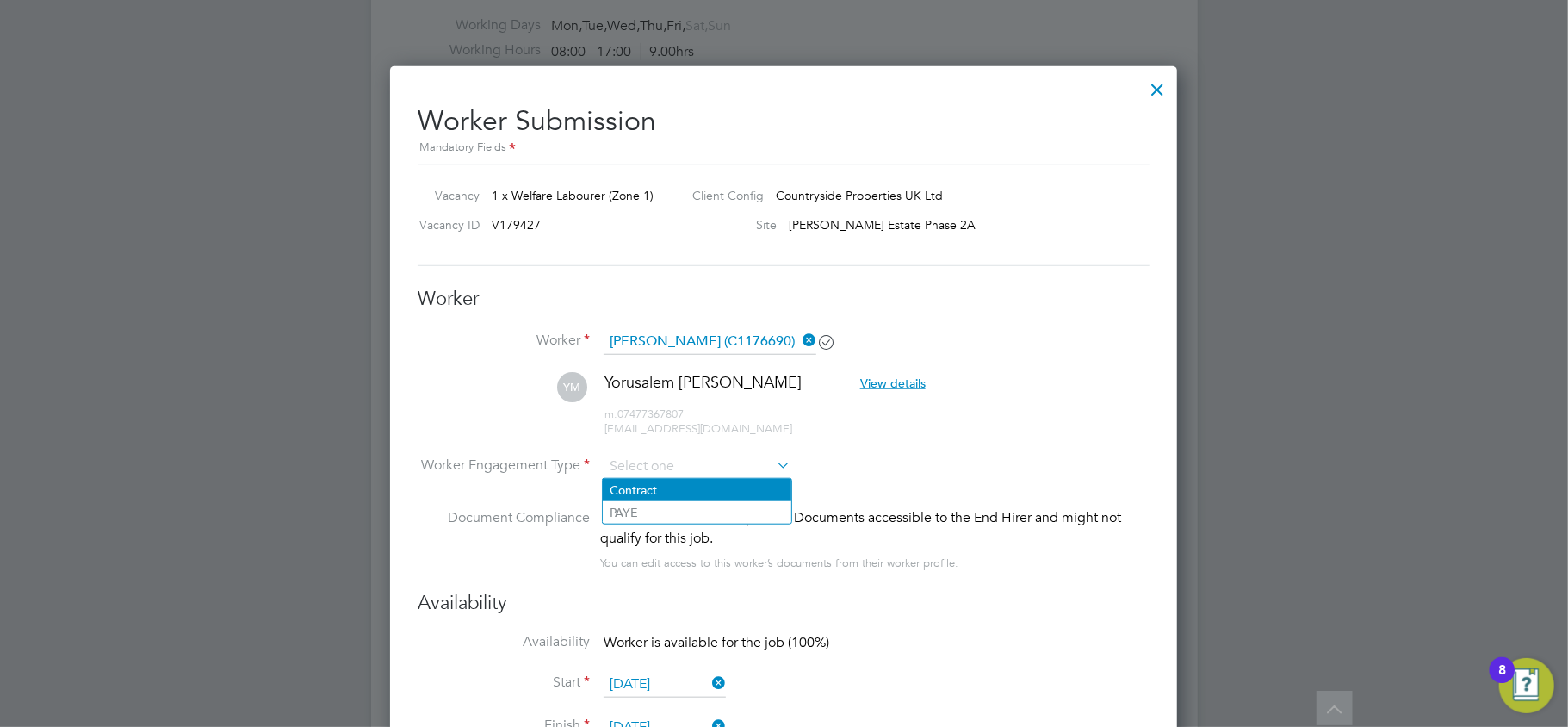
click at [670, 496] on li "Contract" at bounding box center [697, 490] width 189 height 23
type input "Contract"
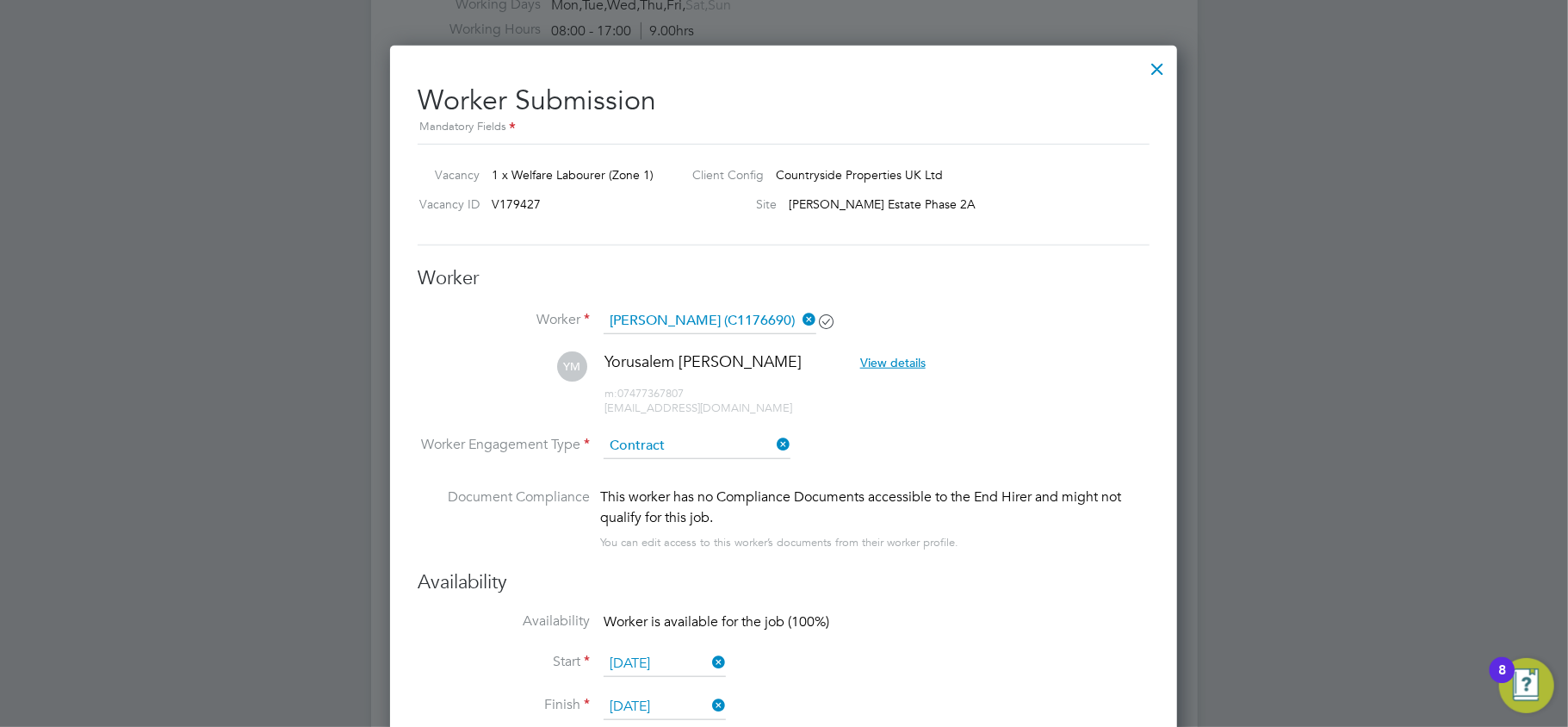
click at [1154, 62] on div at bounding box center [1158, 65] width 31 height 31
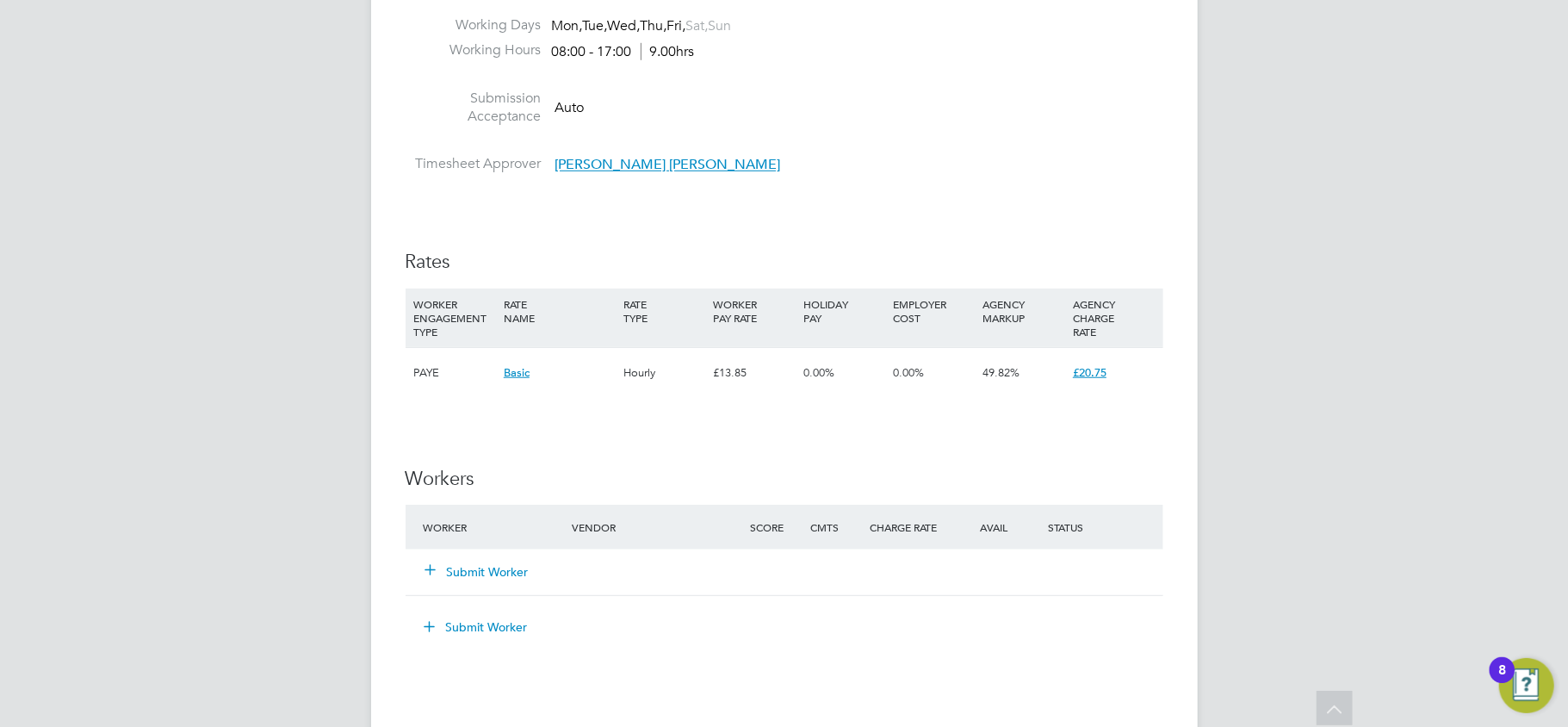
click at [513, 572] on button "Submit Worker" at bounding box center [478, 572] width 103 height 17
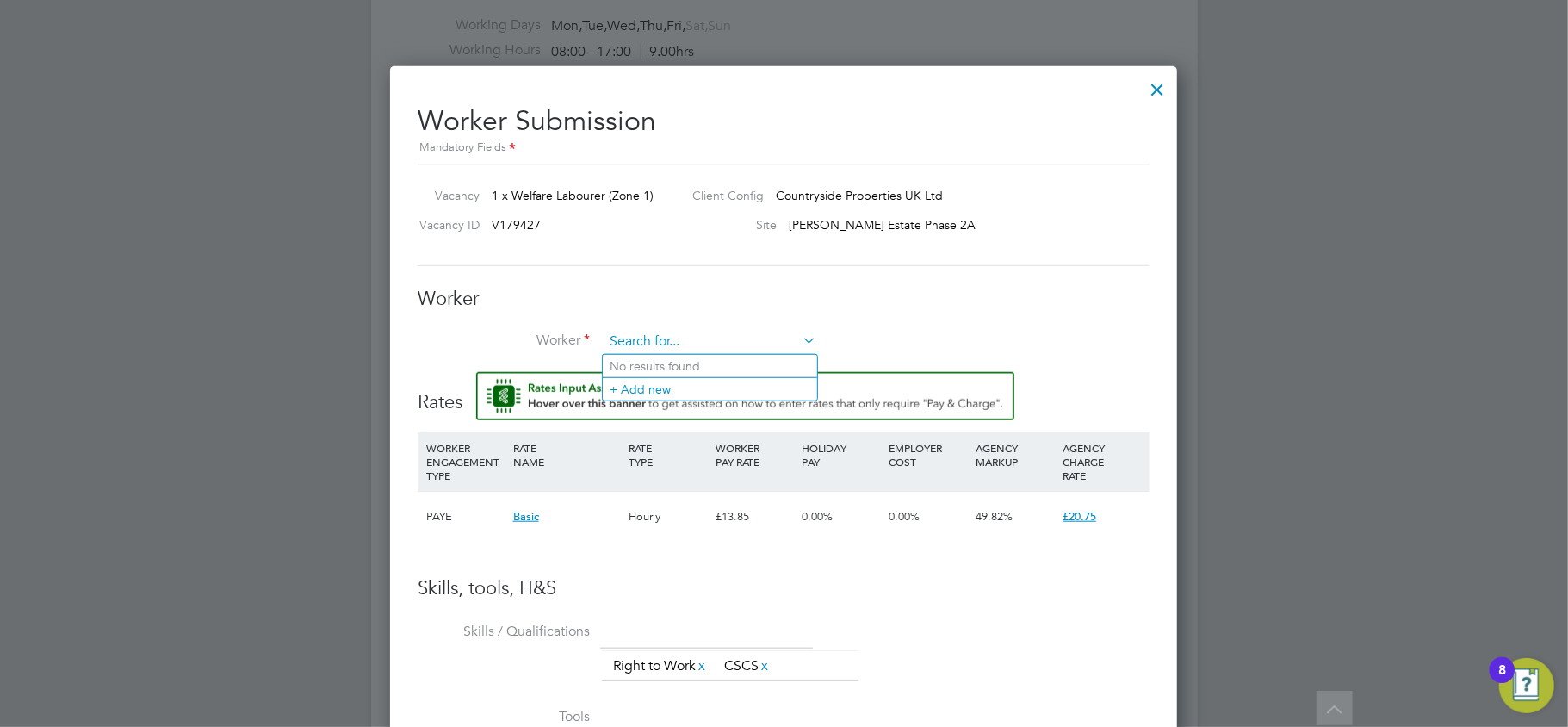
click at [676, 341] on input at bounding box center [710, 342] width 213 height 26
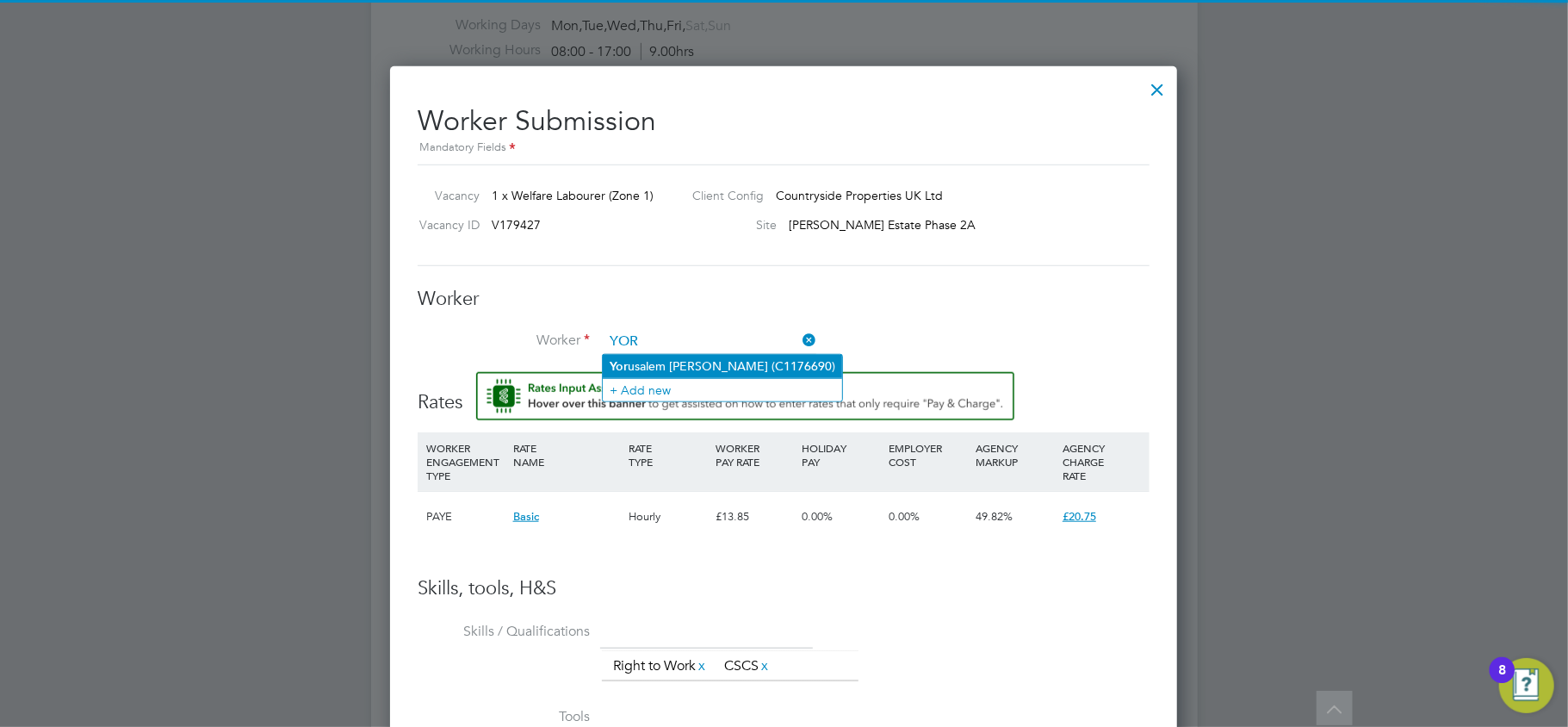
click at [672, 365] on li "Yor usalem Yosief Misgina (C1176690)" at bounding box center [723, 366] width 240 height 23
type input "Yorusalem Yosief Misgina (C1176690)"
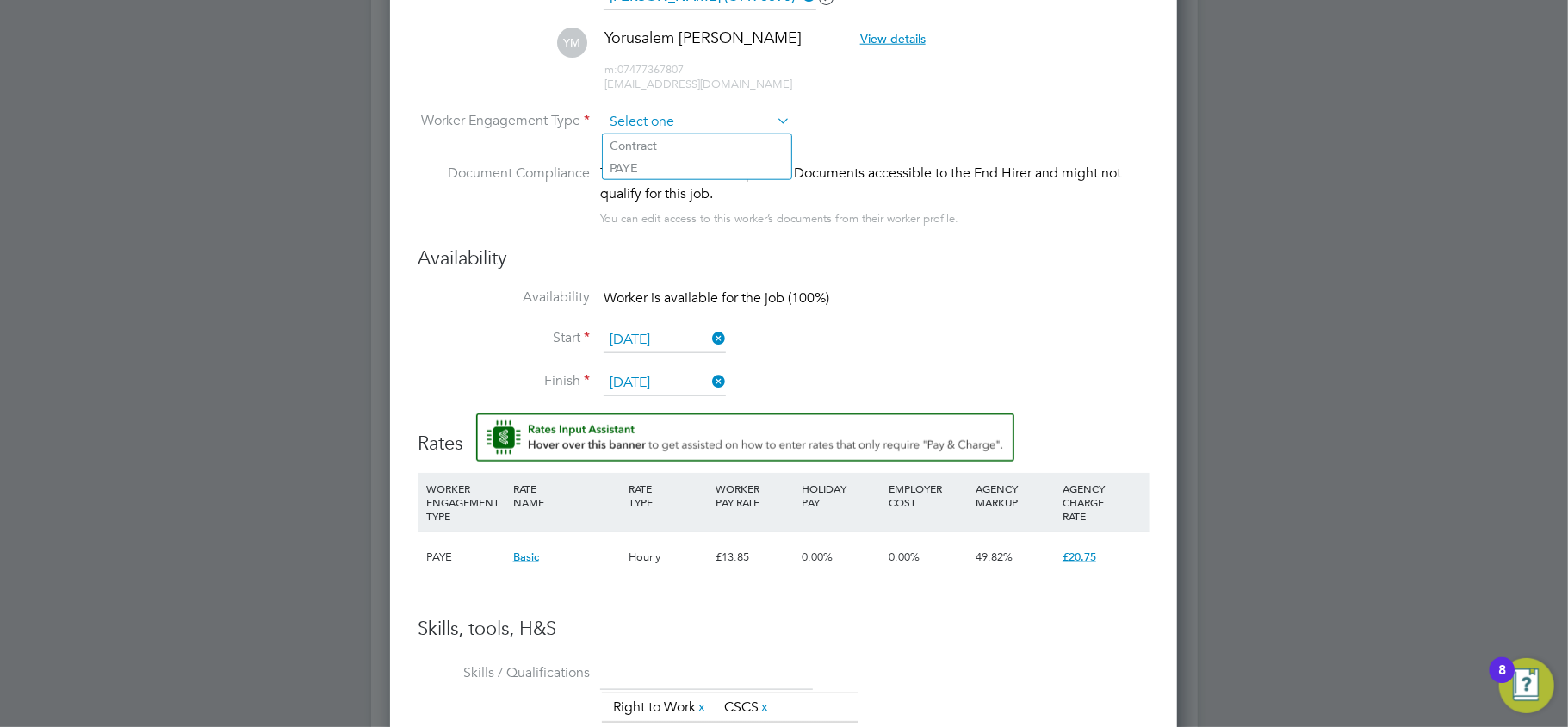
click at [675, 122] on input at bounding box center [697, 122] width 187 height 26
click at [665, 146] on li "Contract" at bounding box center [697, 146] width 189 height 23
type input "Contract"
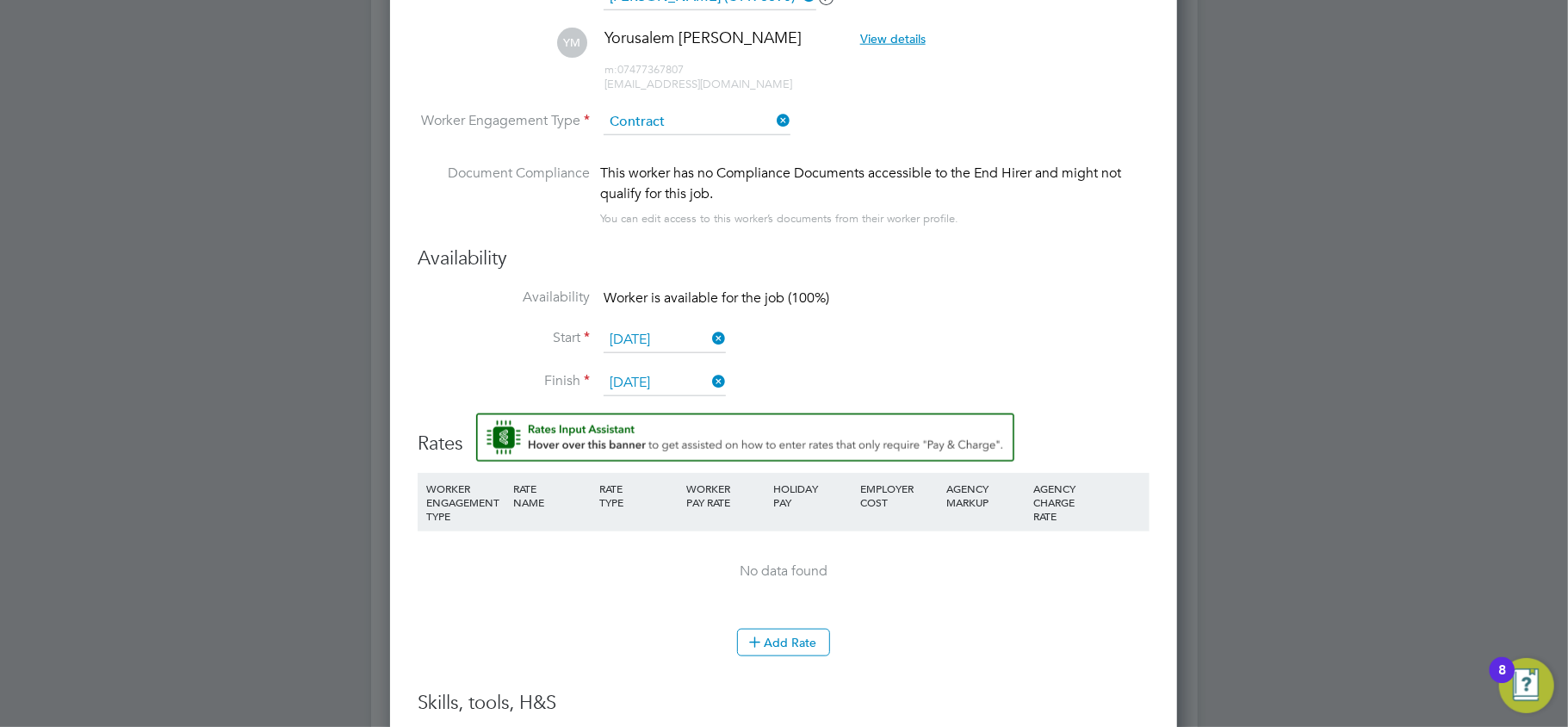
click at [773, 115] on icon at bounding box center [773, 121] width 0 height 24
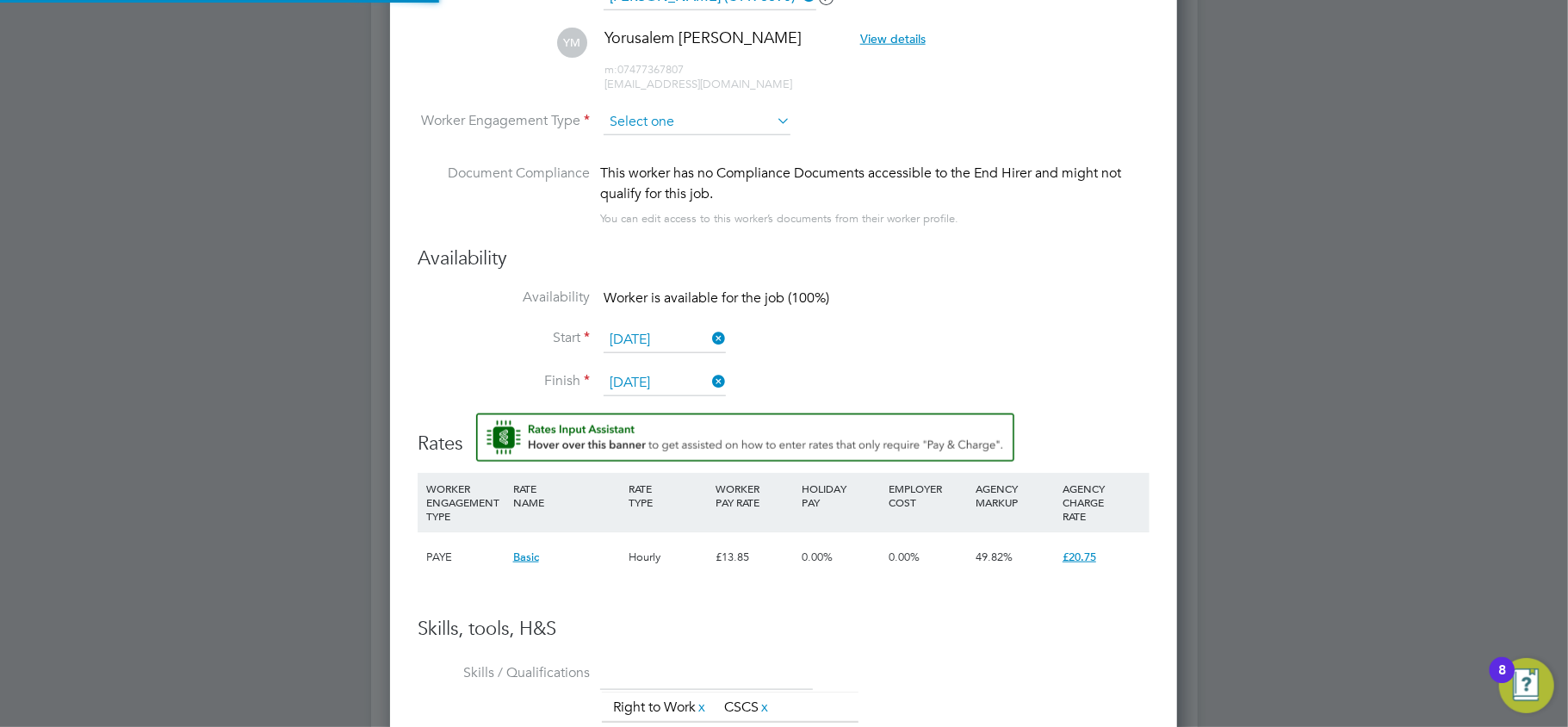
click at [715, 116] on input at bounding box center [697, 122] width 187 height 26
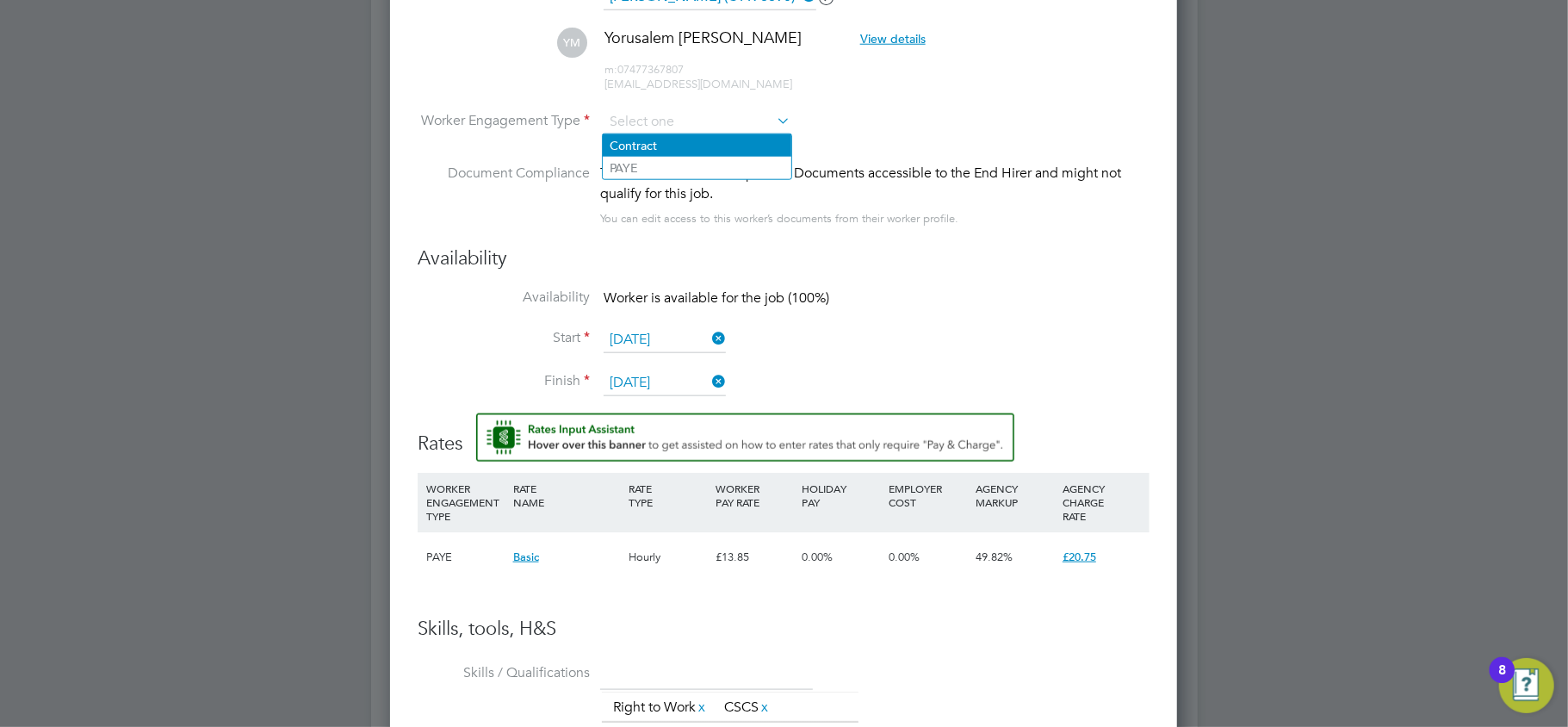
click at [700, 146] on li "Contract" at bounding box center [697, 146] width 189 height 23
type input "Contract"
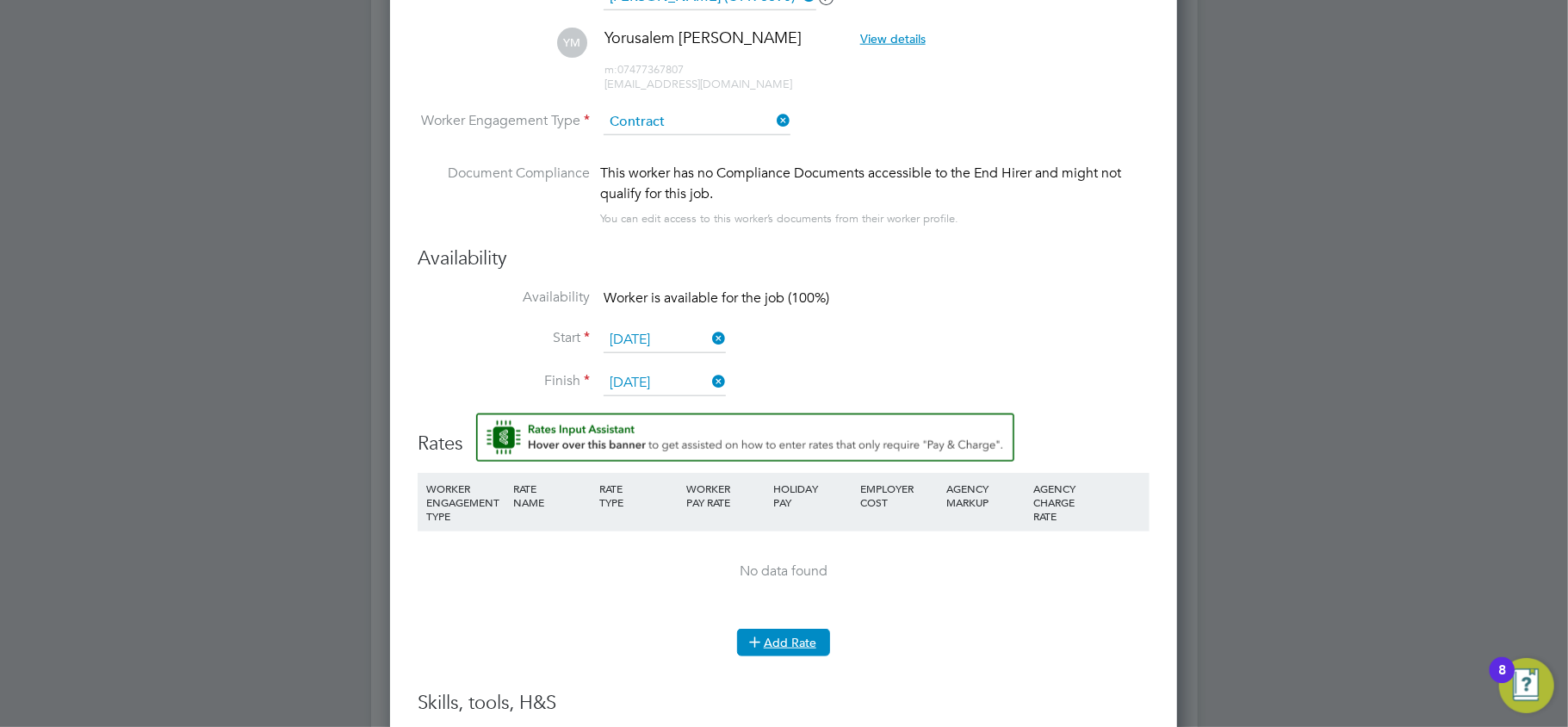
click at [758, 636] on icon at bounding box center [755, 641] width 13 height 13
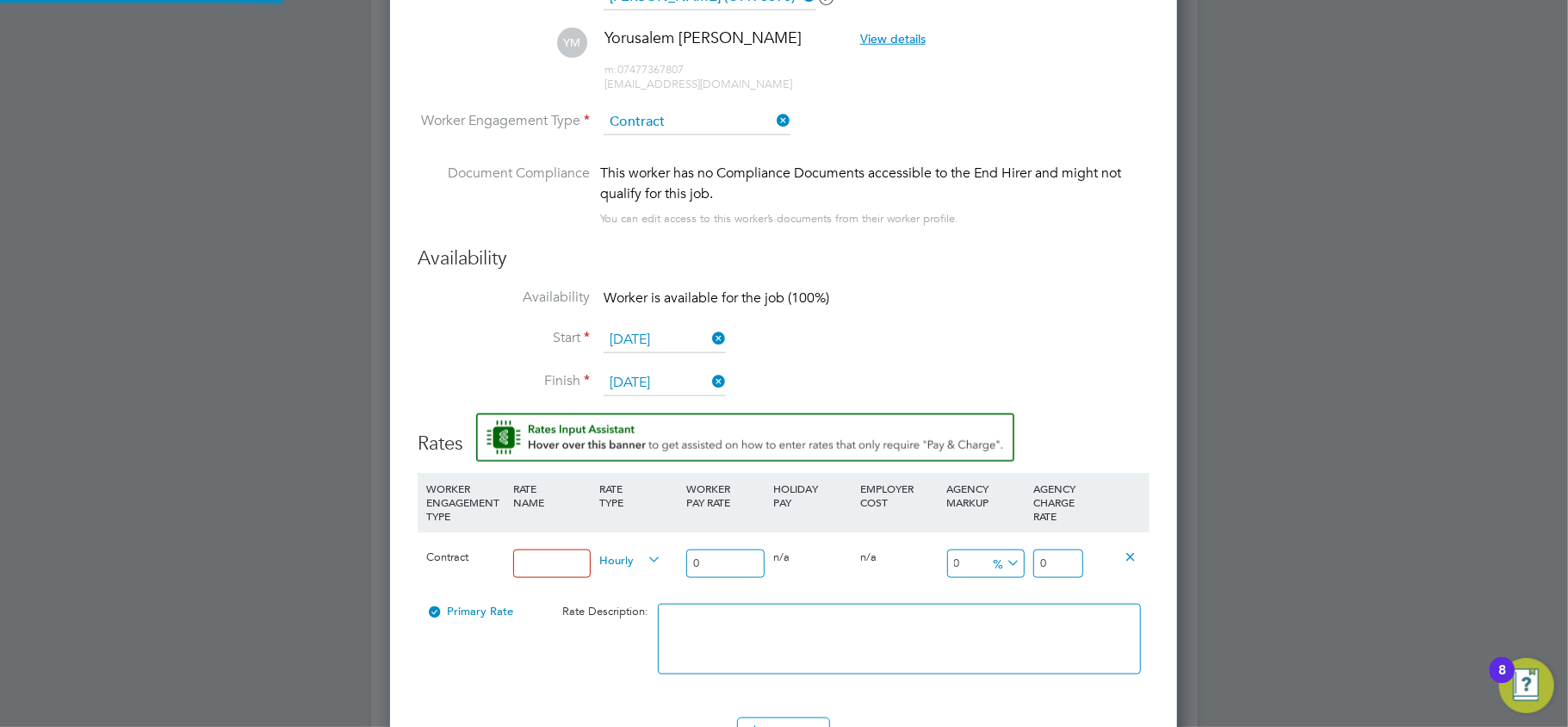
click at [535, 570] on input at bounding box center [552, 564] width 78 height 29
type input "b"
type input "Basic"
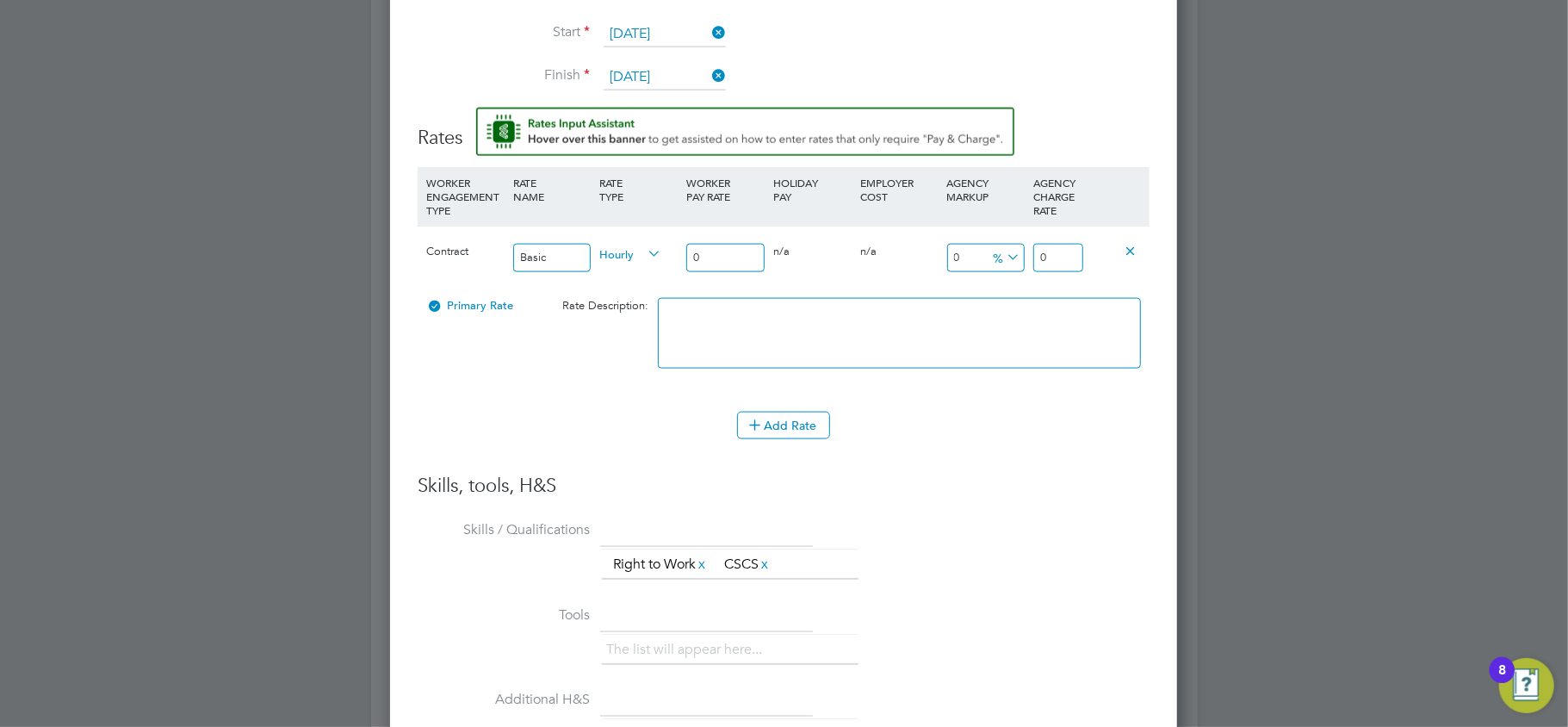
type input "1"
type input "16"
type input "16.4"
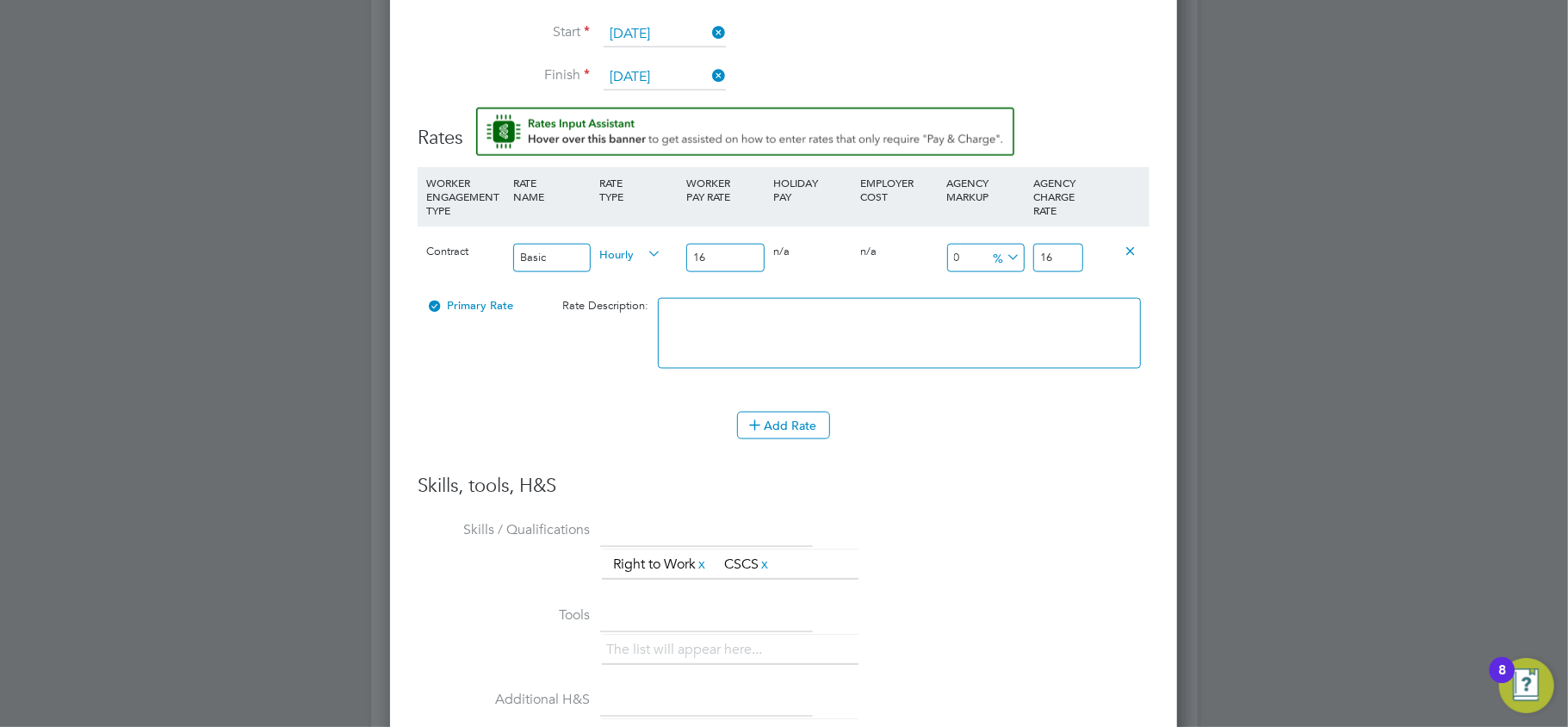
type input "16.4"
type input "16.40"
type input "-87.8048780487805"
type input "2"
type input "21.951219512195124"
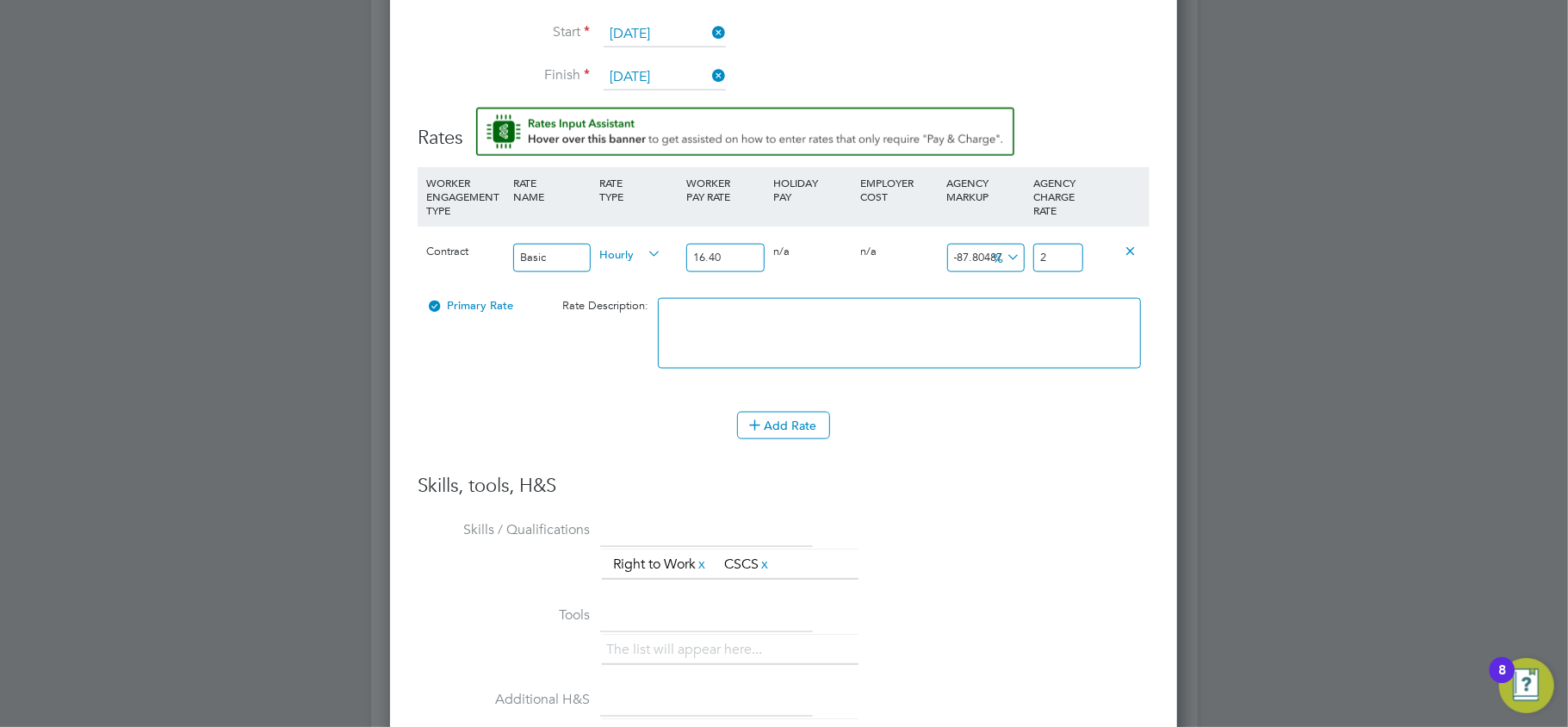
type input "20"
type input "26.21951219512195"
type input "20.7"
type input "26.524390243902438"
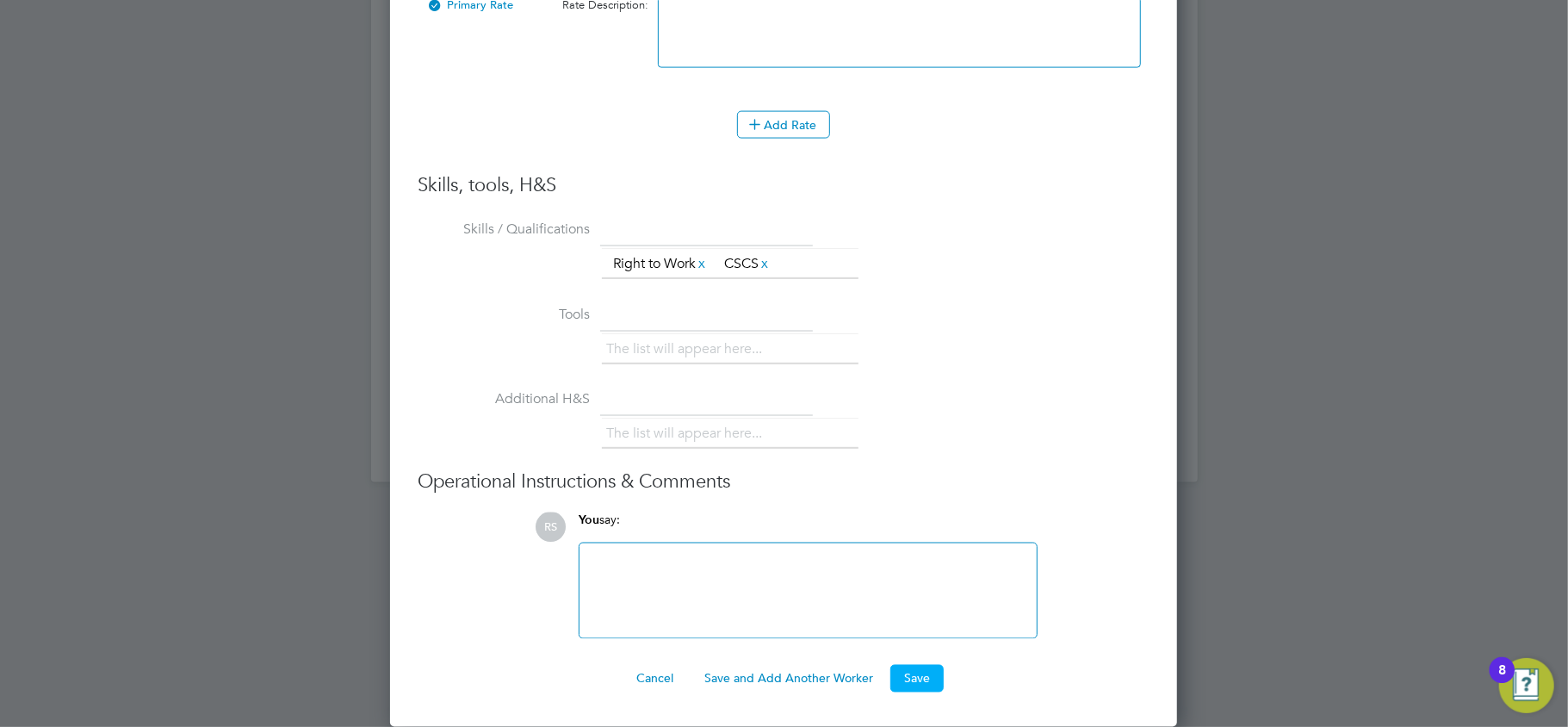
type input "20.75"
click at [931, 669] on button "Save" at bounding box center [916, 678] width 53 height 28
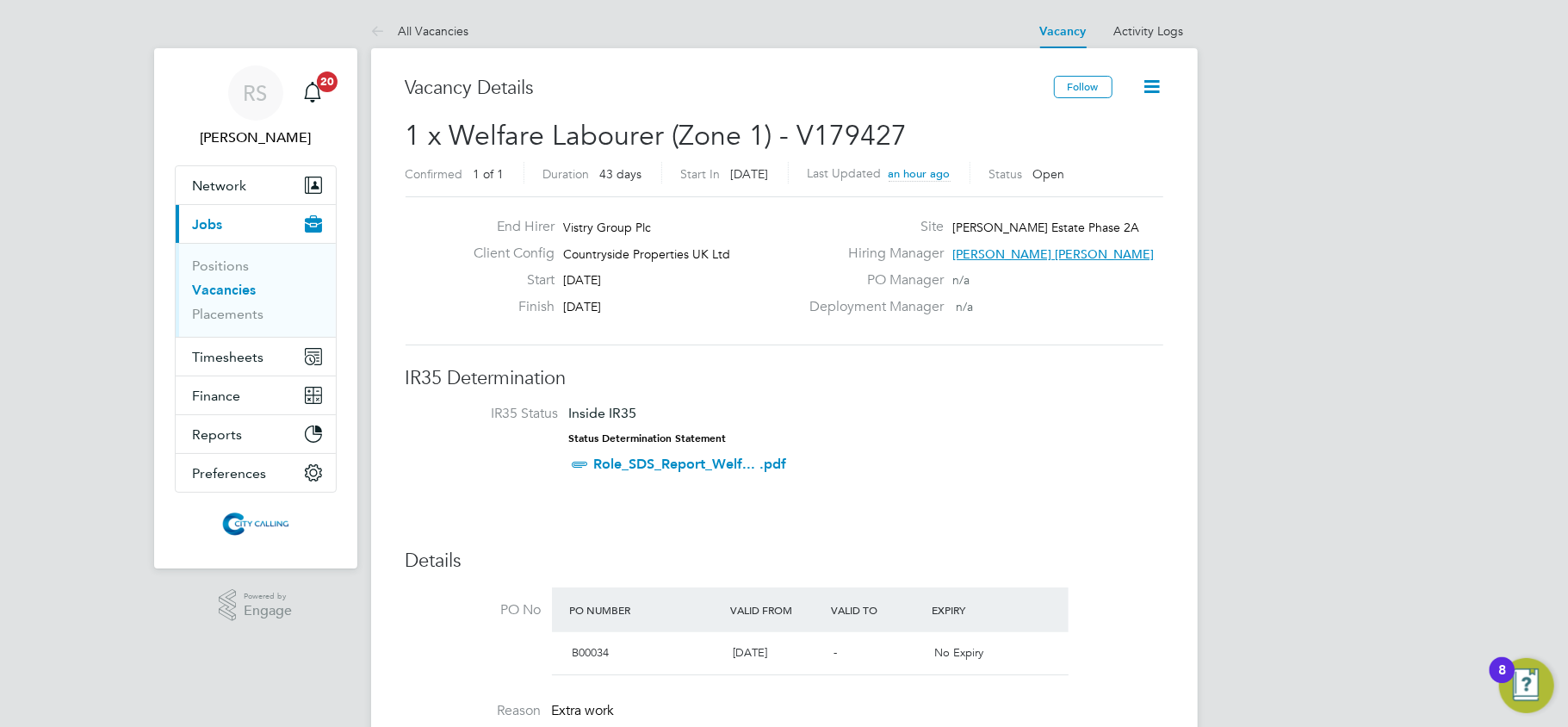
click at [1154, 89] on icon at bounding box center [1153, 86] width 22 height 22
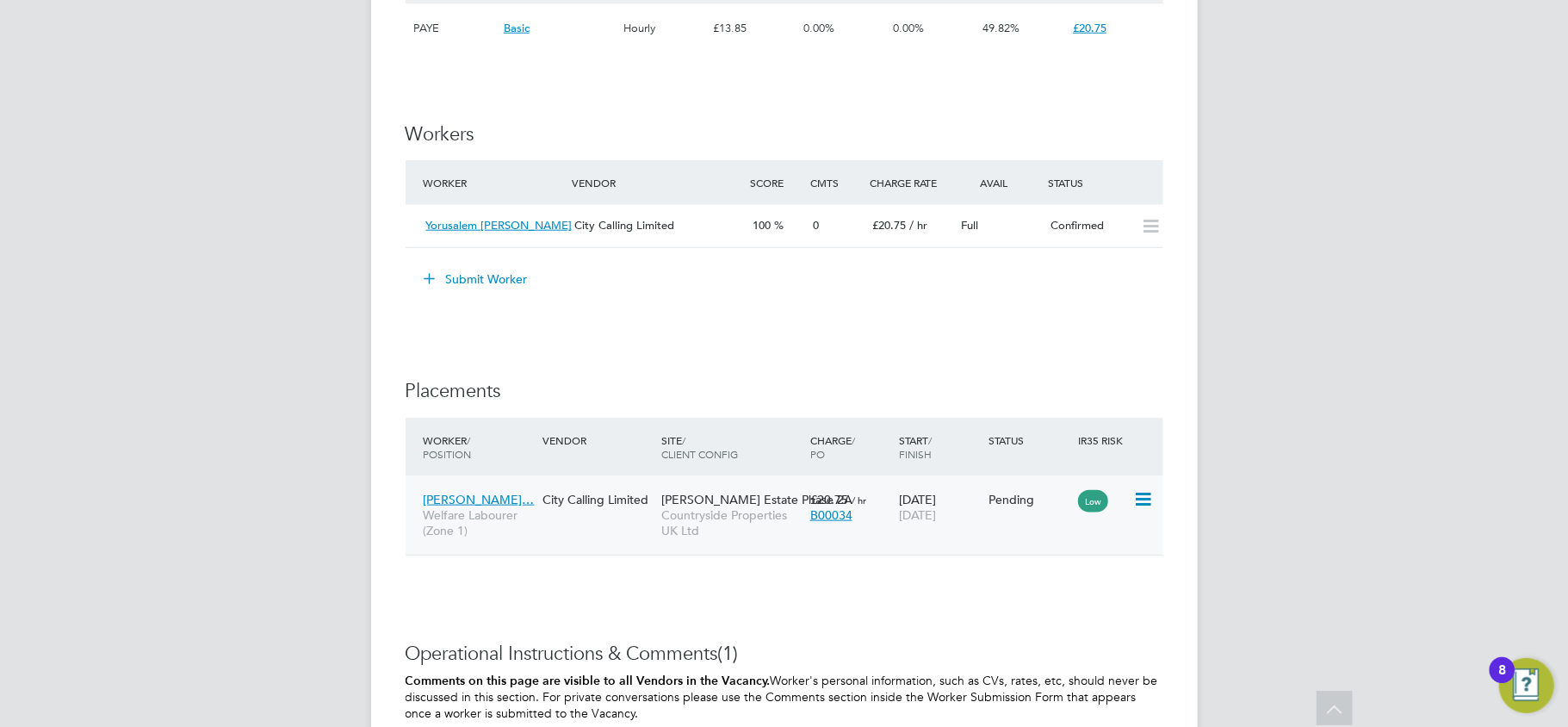
click at [1132, 499] on div "Low" at bounding box center [1103, 499] width 59 height 33
click at [1138, 500] on icon at bounding box center [1142, 499] width 17 height 21
click at [1075, 607] on li "Start" at bounding box center [1089, 610] width 122 height 24
type input "[PERSON_NAME] [PERSON_NAME]"
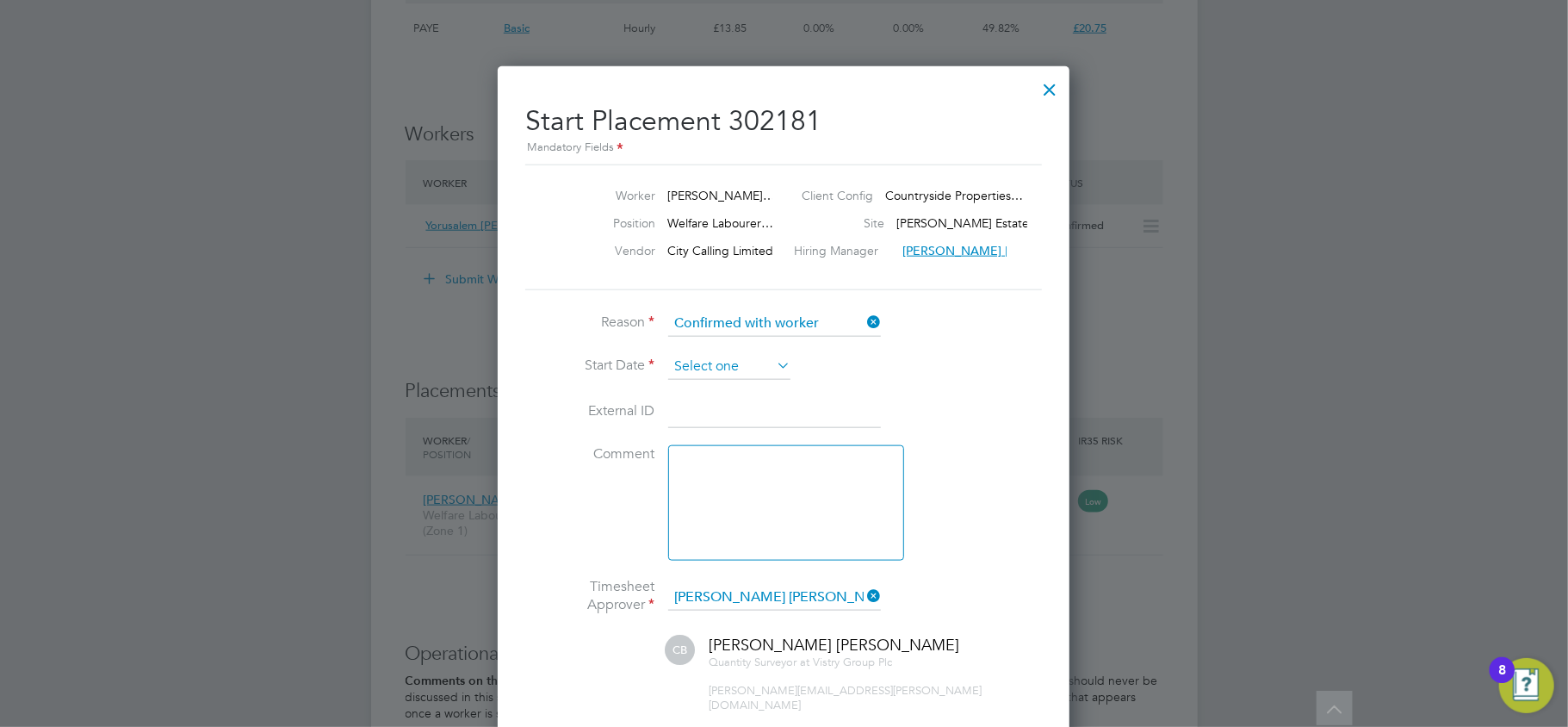
click at [736, 356] on input at bounding box center [729, 367] width 122 height 26
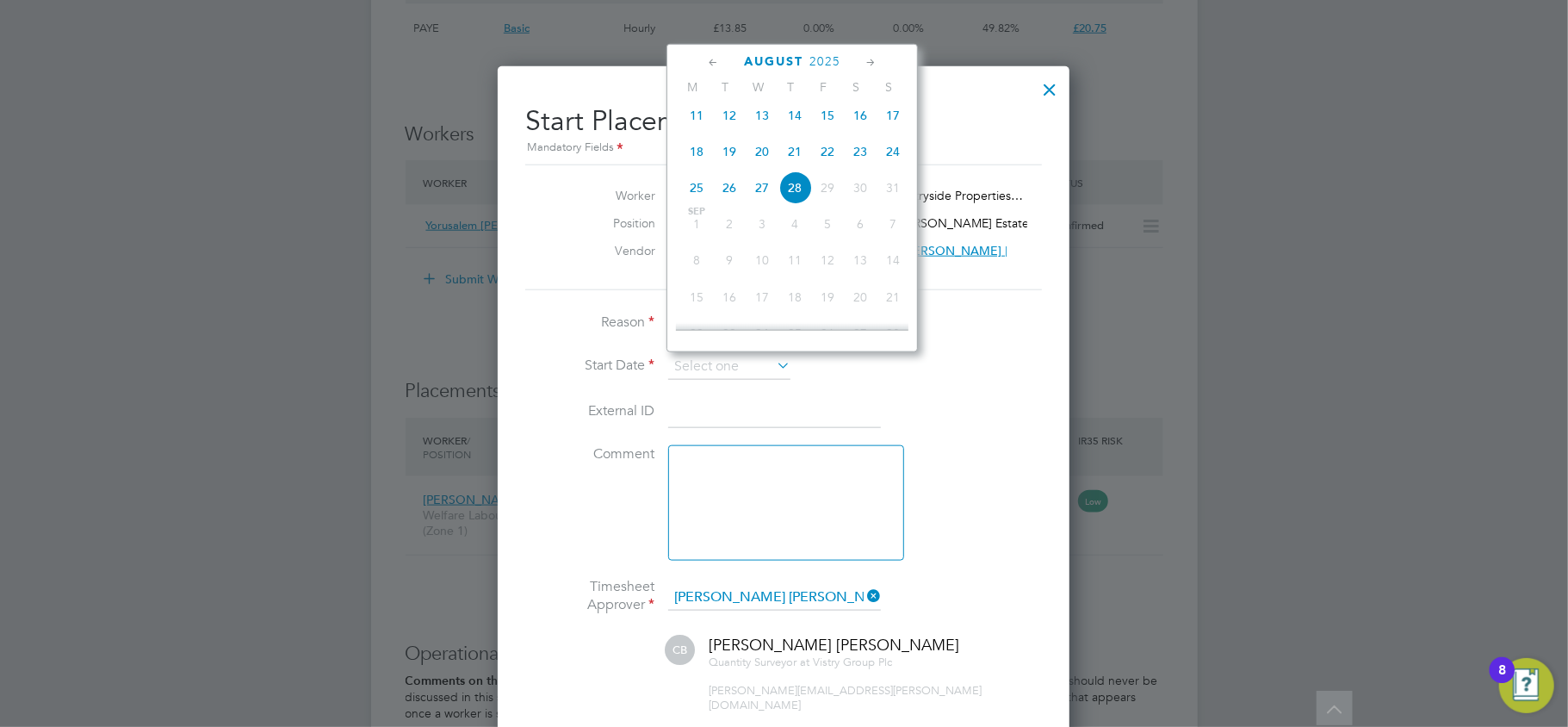
click at [731, 155] on span "19" at bounding box center [730, 152] width 33 height 33
type input "[DATE]"
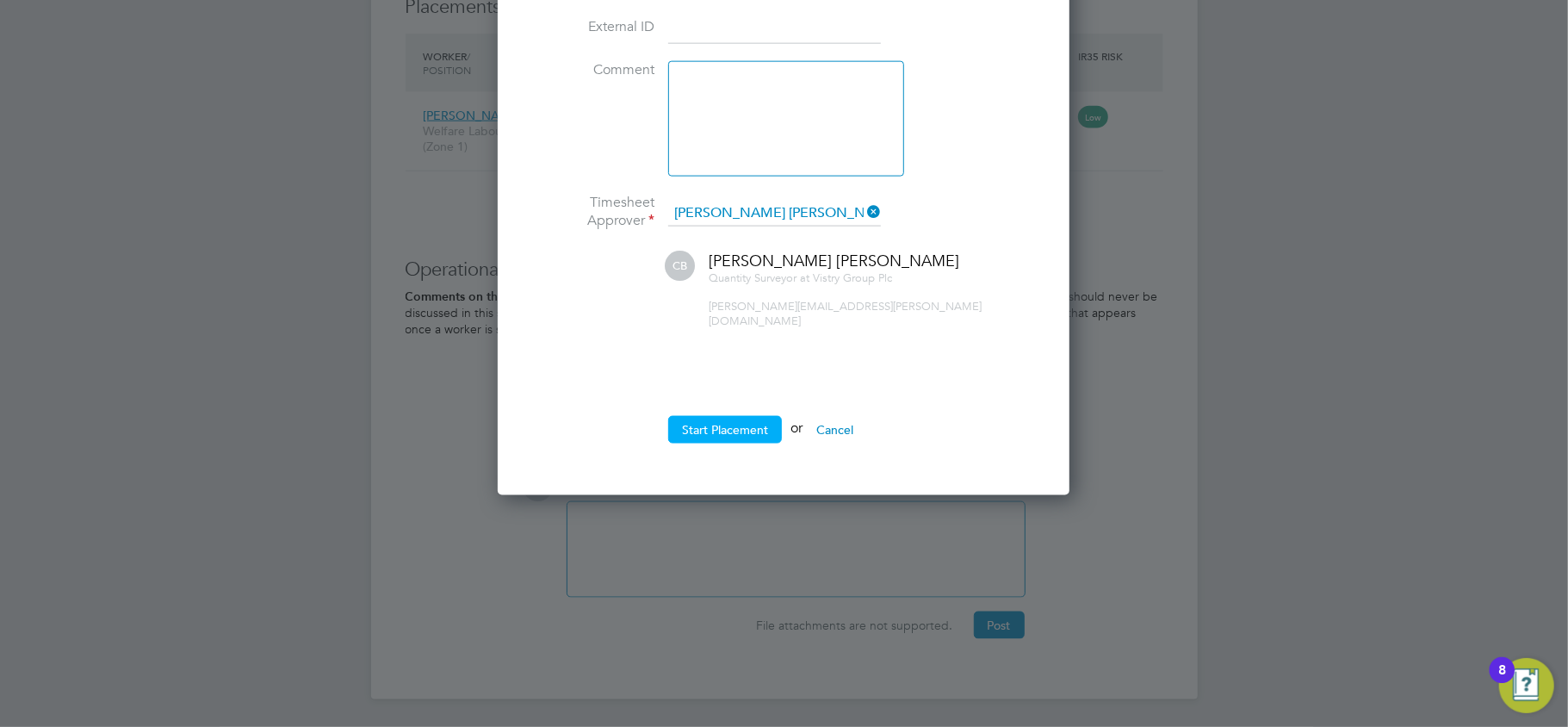
click at [743, 417] on button "Start Placement" at bounding box center [724, 430] width 114 height 28
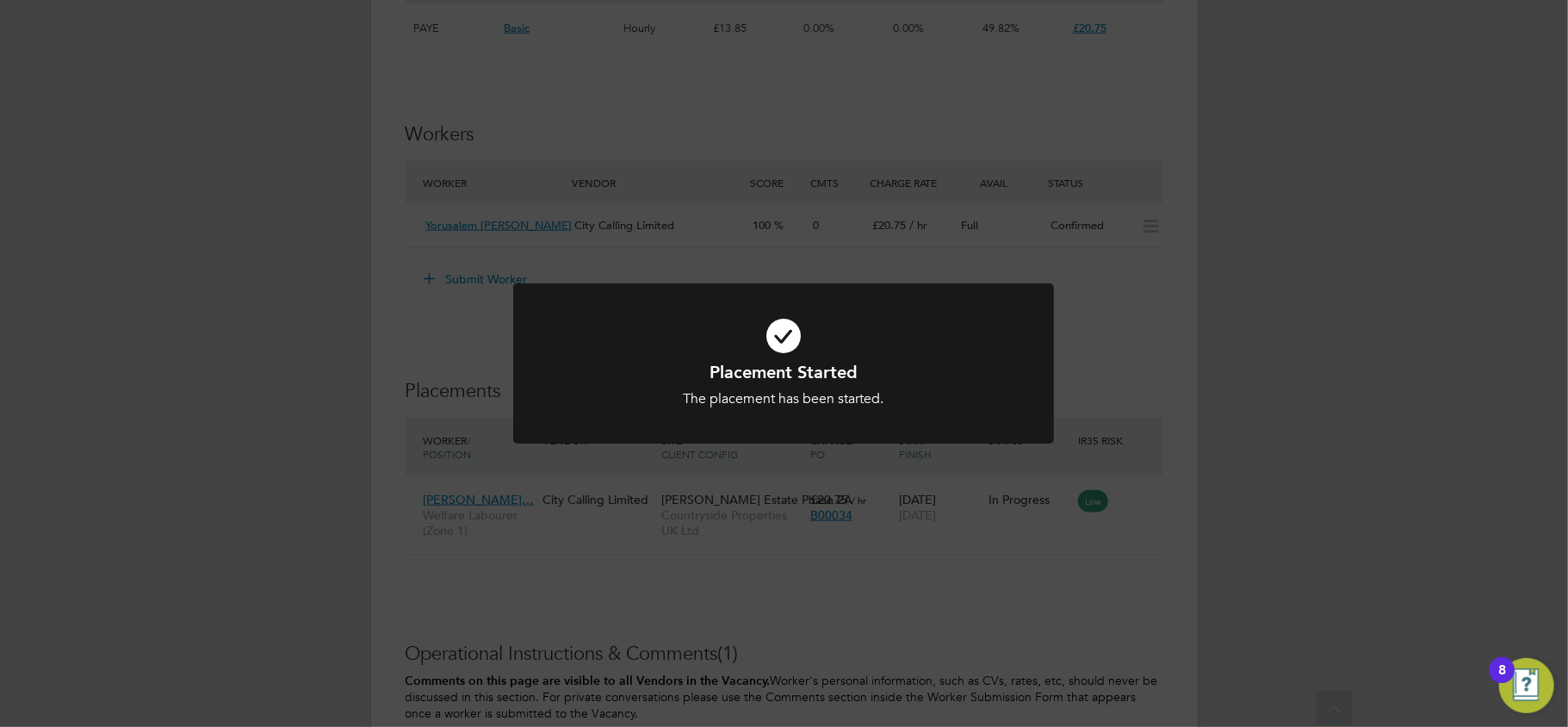
click at [1435, 387] on div "Placement Started The placement has been started. Cancel Okay" at bounding box center [784, 363] width 1568 height 727
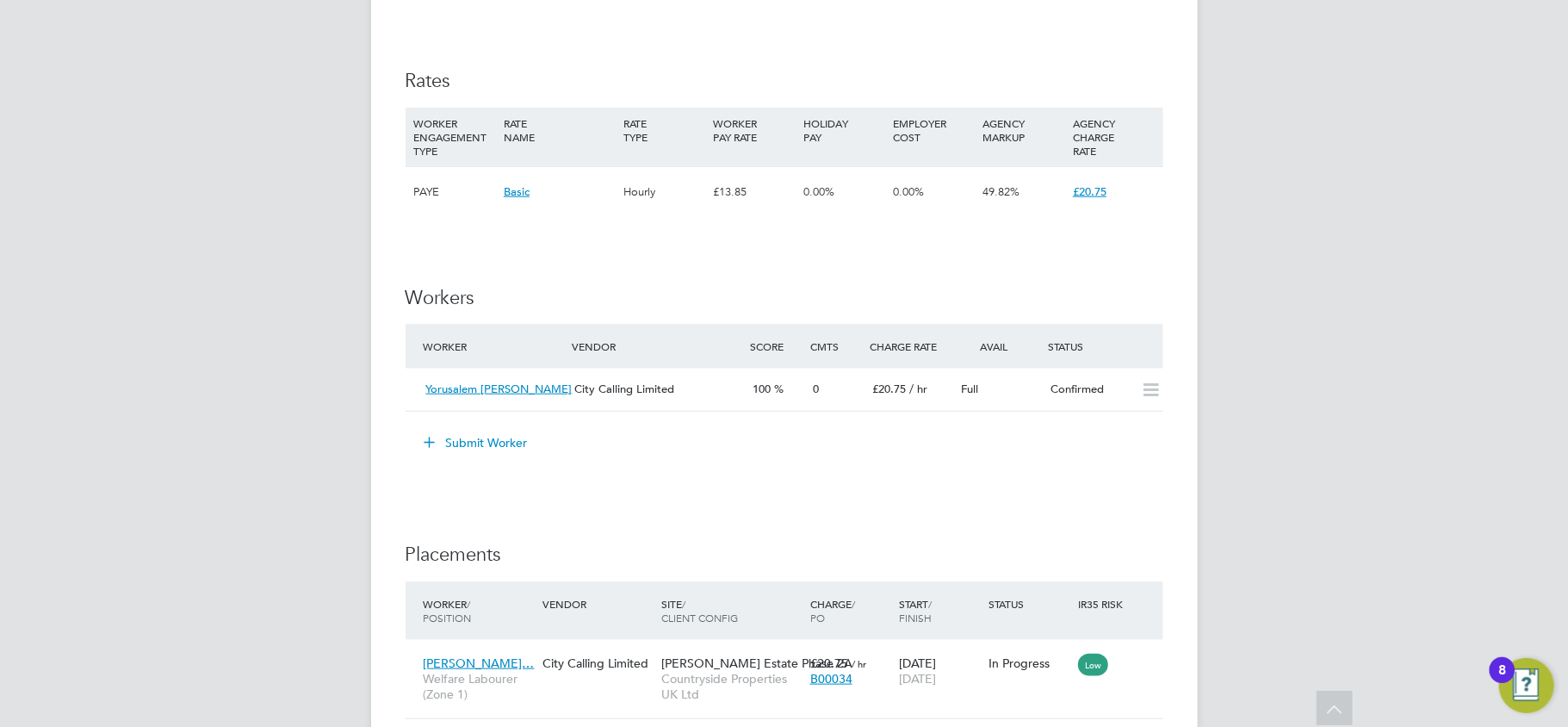
scroll to position [1148, 0]
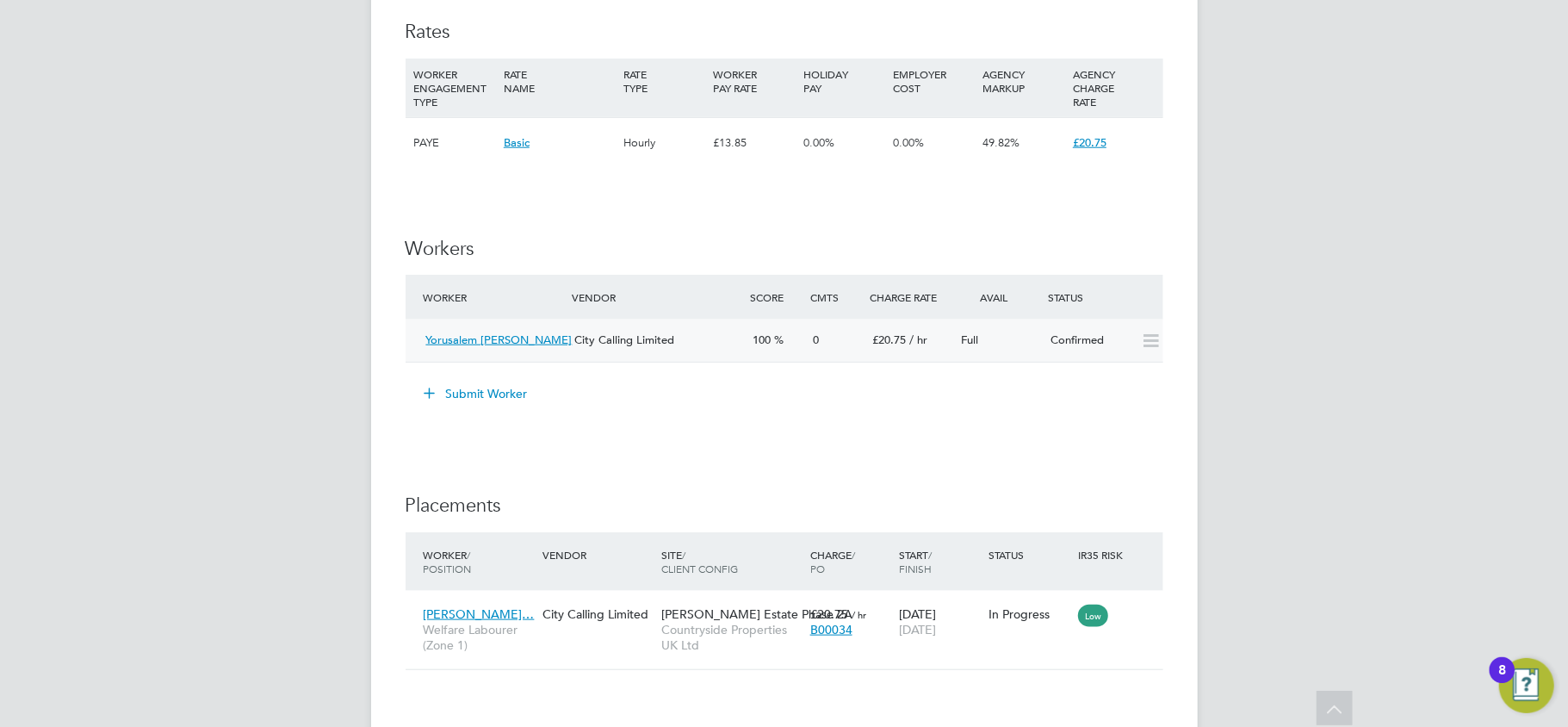
click at [519, 343] on span "Yorusalem [PERSON_NAME]" at bounding box center [500, 340] width 147 height 15
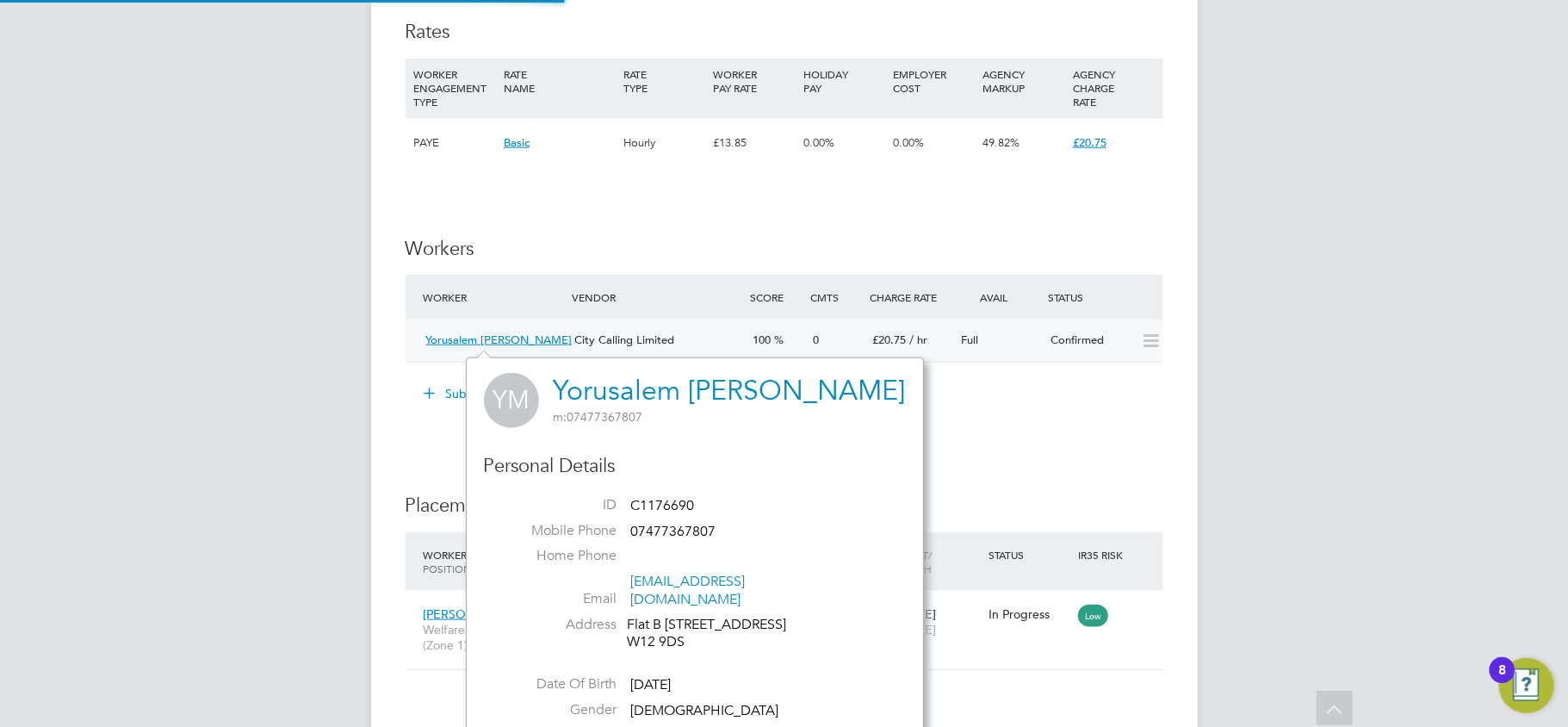
scroll to position [418, 414]
click at [1038, 468] on div "IR35 Determination IR35 Status Inside IR35 Status Determination Statement Role_…" at bounding box center [784, 191] width 758 height 1946
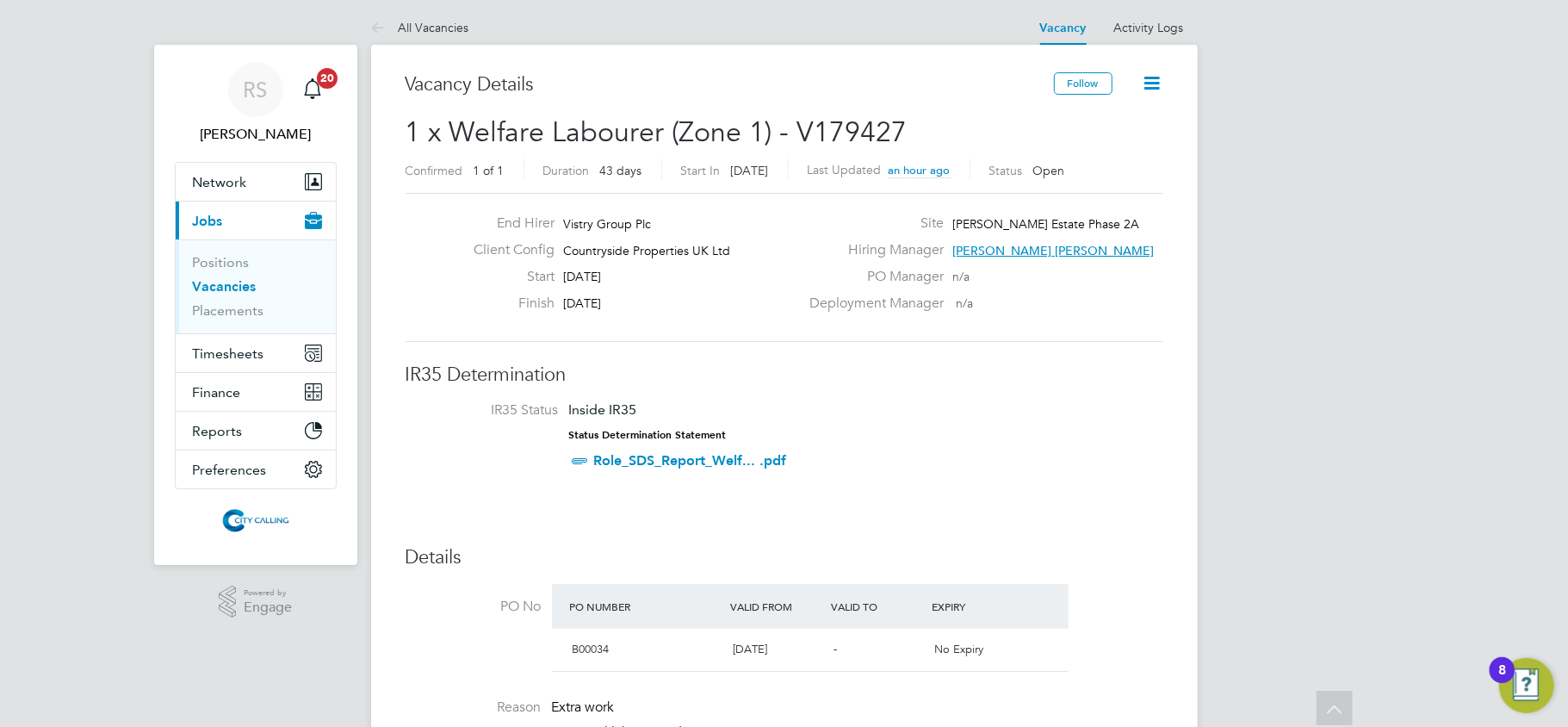
scroll to position [0, 0]
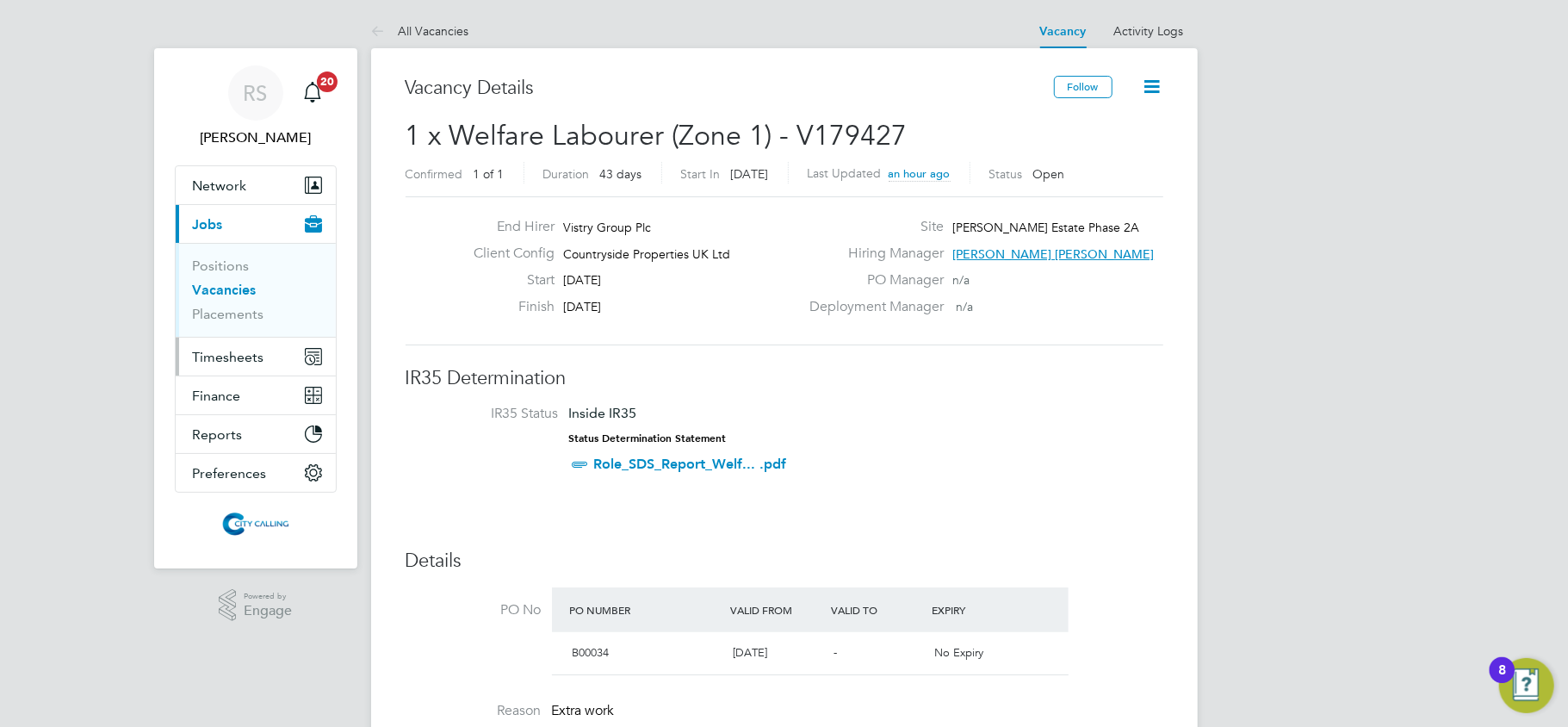
click at [217, 362] on span "Timesheets" at bounding box center [228, 357] width 71 height 17
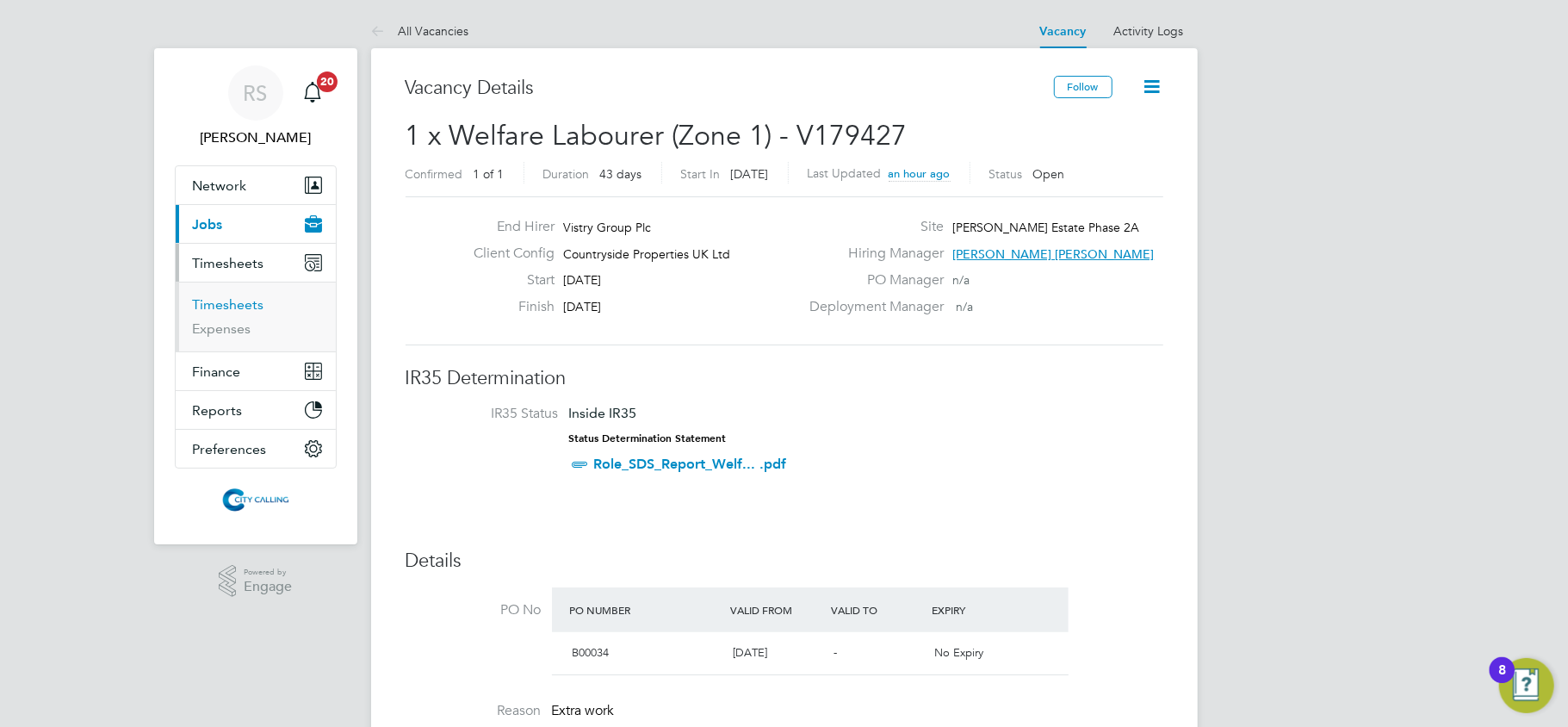
click at [235, 297] on link "Timesheets" at bounding box center [228, 304] width 71 height 17
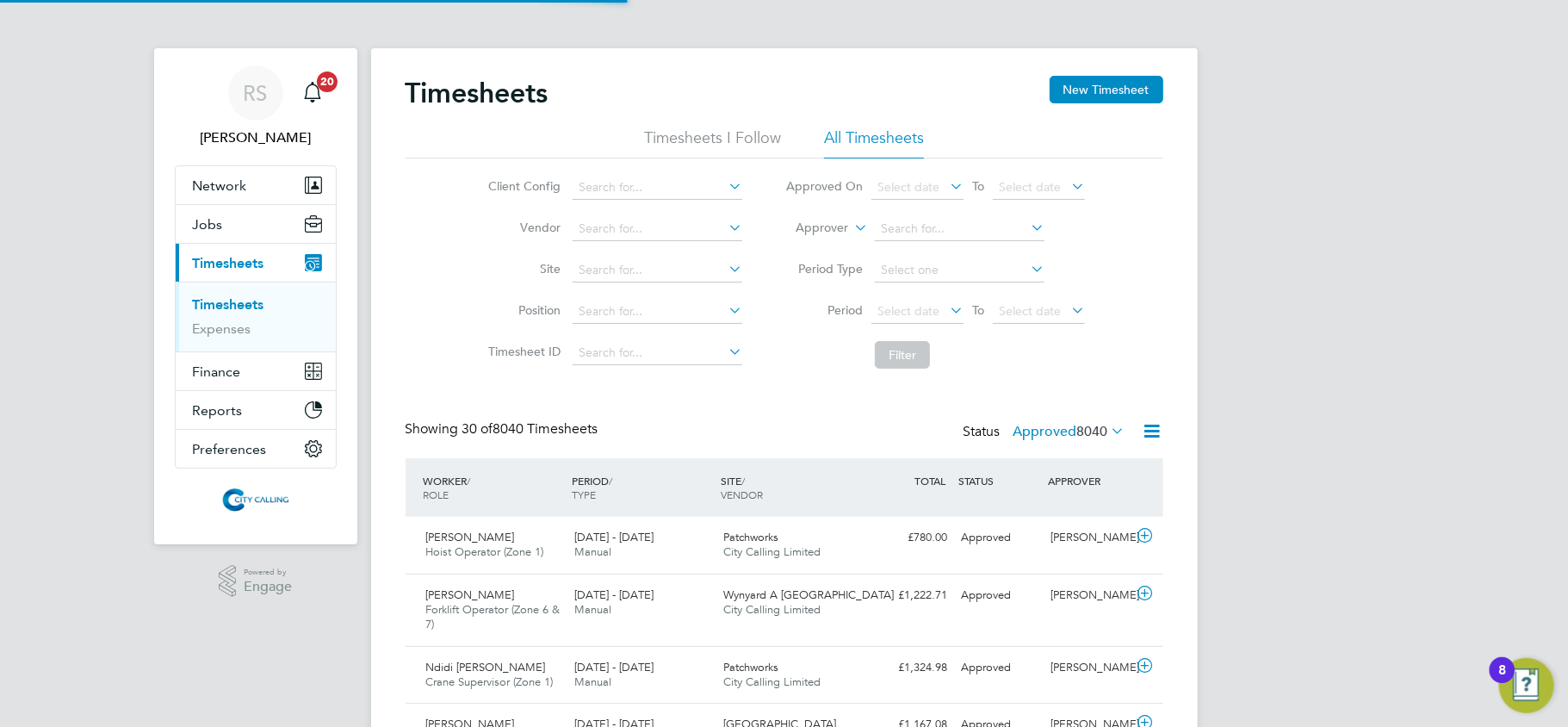
scroll to position [43, 150]
click at [1110, 89] on button "New Timesheet" at bounding box center [1107, 89] width 114 height 28
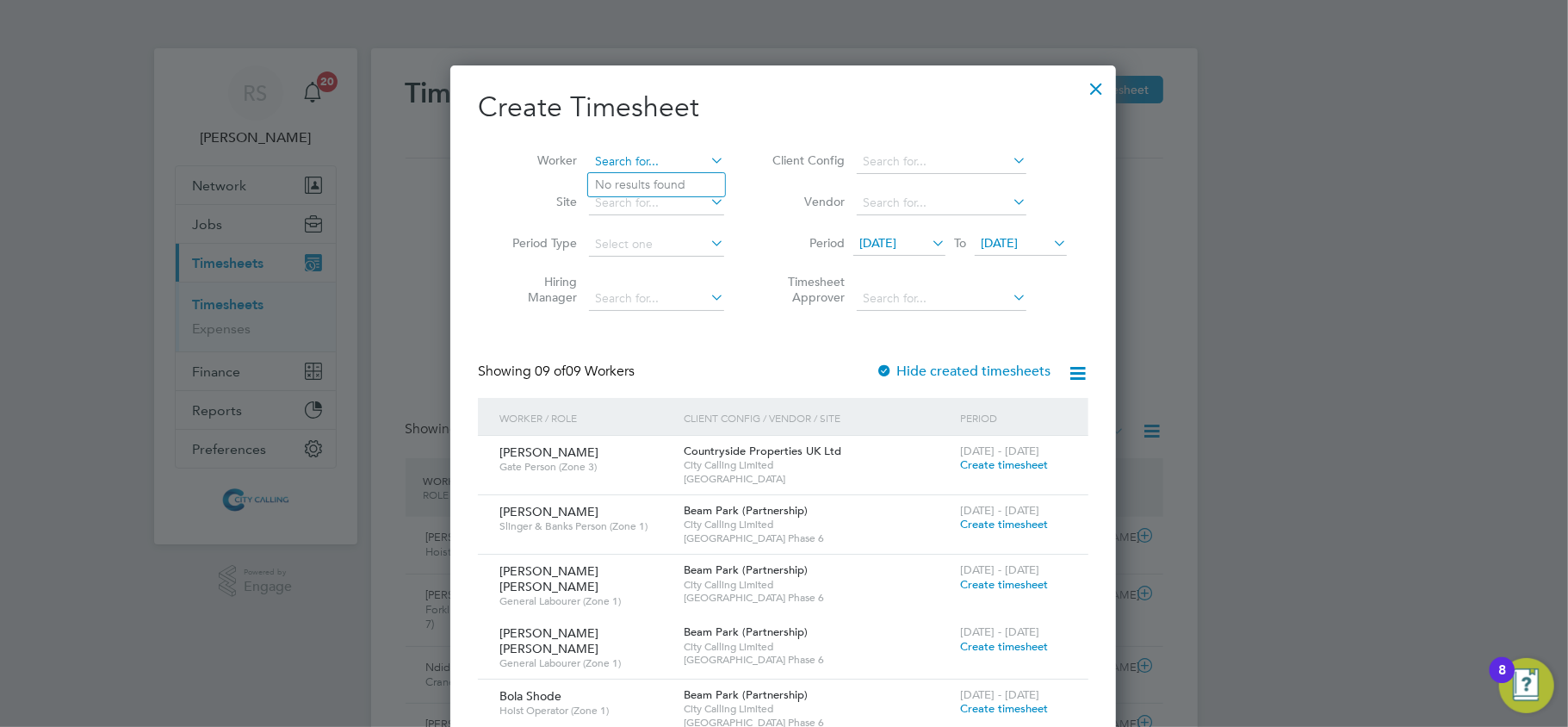
click at [598, 169] on input at bounding box center [657, 162] width 136 height 24
click at [643, 186] on li "Yorusa lem Yosief Misgina" at bounding box center [663, 184] width 150 height 23
type input "Yorusalem [PERSON_NAME]"
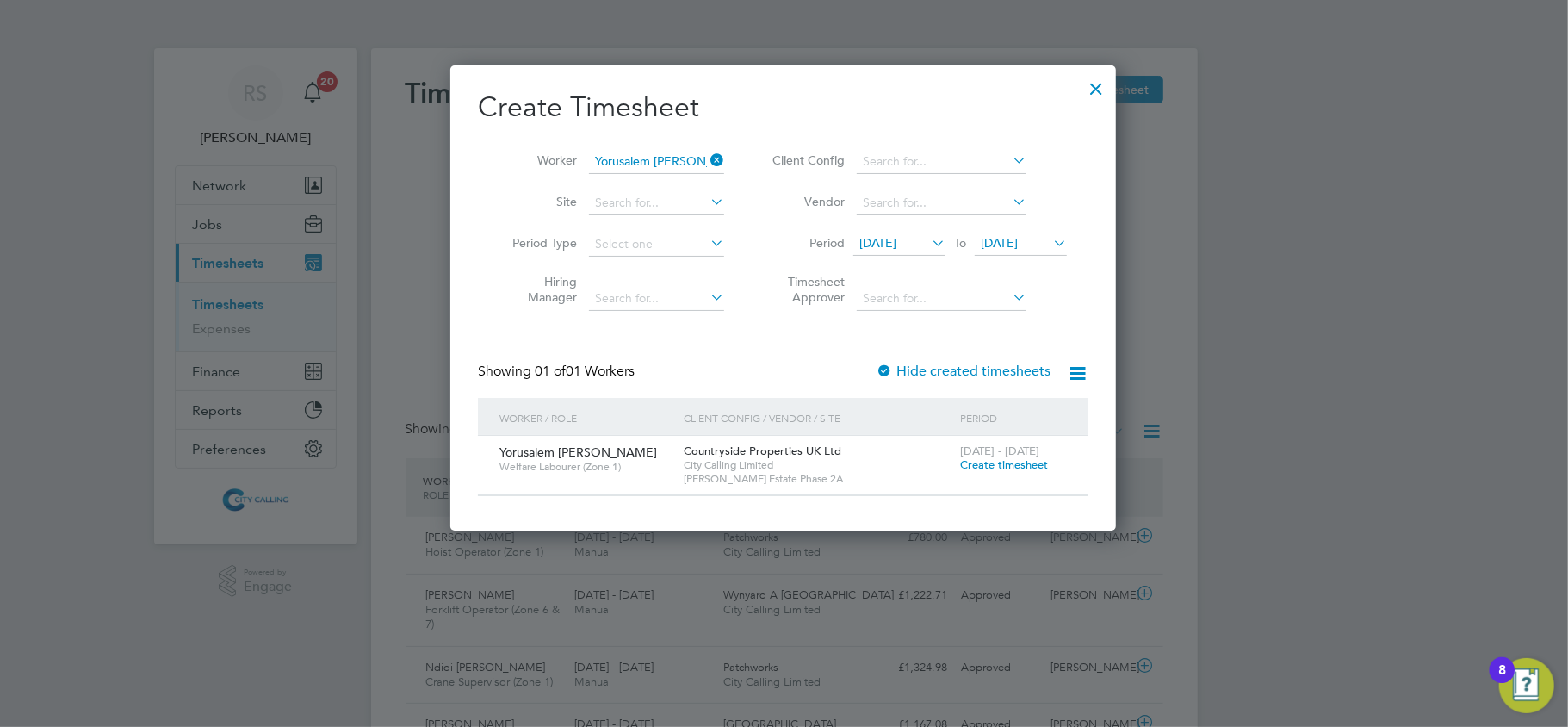
click at [992, 468] on span "Create timesheet" at bounding box center [1004, 464] width 88 height 15
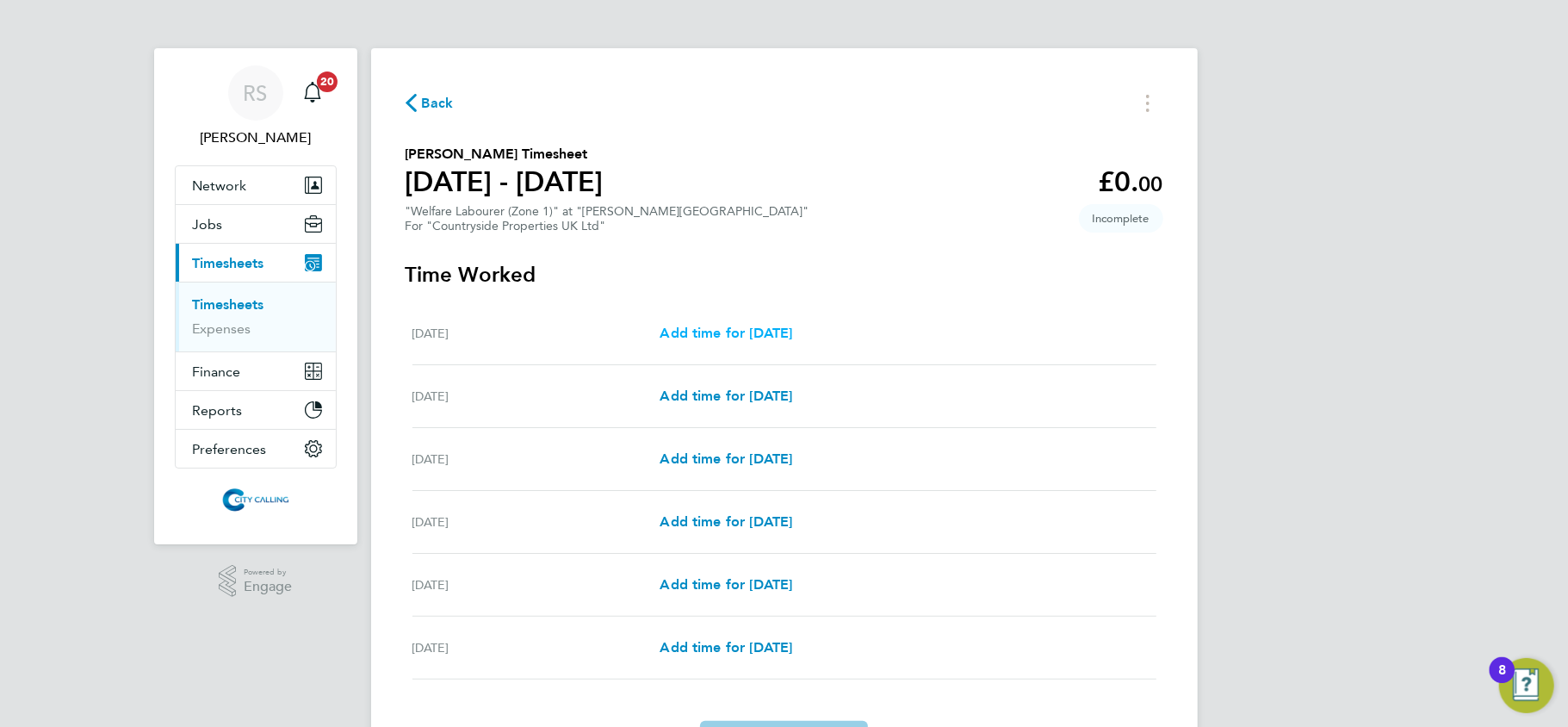
click at [705, 328] on span "Add time for Tue 19 Aug" at bounding box center [725, 333] width 133 height 17
select select "30"
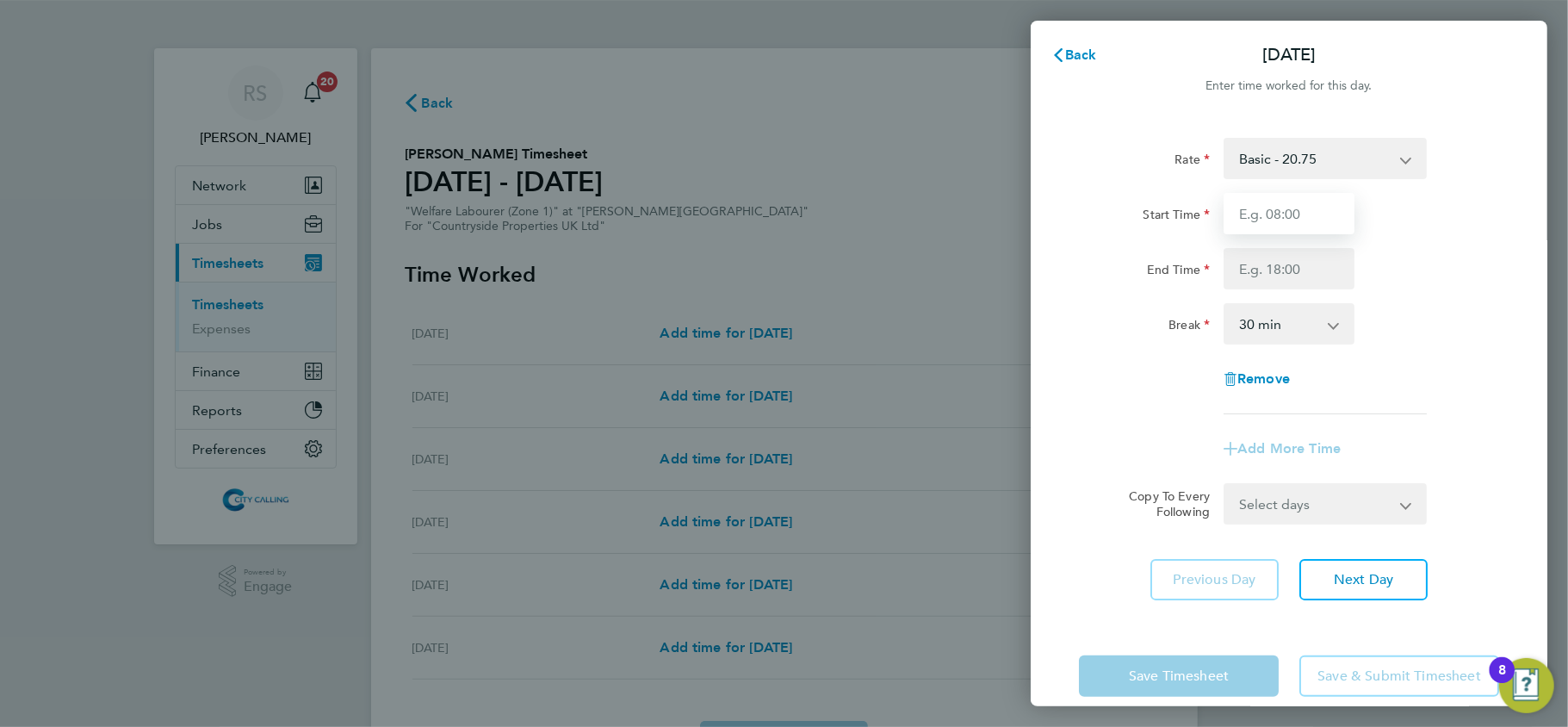
click at [1241, 224] on input "Start Time" at bounding box center [1289, 214] width 131 height 42
type input "08:00"
click at [1261, 262] on input "End Time" at bounding box center [1289, 269] width 131 height 42
click at [1366, 266] on div "End Time 17:00" at bounding box center [1289, 269] width 434 height 42
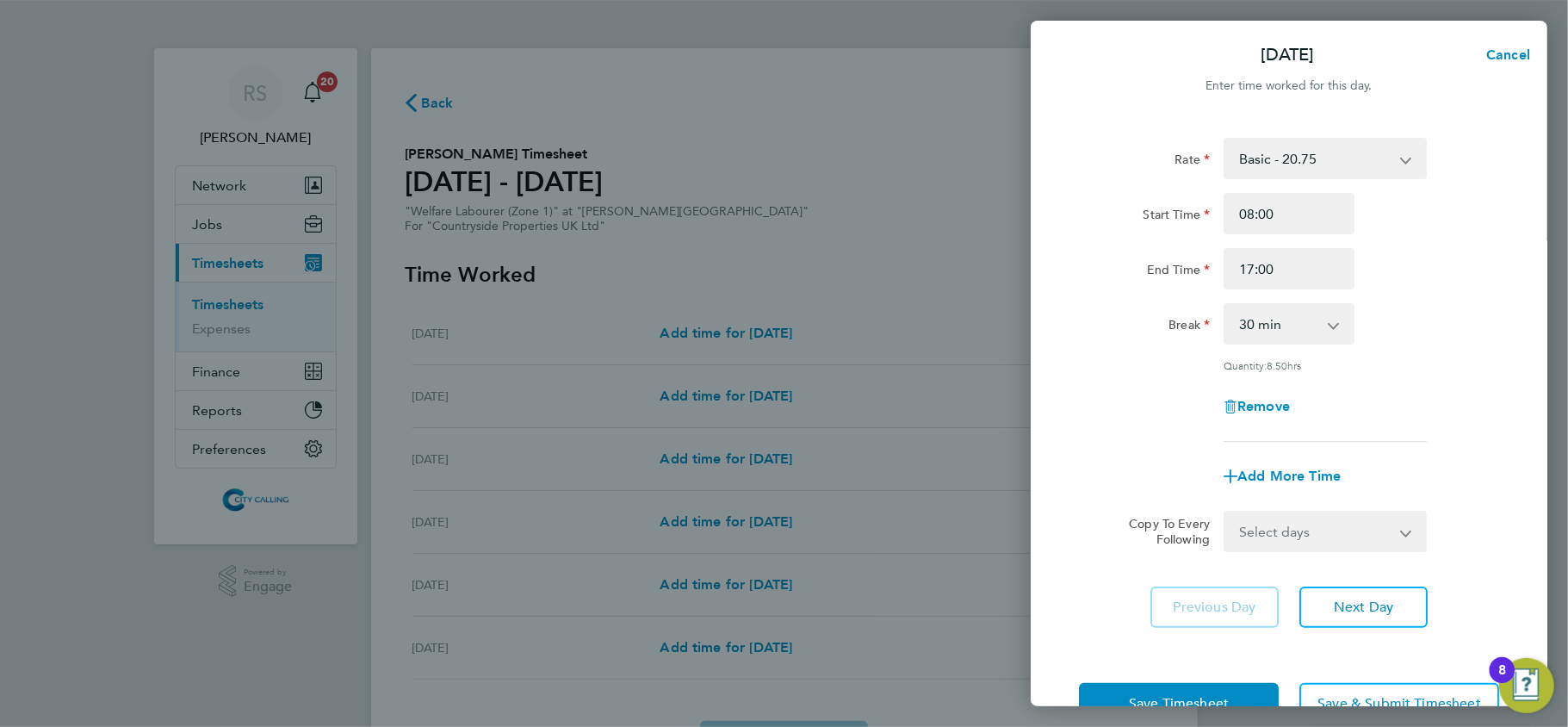
click at [1382, 267] on div "End Time 17:00" at bounding box center [1289, 269] width 434 height 42
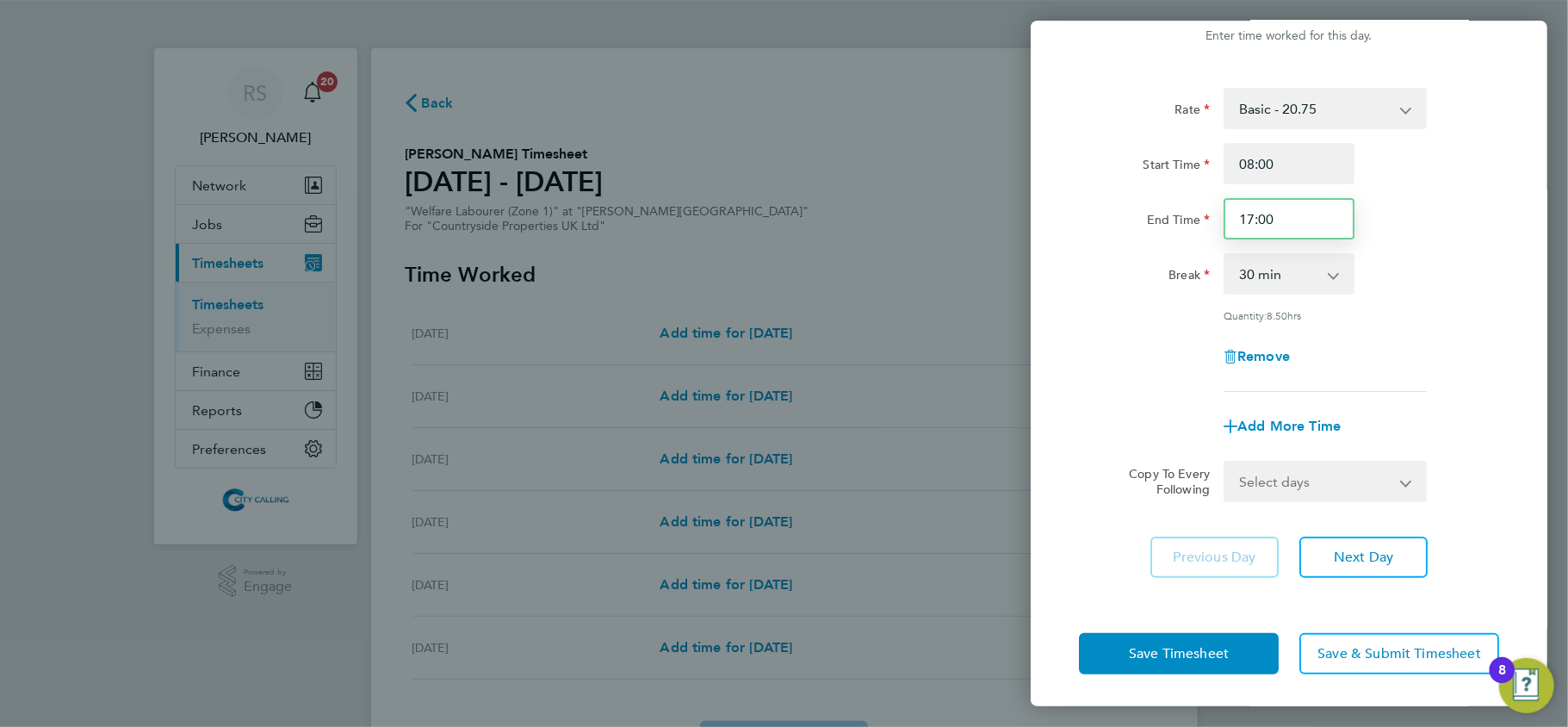
drag, startPoint x: 1289, startPoint y: 210, endPoint x: 1264, endPoint y: 215, distance: 25.5
click at [1259, 217] on input "17:00" at bounding box center [1289, 219] width 131 height 42
type input "17:30"
click at [1463, 225] on div "End Time 17:30" at bounding box center [1289, 219] width 434 height 42
click at [1417, 652] on span "Save & Submit Timesheet" at bounding box center [1399, 654] width 163 height 17
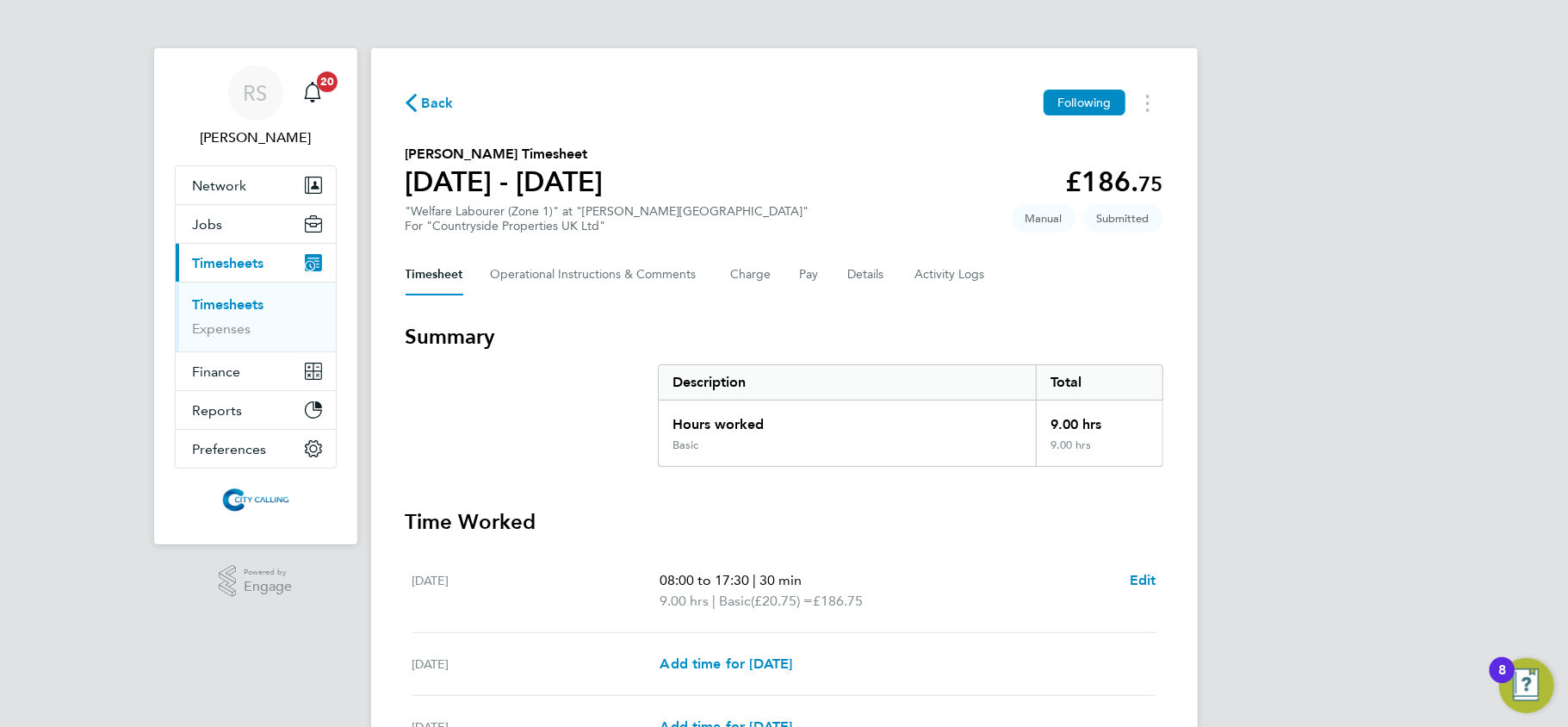
click at [428, 96] on span "Back" at bounding box center [438, 103] width 32 height 21
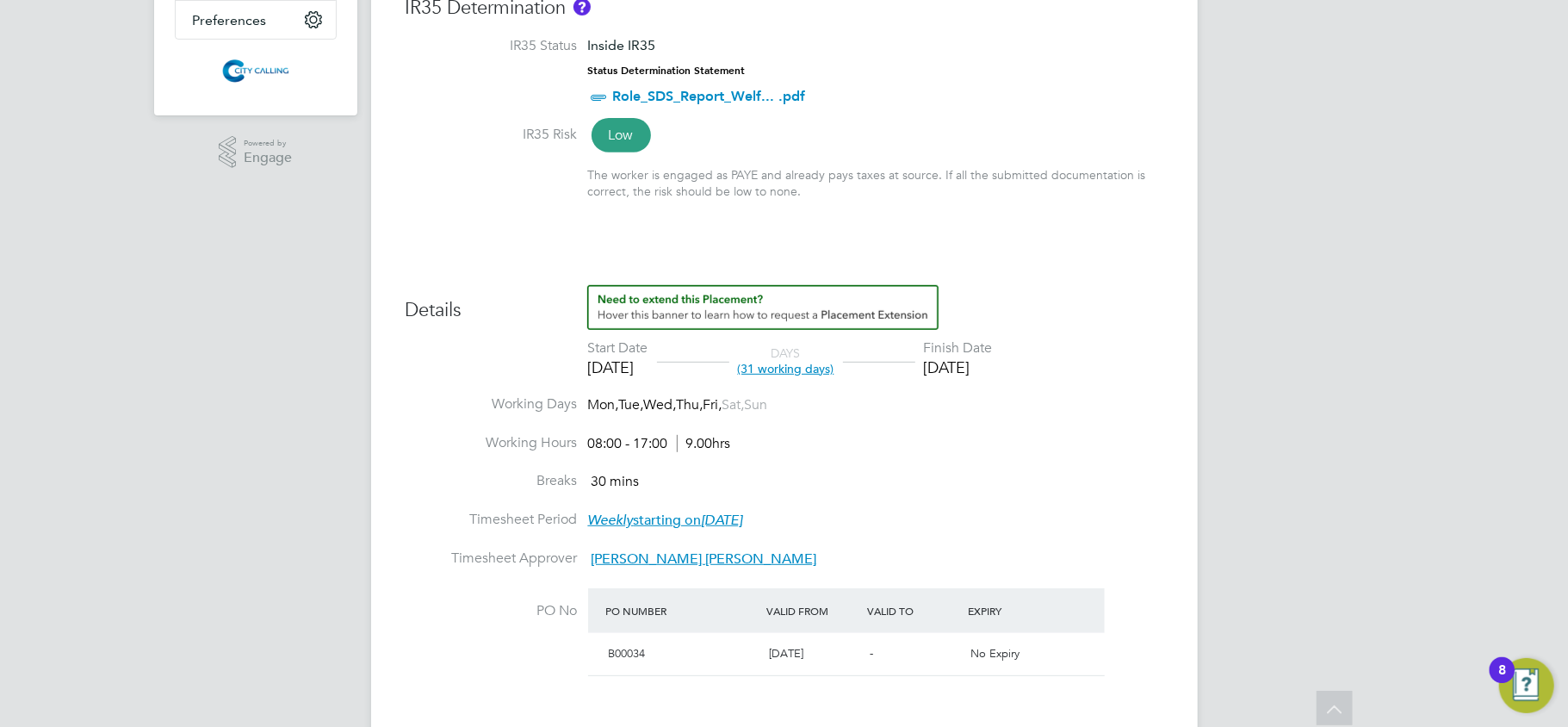
scroll to position [689, 0]
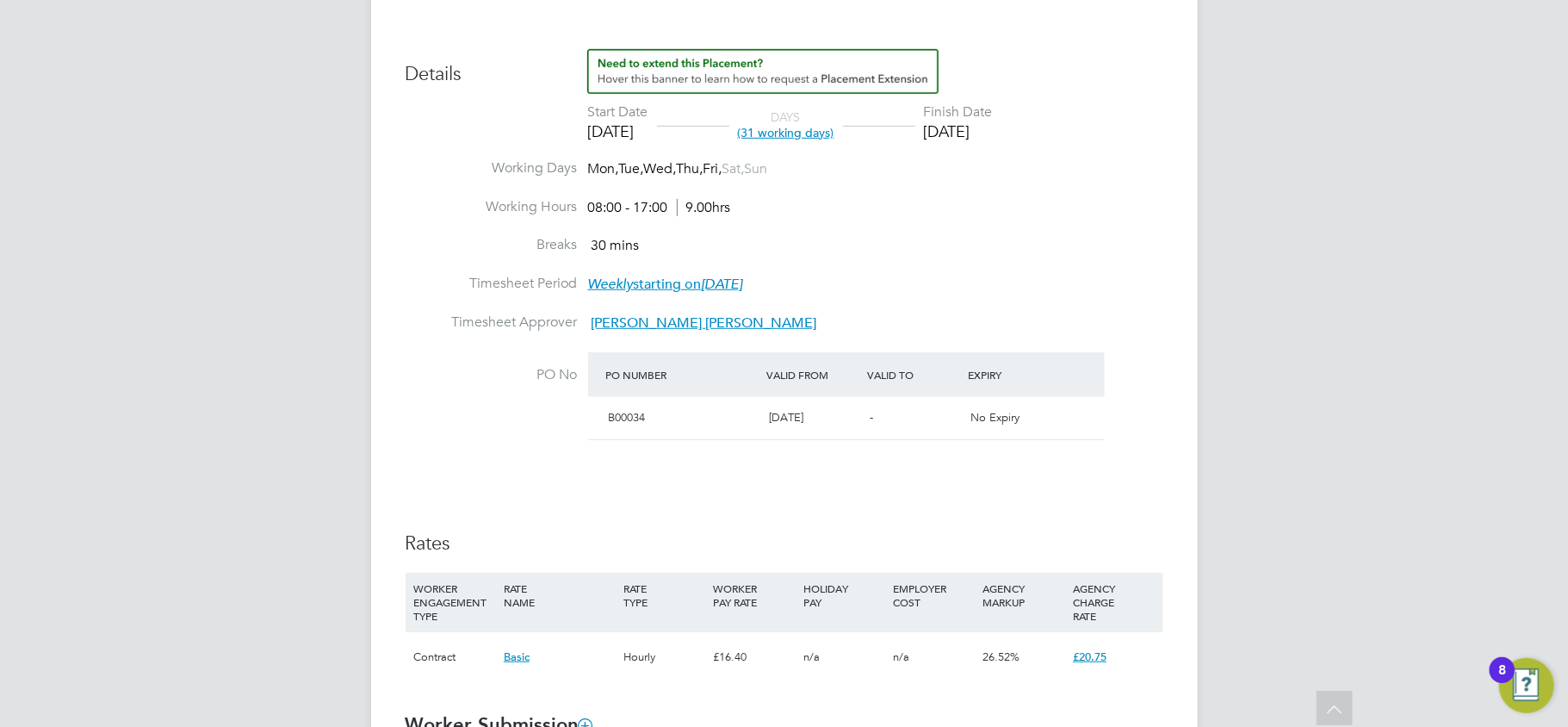
drag, startPoint x: 441, startPoint y: 382, endPoint x: 436, endPoint y: 372, distance: 11.2
click at [441, 382] on label "PO No" at bounding box center [492, 374] width 172 height 18
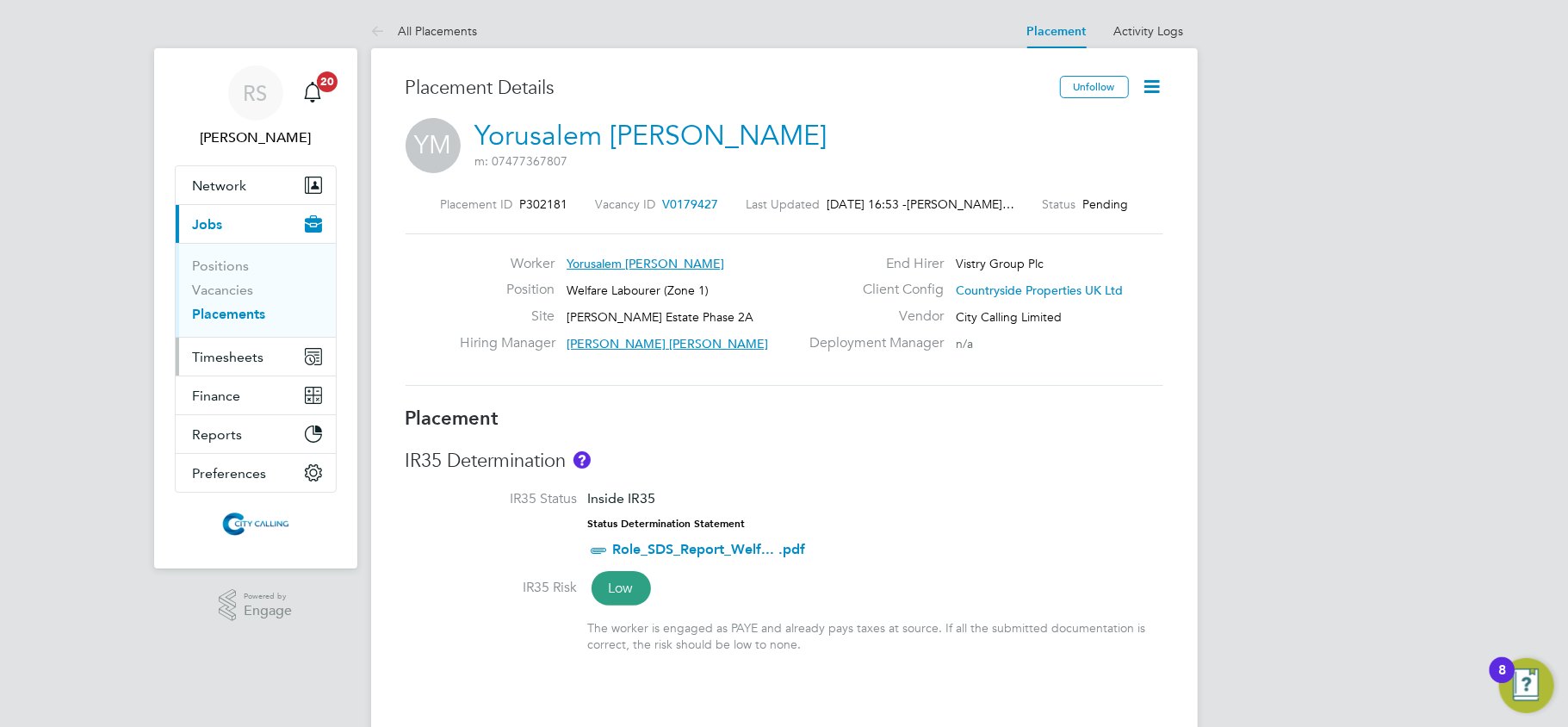
click at [255, 343] on button "Timesheets" at bounding box center [255, 357] width 160 height 38
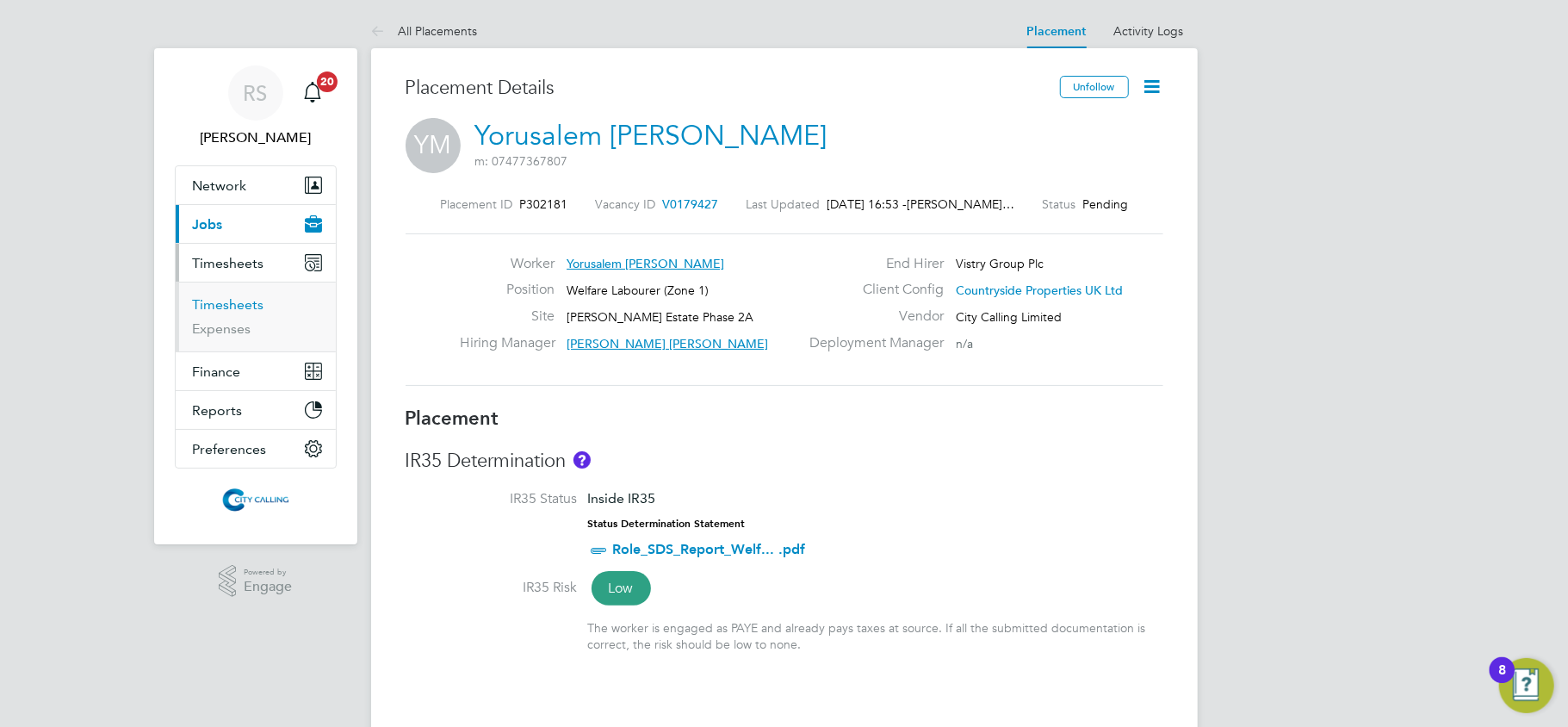
click at [240, 307] on link "Timesheets" at bounding box center [228, 304] width 71 height 17
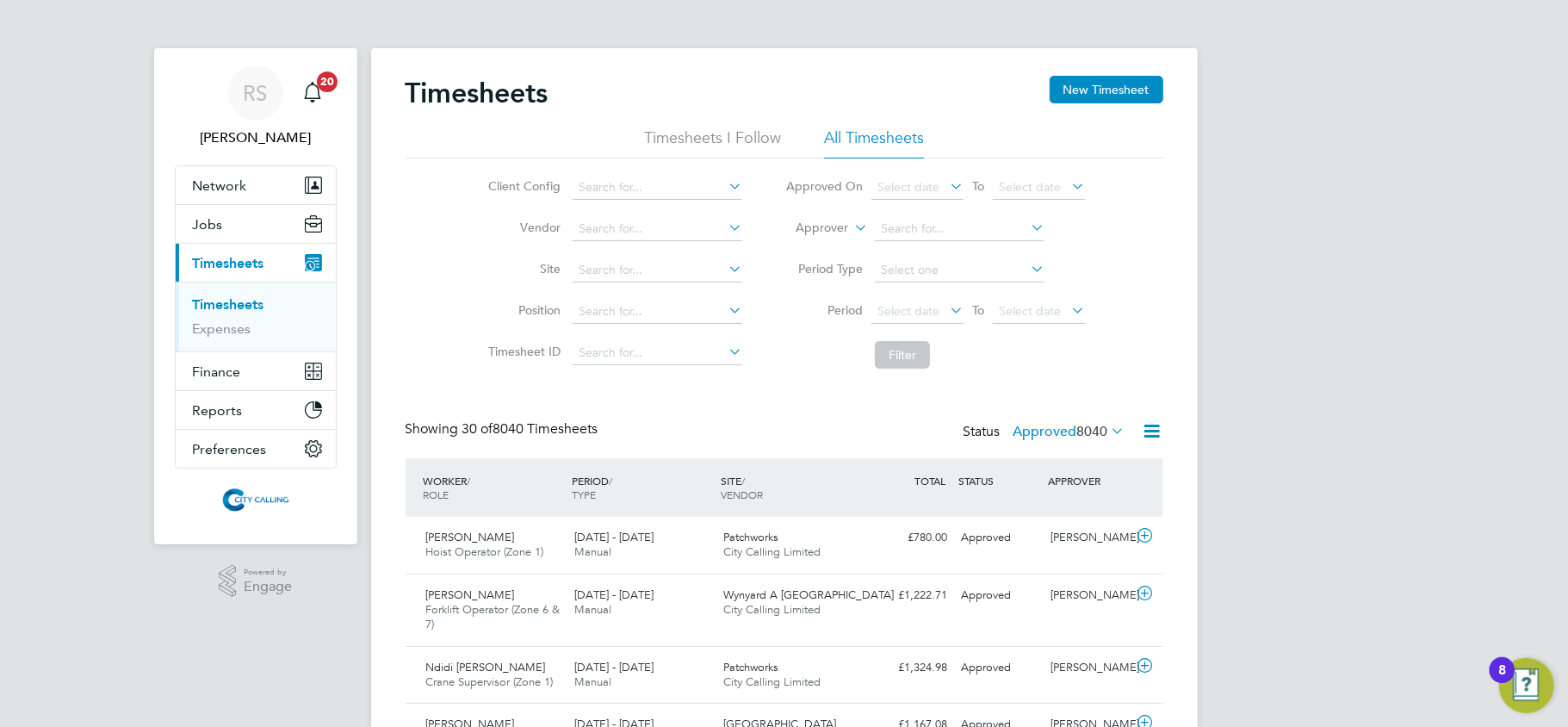
click at [1148, 428] on icon at bounding box center [1153, 431] width 22 height 22
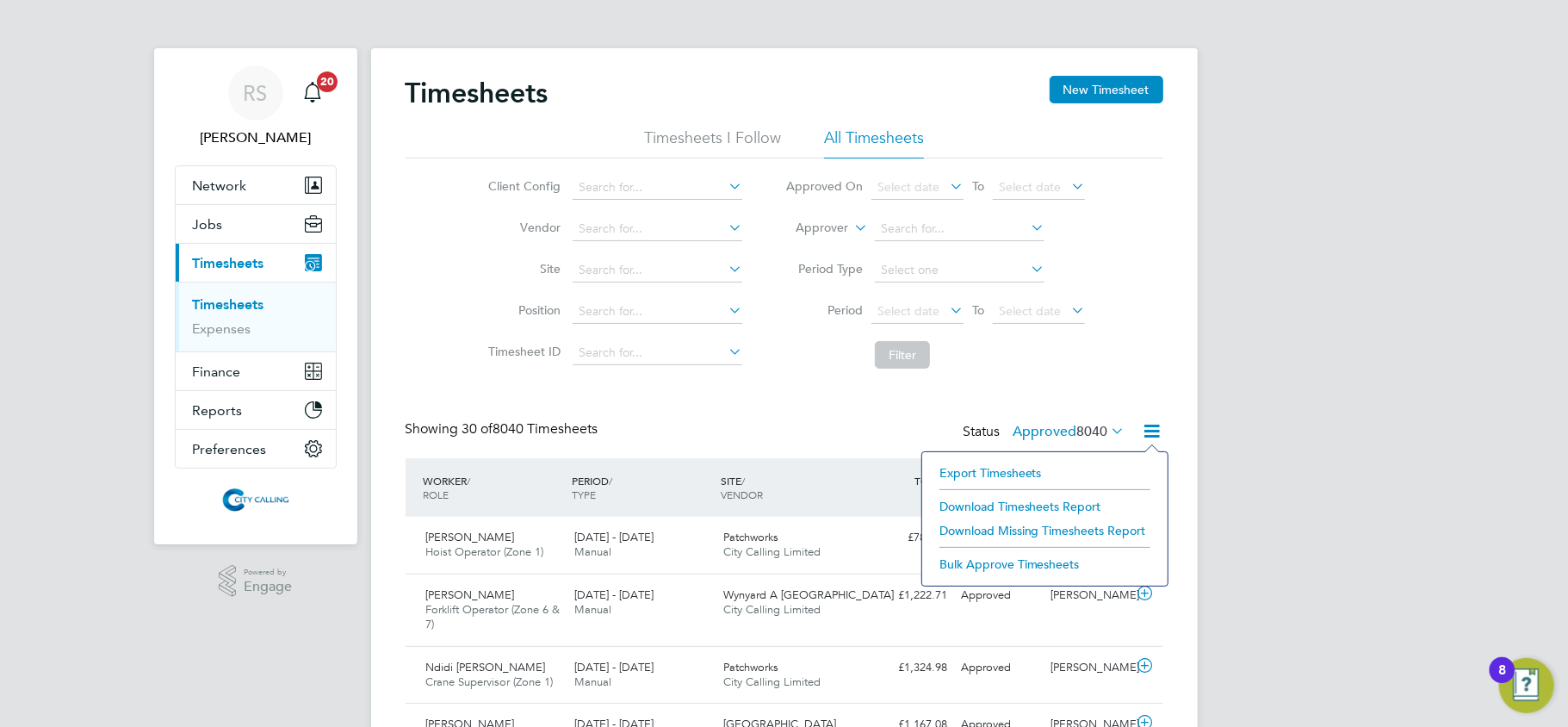
click at [846, 441] on div "Showing 30 of 8040 Timesheets Status Approved 8040" at bounding box center [784, 440] width 758 height 38
